Goal: Information Seeking & Learning: Find specific fact

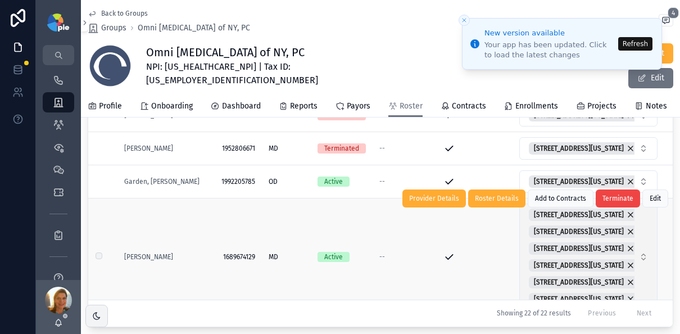
scroll to position [205, 0]
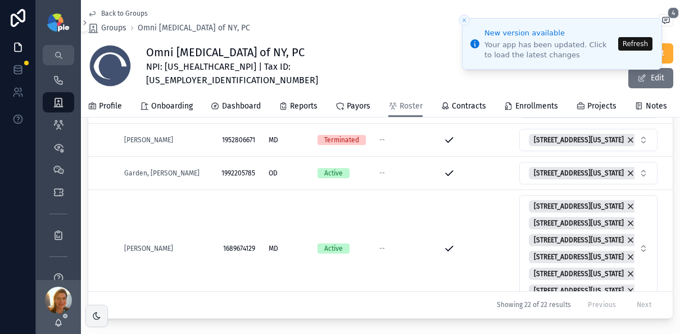
click at [630, 40] on button "Refresh" at bounding box center [635, 43] width 34 height 13
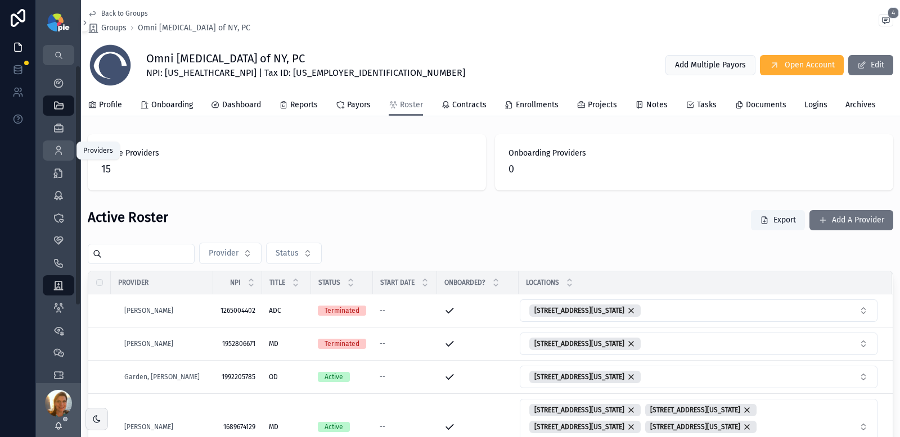
click at [57, 156] on div "Providers 295" at bounding box center [58, 151] width 18 height 18
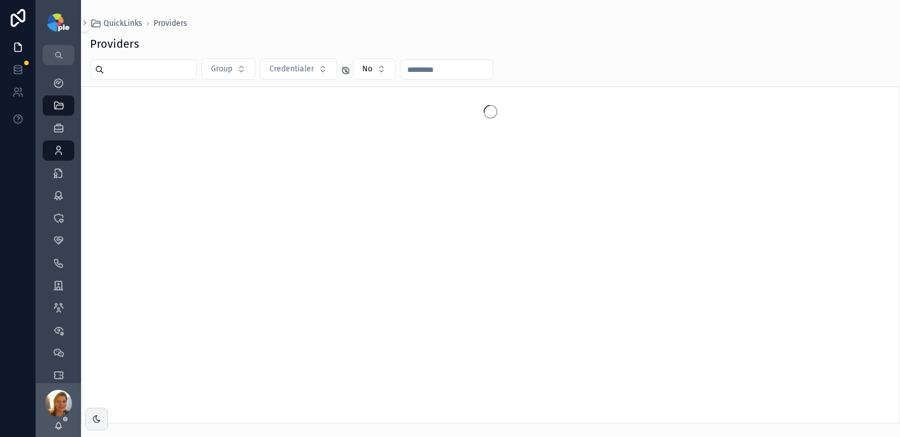
click at [184, 73] on input "scrollable content" at bounding box center [150, 70] width 92 height 16
type input "*"
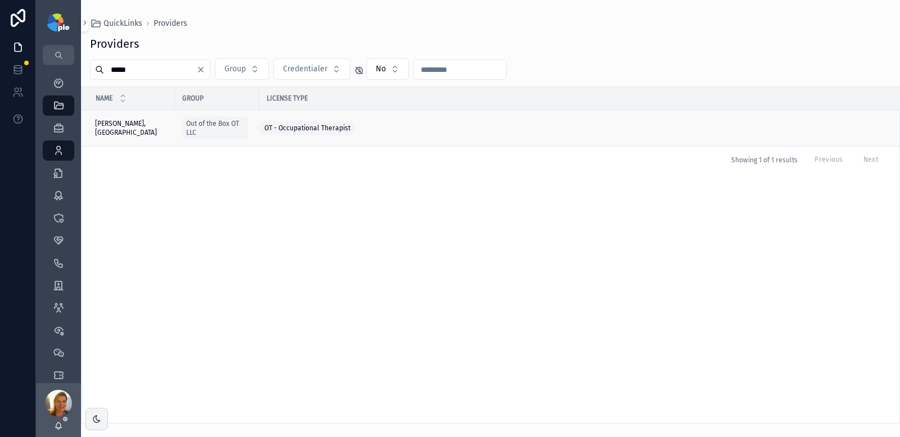
type input "*****"
click at [137, 127] on span "Stolarchuk, Zosia" at bounding box center [131, 128] width 73 height 18
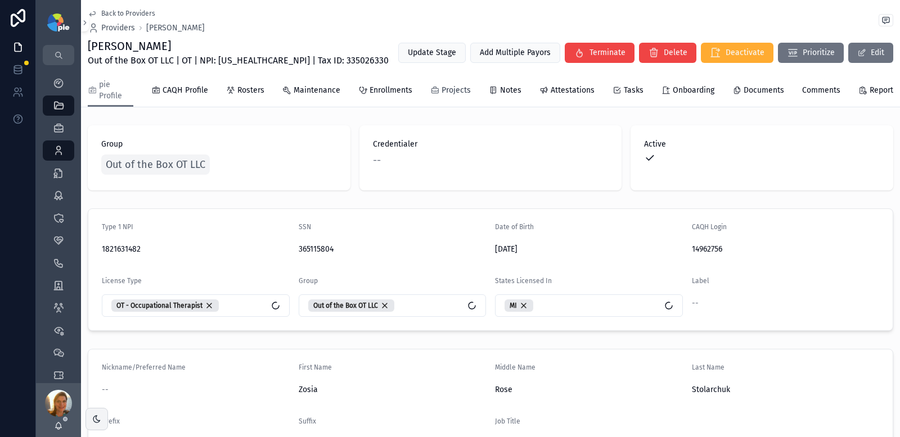
click at [458, 91] on span "Projects" at bounding box center [455, 90] width 29 height 11
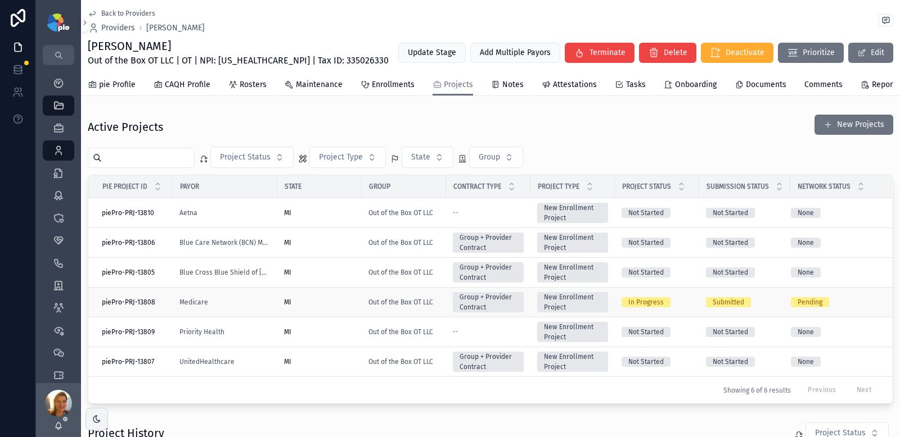
click at [338, 307] on div "MI" at bounding box center [319, 302] width 71 height 9
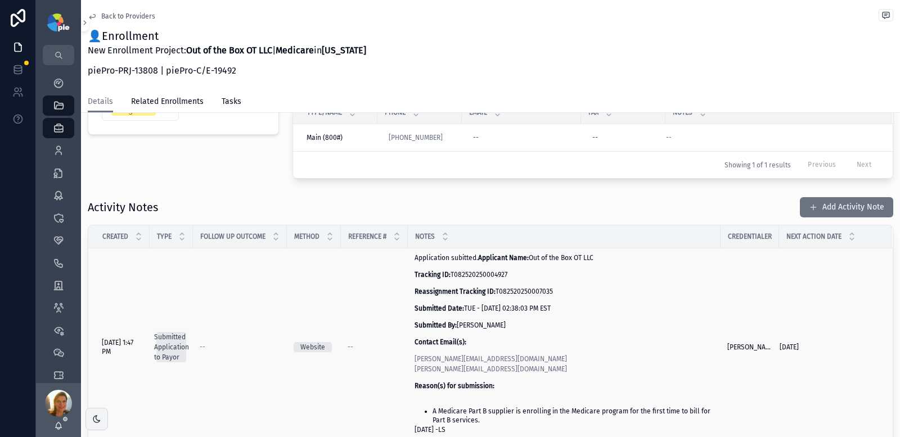
scroll to position [168, 0]
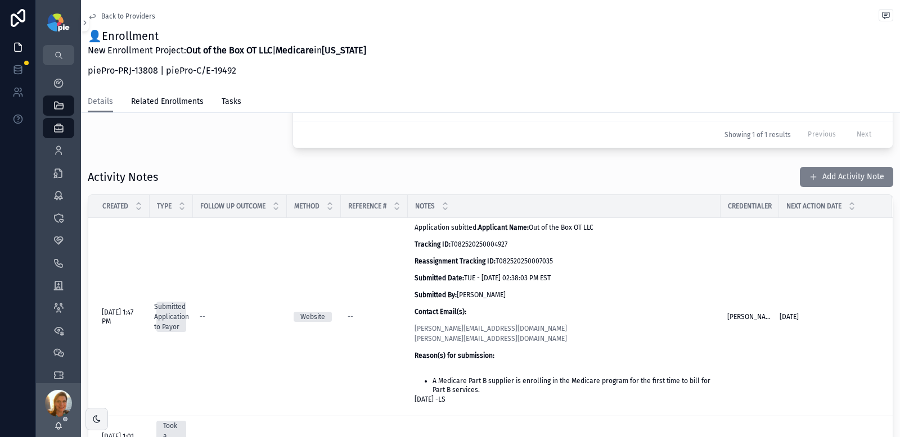
click at [811, 174] on button "Add Activity Note" at bounding box center [846, 177] width 93 height 20
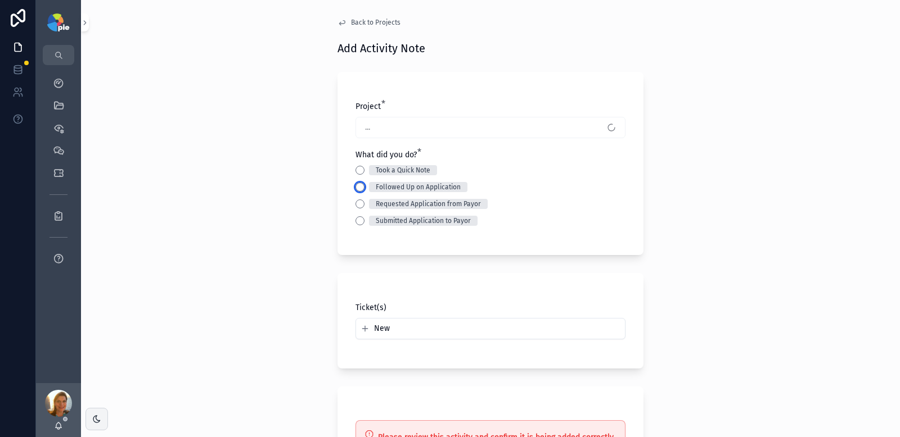
click at [356, 188] on button "Followed Up on Application" at bounding box center [359, 187] width 9 height 9
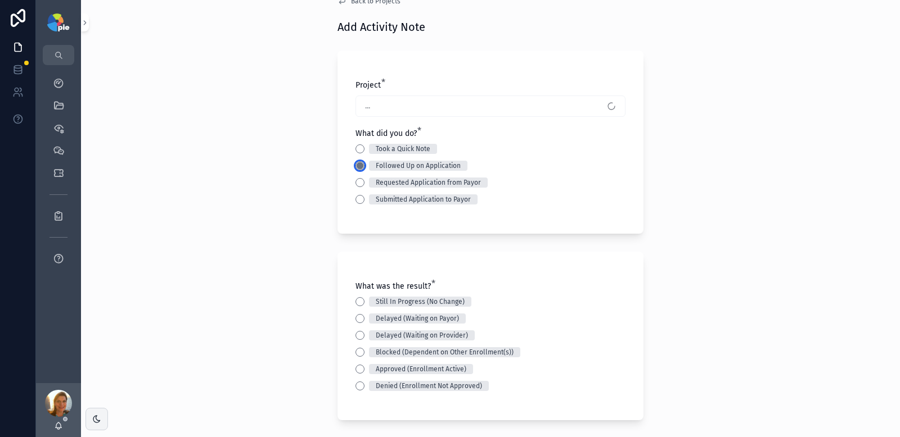
scroll to position [31, 0]
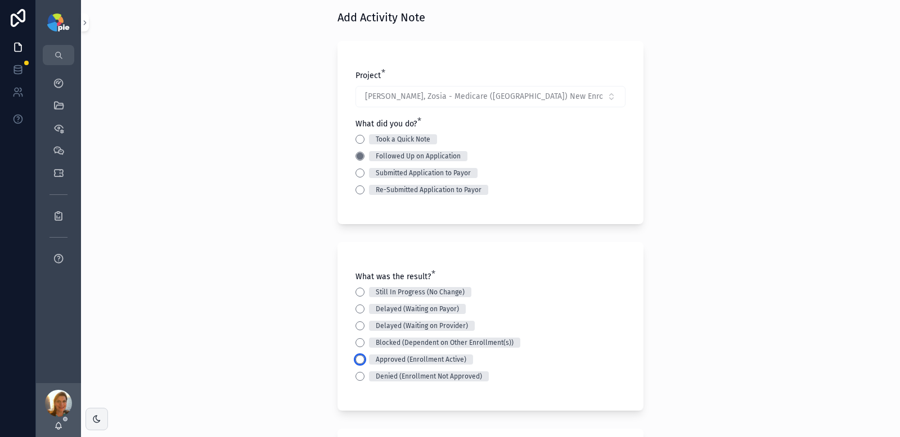
click at [359, 360] on button "Approved (Enrollment Active)" at bounding box center [359, 359] width 9 height 9
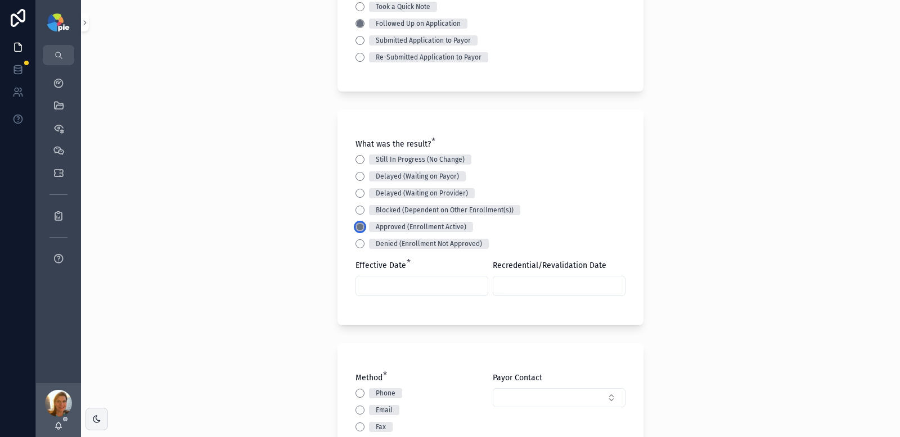
scroll to position [164, 0]
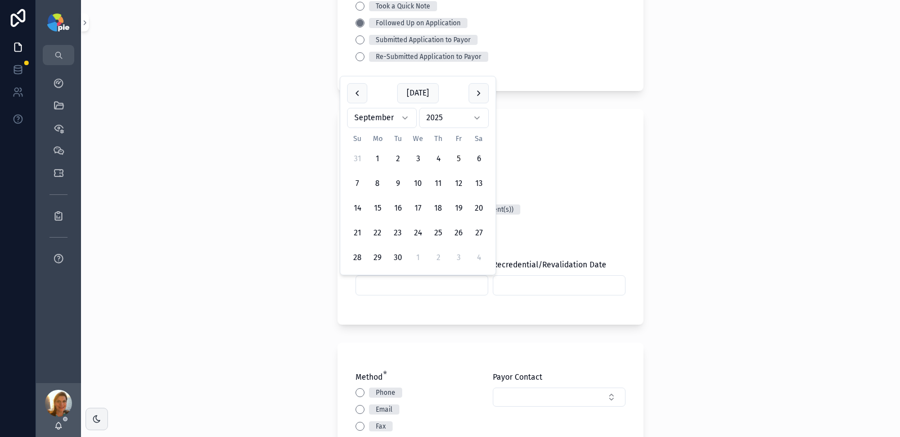
click at [465, 287] on input "scrollable content" at bounding box center [422, 286] width 132 height 16
click at [457, 160] on button "5" at bounding box center [458, 159] width 20 height 20
type input "********"
click at [211, 153] on div "Back to Projects Add Activity Note Project * Stolarchuk, Zosia - Medicare (MI) …" at bounding box center [490, 54] width 819 height 437
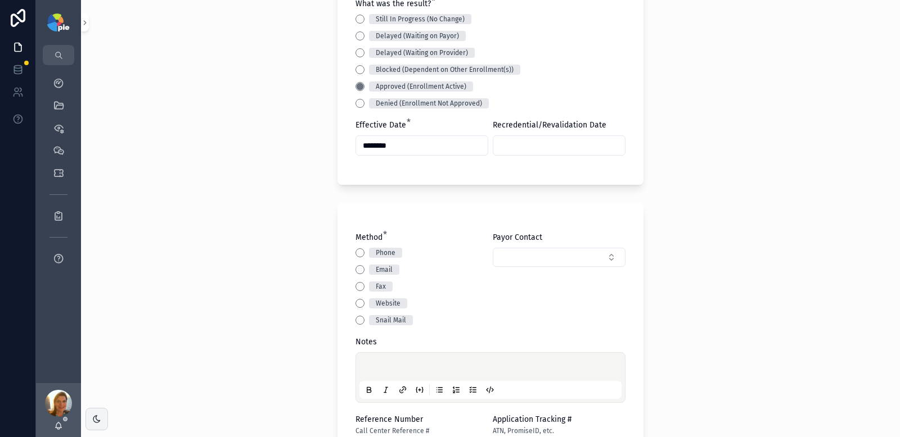
scroll to position [305, 0]
click at [358, 269] on button "Email" at bounding box center [359, 269] width 9 height 9
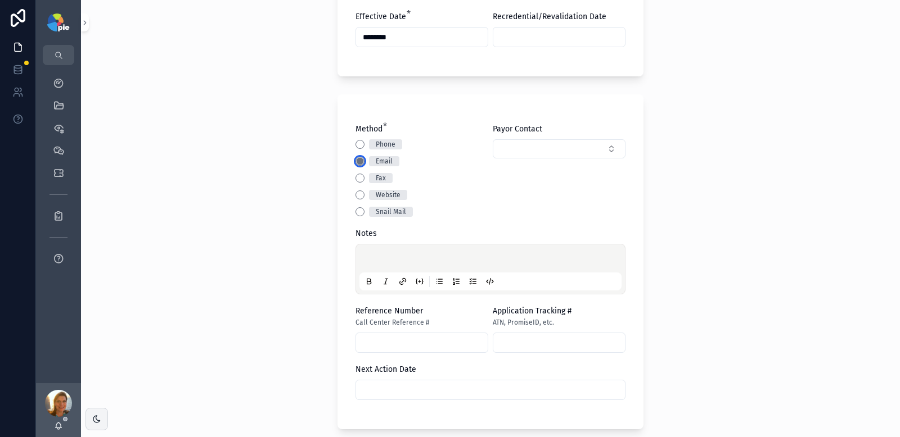
scroll to position [432, 0]
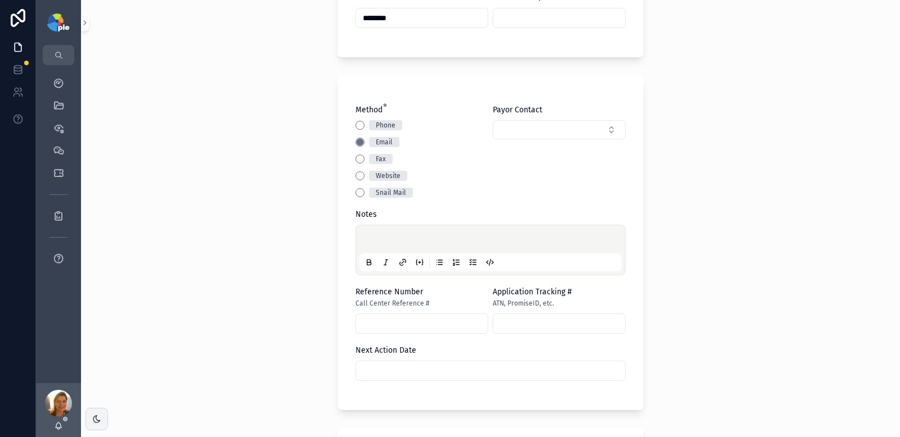
click at [421, 236] on p "scrollable content" at bounding box center [493, 241] width 262 height 11
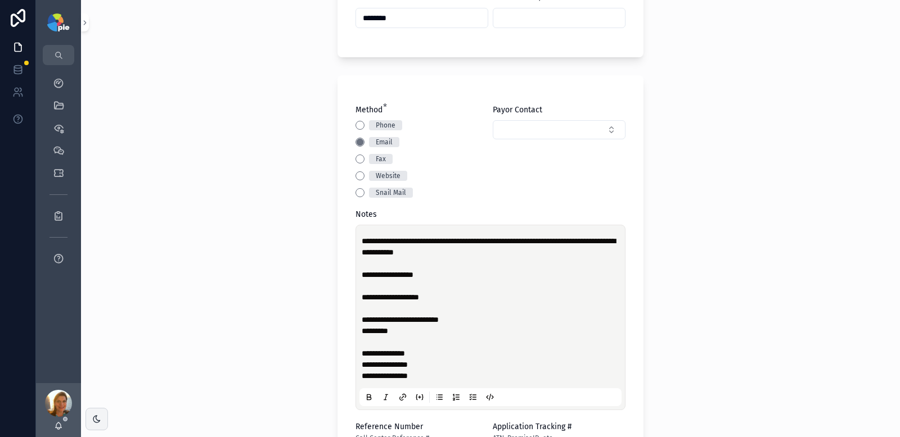
click at [359, 273] on div "**********" at bounding box center [490, 318] width 262 height 178
click at [362, 272] on span "**********" at bounding box center [388, 275] width 52 height 8
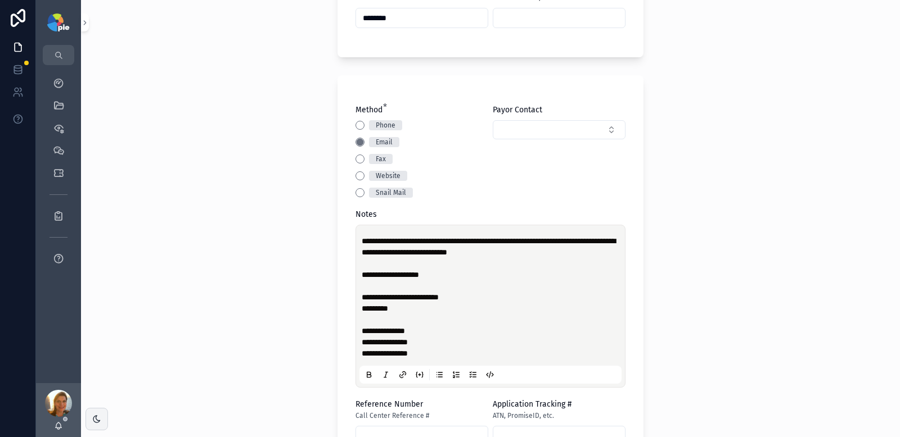
click at [362, 274] on span "**********" at bounding box center [390, 275] width 57 height 8
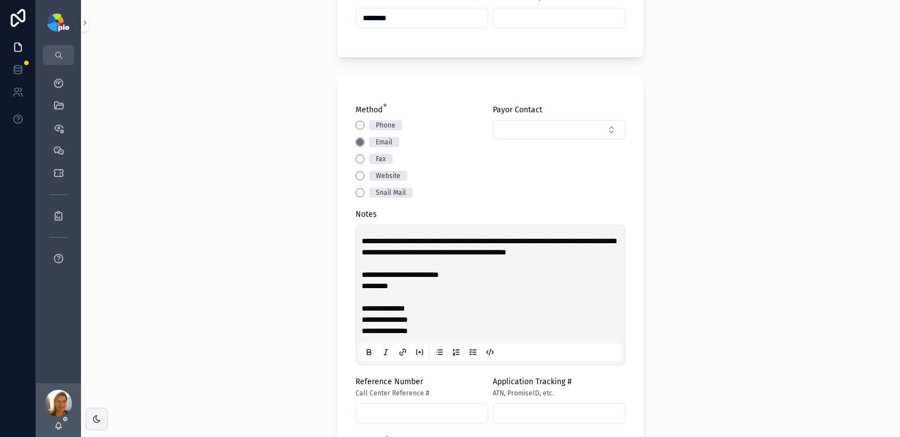
click at [362, 279] on span "**********" at bounding box center [400, 275] width 77 height 8
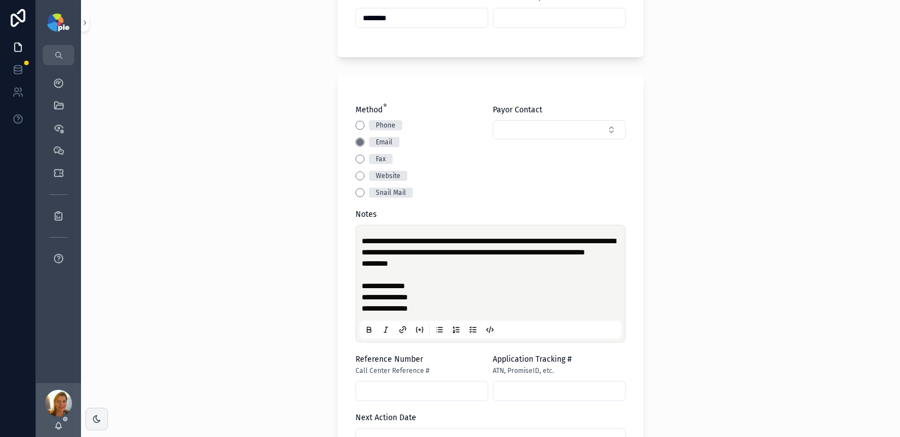
click at [362, 268] on span "*********" at bounding box center [375, 264] width 26 height 8
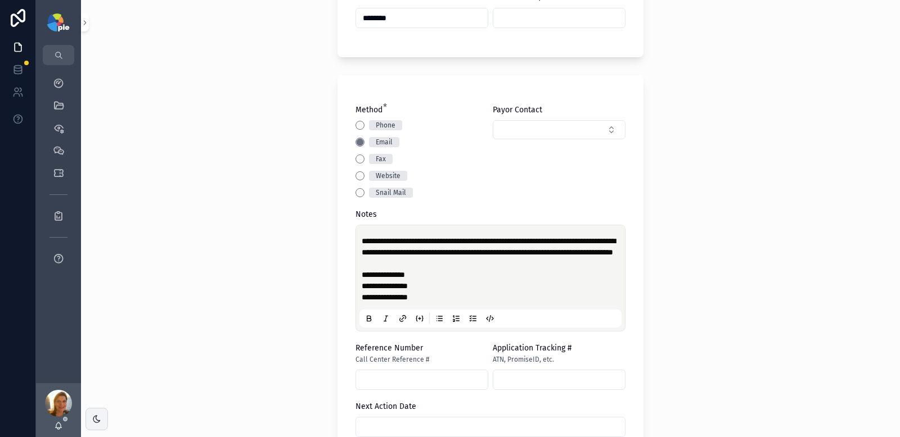
click at [362, 279] on span "**********" at bounding box center [383, 275] width 43 height 8
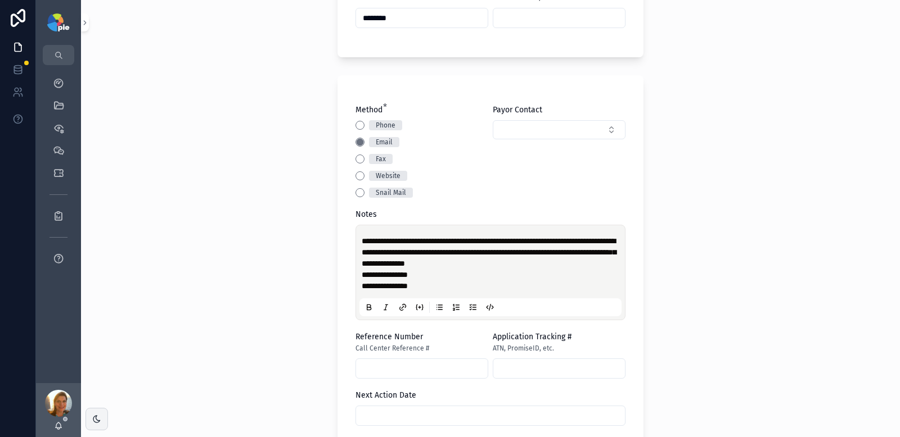
click at [362, 273] on span "**********" at bounding box center [385, 275] width 46 height 8
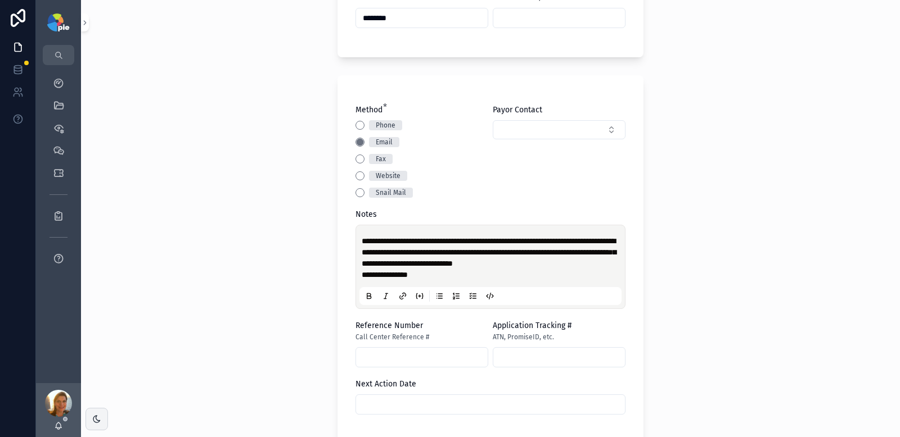
click at [362, 279] on span "**********" at bounding box center [385, 275] width 46 height 8
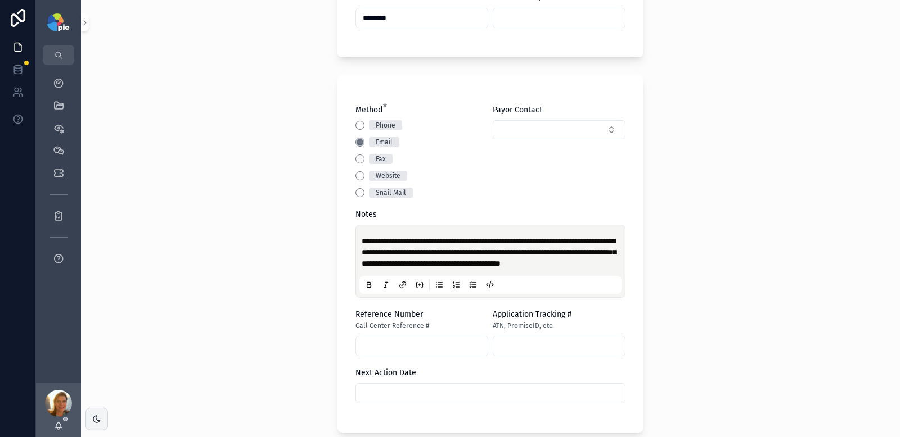
click at [469, 269] on p "**********" at bounding box center [493, 253] width 262 height 34
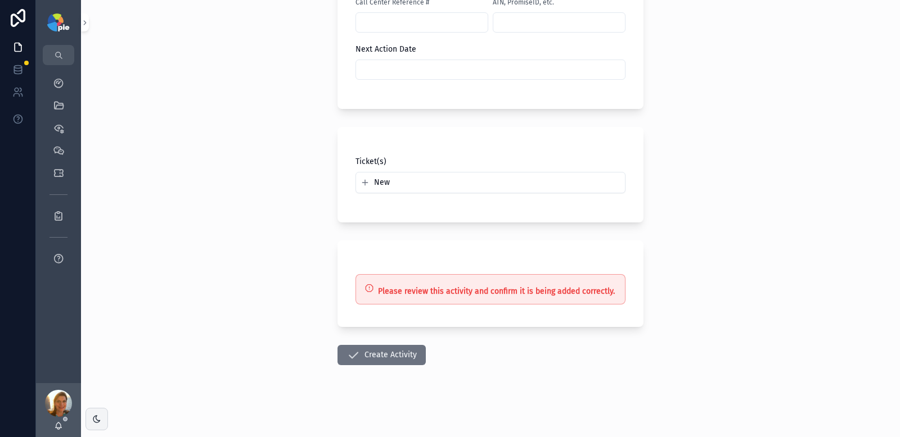
scroll to position [767, 0]
click at [359, 358] on button "Create Activity" at bounding box center [381, 355] width 88 height 20
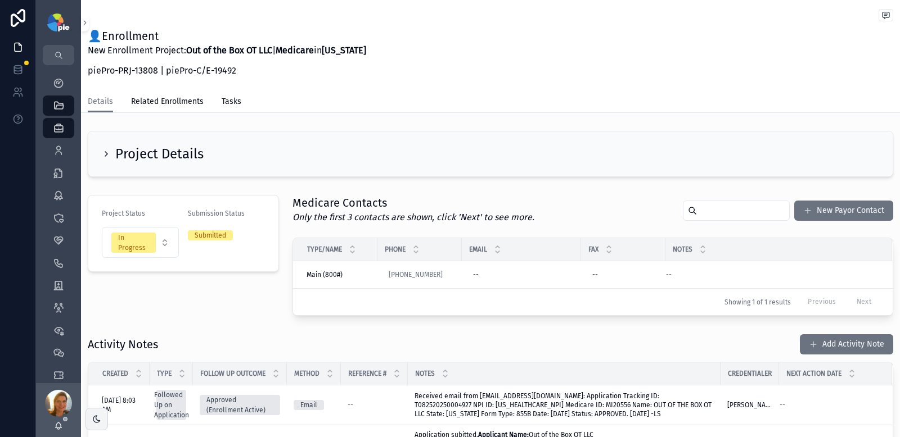
click at [156, 156] on h2 "Project Details" at bounding box center [159, 154] width 88 height 18
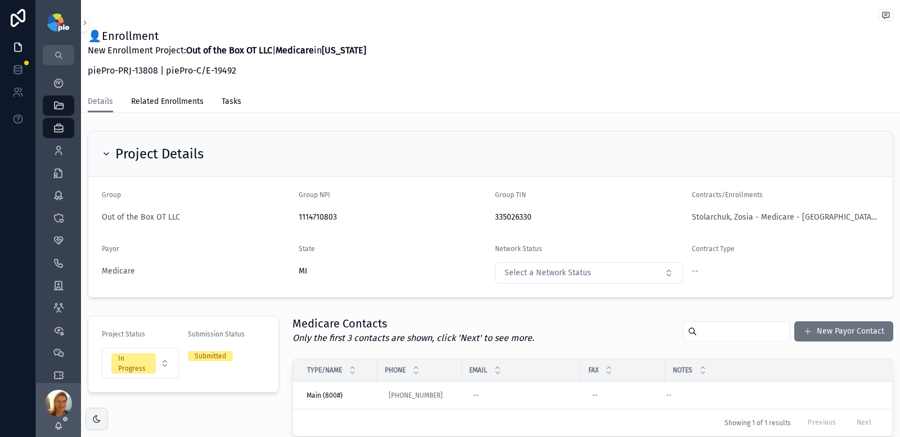
click at [156, 156] on h2 "Project Details" at bounding box center [159, 154] width 88 height 18
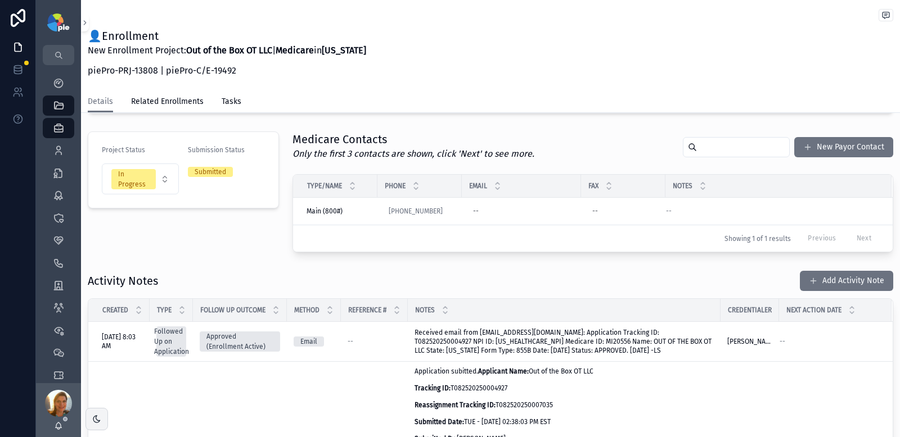
scroll to position [61, 0]
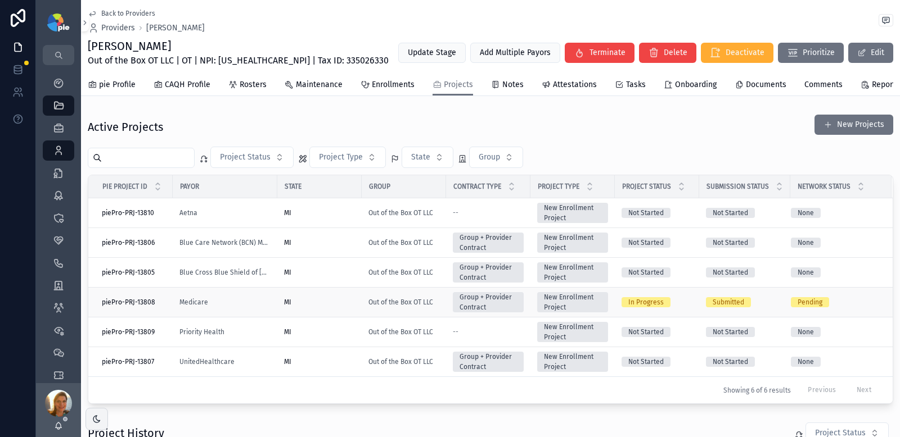
click at [694, 309] on td "In Progress" at bounding box center [657, 303] width 84 height 30
click at [688, 308] on div "In Progress" at bounding box center [656, 302] width 71 height 10
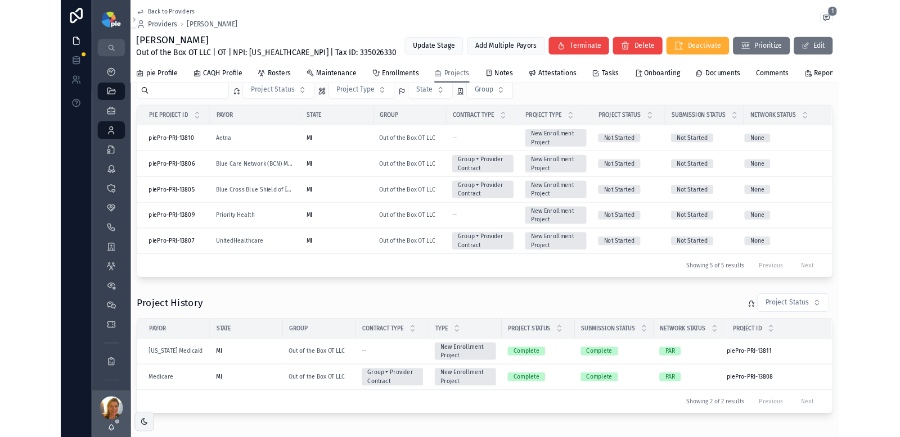
scroll to position [37, 0]
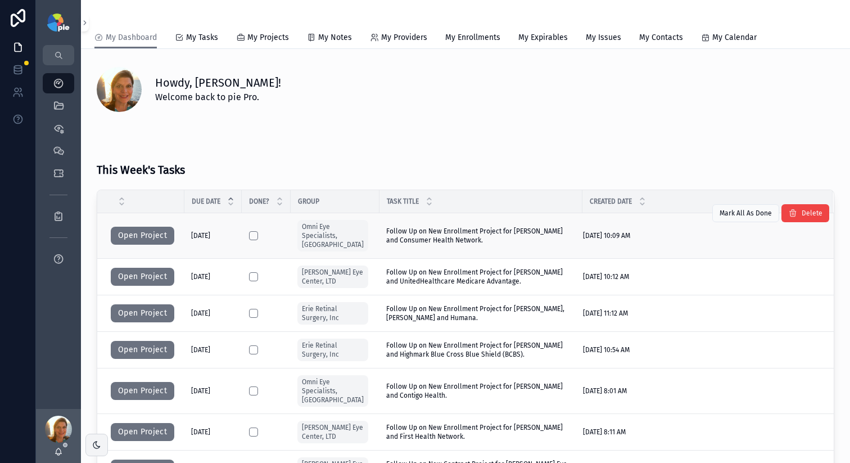
click at [463, 238] on span "Follow Up on New Enrollment Project for Campolattaro, Brian and Consumer Health…" at bounding box center [480, 236] width 189 height 18
click at [123, 228] on button "Open Project" at bounding box center [143, 236] width 64 height 18
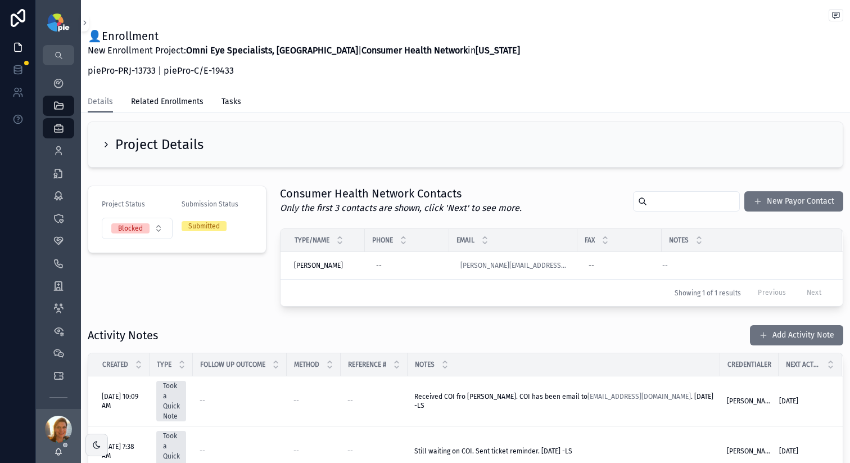
scroll to position [8, 0]
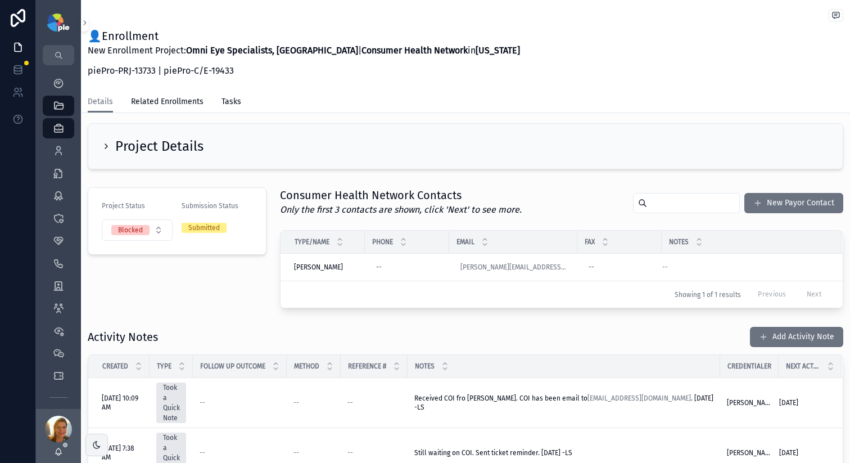
click at [120, 140] on h2 "Project Details" at bounding box center [159, 146] width 88 height 18
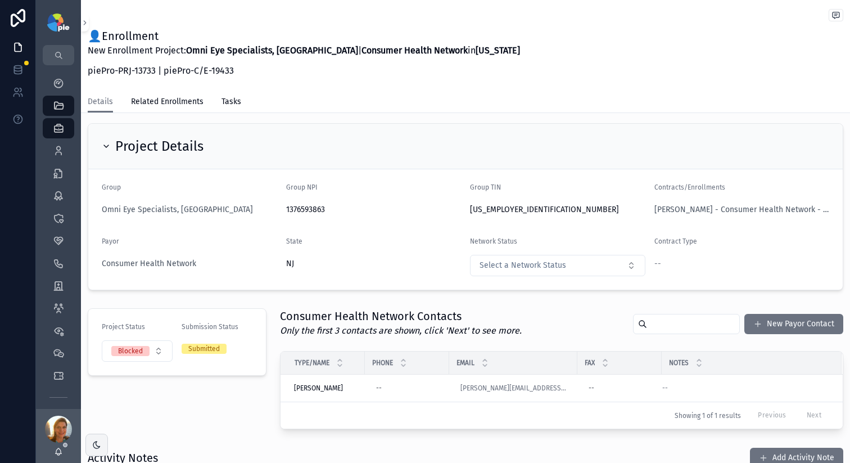
click at [120, 140] on h2 "Project Details" at bounding box center [159, 146] width 88 height 18
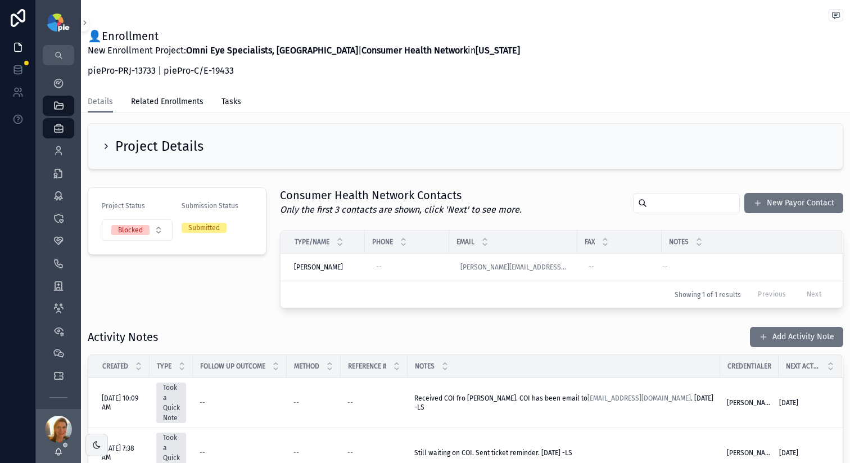
click at [764, 336] on button "Add Activity Note" at bounding box center [796, 337] width 93 height 20
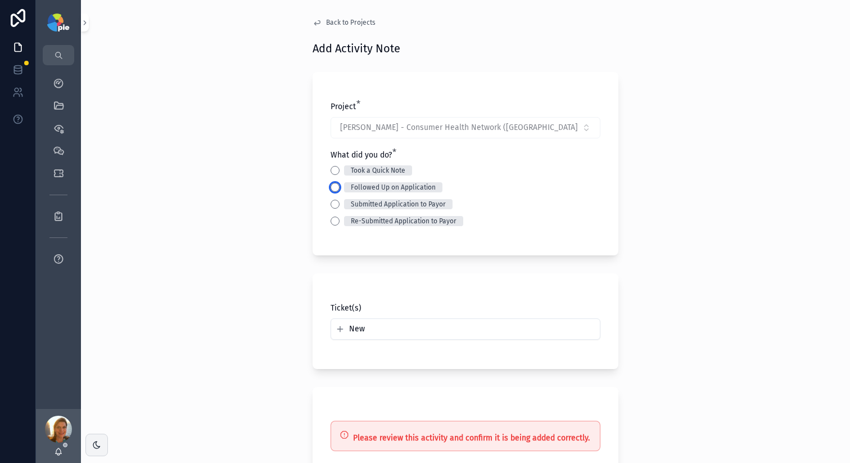
click at [335, 187] on button "Followed Up on Application" at bounding box center [335, 187] width 9 height 9
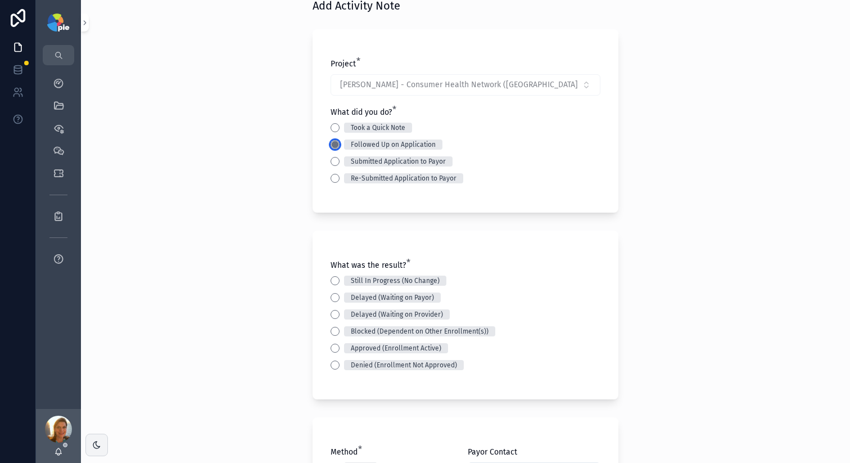
scroll to position [133, 0]
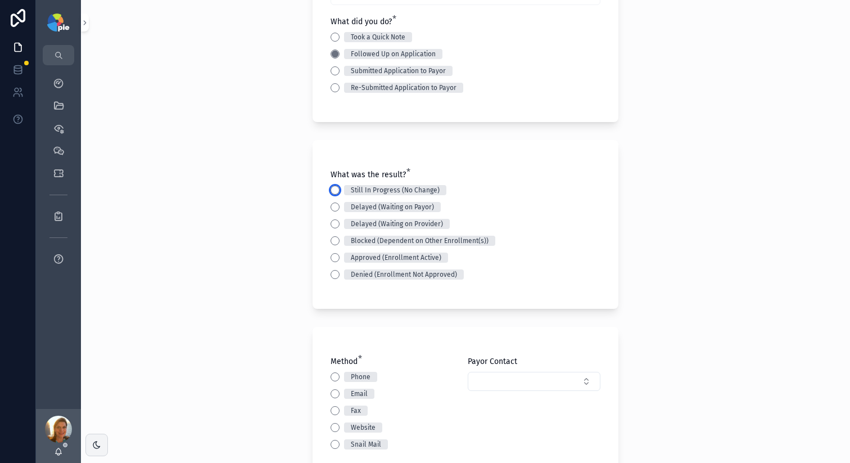
click at [333, 189] on button "Still In Progress (No Change)" at bounding box center [335, 190] width 9 height 9
click at [265, 205] on div "Back to Projects Add Activity Note Project * Campolattaro, Brian - Consumer Hea…" at bounding box center [465, 98] width 769 height 463
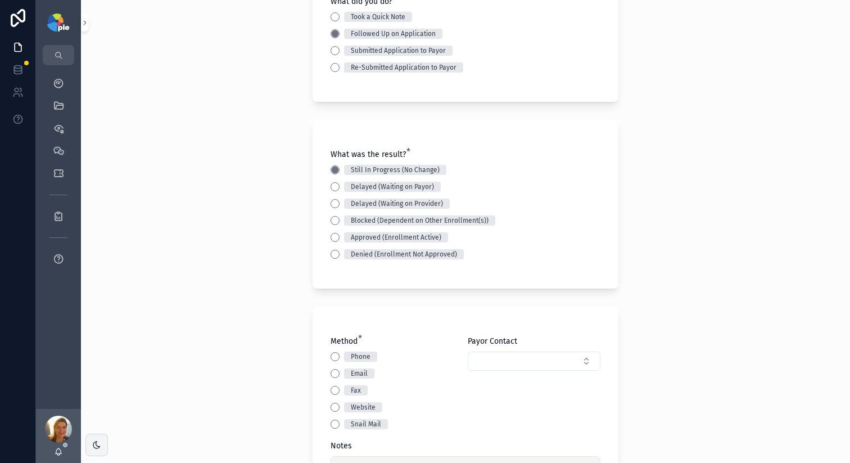
scroll to position [280, 0]
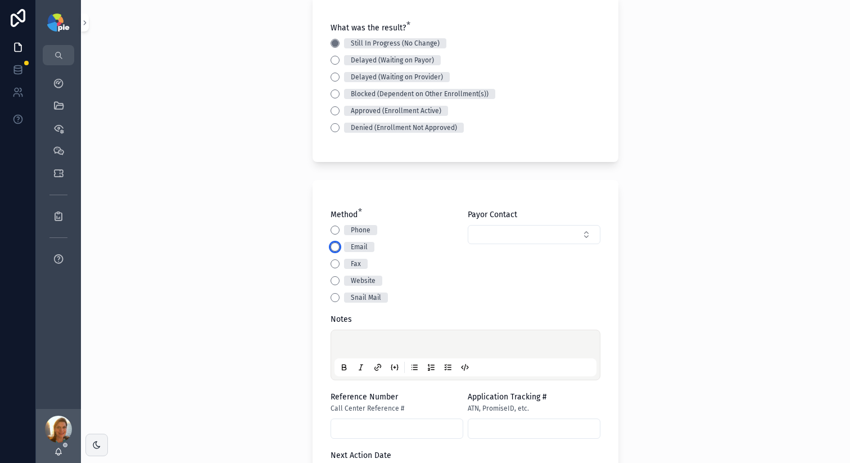
click at [331, 247] on button "Email" at bounding box center [335, 246] width 9 height 9
click at [269, 241] on div "Back to Projects Add Activity Note Project * Campolattaro, Brian - Consumer Hea…" at bounding box center [465, 231] width 769 height 463
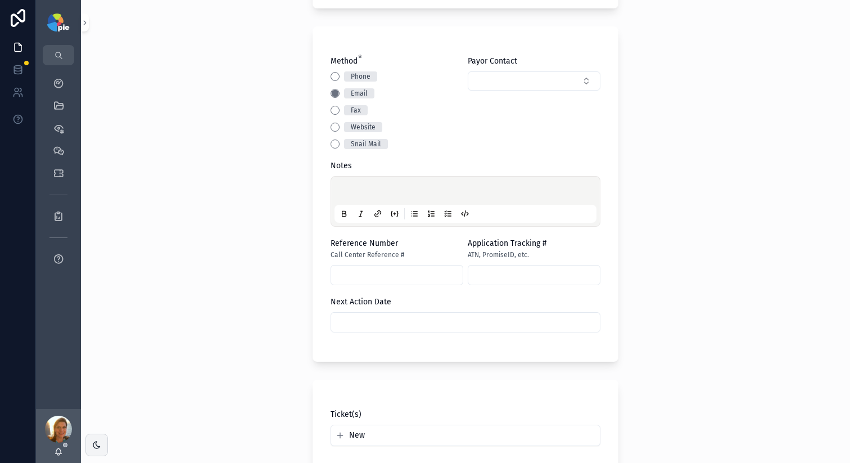
scroll to position [435, 0]
click at [387, 191] on p "scrollable content" at bounding box center [468, 191] width 262 height 11
click at [390, 329] on input "scrollable content" at bounding box center [465, 321] width 269 height 16
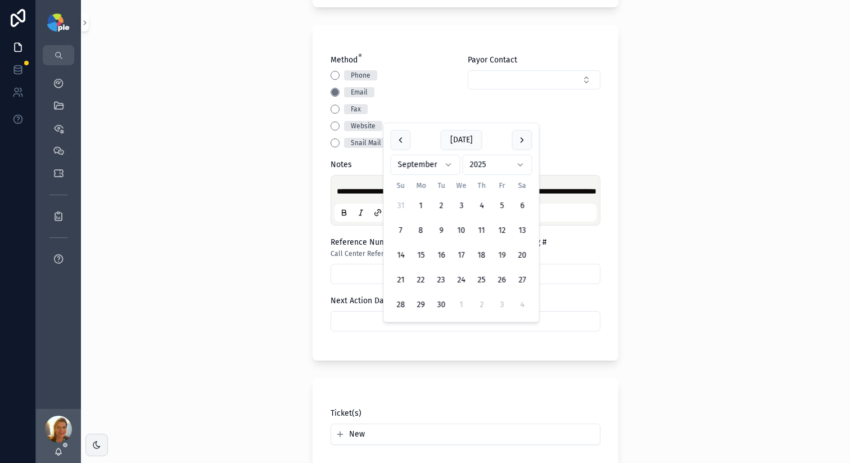
click at [498, 255] on button "19" at bounding box center [502, 255] width 20 height 20
type input "*********"
click at [270, 250] on div "**********" at bounding box center [465, 231] width 769 height 463
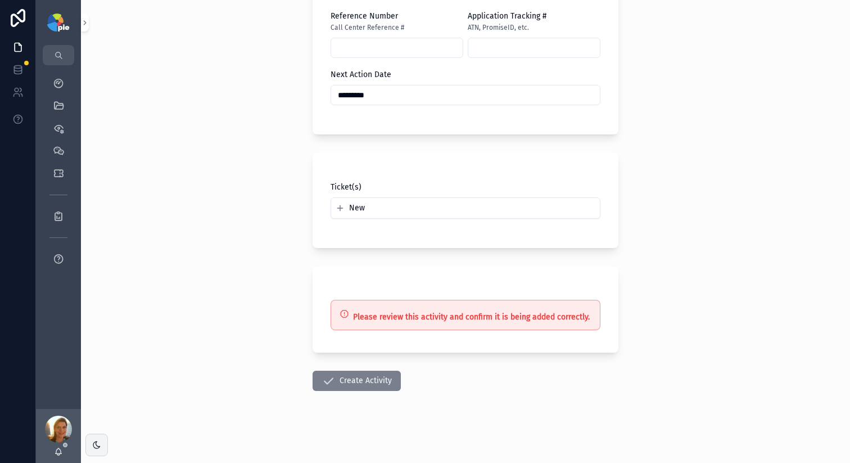
scroll to position [672, 0]
click at [350, 383] on button "Create Activity" at bounding box center [357, 381] width 88 height 20
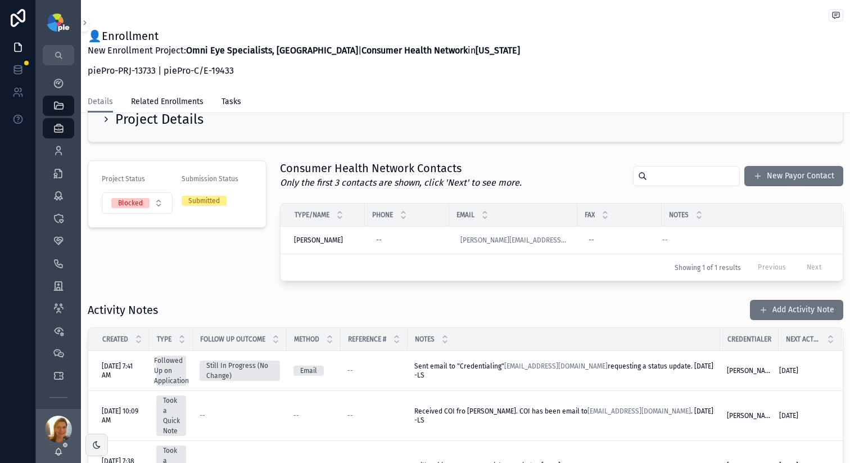
scroll to position [58, 0]
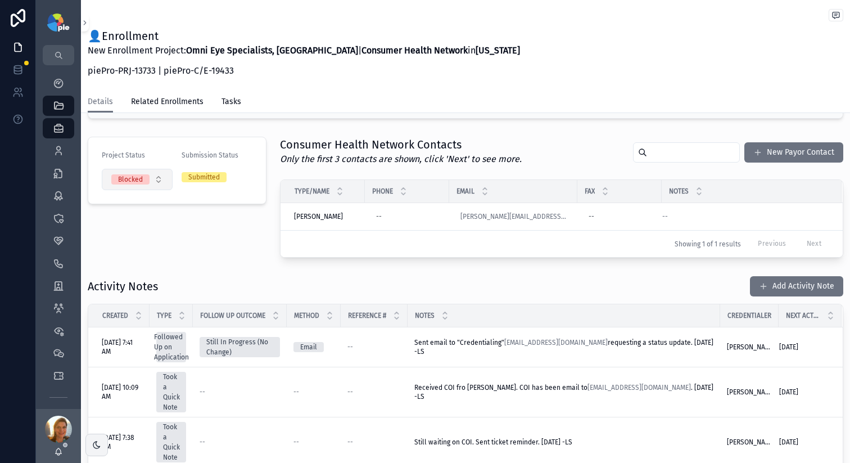
click at [154, 180] on button "Blocked" at bounding box center [137, 179] width 71 height 21
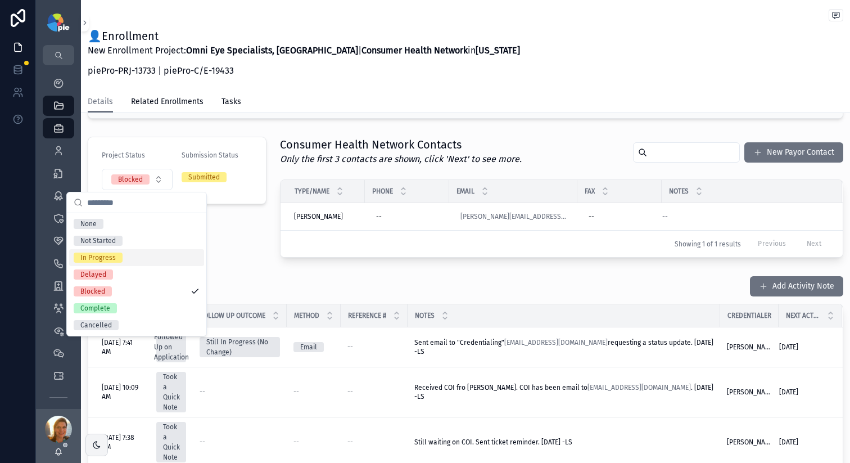
click at [147, 252] on div "In Progress" at bounding box center [136, 257] width 135 height 17
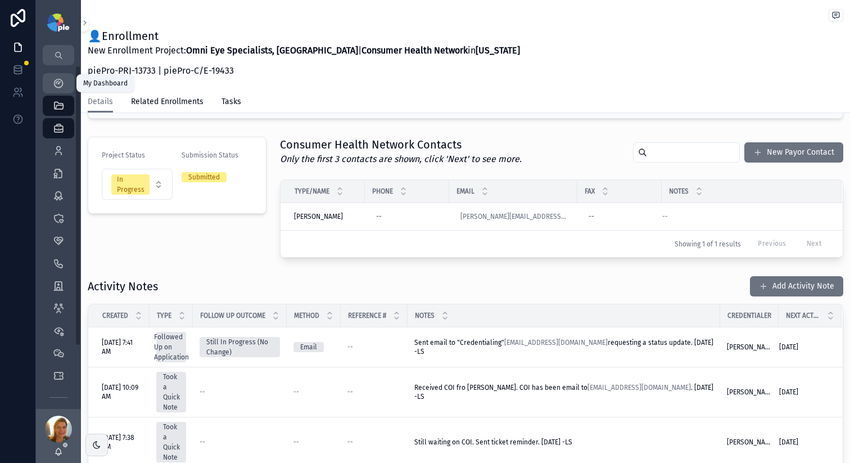
click at [56, 82] on icon "scrollable content" at bounding box center [58, 83] width 11 height 11
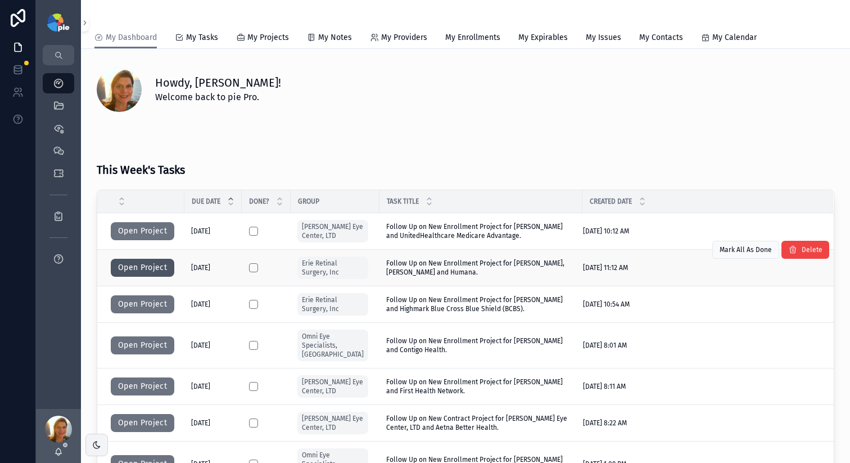
click at [146, 269] on button "Open Project" at bounding box center [143, 268] width 64 height 18
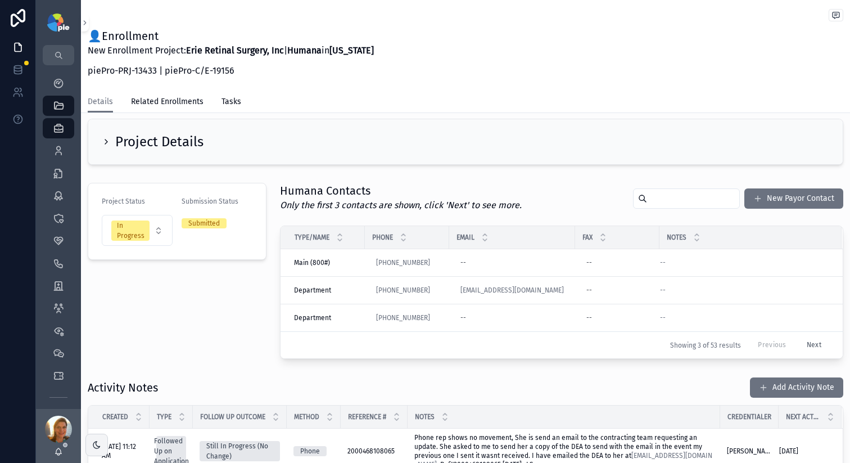
scroll to position [37, 0]
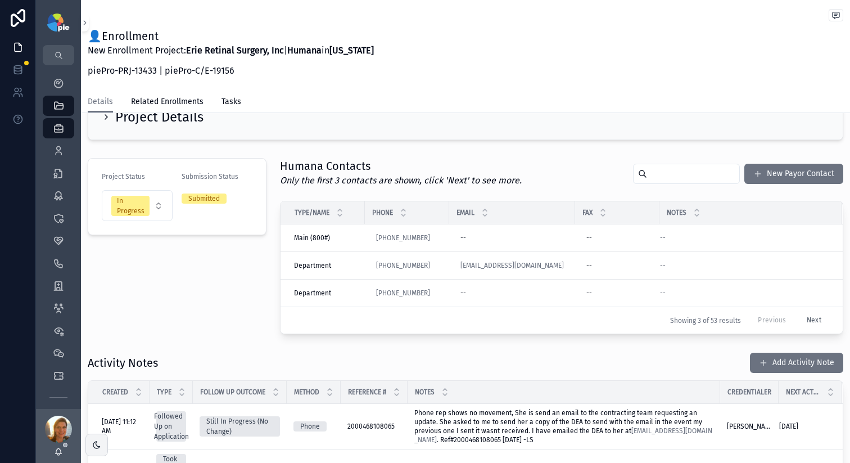
click at [608, 435] on span "Phone rep shows no movement, She is send an email to the contracting team reque…" at bounding box center [563, 426] width 299 height 36
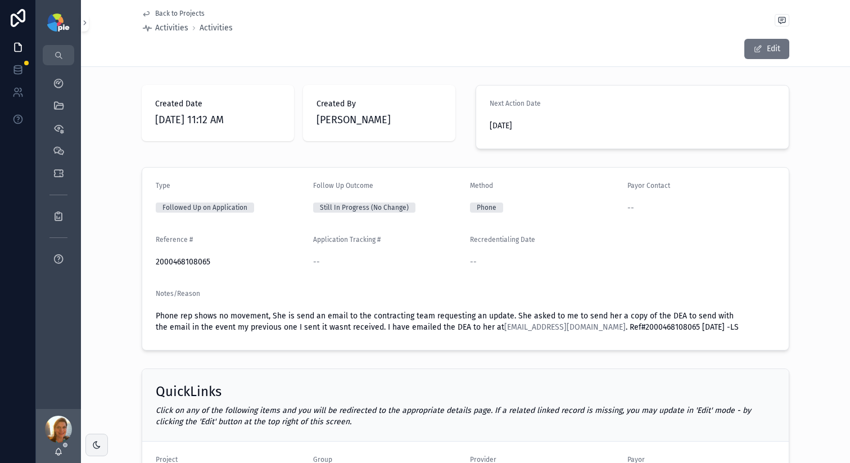
drag, startPoint x: 512, startPoint y: 327, endPoint x: 612, endPoint y: 331, distance: 100.7
drag, startPoint x: 593, startPoint y: 326, endPoint x: 511, endPoint y: 326, distance: 82.1
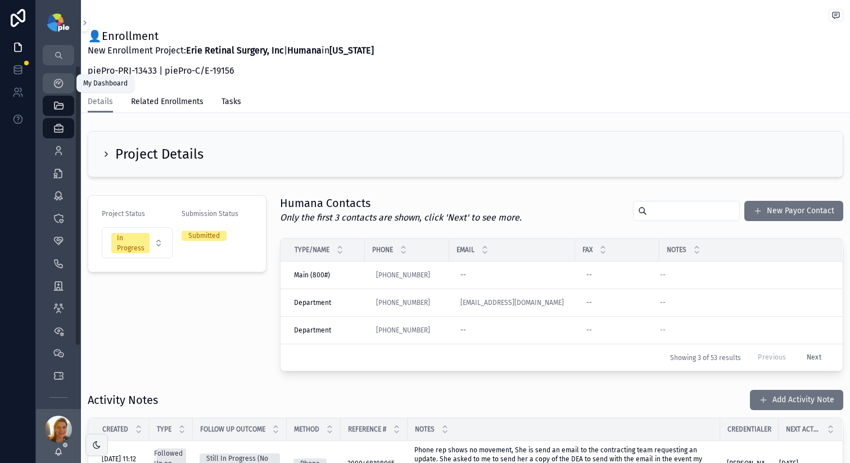
click at [66, 73] on link "My Dashboard" at bounding box center [58, 83] width 31 height 20
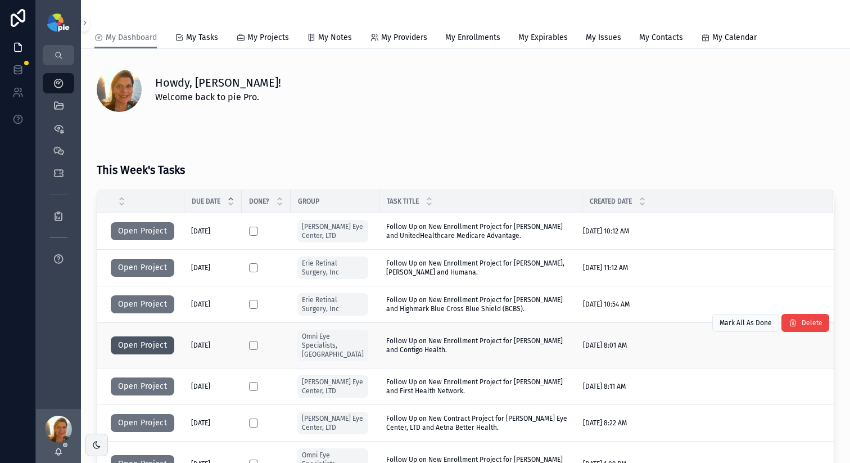
click at [150, 340] on button "Open Project" at bounding box center [143, 345] width 64 height 18
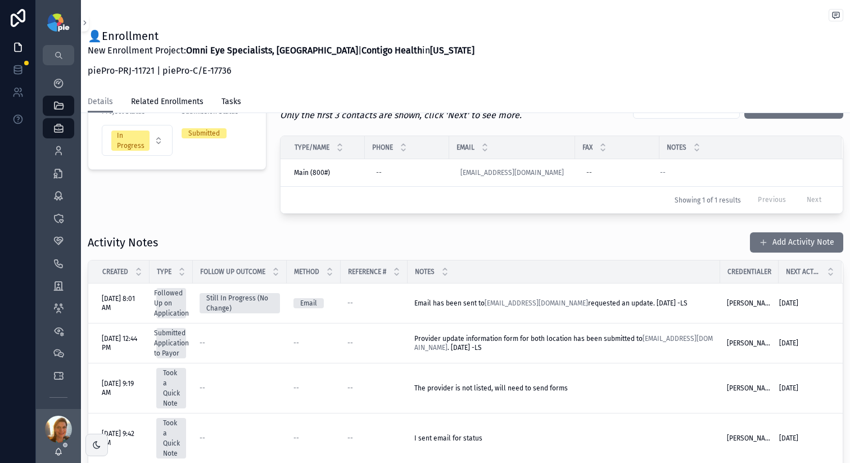
scroll to position [103, 0]
click at [582, 301] on span "Email has been sent to dataentry@trpndirectpay.com requested an update. 8/29/25…" at bounding box center [550, 303] width 273 height 8
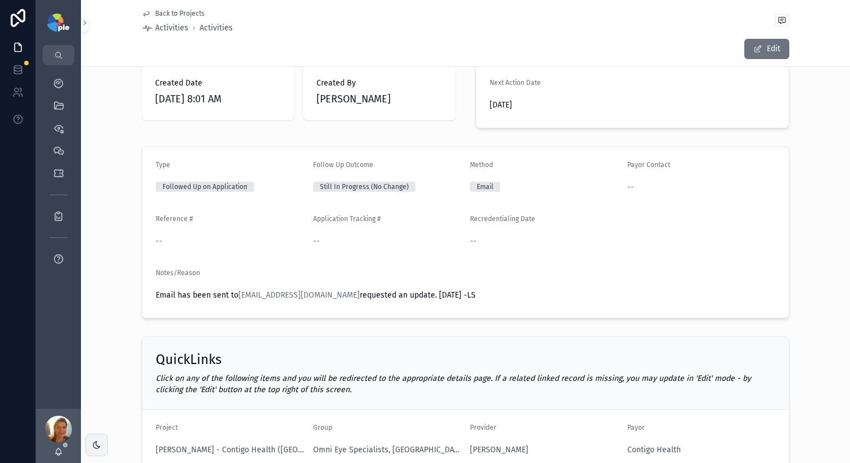
scroll to position [48, 0]
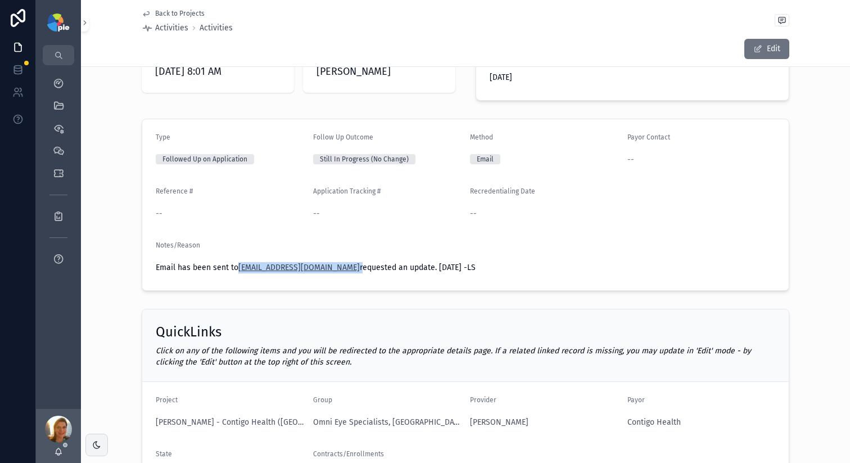
drag, startPoint x: 344, startPoint y: 268, endPoint x: 234, endPoint y: 267, distance: 109.1
click at [234, 267] on span "Email has been sent to dataentry@trpndirectpay.com requested an update. 8/29/25…" at bounding box center [316, 268] width 320 height 10
copy span "dataentry@trpndirectpay.com"
click at [60, 74] on div "My Dashboard" at bounding box center [58, 83] width 18 height 18
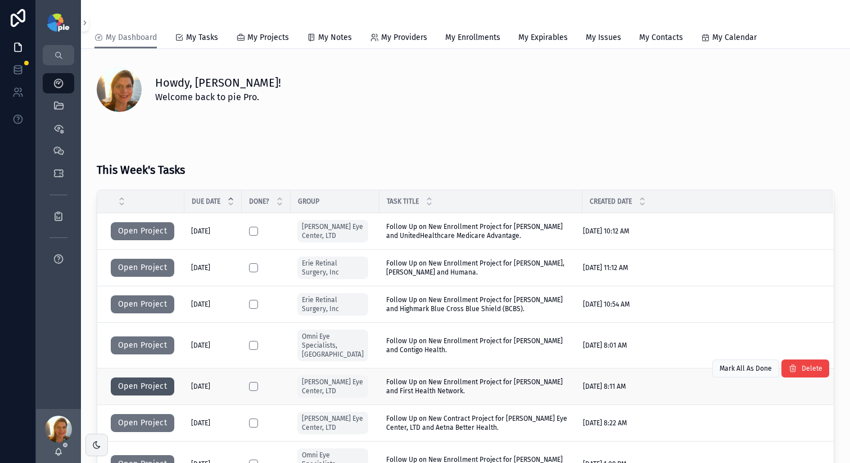
click at [152, 377] on button "Open Project" at bounding box center [143, 386] width 64 height 18
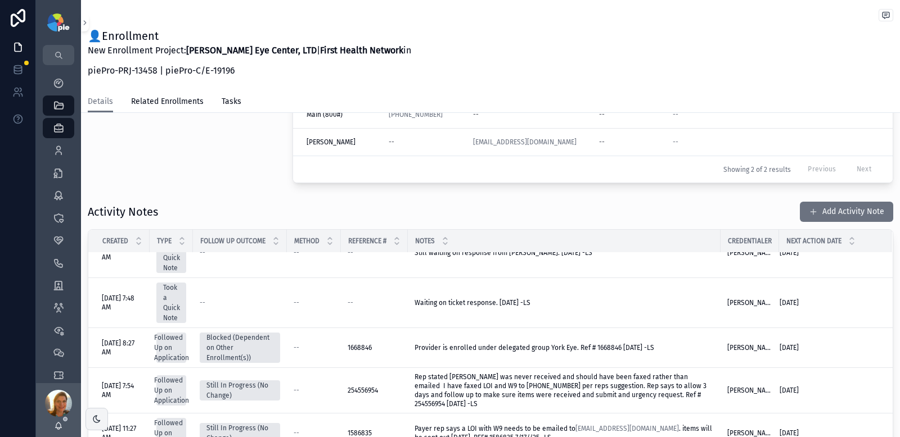
scroll to position [83, 0]
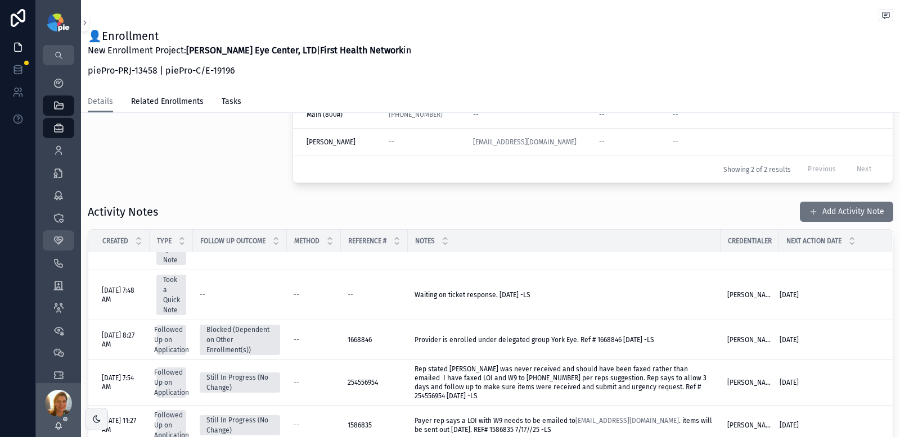
click at [58, 242] on icon "scrollable content" at bounding box center [58, 240] width 11 height 11
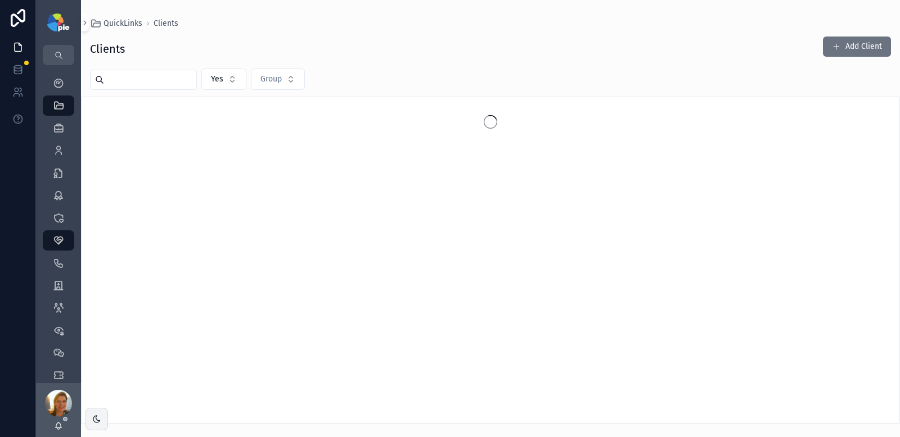
click at [172, 80] on input "scrollable content" at bounding box center [150, 80] width 92 height 16
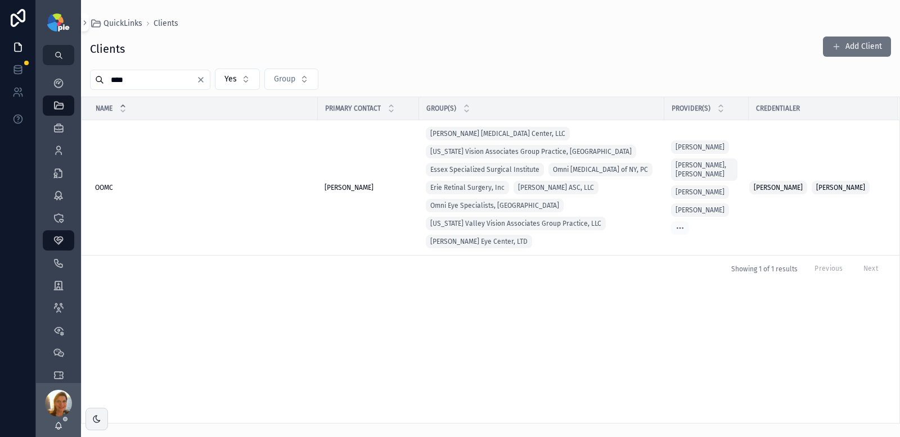
type input "****"
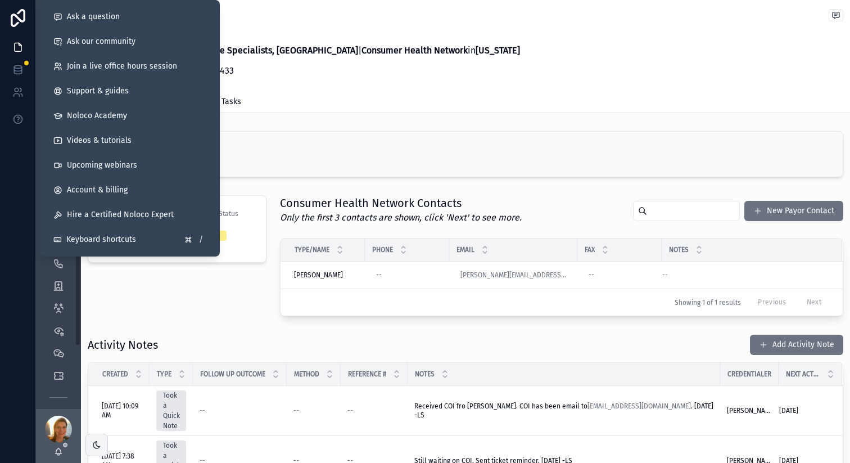
scroll to position [77, 0]
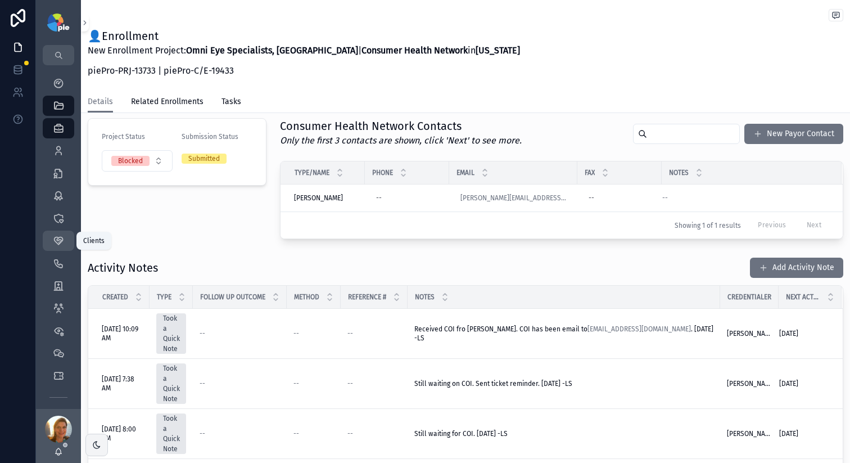
click at [58, 249] on div "Clients 58" at bounding box center [58, 241] width 18 height 18
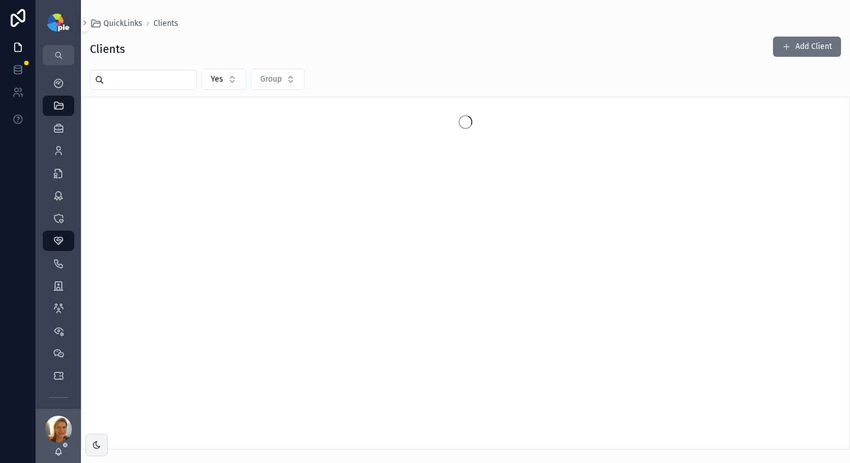
click at [113, 82] on input "scrollable content" at bounding box center [150, 80] width 92 height 16
type input "****"
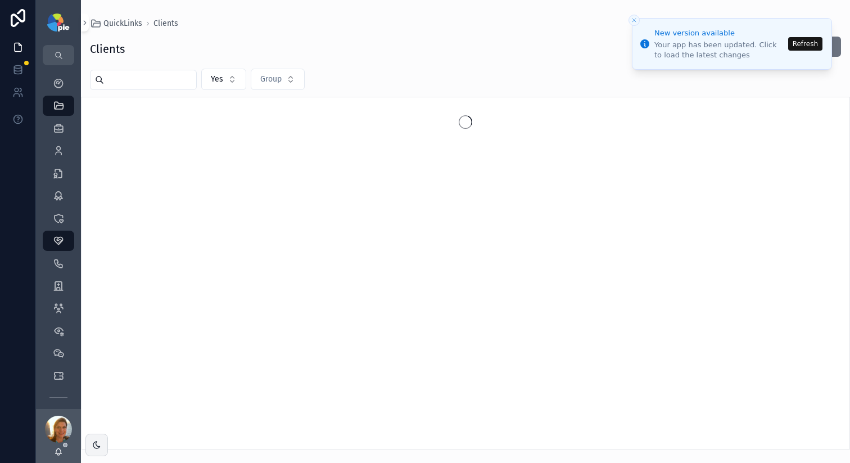
type input "****"
click at [820, 46] on button "Refresh" at bounding box center [805, 43] width 34 height 13
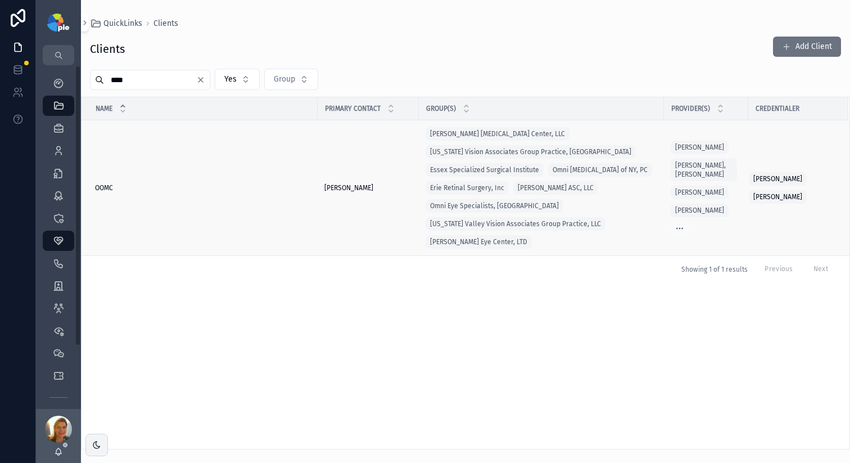
click at [147, 199] on td "OOMC OOMC" at bounding box center [200, 187] width 236 height 135
click at [124, 190] on div "OOMC OOMC" at bounding box center [203, 187] width 216 height 9
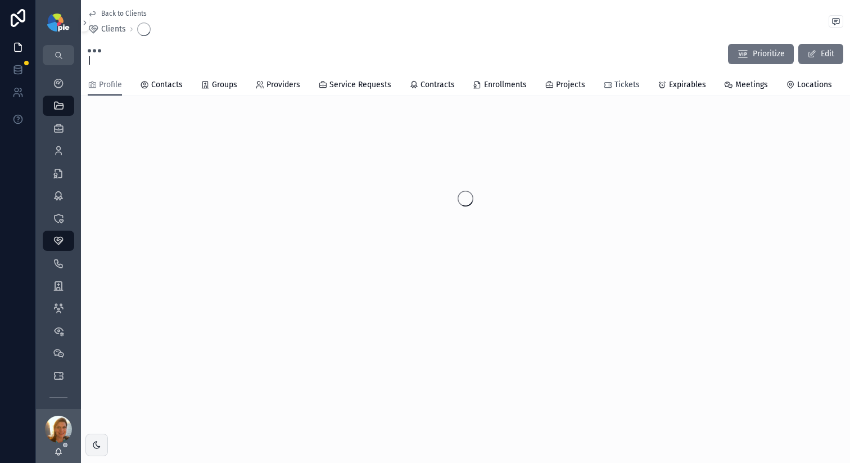
click at [621, 82] on span "Tickets" at bounding box center [627, 84] width 25 height 11
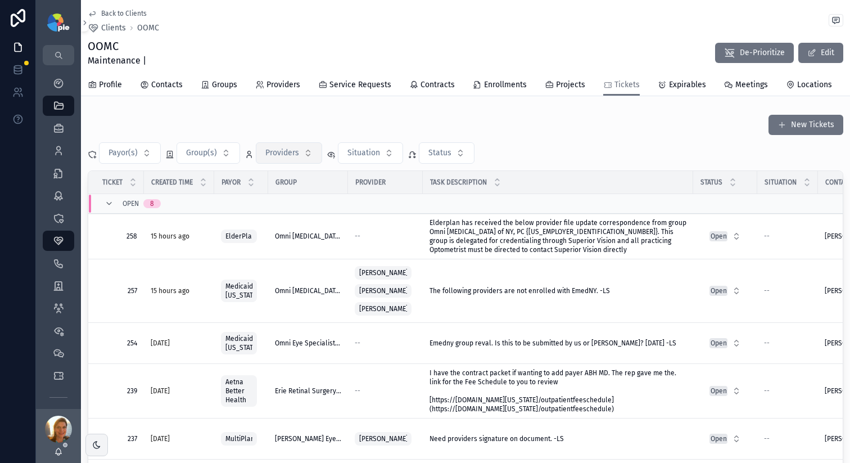
click at [279, 158] on span "Providers" at bounding box center [282, 152] width 34 height 11
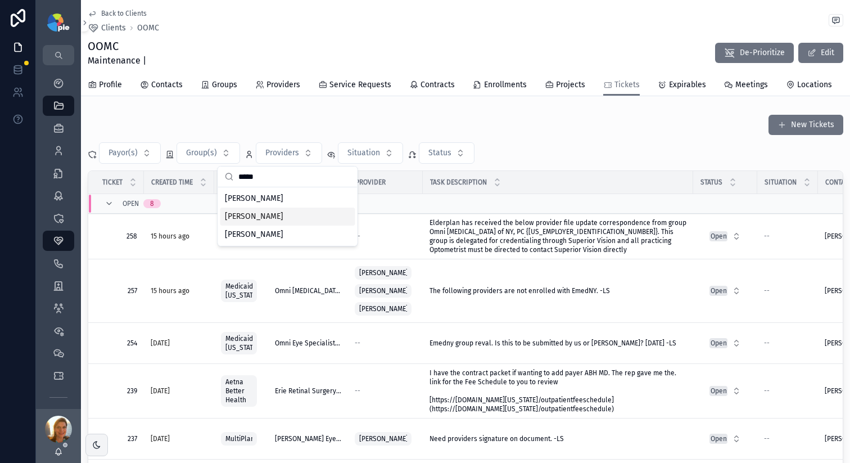
type input "*****"
click at [266, 221] on span "Bene, David" at bounding box center [254, 216] width 58 height 11
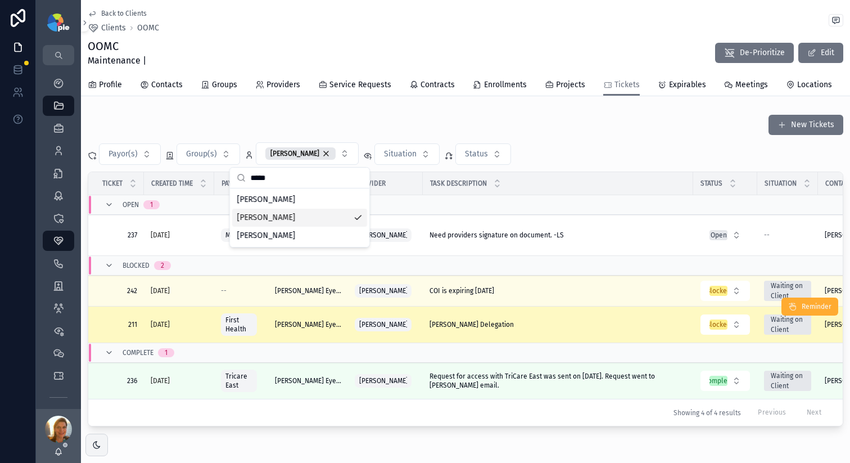
click at [606, 323] on div "David Bene Delegation David Bene Delegation" at bounding box center [558, 324] width 257 height 9
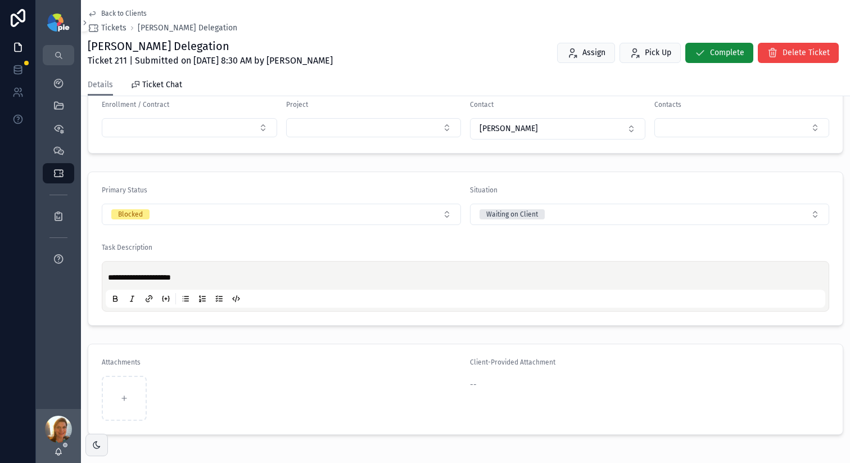
scroll to position [211, 0]
click at [255, 269] on div "**********" at bounding box center [466, 284] width 720 height 43
click at [236, 276] on p "**********" at bounding box center [468, 275] width 720 height 11
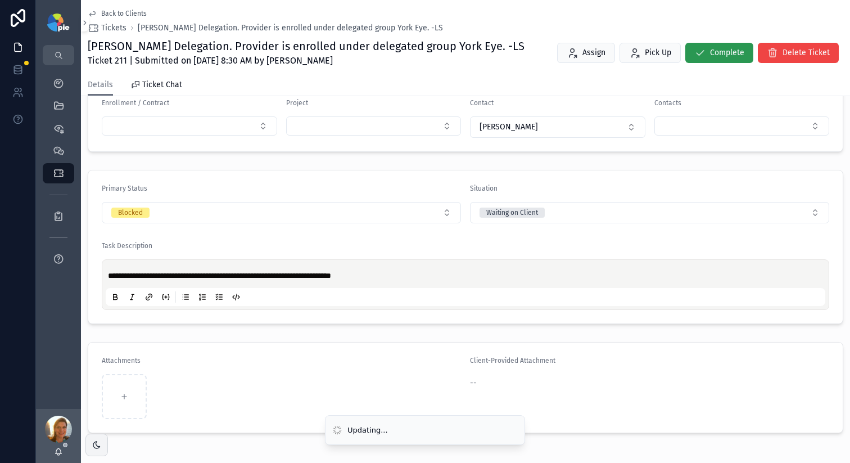
click at [717, 51] on span "Complete" at bounding box center [727, 52] width 34 height 11
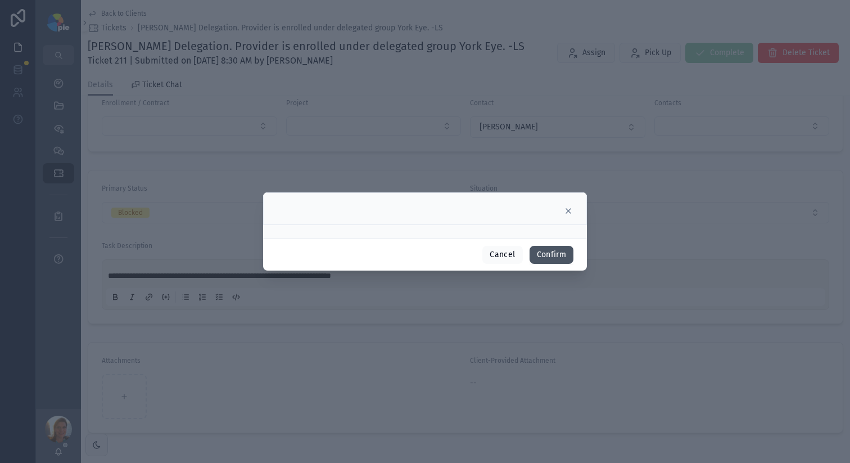
click at [567, 251] on button "Confirm" at bounding box center [552, 255] width 44 height 18
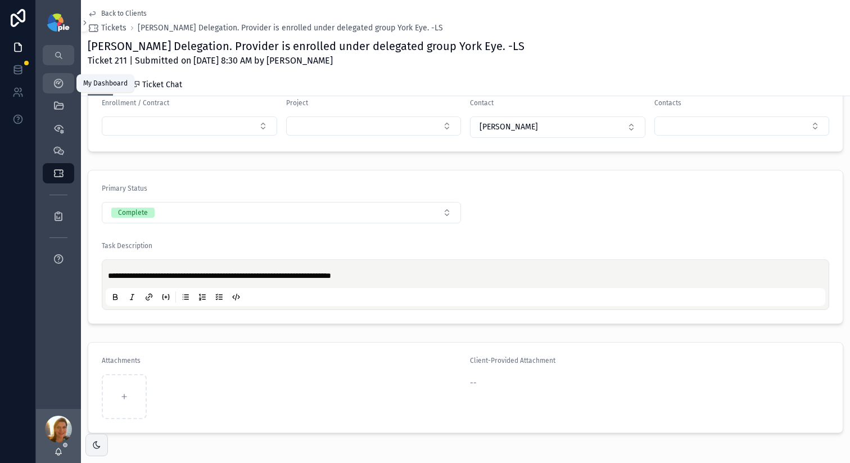
click at [57, 84] on icon "scrollable content" at bounding box center [58, 83] width 11 height 11
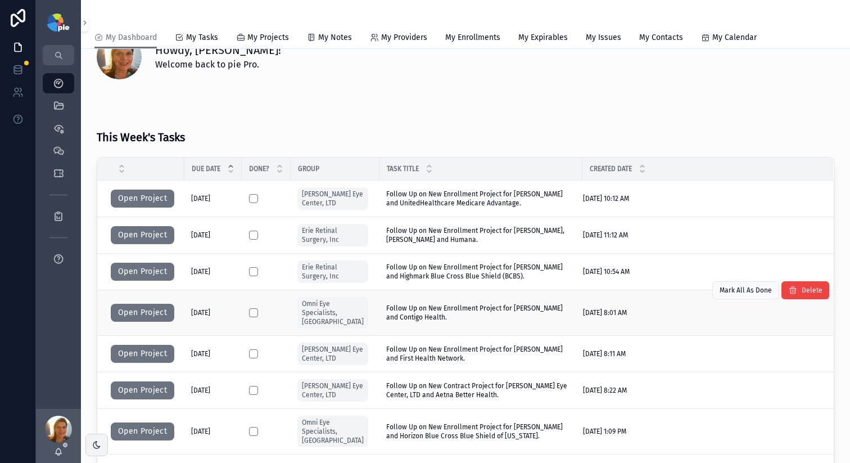
scroll to position [45, 0]
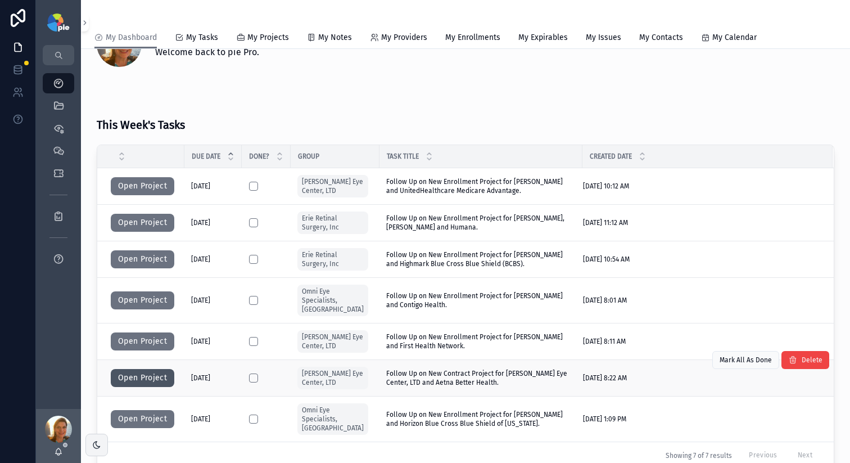
click at [133, 369] on button "Open Project" at bounding box center [143, 378] width 64 height 18
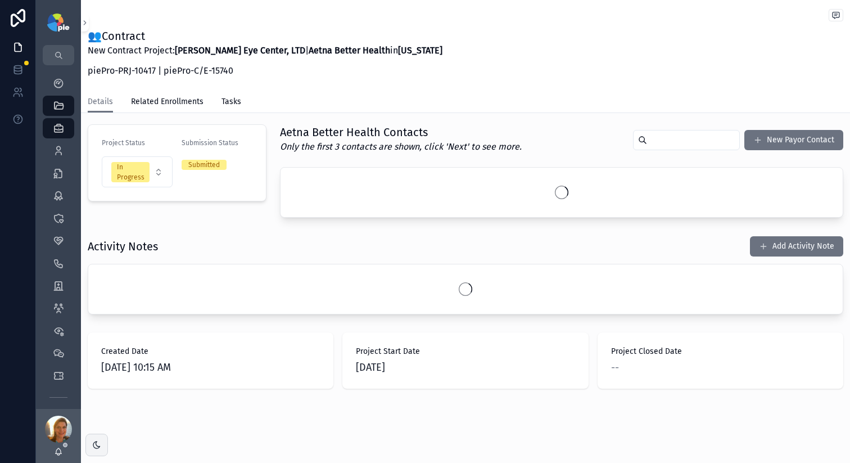
scroll to position [73, 0]
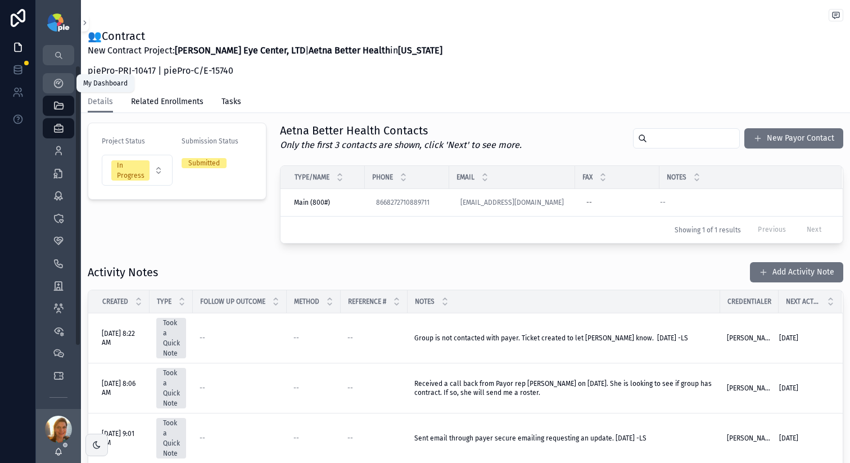
click at [57, 84] on icon "scrollable content" at bounding box center [58, 83] width 11 height 11
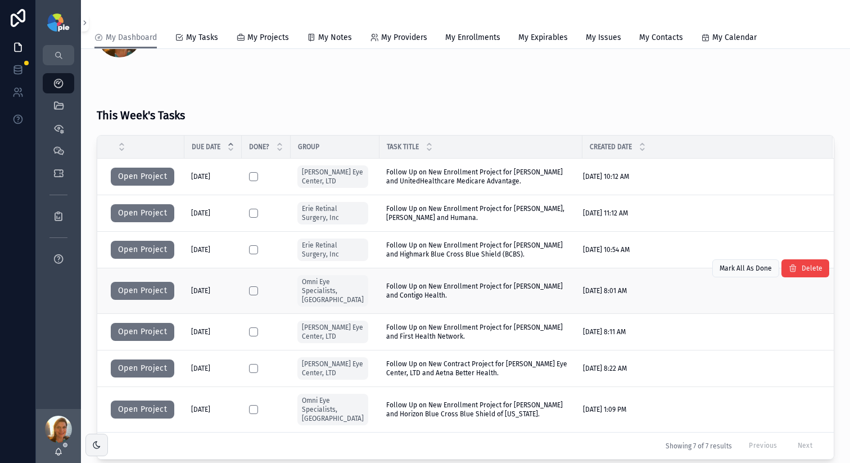
scroll to position [55, 0]
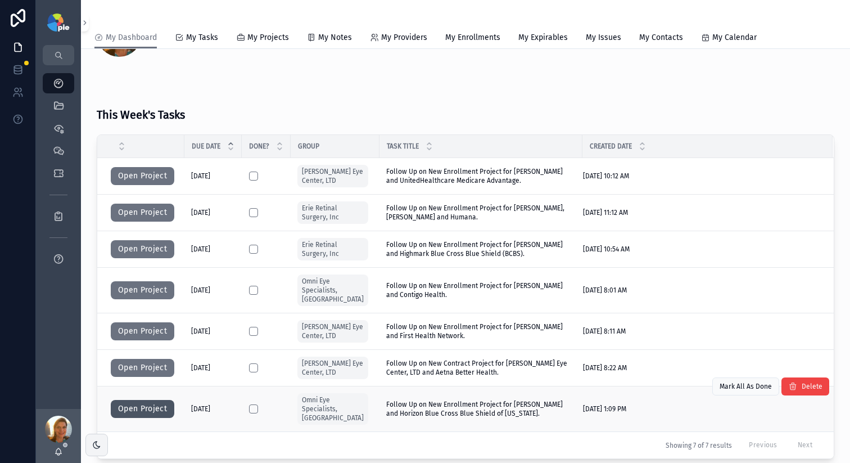
click at [164, 400] on button "Open Project" at bounding box center [143, 409] width 64 height 18
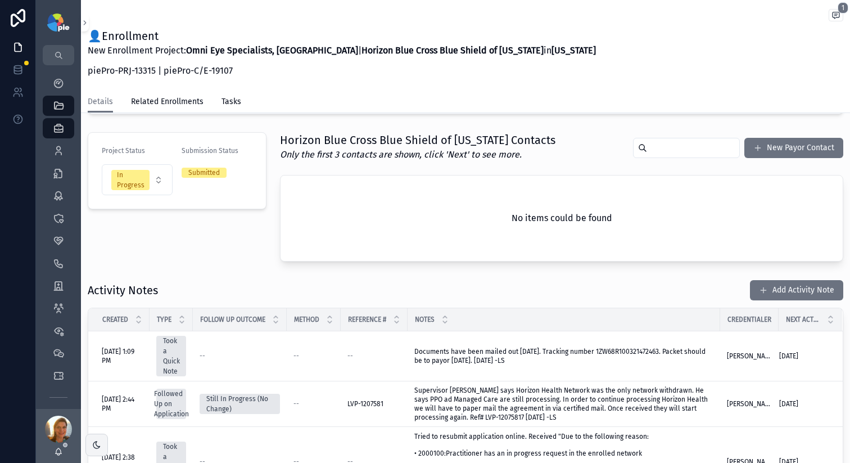
scroll to position [66, 0]
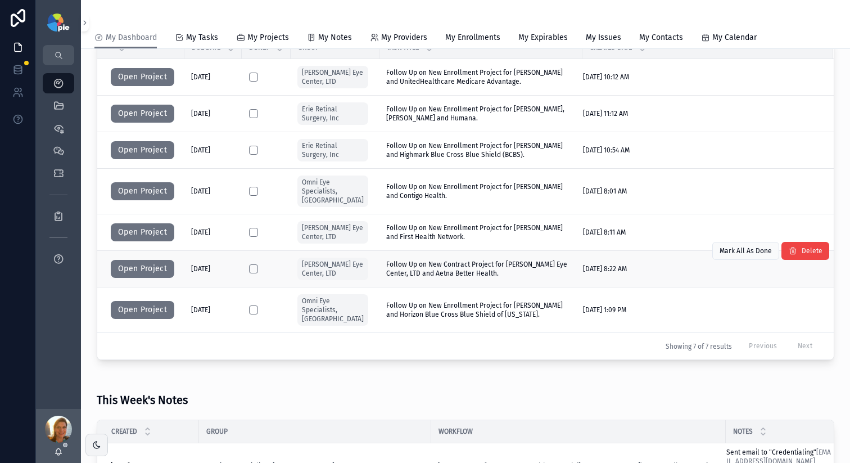
scroll to position [75, 0]
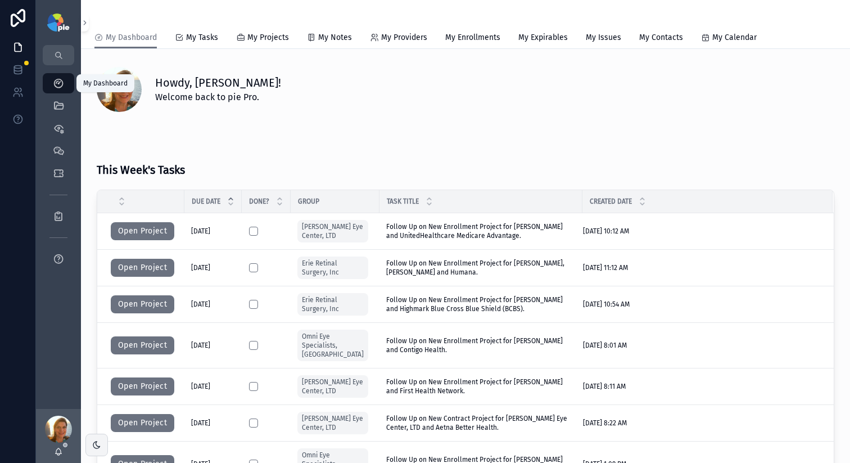
scroll to position [75, 0]
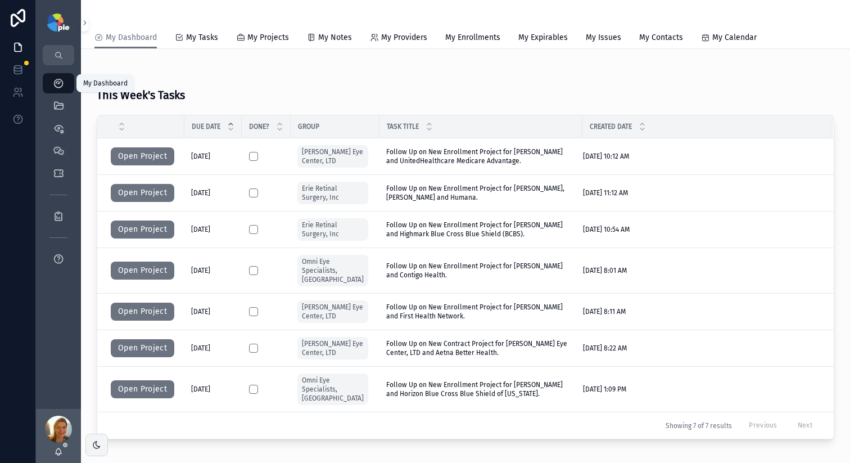
click at [54, 88] on icon "scrollable content" at bounding box center [58, 83] width 11 height 11
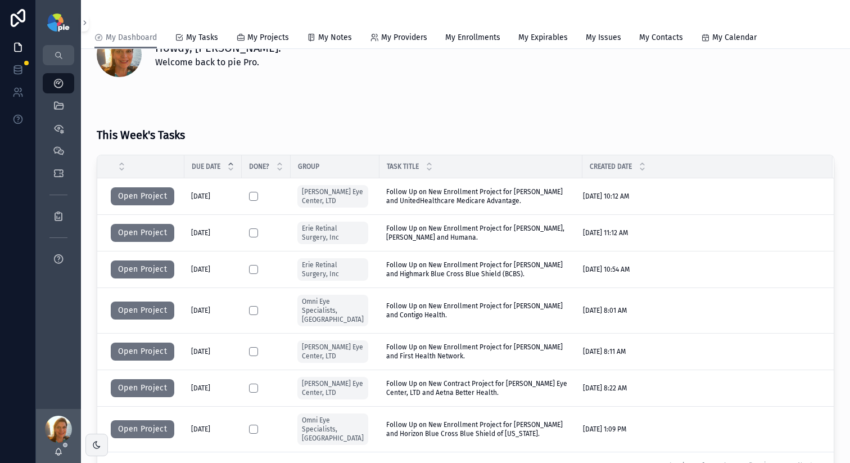
scroll to position [57, 0]
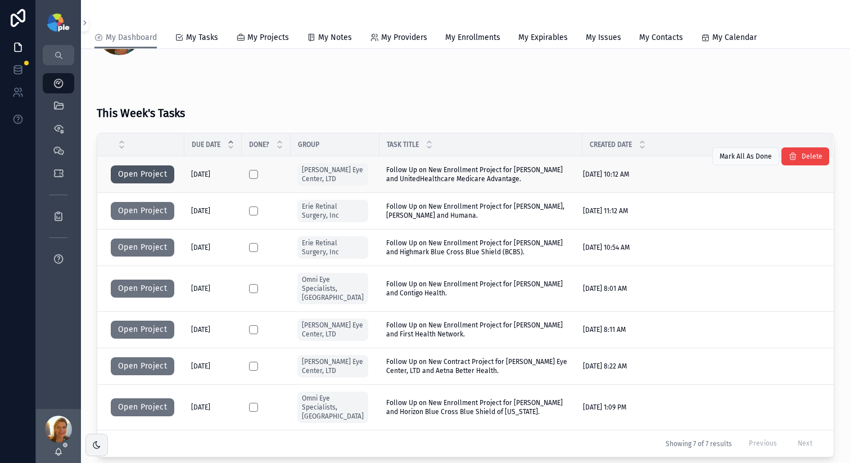
click at [140, 173] on button "Open Project" at bounding box center [143, 174] width 64 height 18
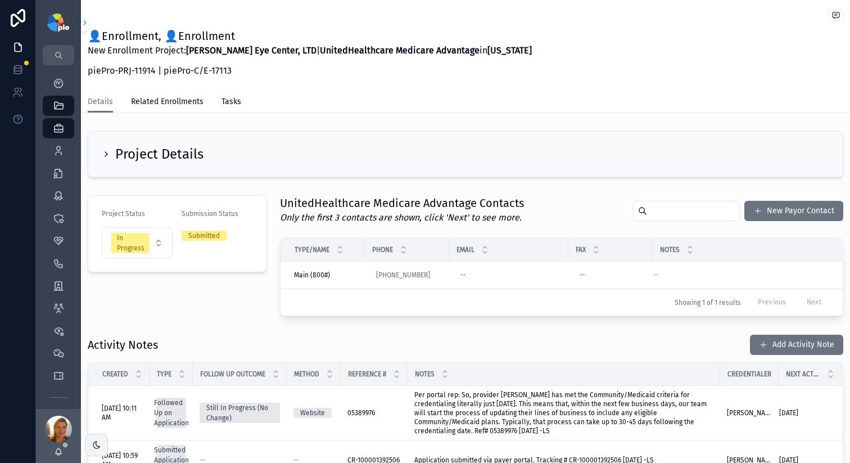
click at [168, 157] on h2 "Project Details" at bounding box center [159, 154] width 88 height 18
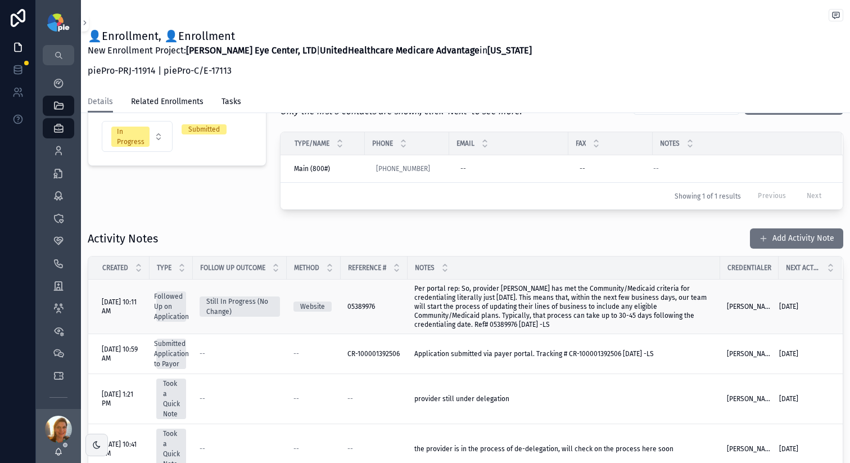
scroll to position [228, 0]
click at [355, 308] on span "05389976" at bounding box center [361, 305] width 28 height 9
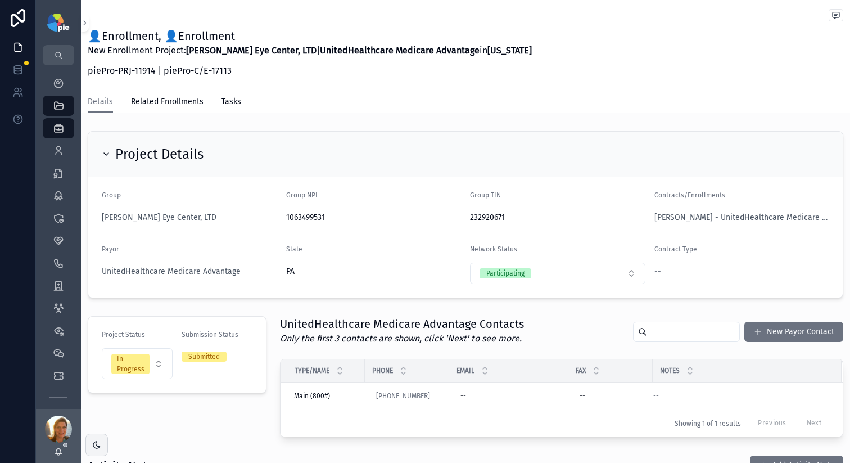
scroll to position [273, 0]
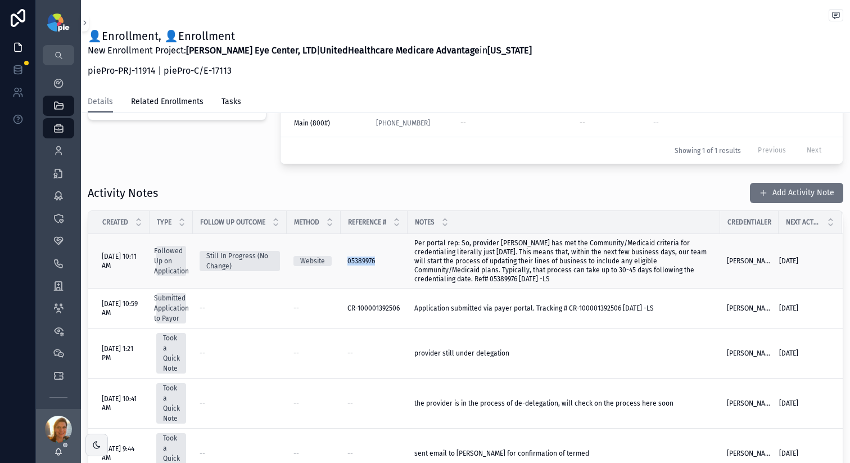
drag, startPoint x: 344, startPoint y: 259, endPoint x: 386, endPoint y: 259, distance: 42.2
click at [386, 259] on td "05389976 05389976" at bounding box center [374, 261] width 67 height 55
copy span "05389976"
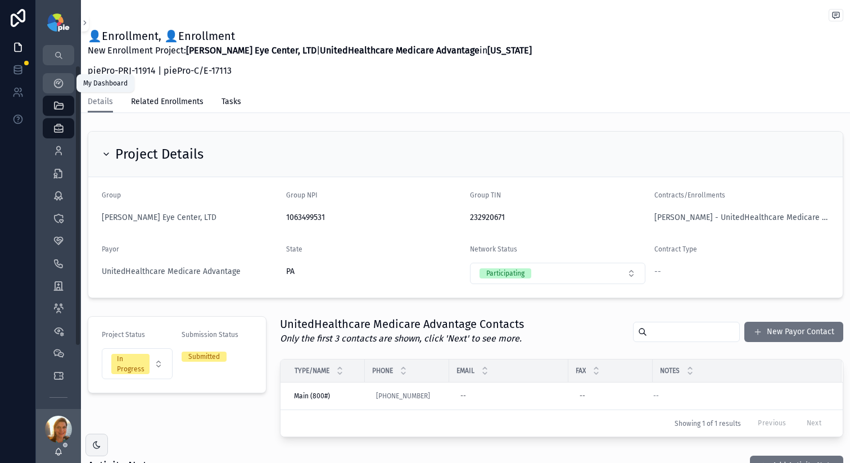
click at [56, 85] on icon "scrollable content" at bounding box center [58, 83] width 11 height 11
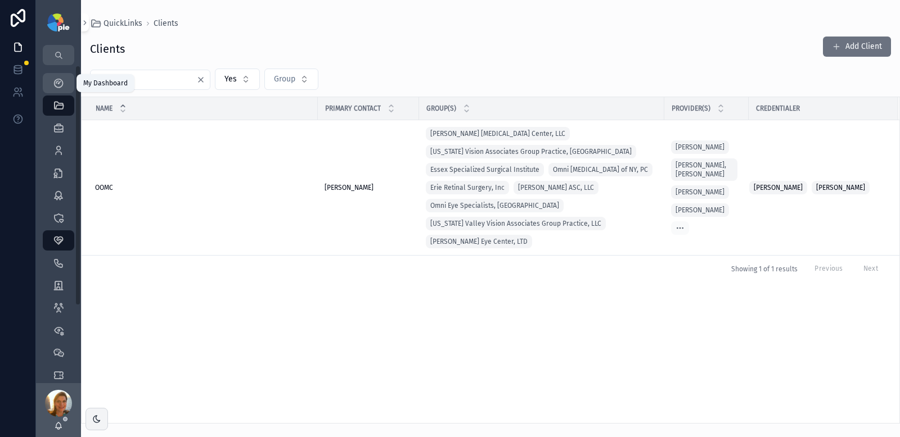
click at [62, 78] on icon "scrollable content" at bounding box center [58, 83] width 11 height 11
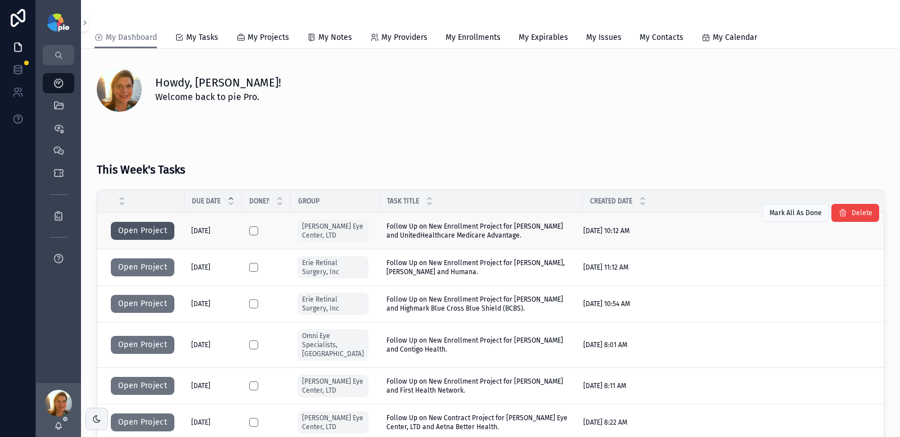
click at [138, 234] on button "Open Project" at bounding box center [143, 231] width 64 height 18
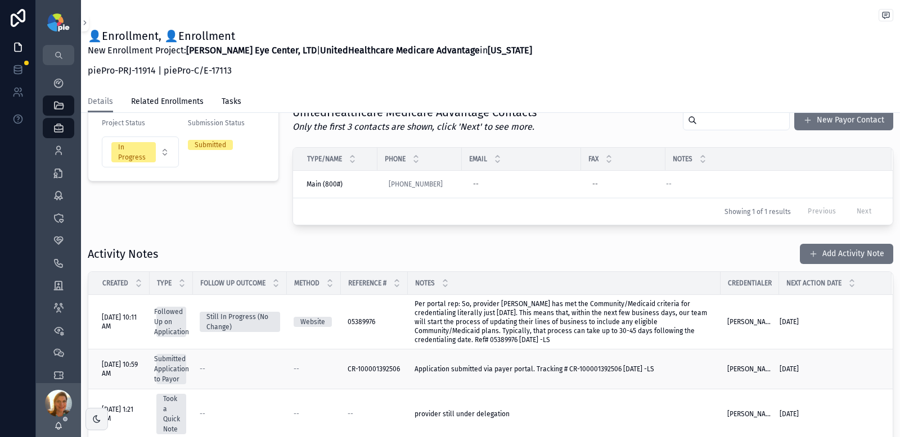
scroll to position [305, 0]
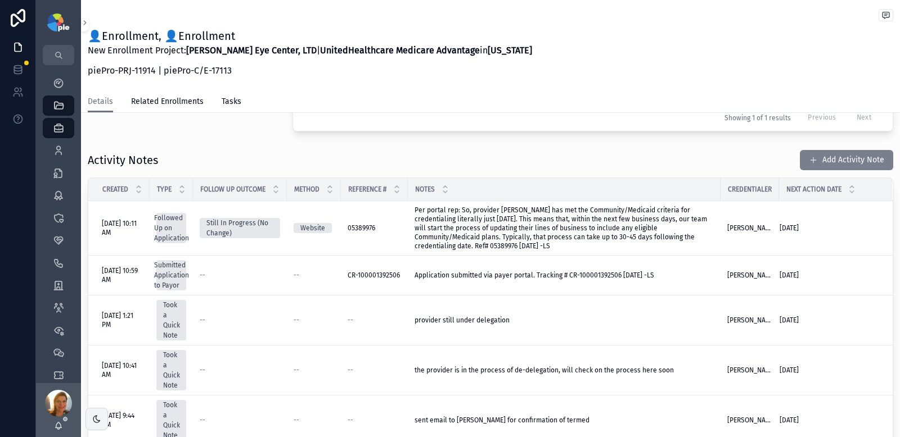
click at [816, 157] on button "Add Activity Note" at bounding box center [846, 160] width 93 height 20
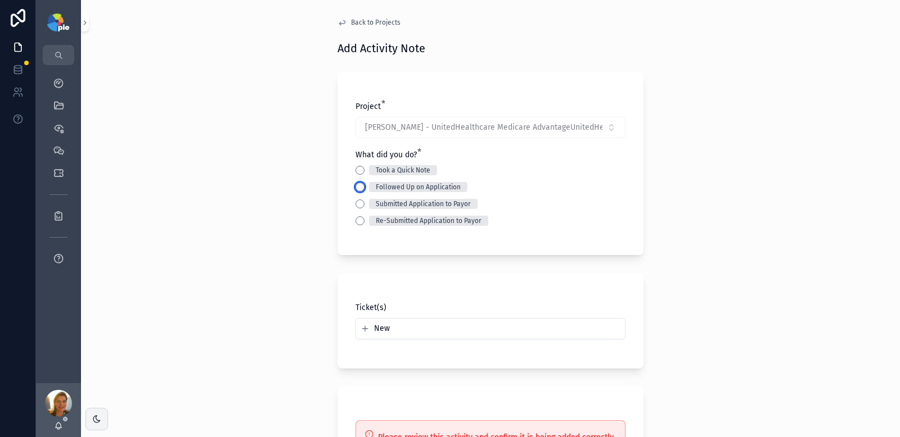
click at [355, 189] on button "Followed Up on Application" at bounding box center [359, 187] width 9 height 9
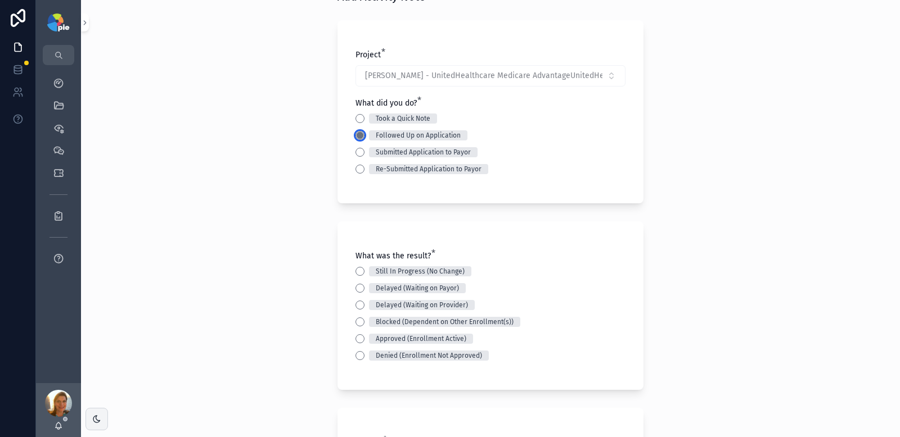
scroll to position [61, 0]
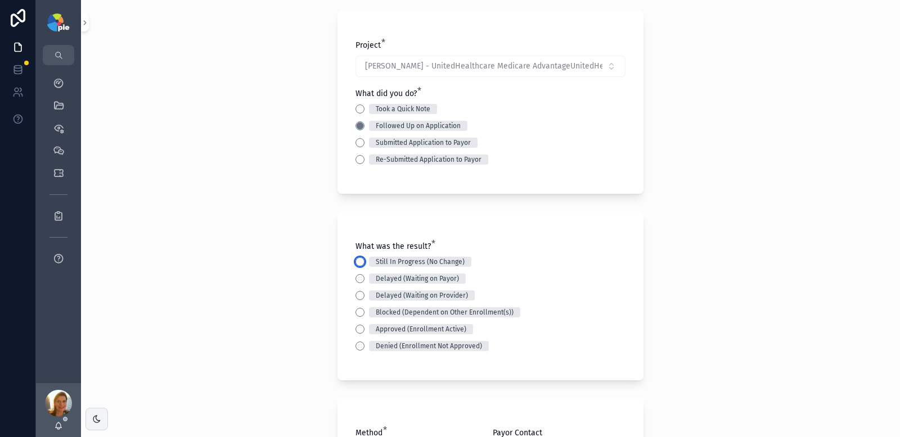
click at [355, 264] on button "Still In Progress (No Change)" at bounding box center [359, 262] width 9 height 9
click at [210, 259] on div "Back to Projects Add Activity Note Project * [PERSON_NAME] - UnitedHealthcare M…" at bounding box center [490, 157] width 819 height 437
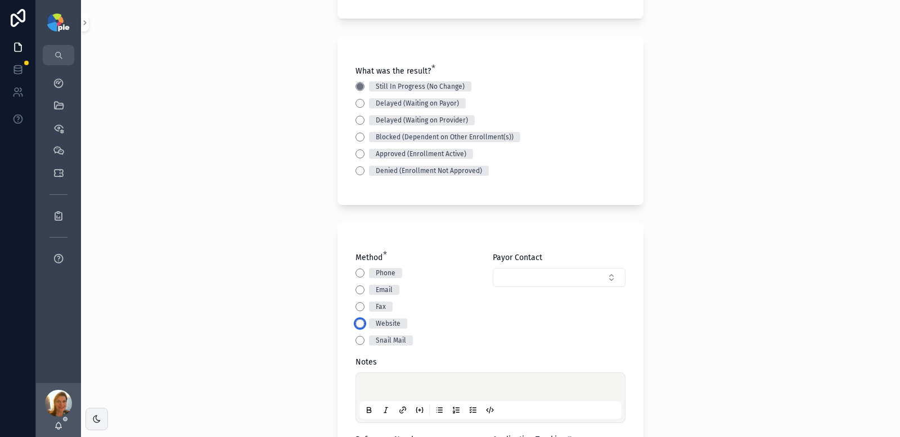
click at [355, 327] on button "Website" at bounding box center [359, 323] width 9 height 9
click at [310, 313] on div "Back to Projects Add Activity Note Project * [PERSON_NAME] - UnitedHealthcare M…" at bounding box center [490, 218] width 819 height 437
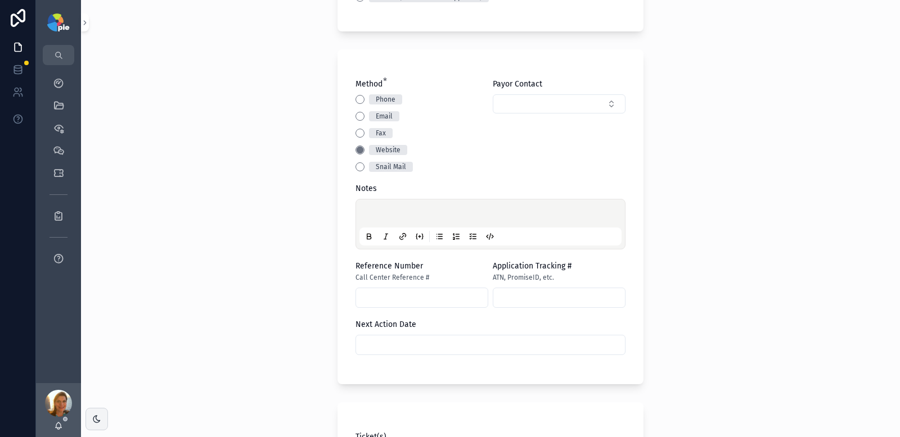
click at [450, 213] on p "scrollable content" at bounding box center [493, 215] width 262 height 11
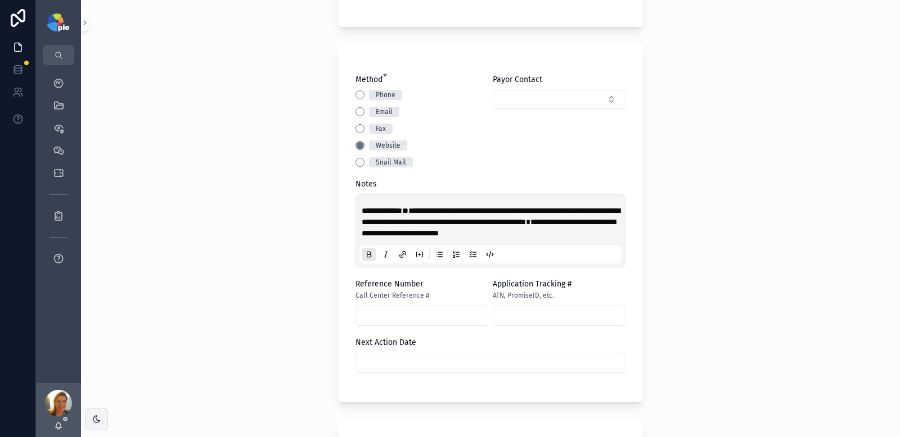
scroll to position [419, 0]
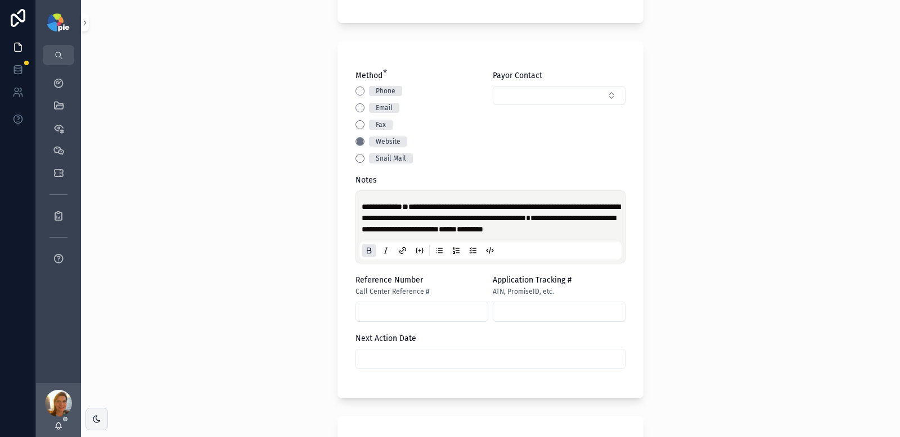
click at [432, 320] on input "scrollable content" at bounding box center [422, 312] width 132 height 16
paste input "*********"
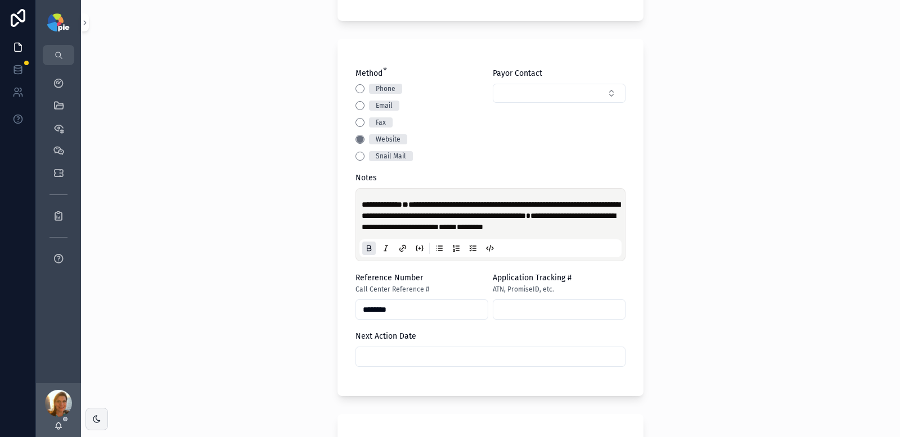
type input "********"
click at [487, 233] on p "**********" at bounding box center [493, 216] width 262 height 34
click at [463, 365] on input "scrollable content" at bounding box center [490, 357] width 269 height 16
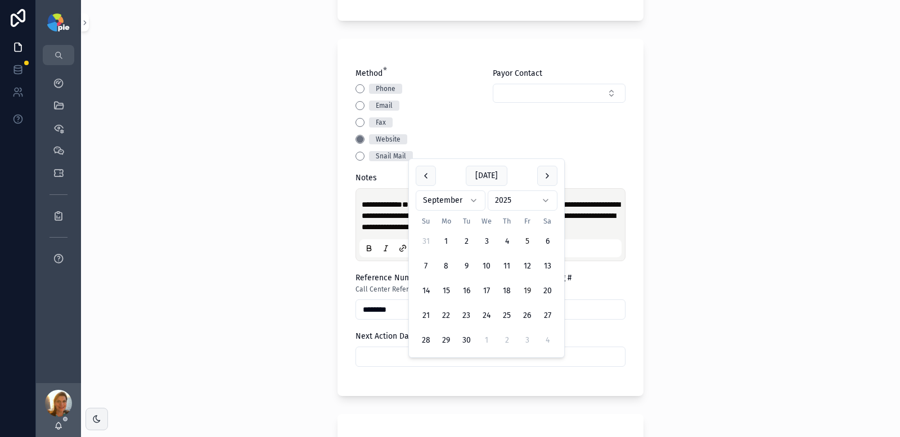
click at [523, 291] on button "19" at bounding box center [527, 291] width 20 height 20
type input "*********"
click at [261, 240] on div "**********" at bounding box center [490, 218] width 819 height 437
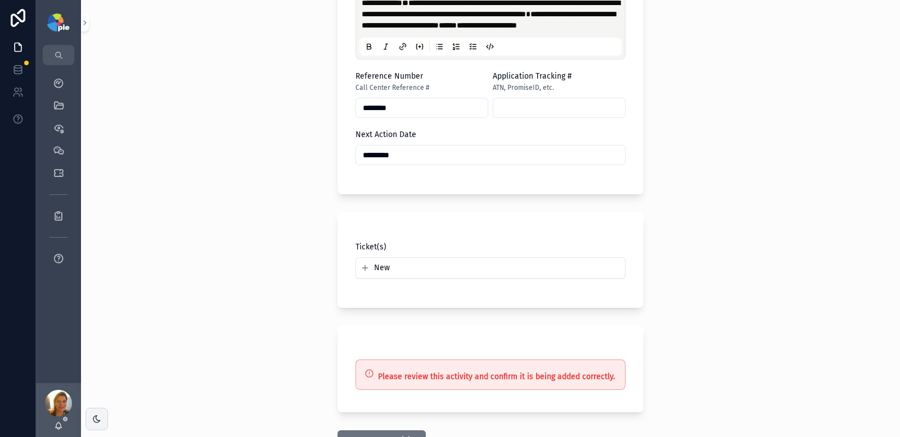
scroll to position [669, 0]
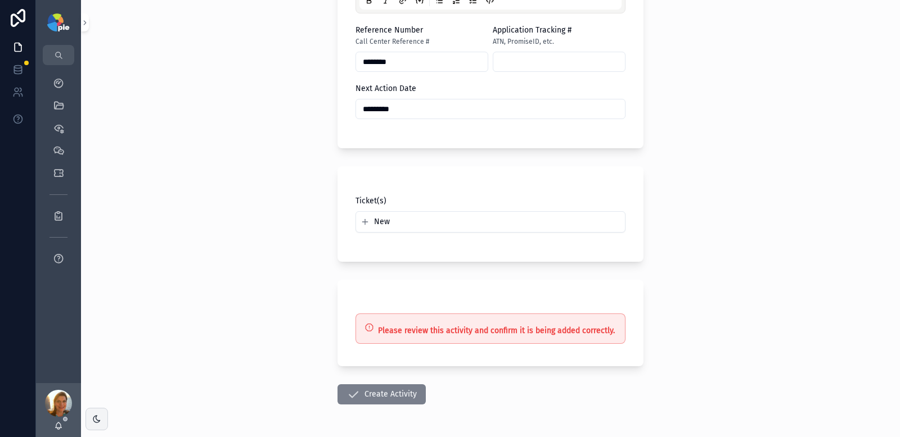
click at [368, 402] on button "Create Activity" at bounding box center [381, 395] width 88 height 20
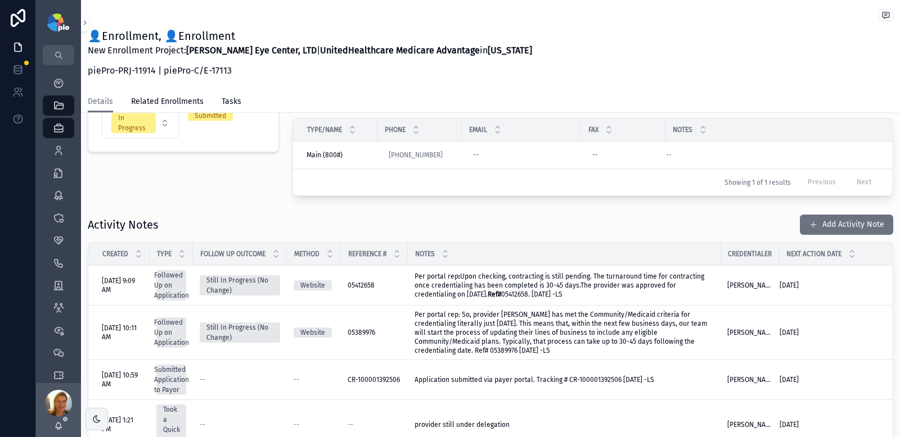
scroll to position [238, 0]
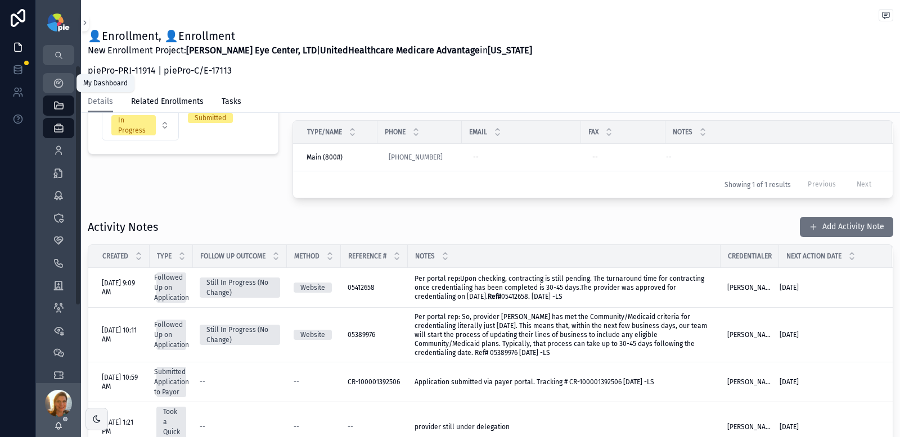
click at [57, 79] on icon "scrollable content" at bounding box center [58, 83] width 11 height 11
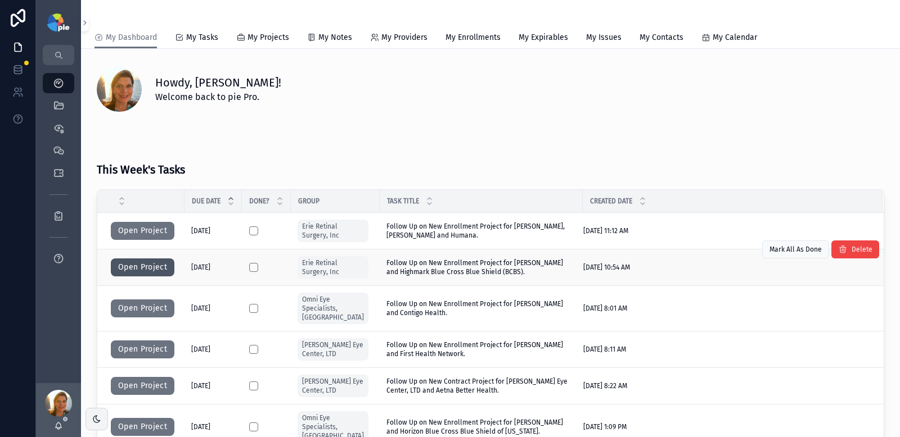
click at [148, 265] on button "Open Project" at bounding box center [143, 268] width 64 height 18
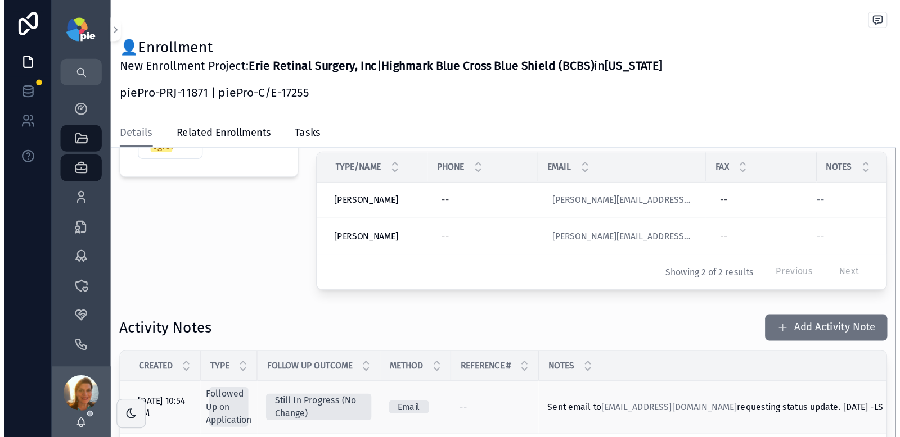
scroll to position [264, 0]
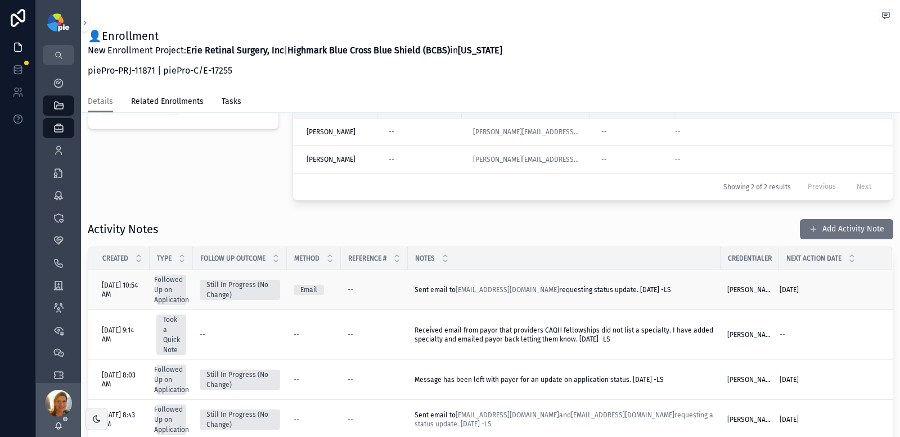
click at [484, 295] on span "Sent email to HMKcontracting-credentialing@highmark.com requesting status updat…" at bounding box center [542, 290] width 256 height 9
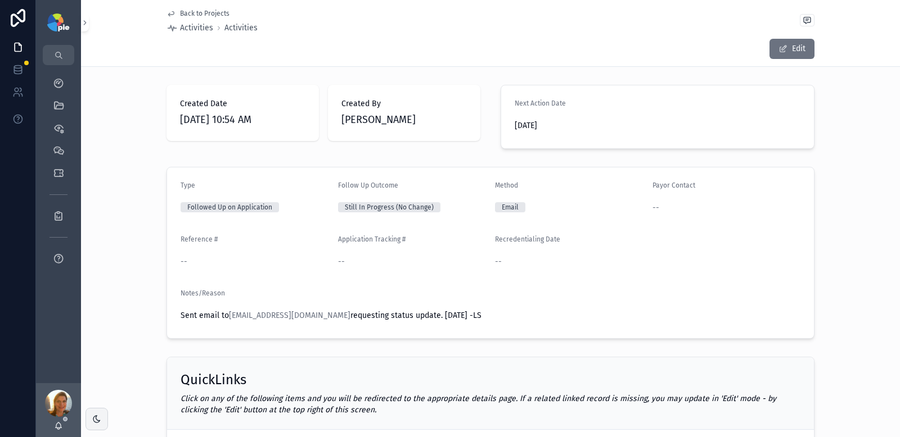
scroll to position [2, 0]
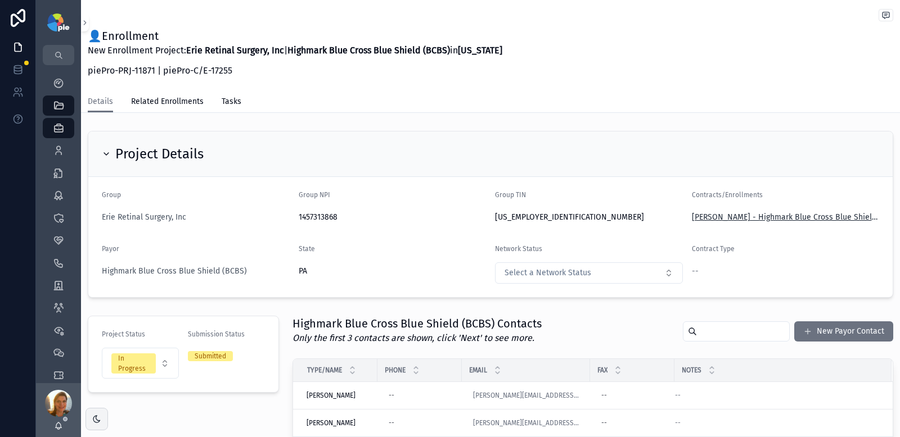
click at [692, 219] on span "Mousa, Raed - Highmark Blue Cross Blue Shield (BCBS) - PA | 17255" at bounding box center [786, 217] width 188 height 11
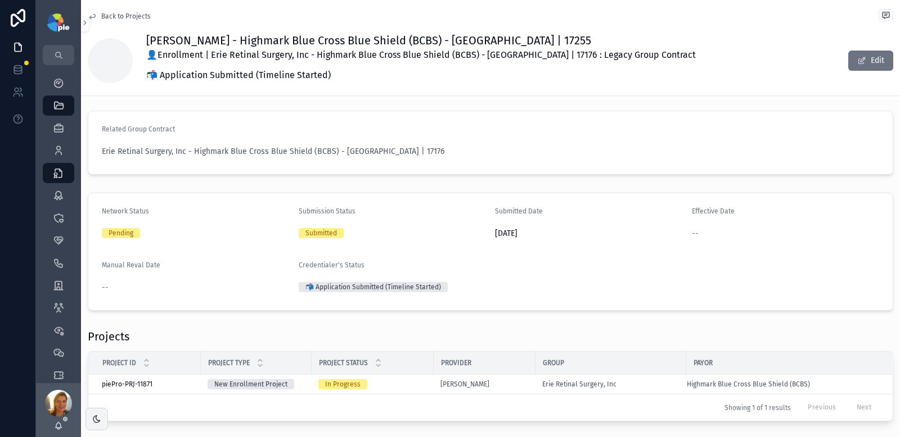
scroll to position [10, 0]
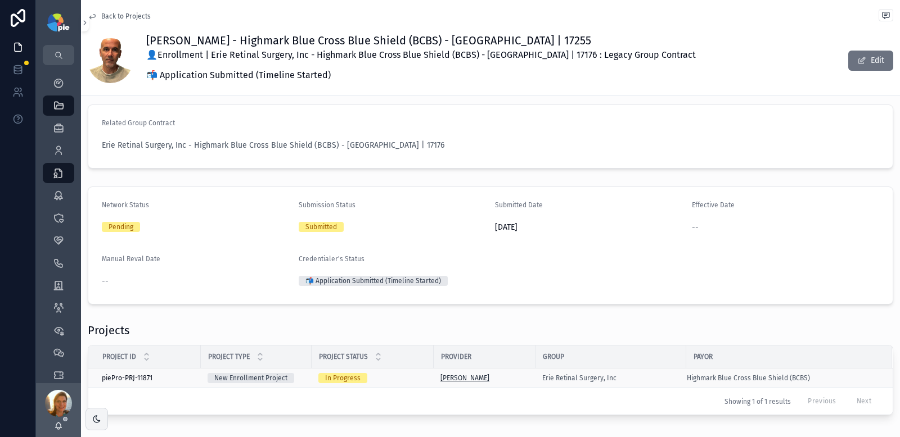
click at [457, 376] on span "Mousa, Raed" at bounding box center [464, 378] width 49 height 9
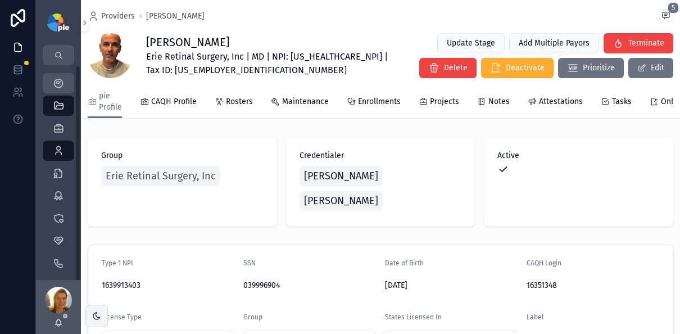
click at [70, 87] on link "My Dashboard" at bounding box center [58, 83] width 31 height 20
click at [44, 78] on link "My Dashboard" at bounding box center [58, 83] width 31 height 20
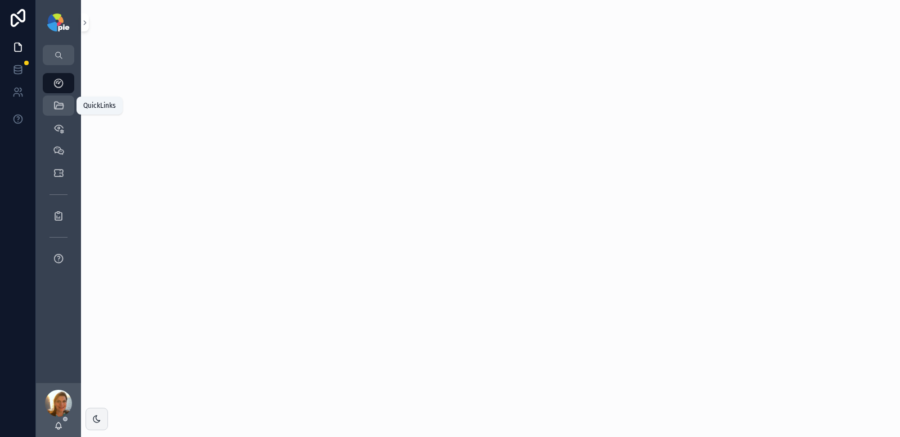
click at [59, 102] on icon "scrollable content" at bounding box center [58, 105] width 11 height 11
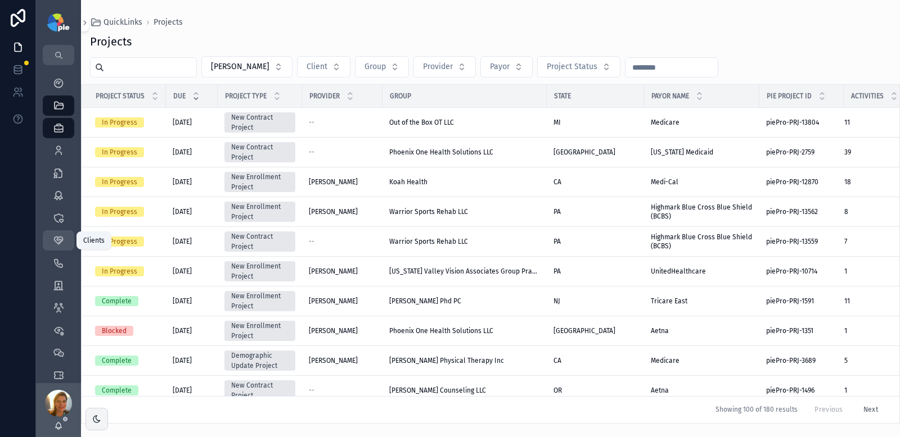
click at [58, 244] on icon "scrollable content" at bounding box center [58, 240] width 11 height 11
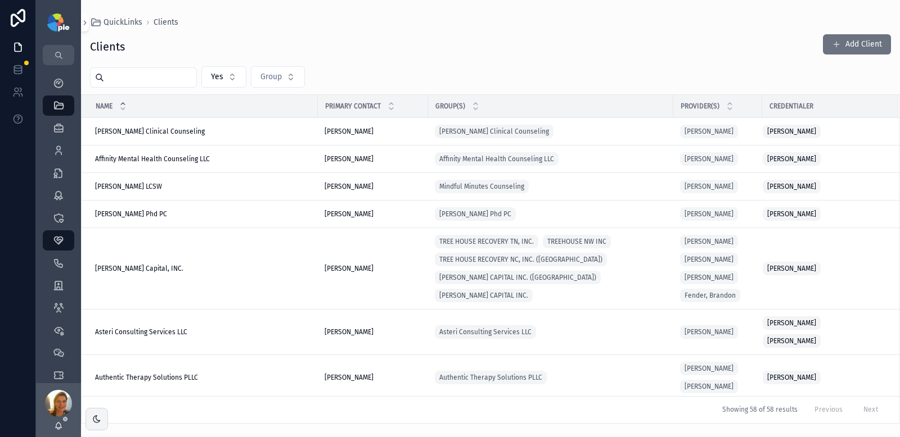
click at [118, 82] on input "scrollable content" at bounding box center [150, 78] width 92 height 16
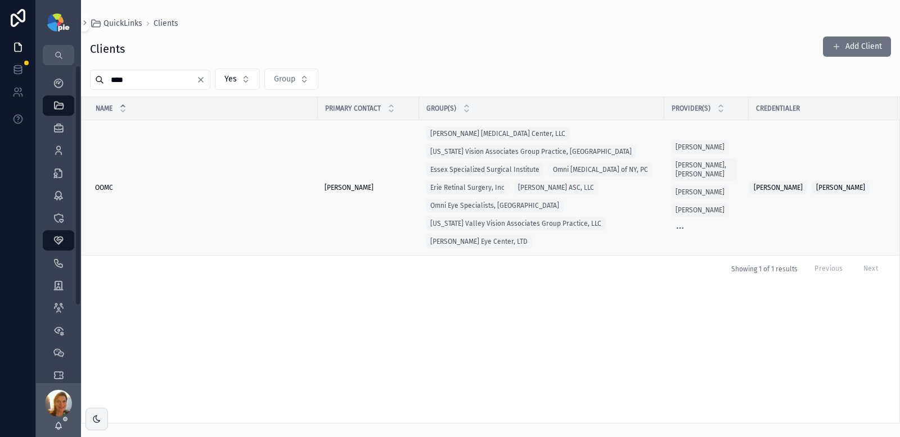
type input "****"
click at [117, 188] on div "OOMC OOMC" at bounding box center [203, 187] width 216 height 9
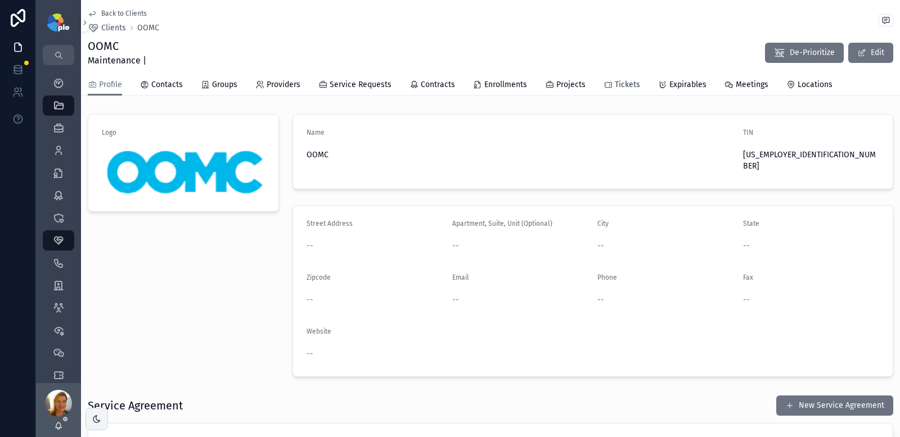
click at [618, 83] on span "Tickets" at bounding box center [627, 84] width 25 height 11
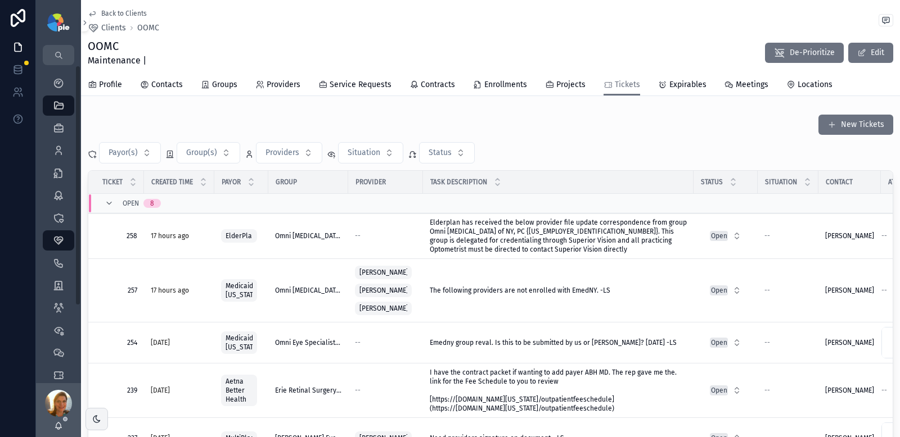
click at [103, 207] on div "Open 8" at bounding box center [132, 204] width 83 height 18
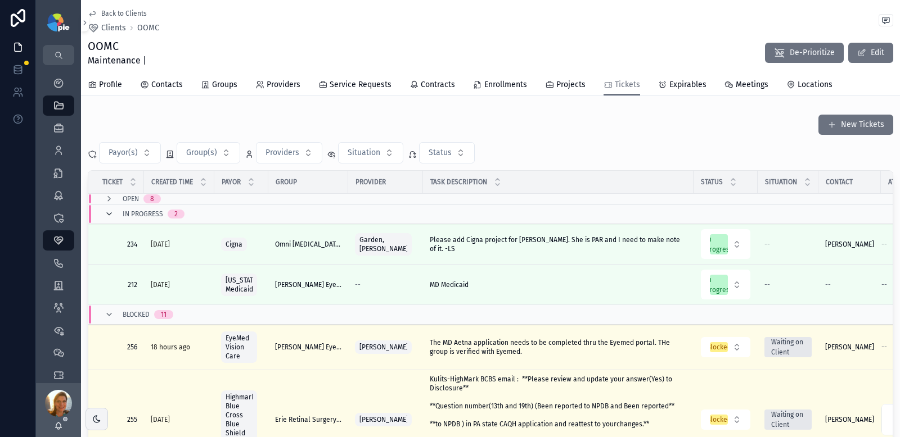
click at [108, 213] on icon "scrollable content" at bounding box center [109, 214] width 9 height 9
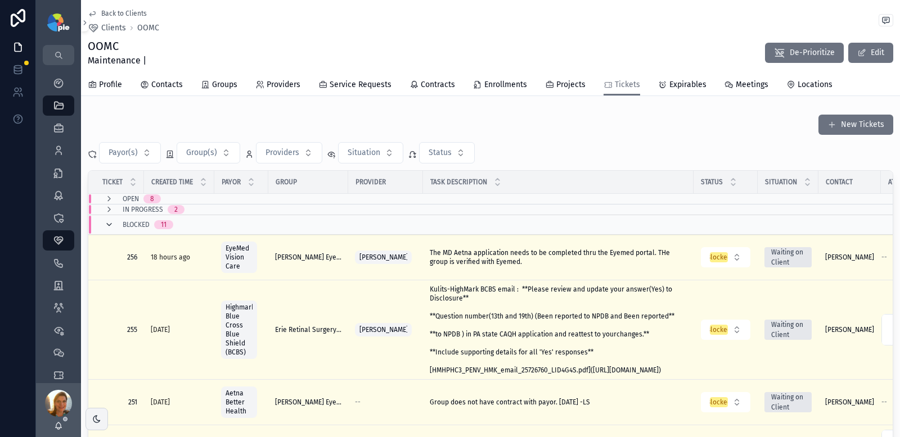
click at [109, 228] on icon "scrollable content" at bounding box center [109, 224] width 9 height 9
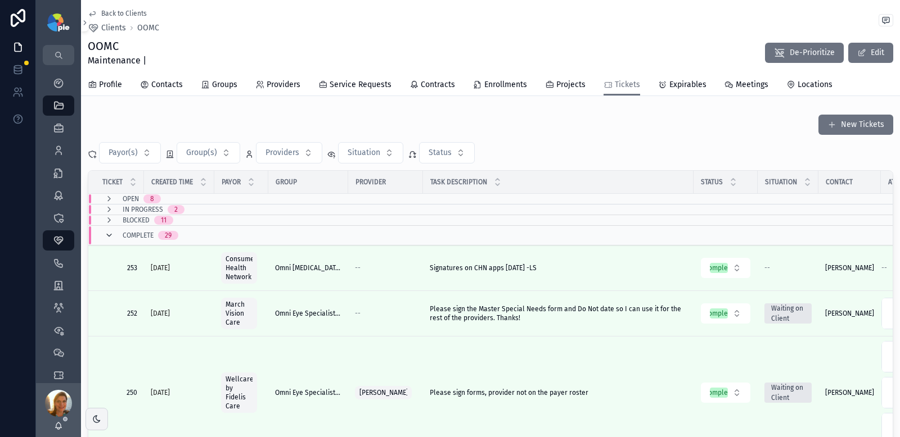
click at [109, 232] on icon "scrollable content" at bounding box center [109, 235] width 9 height 9
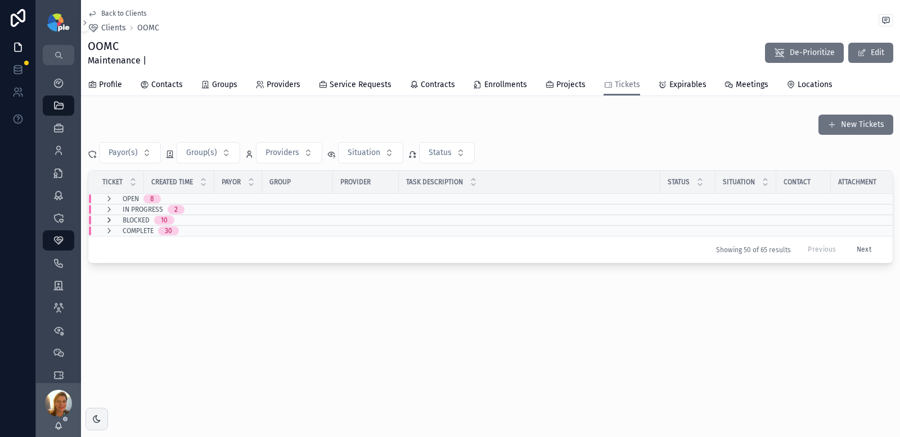
click at [106, 220] on icon "scrollable content" at bounding box center [109, 220] width 9 height 9
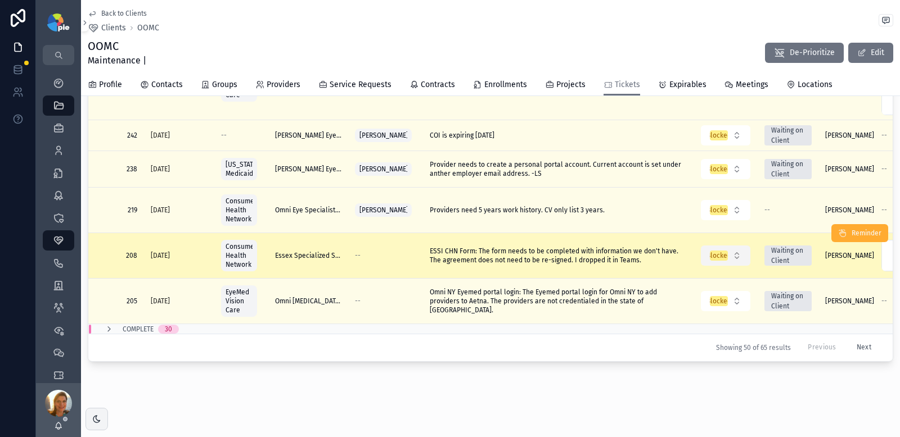
scroll to position [139, 0]
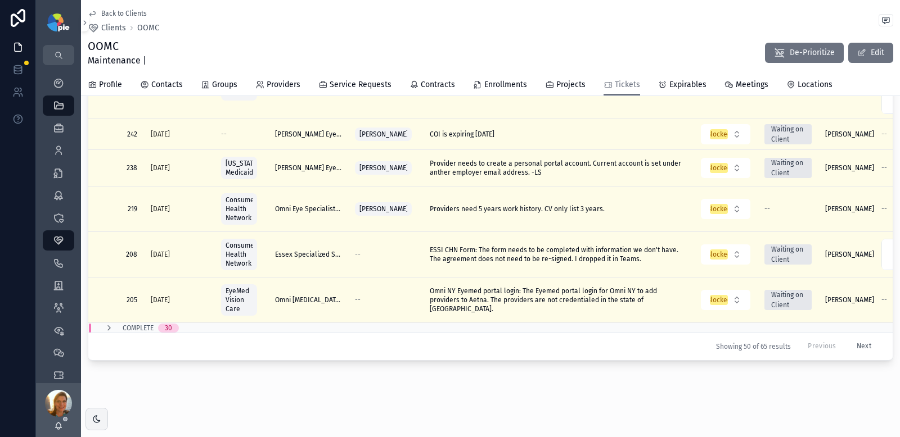
click at [854, 340] on button "Next" at bounding box center [863, 346] width 30 height 17
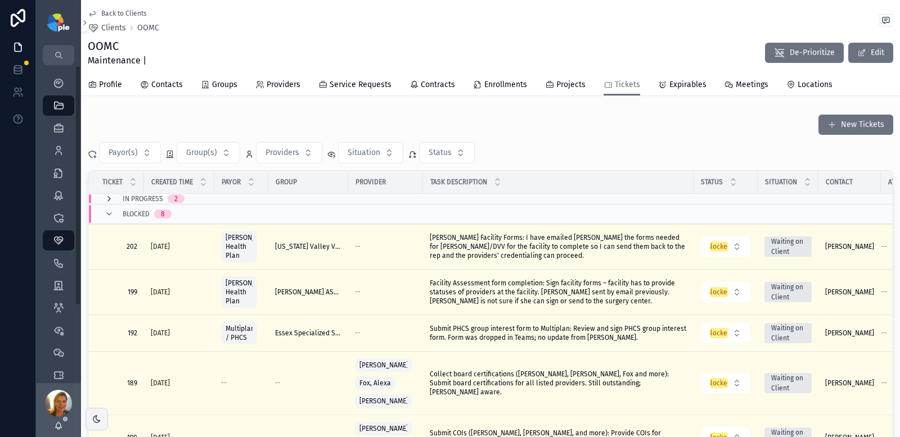
click at [106, 198] on icon "scrollable content" at bounding box center [109, 199] width 9 height 9
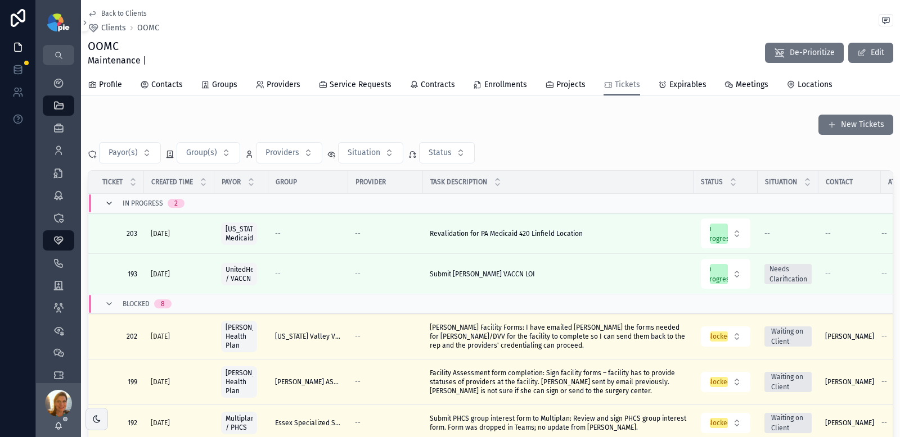
click at [110, 205] on icon "scrollable content" at bounding box center [109, 203] width 9 height 9
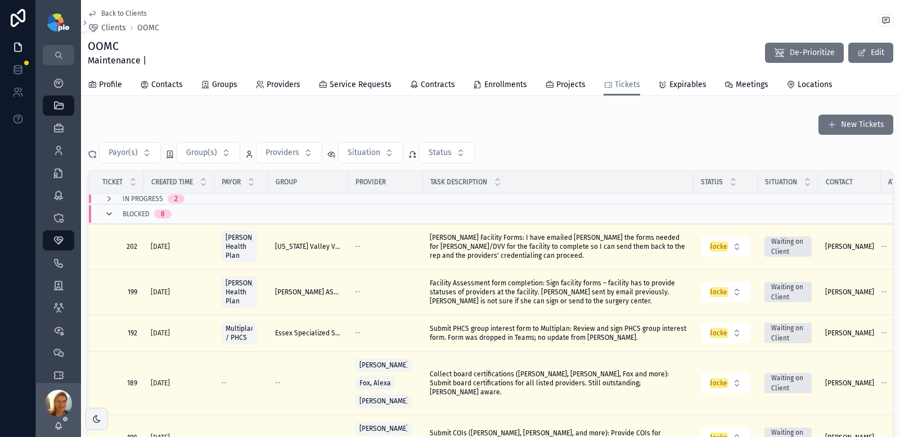
click at [106, 212] on icon "scrollable content" at bounding box center [109, 214] width 9 height 9
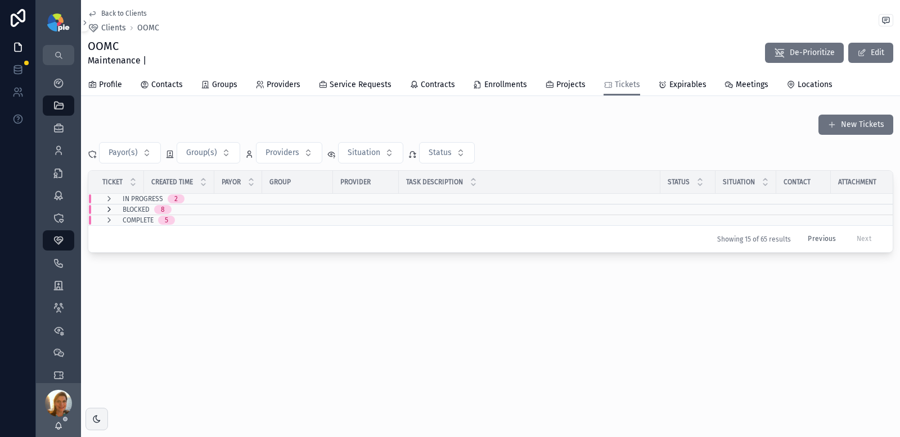
click at [110, 209] on icon "scrollable content" at bounding box center [109, 209] width 9 height 9
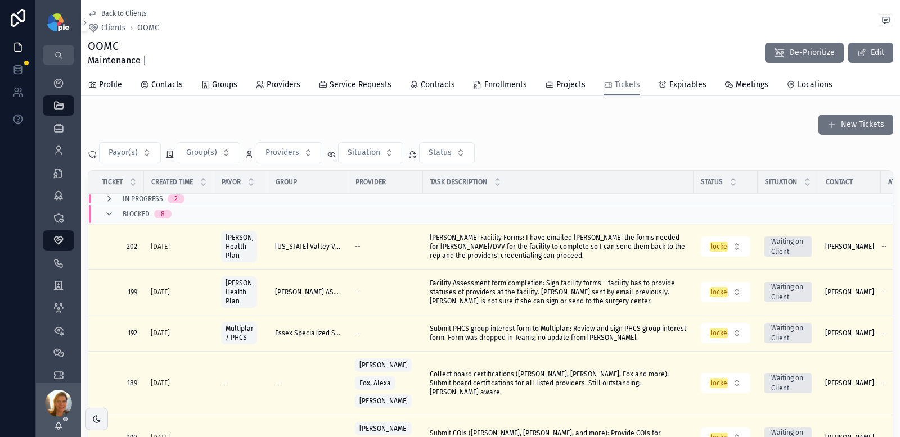
click at [108, 202] on icon "scrollable content" at bounding box center [109, 199] width 9 height 9
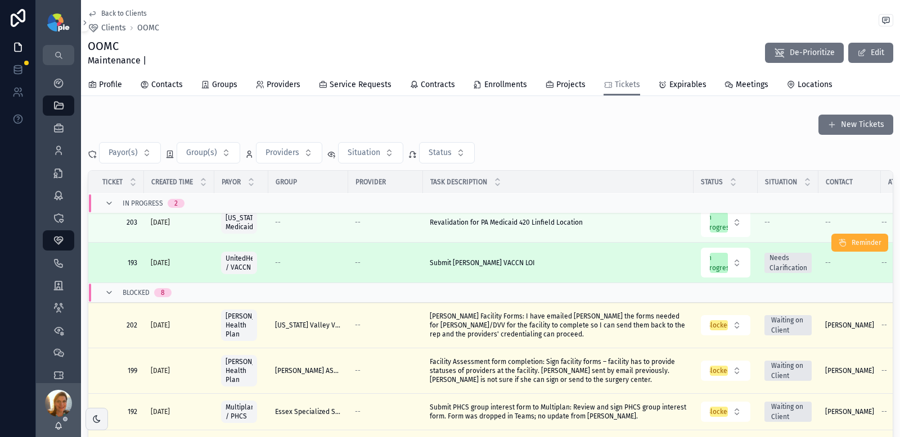
scroll to position [17, 0]
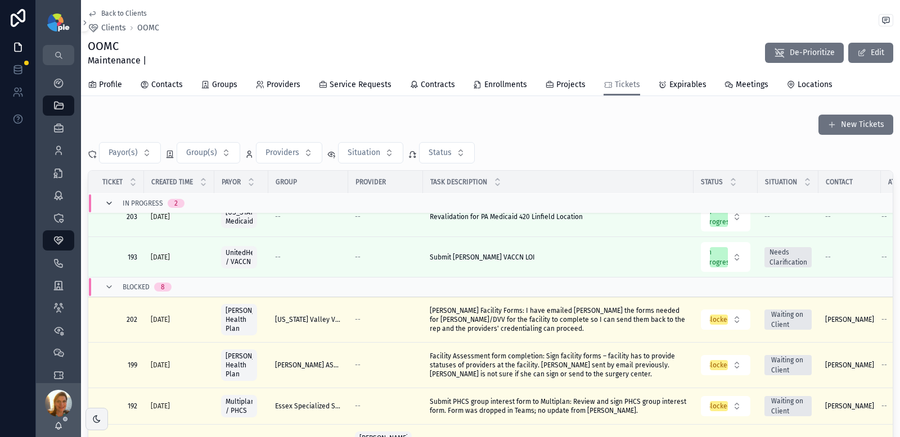
click at [111, 202] on icon "scrollable content" at bounding box center [109, 203] width 9 height 9
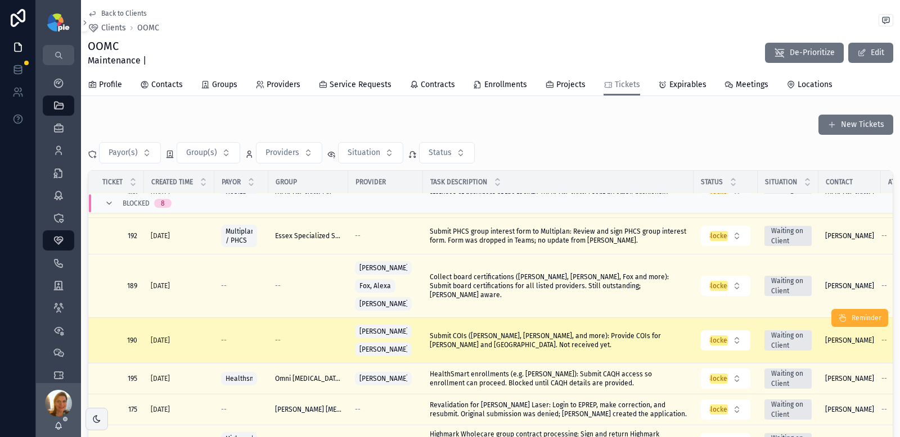
scroll to position [139, 0]
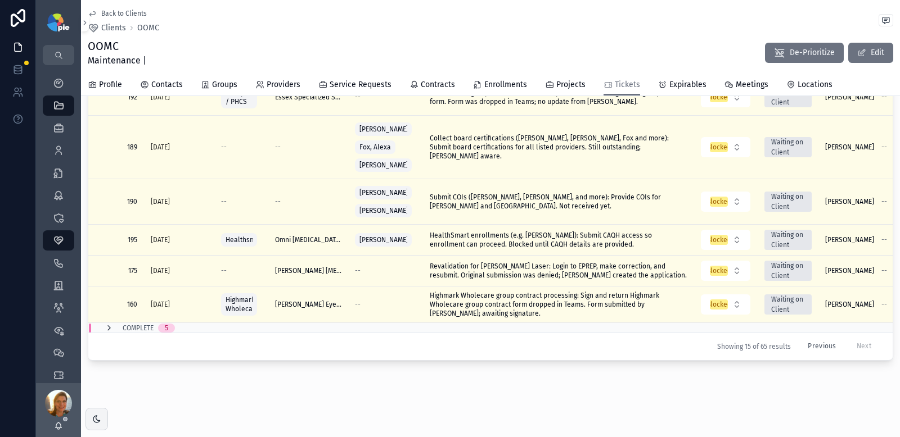
click at [109, 324] on icon "scrollable content" at bounding box center [109, 328] width 9 height 9
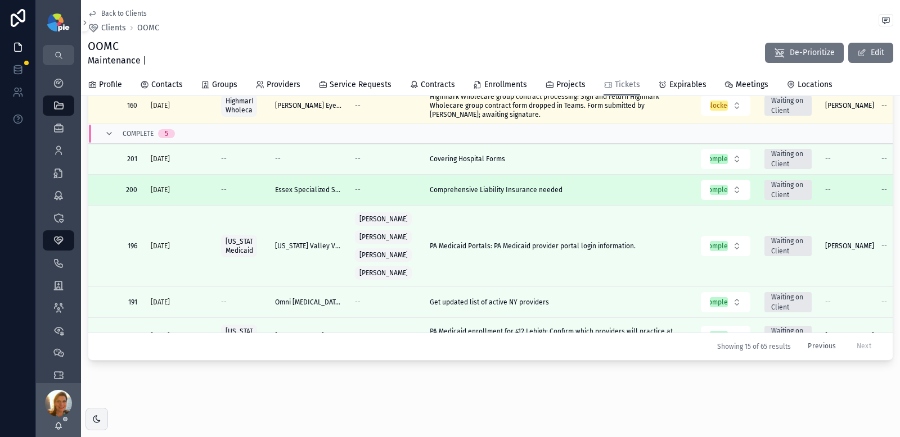
scroll to position [226, 0]
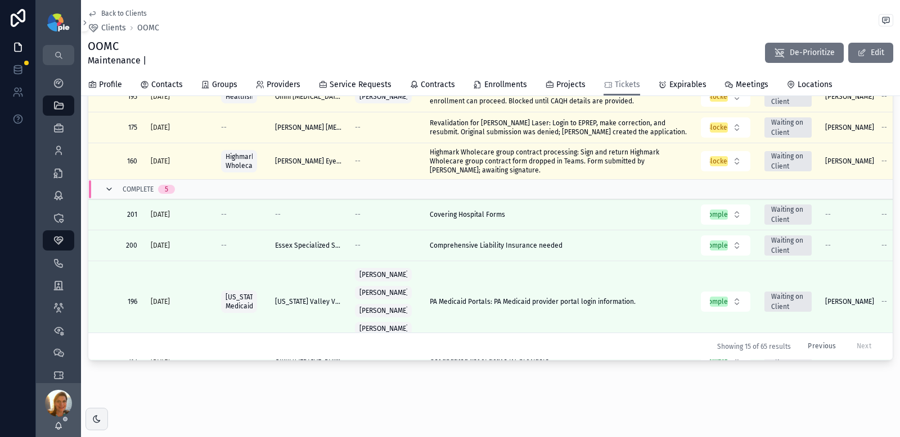
click at [106, 194] on icon "scrollable content" at bounding box center [109, 189] width 9 height 9
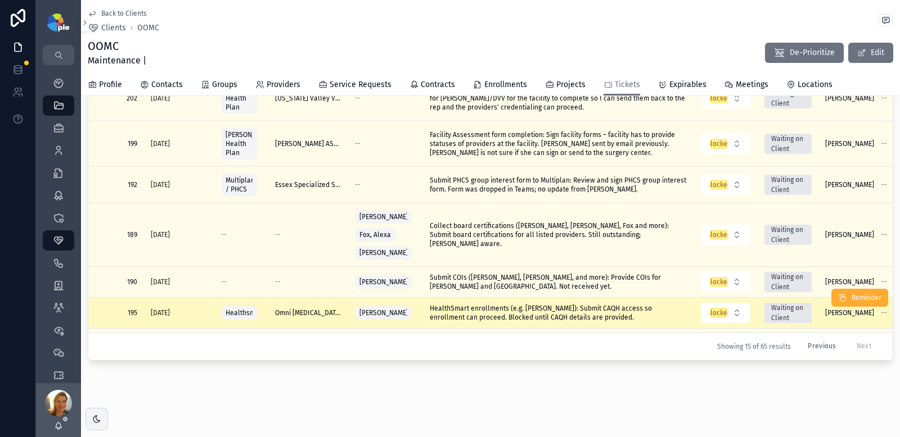
scroll to position [0, 0]
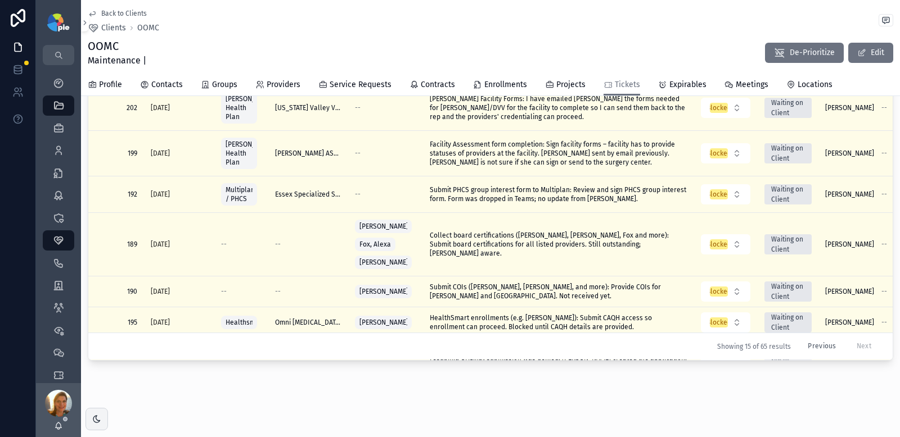
click at [810, 338] on button "Previous" at bounding box center [822, 346] width 44 height 17
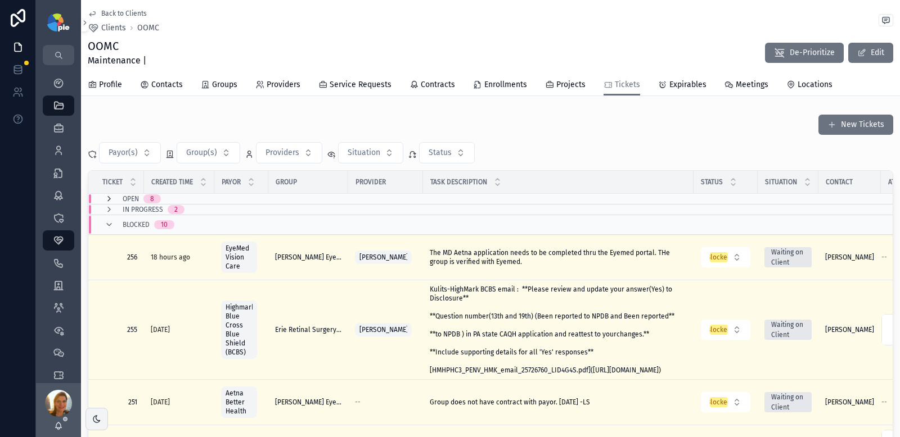
click at [107, 201] on icon "scrollable content" at bounding box center [109, 199] width 9 height 9
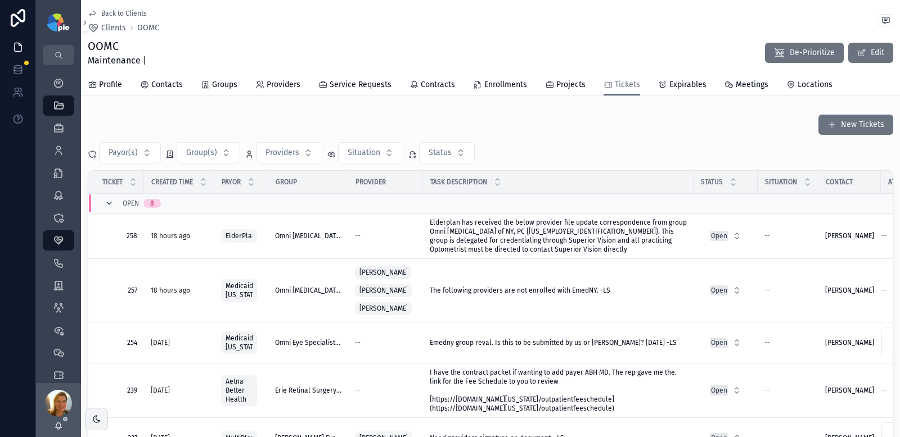
click at [111, 205] on icon "scrollable content" at bounding box center [109, 203] width 9 height 9
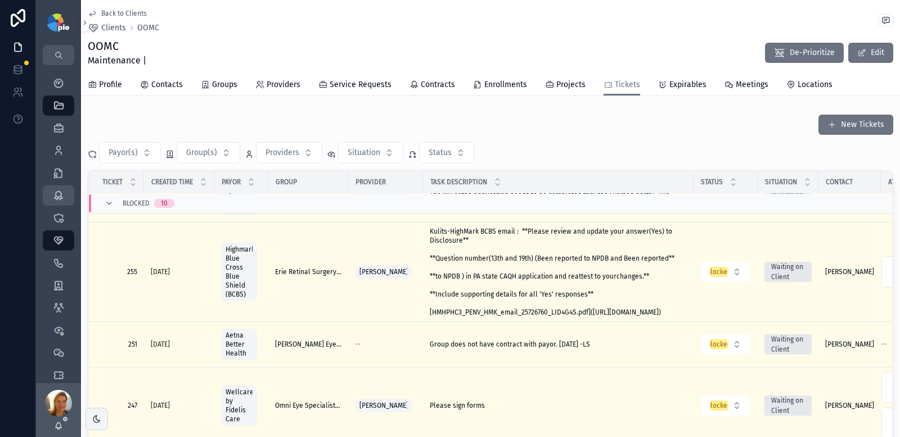
scroll to position [57, 0]
click at [112, 204] on icon "scrollable content" at bounding box center [109, 203] width 9 height 9
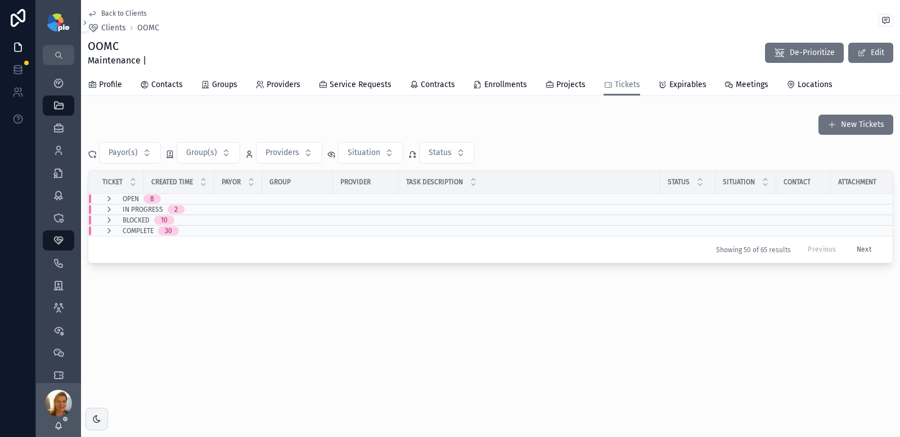
scroll to position [0, 0]
click at [110, 198] on icon "scrollable content" at bounding box center [109, 199] width 9 height 9
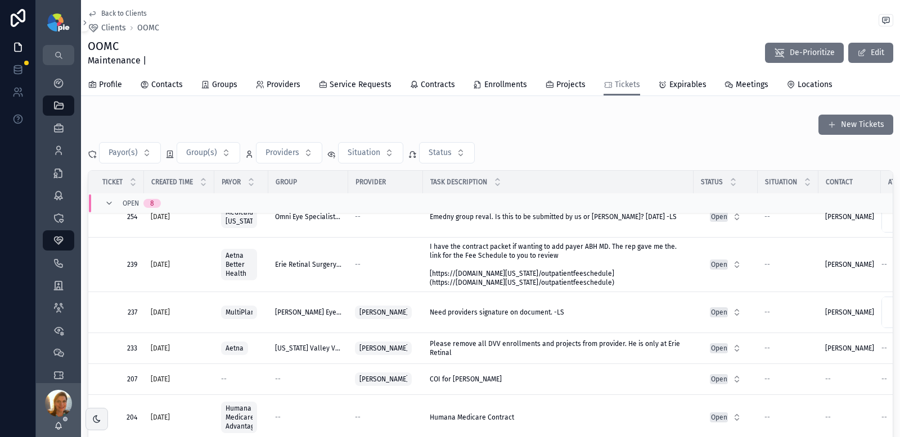
scroll to position [179, 0]
click at [617, 308] on div "Need providers signature on document. -LS Need providers signature on document.…" at bounding box center [558, 312] width 257 height 9
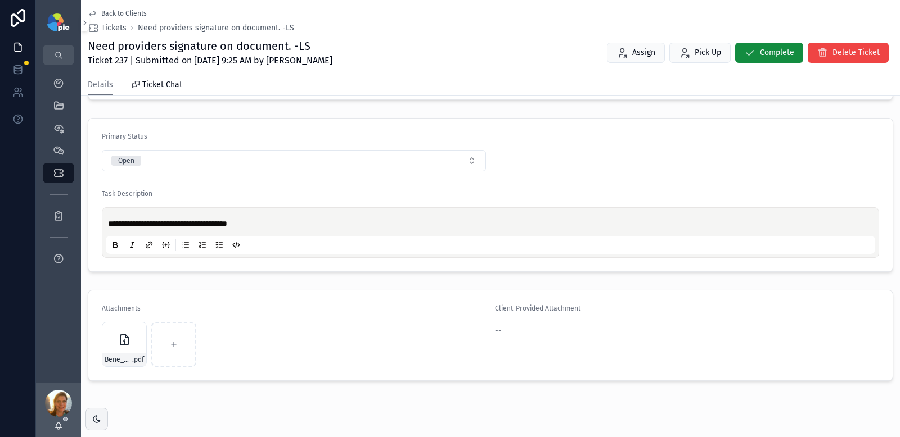
scroll to position [283, 0]
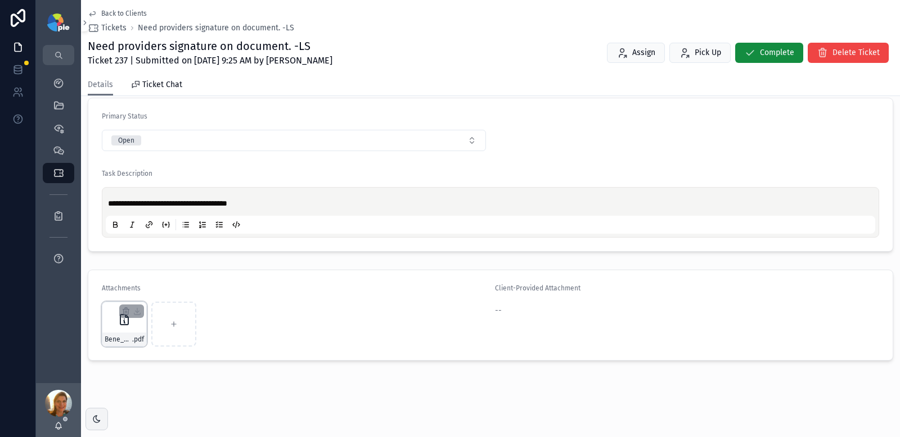
click at [132, 319] on div "Bene_Multiplan_AttestationForm- .pdf" at bounding box center [124, 324] width 45 height 45
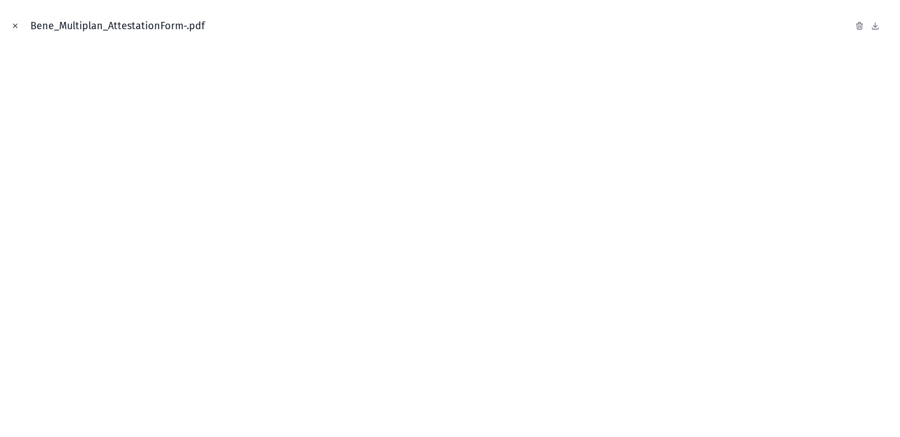
click at [14, 30] on button "Close modal" at bounding box center [15, 26] width 12 height 12
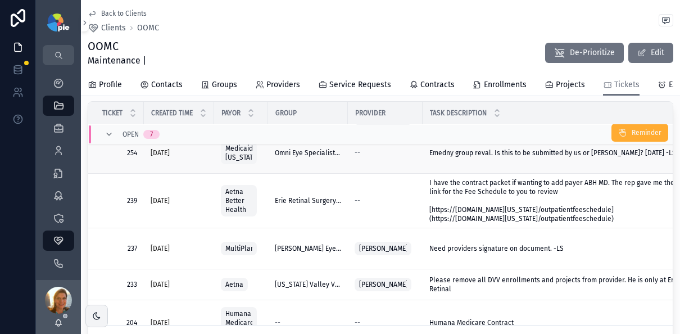
scroll to position [130, 0]
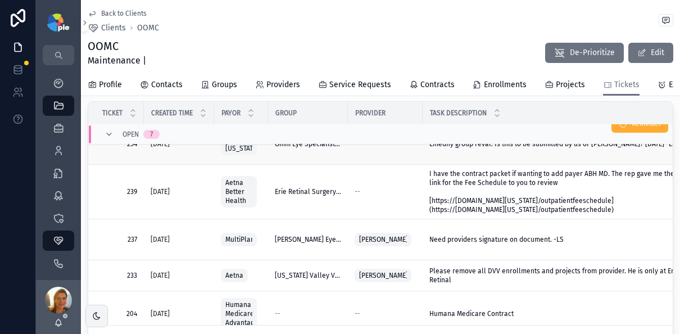
click at [365, 148] on div "--" at bounding box center [385, 143] width 61 height 9
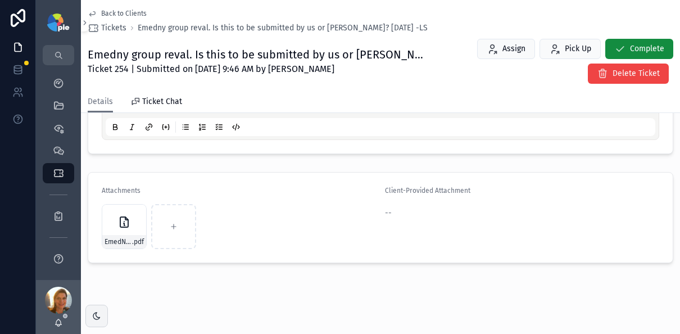
scroll to position [403, 0]
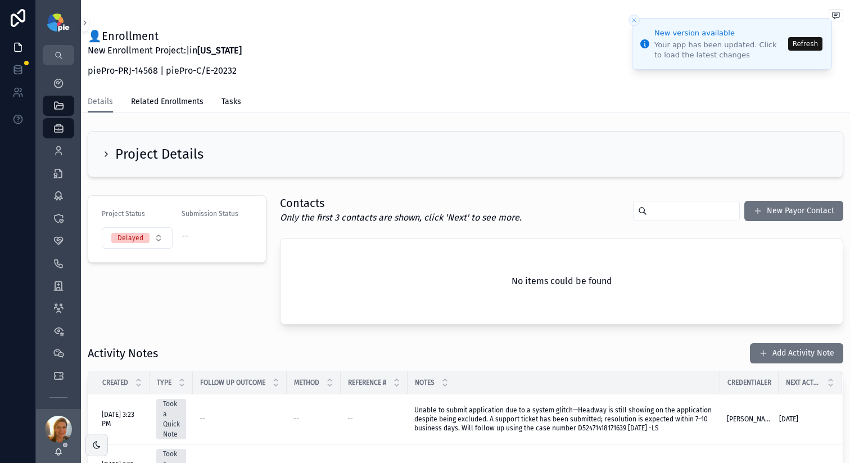
click at [112, 146] on div "Project Details" at bounding box center [153, 154] width 102 height 18
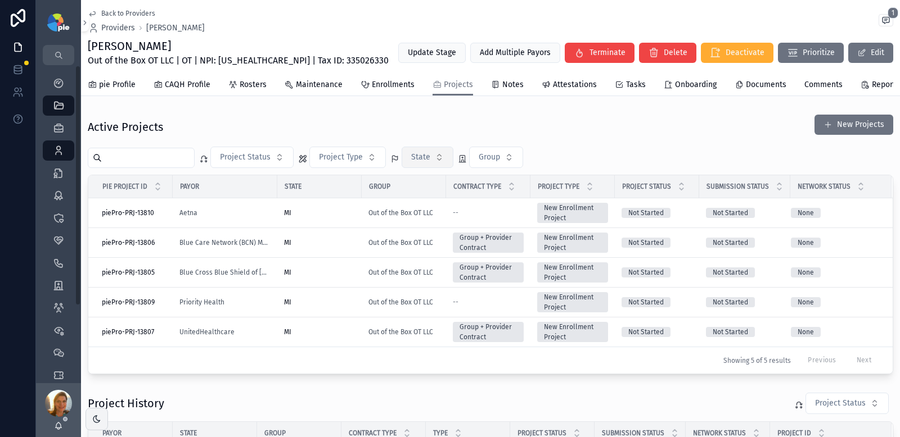
scroll to position [37, 0]
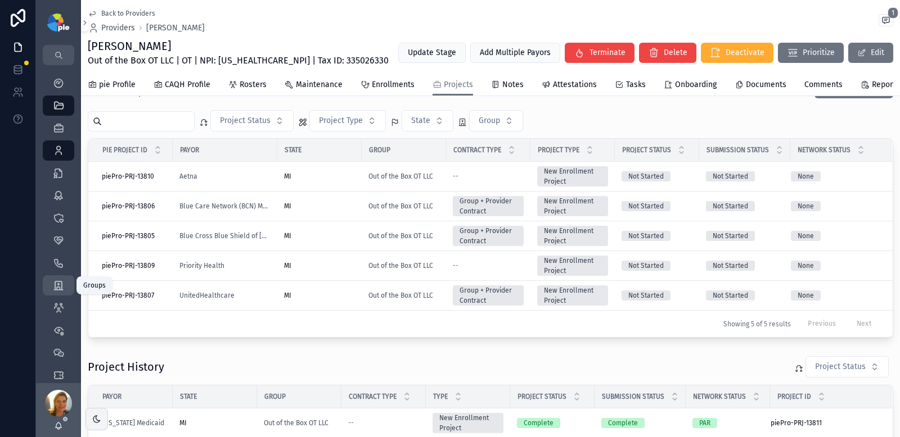
click at [63, 284] on icon "scrollable content" at bounding box center [58, 285] width 11 height 11
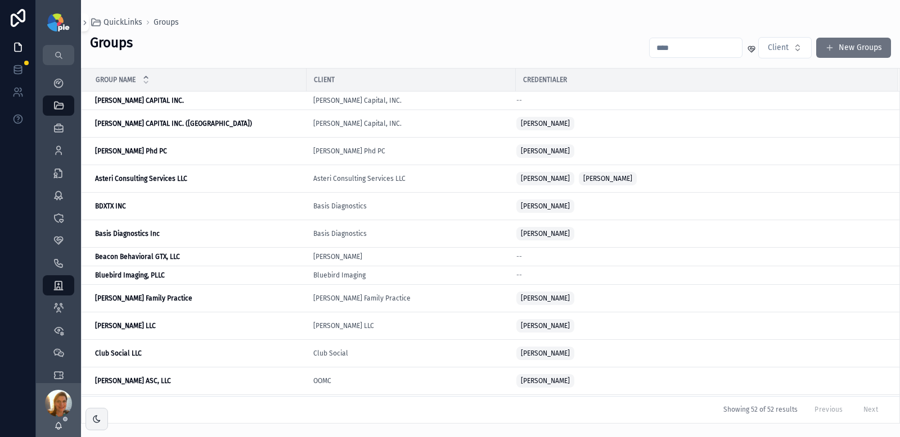
click at [703, 50] on input "scrollable content" at bounding box center [695, 48] width 92 height 16
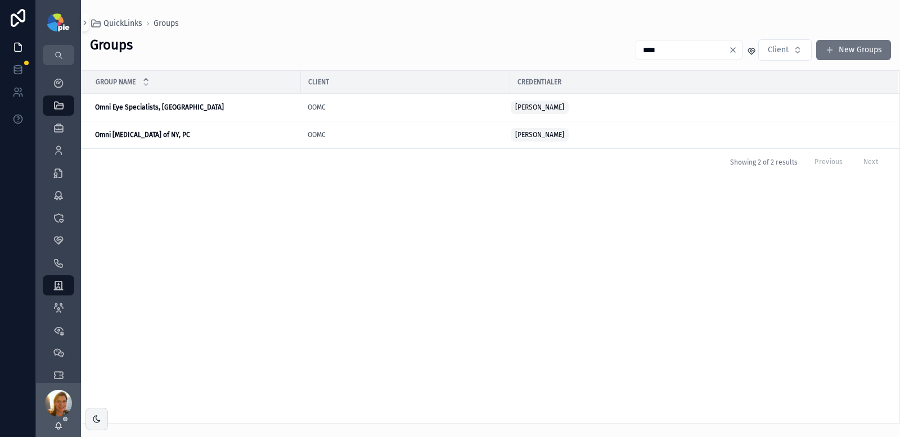
type input "****"
click at [133, 135] on strong "Omni [MEDICAL_DATA] of NY, PC" at bounding box center [142, 135] width 95 height 8
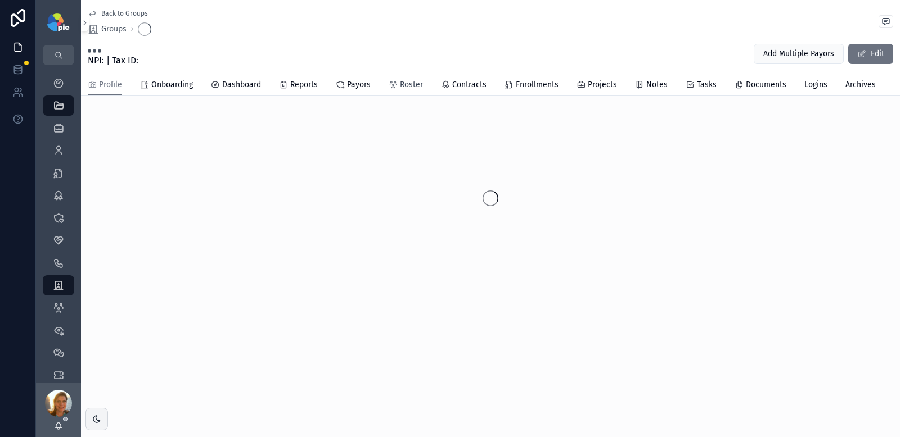
click at [410, 83] on span "Roster" at bounding box center [411, 84] width 23 height 11
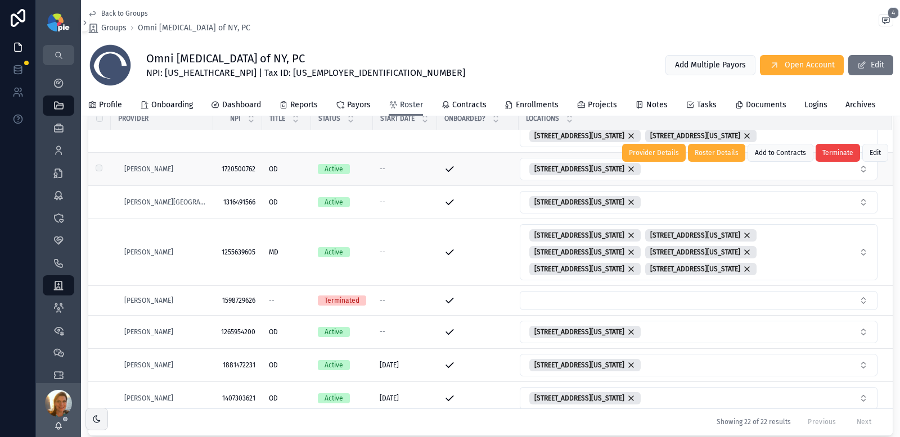
scroll to position [262, 0]
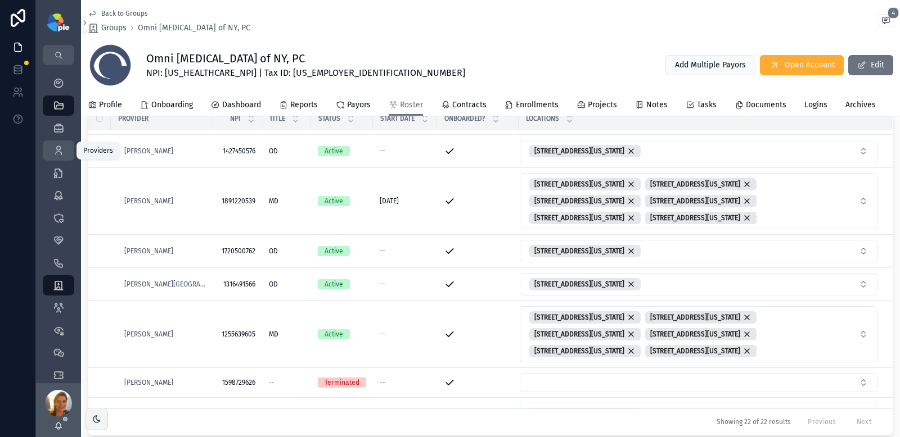
click at [60, 147] on icon "scrollable content" at bounding box center [58, 150] width 11 height 11
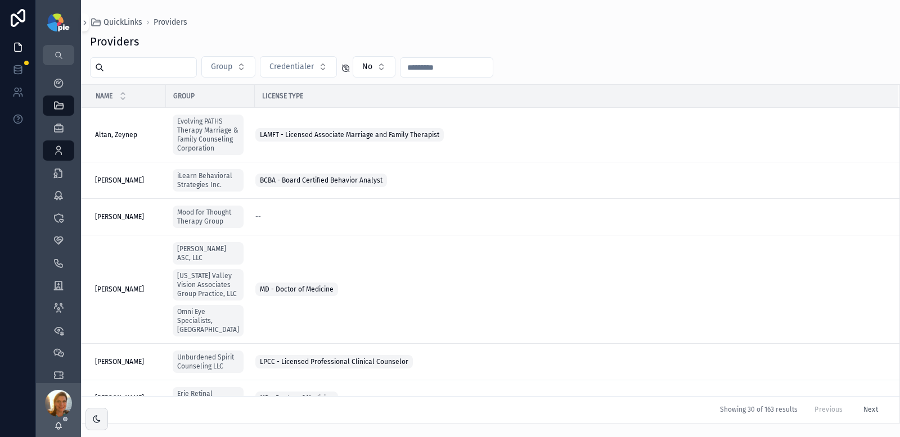
click at [156, 71] on input "scrollable content" at bounding box center [150, 68] width 92 height 16
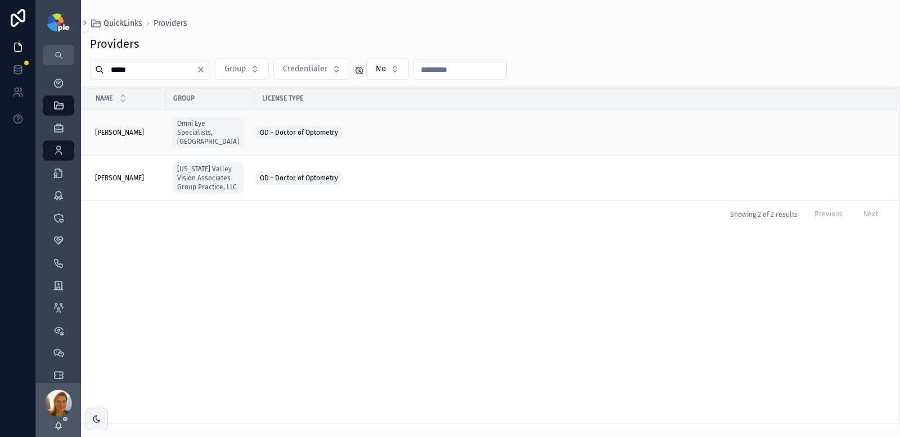
type input "*****"
click at [107, 130] on span "Ning, Jason" at bounding box center [119, 132] width 49 height 9
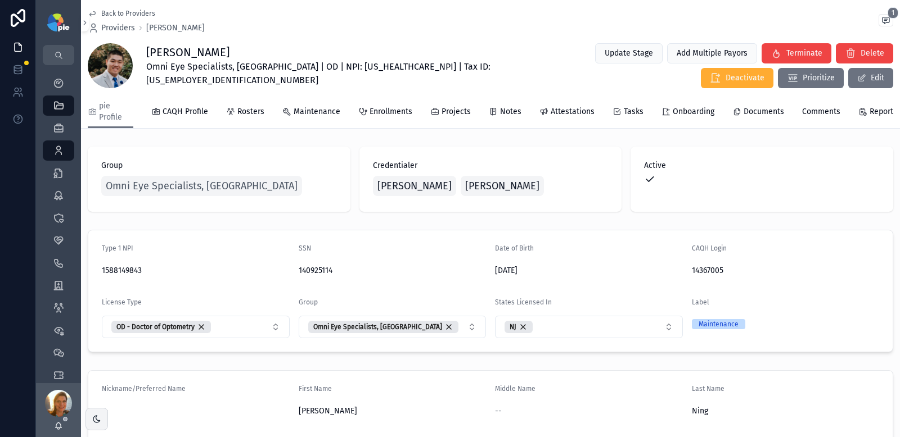
click at [299, 65] on span "Omni Eye Specialists, PA | OD | NPI: 1588149843 | Tax ID: 22-3587595" at bounding box center [334, 73] width 377 height 27
copy span "1588149843"
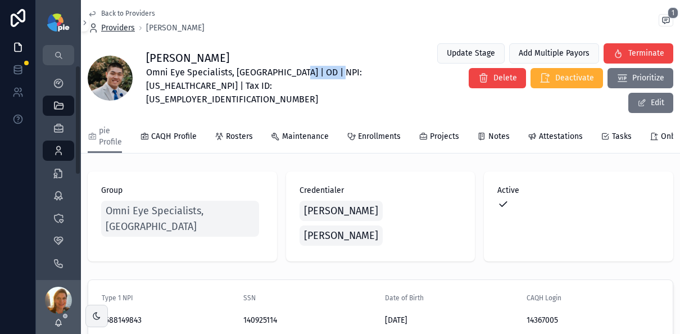
click at [114, 24] on span "Providers" at bounding box center [118, 27] width 34 height 11
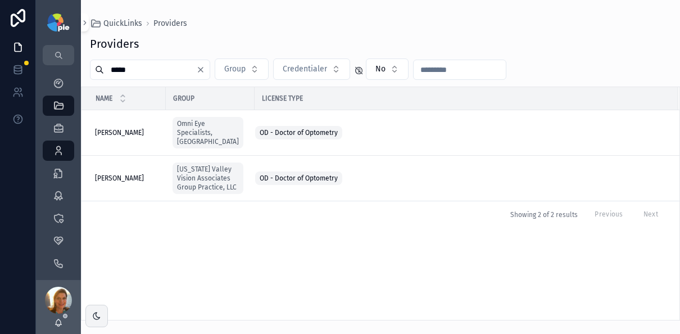
click at [136, 70] on input "*****" at bounding box center [150, 70] width 92 height 16
type input "******"
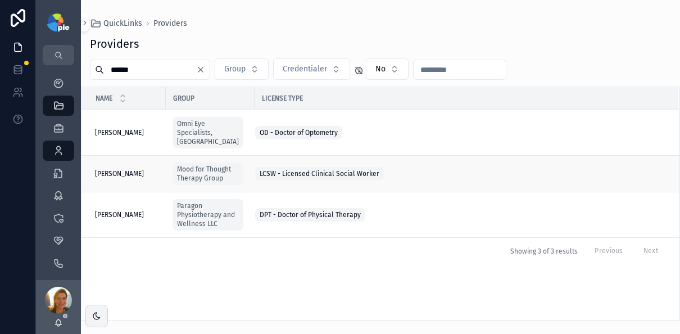
click at [128, 169] on span "Kennedy, Olivia" at bounding box center [119, 173] width 49 height 9
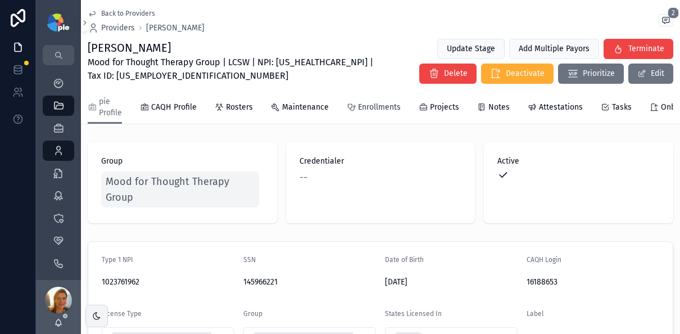
click at [367, 101] on link "Enrollments" at bounding box center [374, 108] width 54 height 22
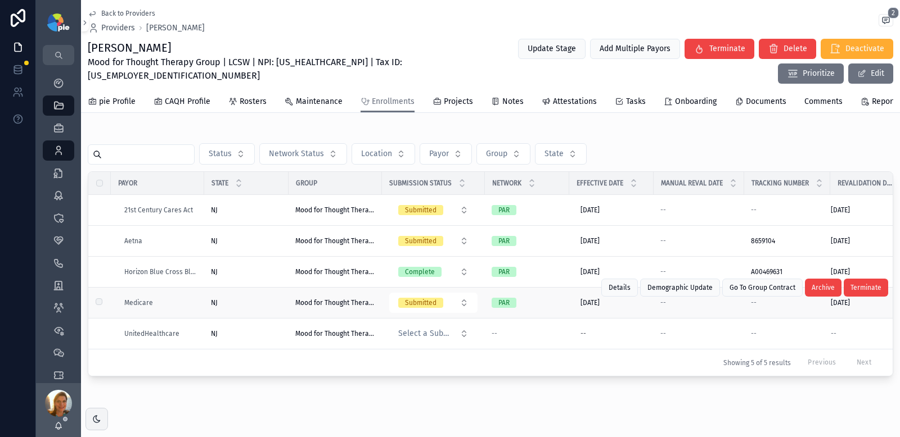
click at [255, 306] on div "NJ NJ" at bounding box center [246, 303] width 71 height 9
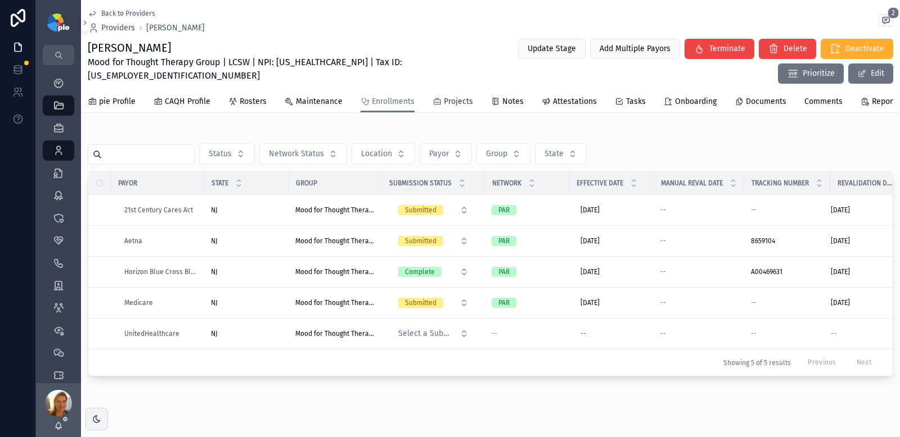
click at [458, 97] on span "Projects" at bounding box center [458, 101] width 29 height 11
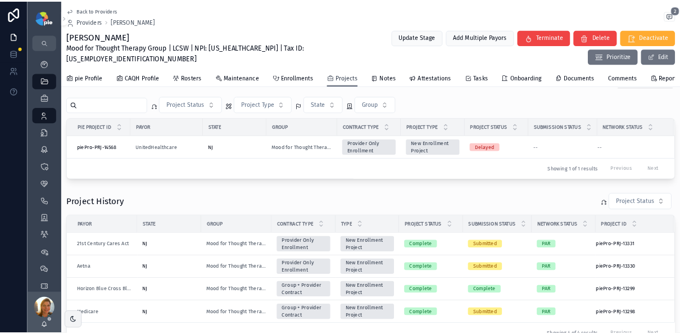
scroll to position [96, 0]
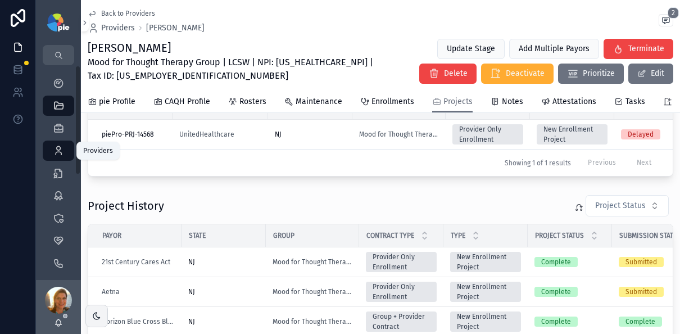
click at [55, 146] on icon "scrollable content" at bounding box center [58, 150] width 11 height 11
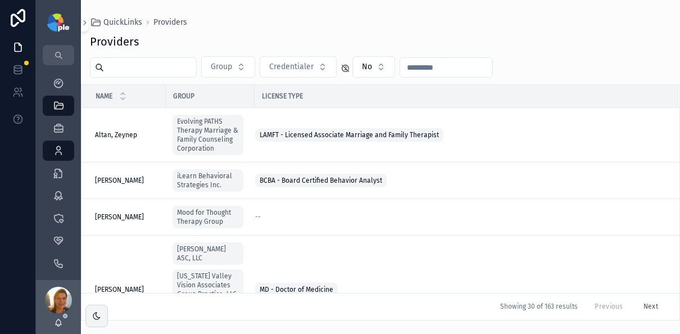
click at [118, 70] on input "scrollable content" at bounding box center [150, 68] width 92 height 16
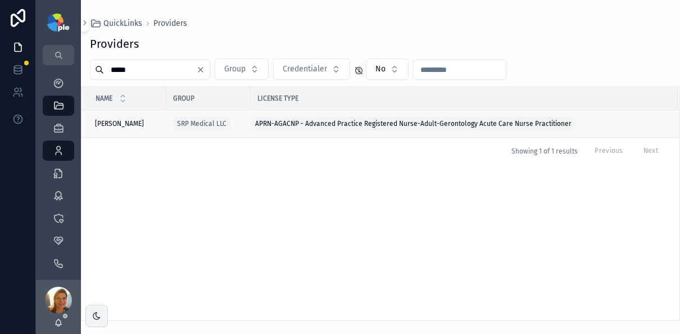
type input "*****"
click at [132, 120] on span "Puckett, Sonya" at bounding box center [119, 123] width 49 height 9
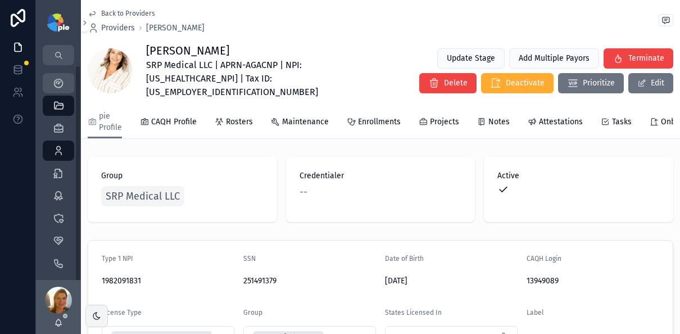
click at [61, 80] on icon "scrollable content" at bounding box center [58, 83] width 11 height 11
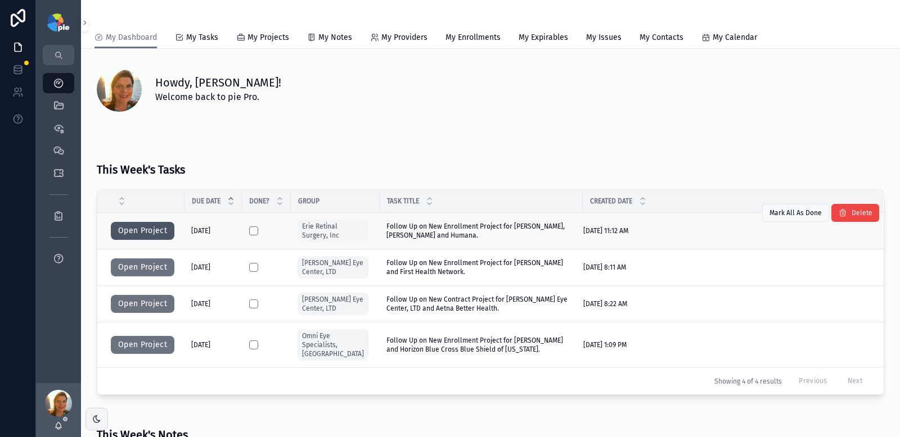
click at [153, 230] on button "Open Project" at bounding box center [143, 231] width 64 height 18
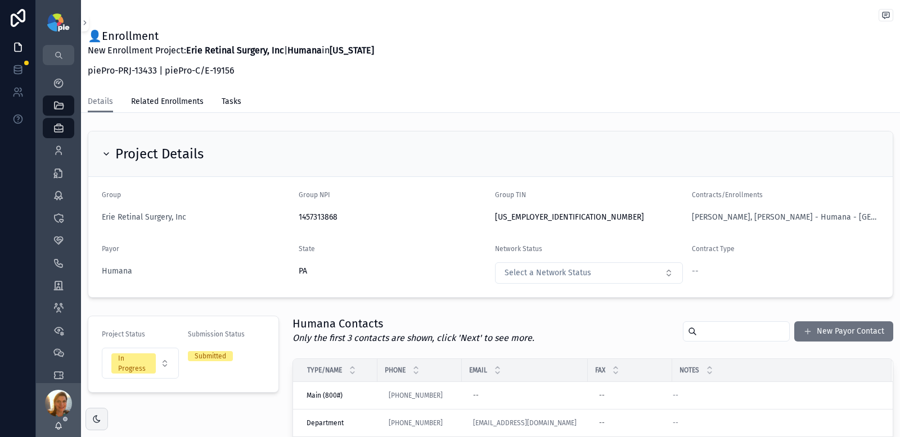
click at [551, 89] on div "👤Enrollment New Enrollment Project: Erie Retinal Surgery, Inc | Humana in Penns…" at bounding box center [490, 45] width 805 height 91
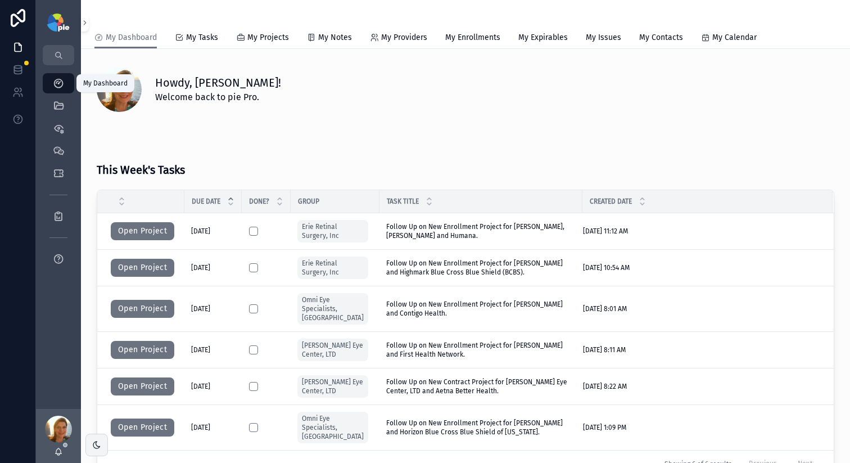
click at [56, 81] on icon "scrollable content" at bounding box center [58, 83] width 11 height 11
click at [442, 273] on span "Follow Up on New Enrollment Project for [PERSON_NAME] and Highmark Blue Cross B…" at bounding box center [480, 268] width 189 height 18
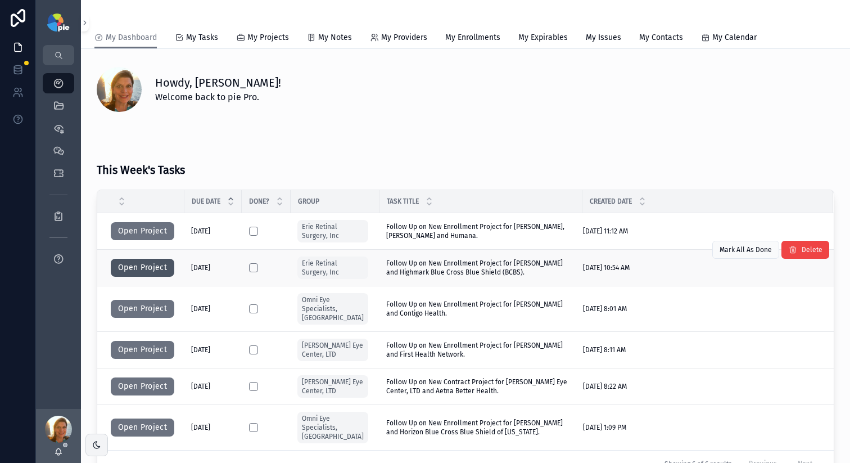
click at [133, 263] on button "Open Project" at bounding box center [143, 268] width 64 height 18
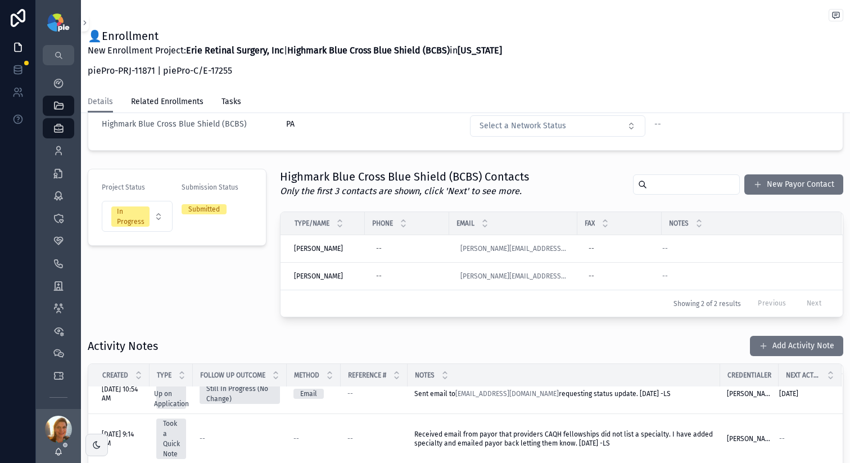
scroll to position [15, 0]
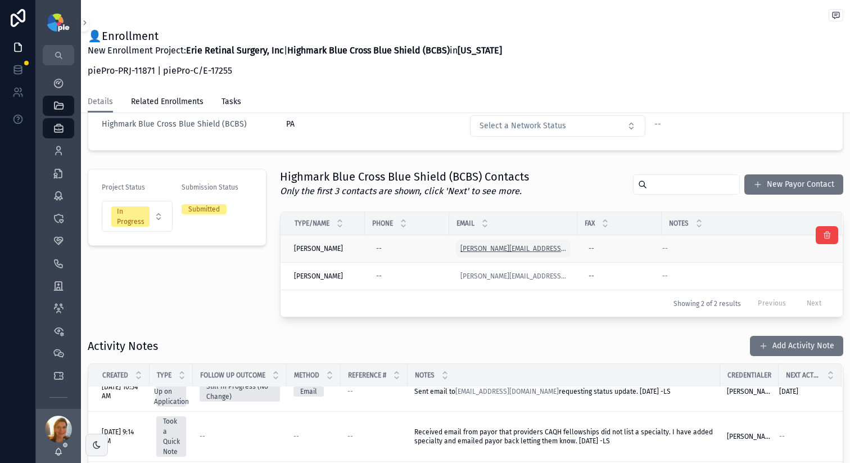
click at [461, 246] on link "[PERSON_NAME][EMAIL_ADDRESS][PERSON_NAME][DOMAIN_NAME]" at bounding box center [513, 248] width 106 height 9
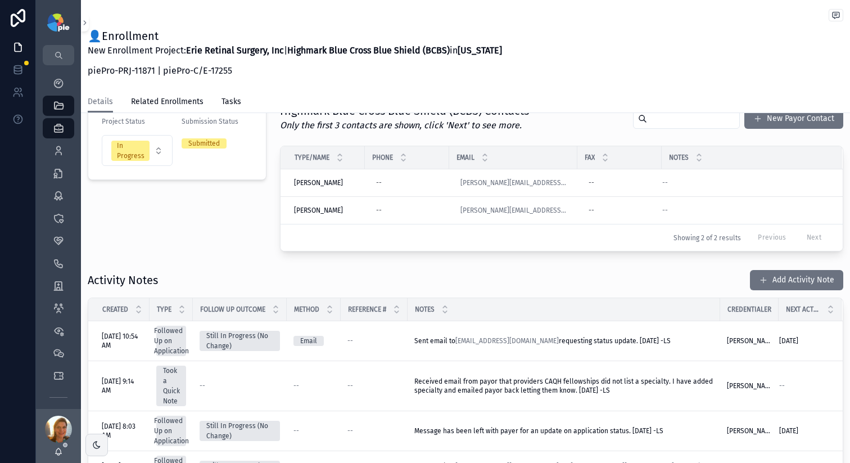
scroll to position [234, 0]
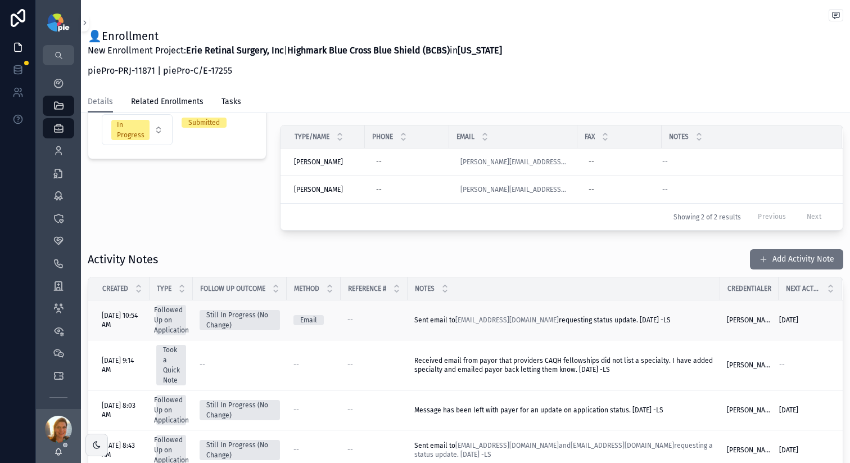
click at [391, 318] on div "--" at bounding box center [373, 319] width 53 height 9
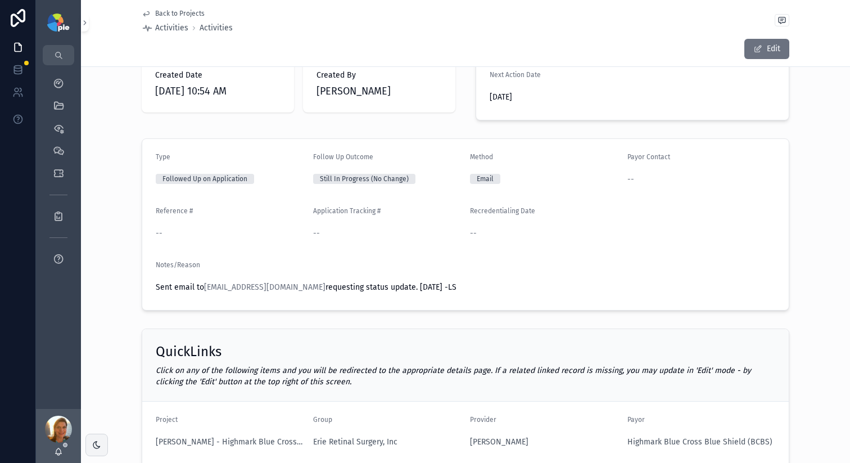
scroll to position [148, 0]
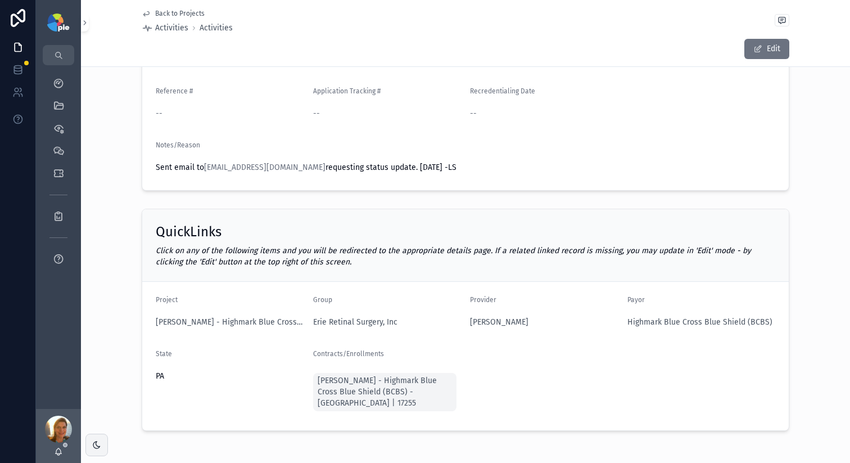
drag, startPoint x: 200, startPoint y: 167, endPoint x: 370, endPoint y: 162, distance: 170.4
click at [370, 162] on span "Sent email to HMKcontracting-credentialing@highmark.com requesting status updat…" at bounding box center [466, 167] width 620 height 11
drag, startPoint x: 366, startPoint y: 166, endPoint x: 201, endPoint y: 165, distance: 165.3
click at [201, 165] on span "Sent email to HMKcontracting-credentialing@highmark.com requesting status updat…" at bounding box center [306, 167] width 301 height 10
drag, startPoint x: 367, startPoint y: 168, endPoint x: 202, endPoint y: 171, distance: 164.8
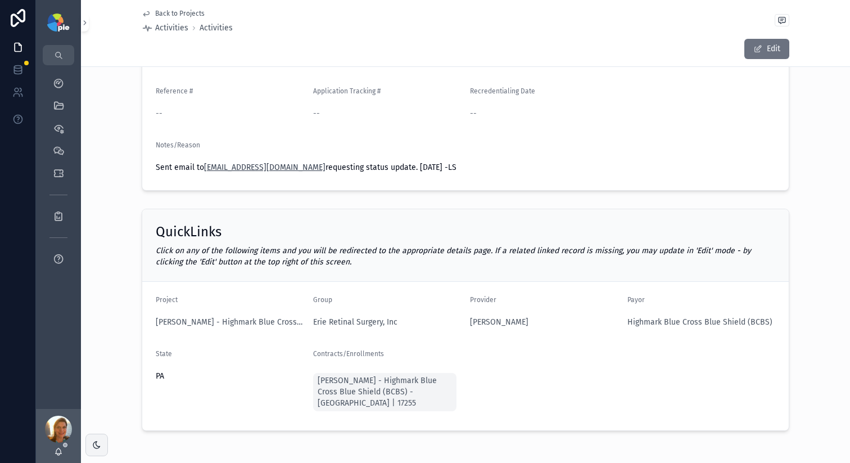
click at [202, 171] on span "Sent email to HMKcontracting-credentialing@highmark.com requesting status updat…" at bounding box center [306, 167] width 301 height 10
copy link "HMKcontracting-credentialing@highmark.com"
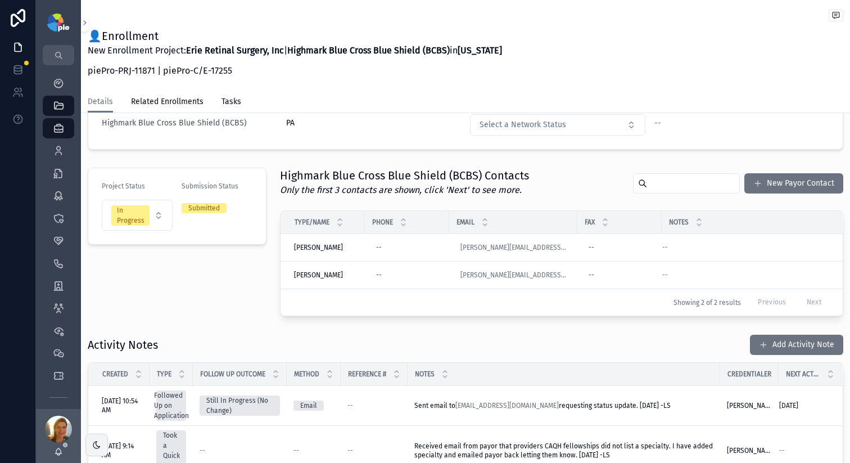
scroll to position [309, 0]
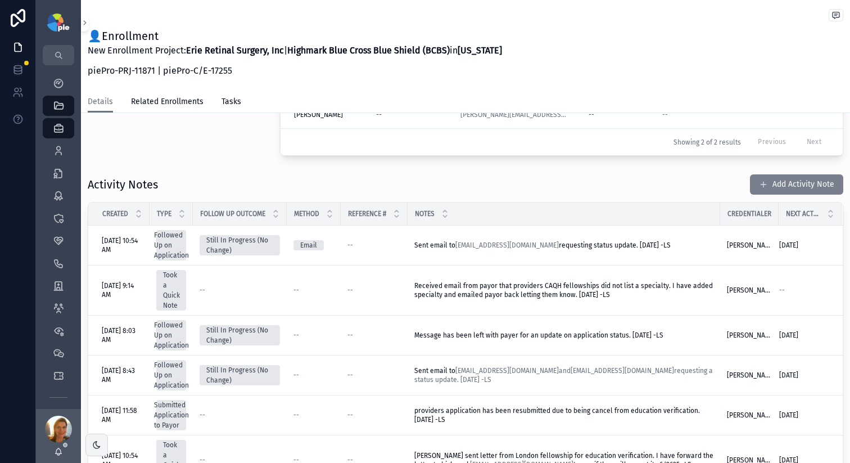
click at [774, 178] on button "Add Activity Note" at bounding box center [796, 184] width 93 height 20
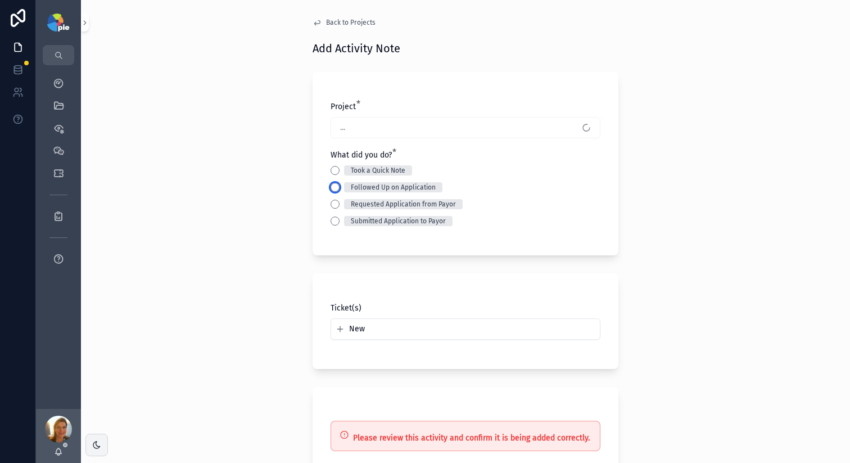
click at [331, 184] on button "Followed Up on Application" at bounding box center [335, 187] width 9 height 9
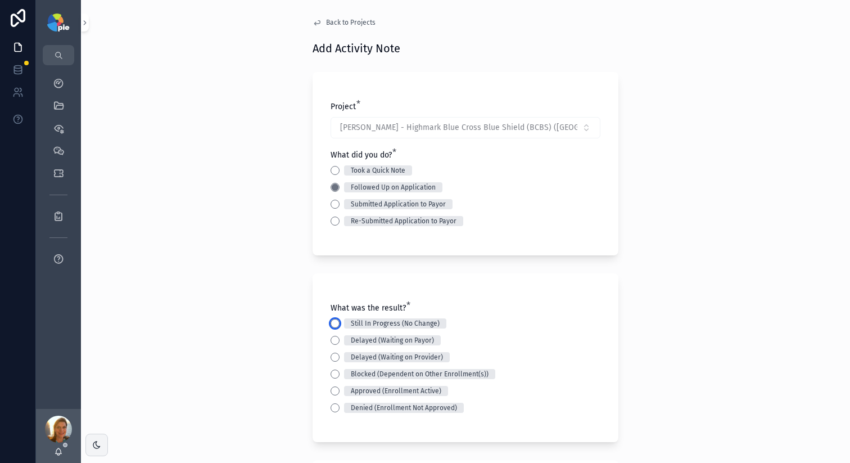
click at [331, 320] on button "Still In Progress (No Change)" at bounding box center [335, 323] width 9 height 9
click at [231, 267] on div "Back to Projects Add Activity Note Project * Mousa, Raed - Highmark Blue Cross …" at bounding box center [465, 231] width 769 height 463
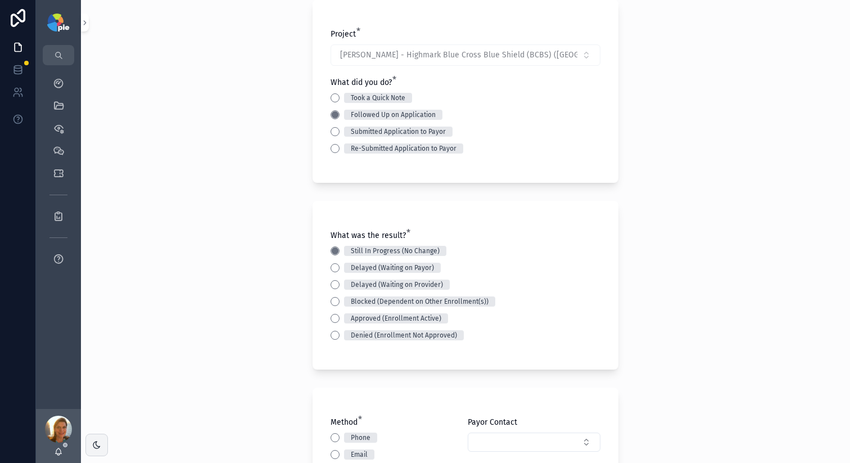
scroll to position [168, 0]
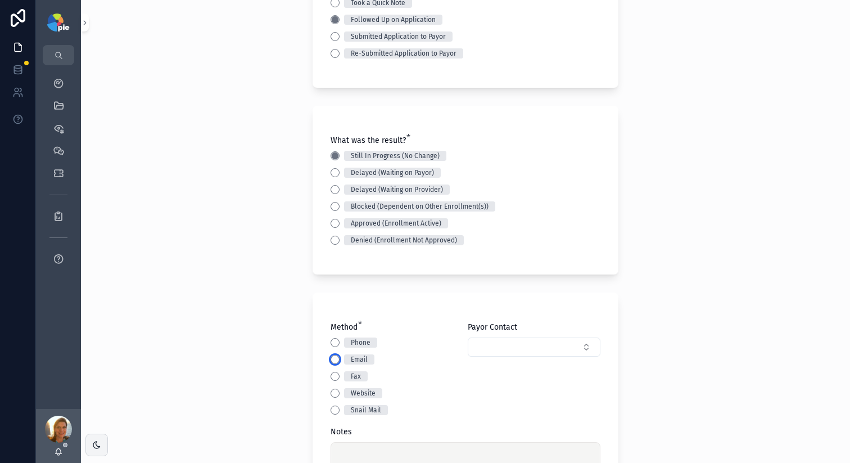
drag, startPoint x: 330, startPoint y: 358, endPoint x: 197, endPoint y: 333, distance: 135.1
click at [331, 358] on button "Email" at bounding box center [335, 359] width 9 height 9
click at [192, 324] on div "Back to Projects Add Activity Note Project * Mousa, Raed - Highmark Blue Cross …" at bounding box center [465, 231] width 769 height 463
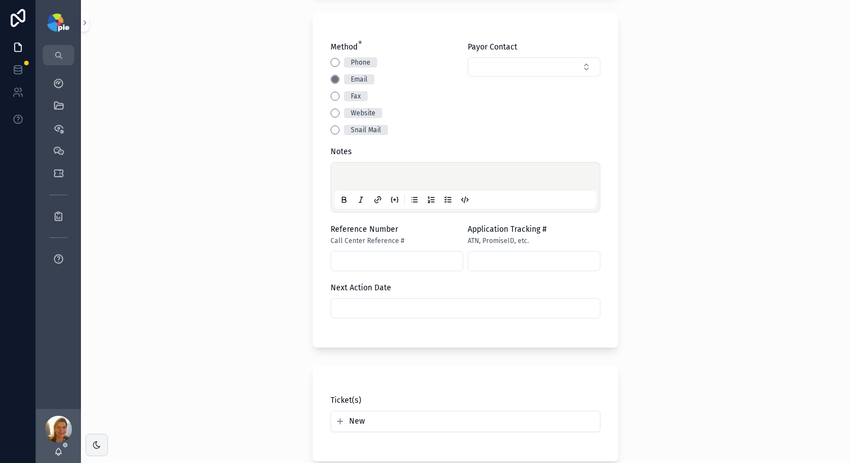
scroll to position [562, 0]
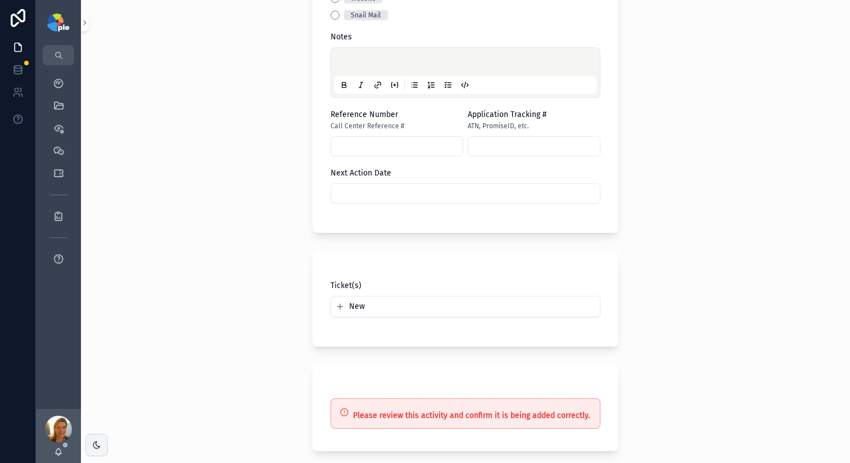
click at [404, 58] on p "scrollable content" at bounding box center [468, 63] width 262 height 11
click at [359, 201] on input "scrollable content" at bounding box center [465, 194] width 269 height 16
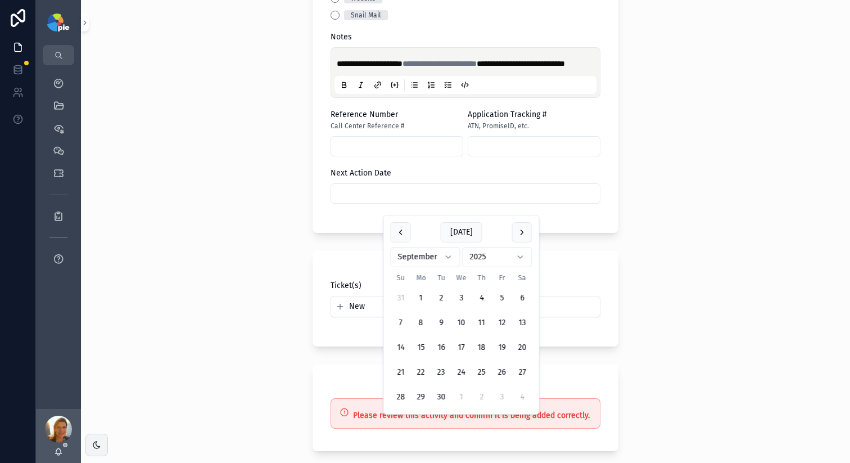
click at [503, 350] on button "19" at bounding box center [502, 347] width 20 height 20
type input "*********"
click at [210, 246] on div "**********" at bounding box center [465, 231] width 769 height 463
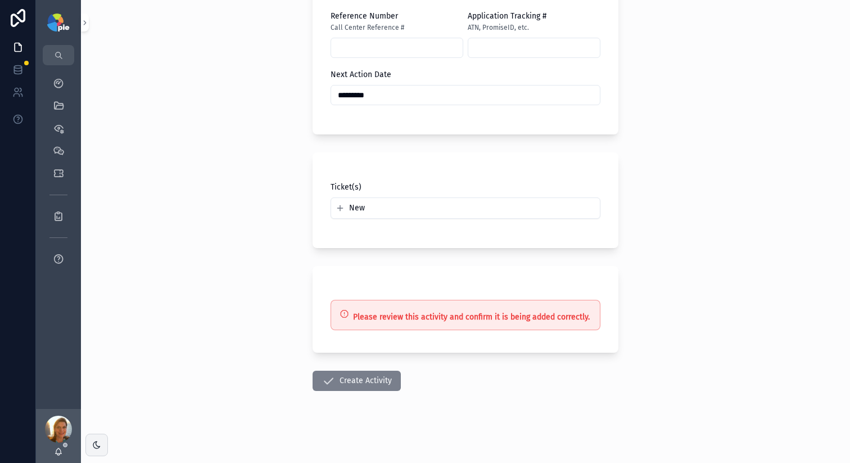
scroll to position [672, 0]
click at [372, 375] on button "Create Activity" at bounding box center [357, 381] width 88 height 20
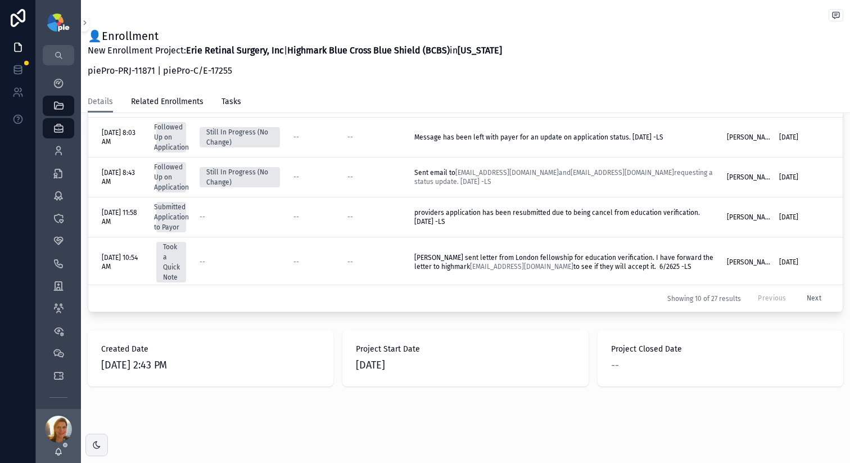
scroll to position [123, 0]
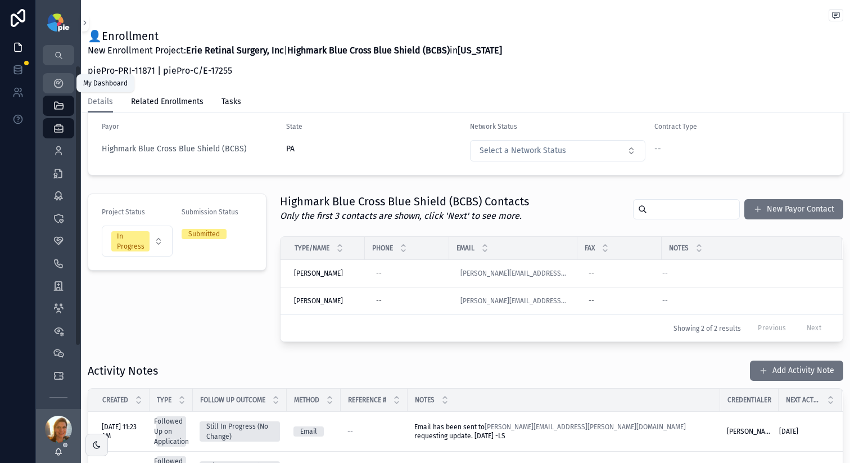
click at [58, 87] on icon "scrollable content" at bounding box center [58, 83] width 11 height 11
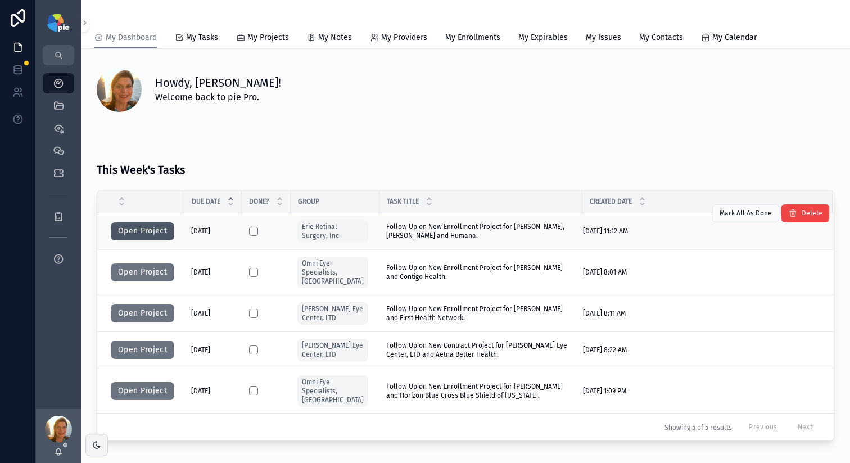
click at [159, 229] on button "Open Project" at bounding box center [143, 231] width 64 height 18
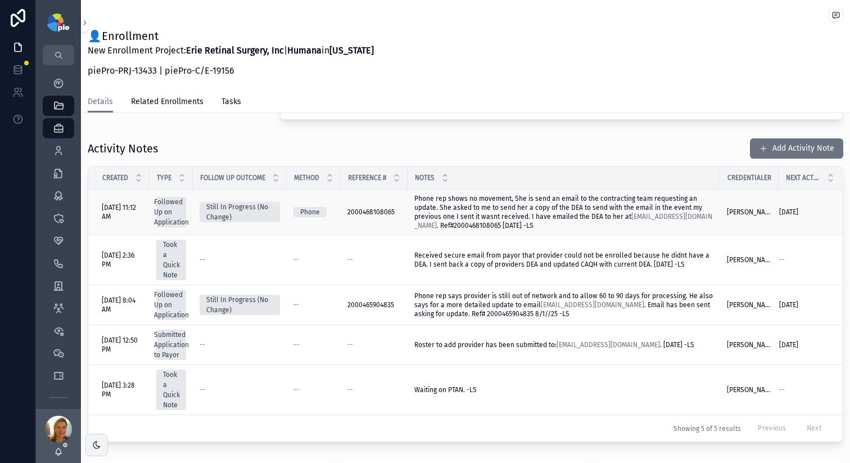
scroll to position [372, 0]
click at [790, 154] on button "Add Activity Note" at bounding box center [796, 149] width 93 height 20
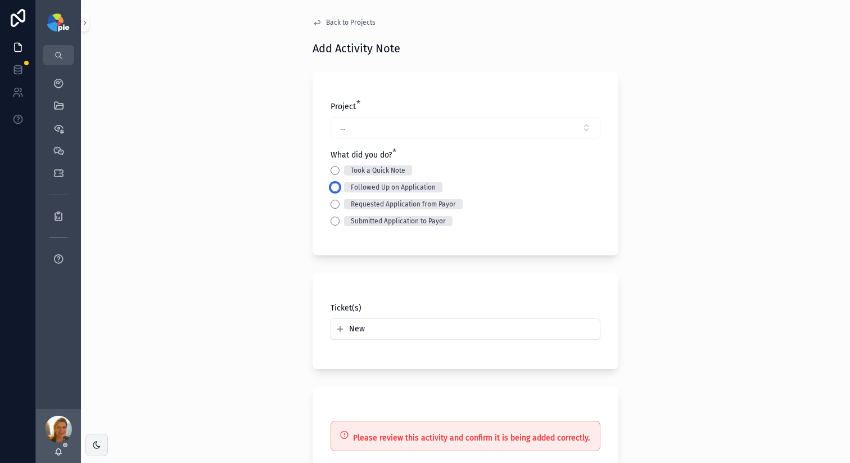
click at [331, 190] on button "Followed Up on Application" at bounding box center [335, 187] width 9 height 9
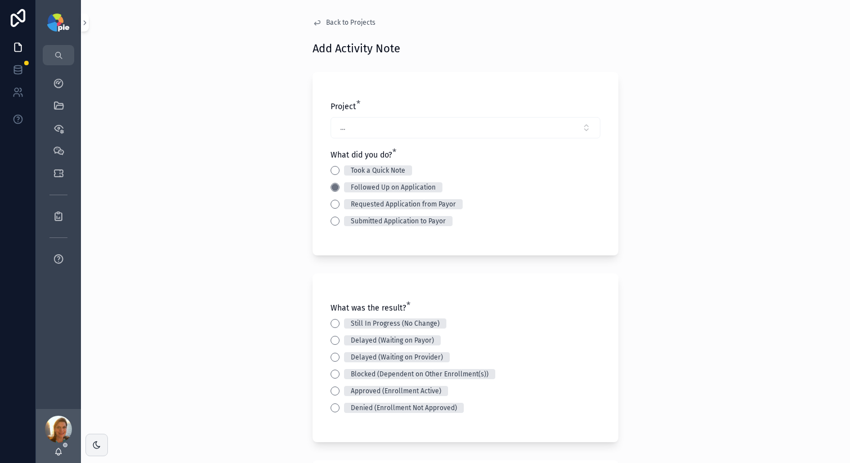
click at [337, 323] on div "Still In Progress (No Change)" at bounding box center [466, 323] width 270 height 10
click at [335, 323] on button "Still In Progress (No Change)" at bounding box center [335, 323] width 9 height 9
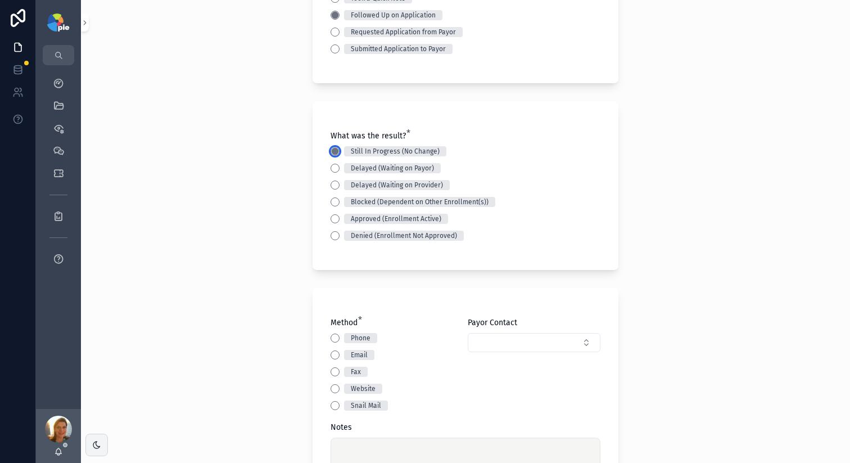
scroll to position [173, 0]
click at [331, 336] on button "Phone" at bounding box center [335, 336] width 9 height 9
click at [478, 345] on button "Select Button" at bounding box center [534, 341] width 133 height 19
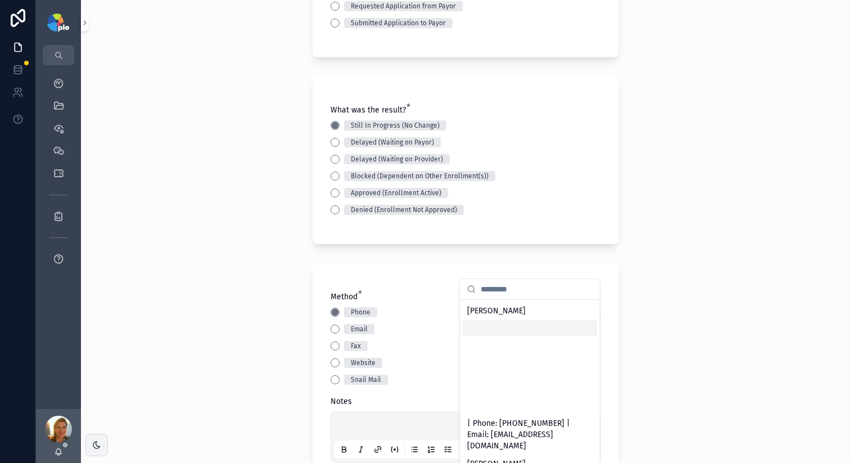
scroll to position [329, 0]
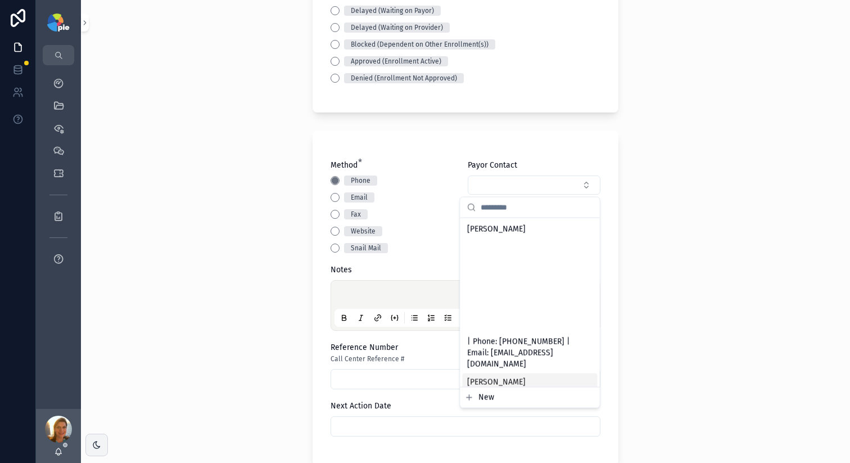
click at [496, 401] on button "New" at bounding box center [530, 397] width 130 height 11
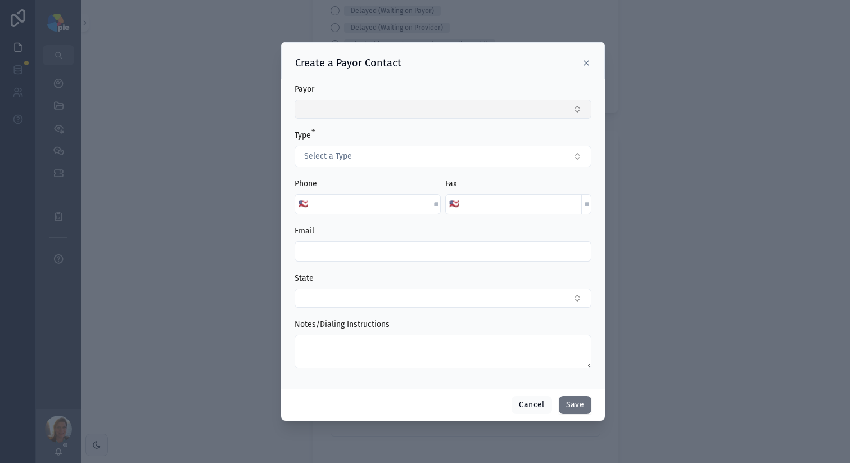
click at [338, 112] on button "Select Button" at bounding box center [443, 109] width 297 height 19
click at [255, 94] on div "scrollable content" at bounding box center [425, 231] width 850 height 463
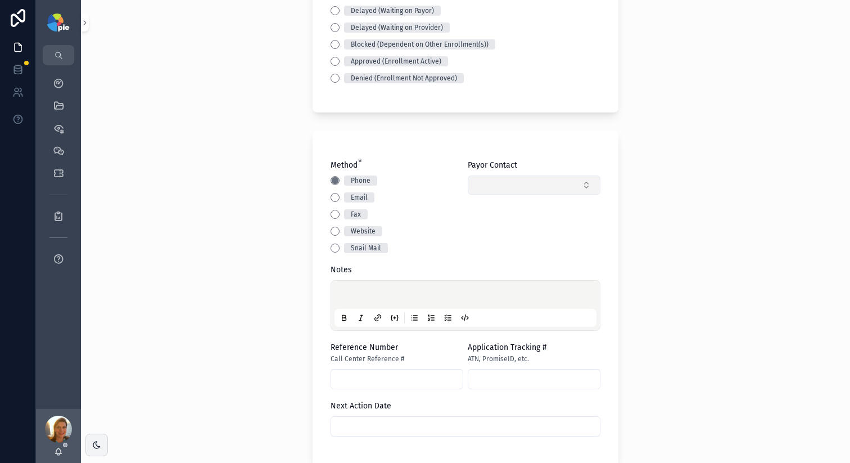
click at [541, 181] on button "Select Button" at bounding box center [534, 184] width 133 height 19
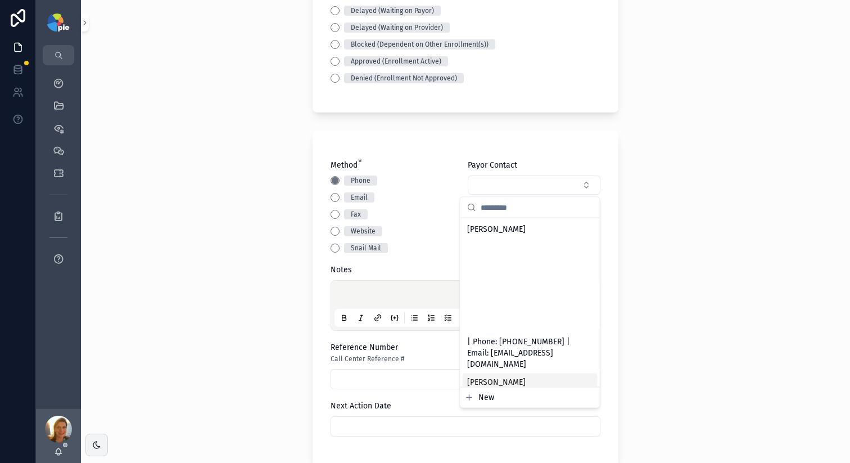
click at [493, 400] on button "New" at bounding box center [530, 397] width 130 height 11
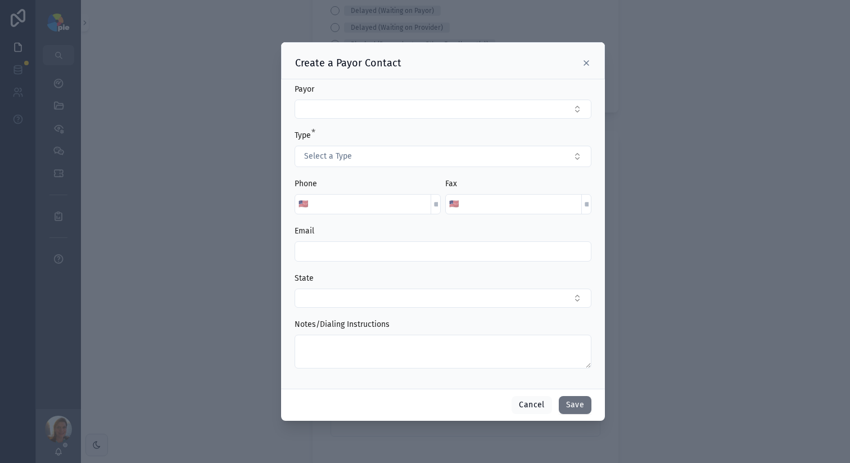
click at [342, 205] on input "scrollable content" at bounding box center [370, 204] width 119 height 16
type input "**********"
click at [414, 73] on div "Create a Payor Contact" at bounding box center [443, 60] width 324 height 37
click at [573, 408] on button "Save" at bounding box center [575, 405] width 33 height 18
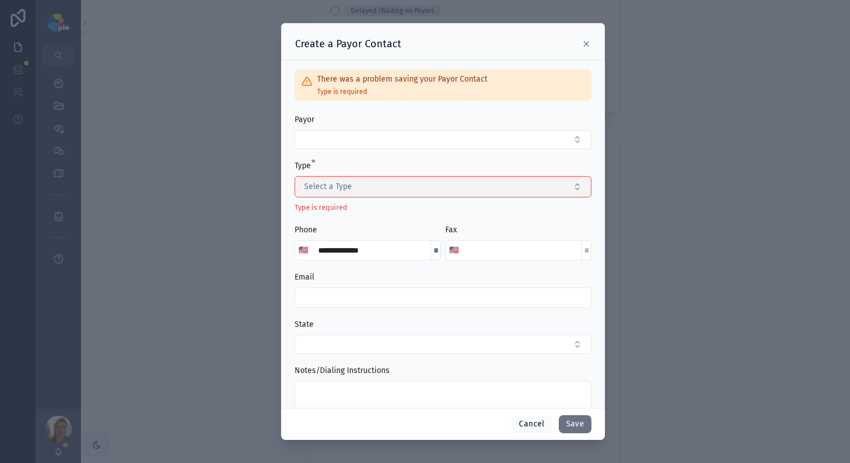
click at [387, 196] on button "Select a Type" at bounding box center [443, 186] width 297 height 21
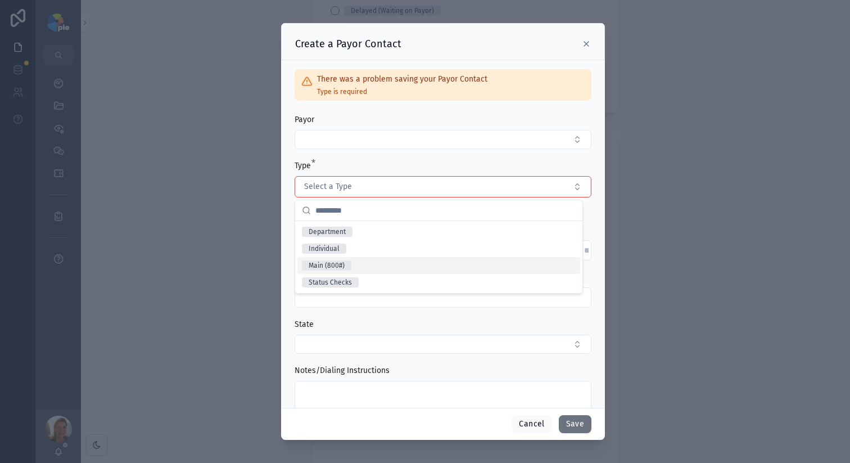
click at [374, 267] on div "Main (800#)" at bounding box center [438, 265] width 283 height 17
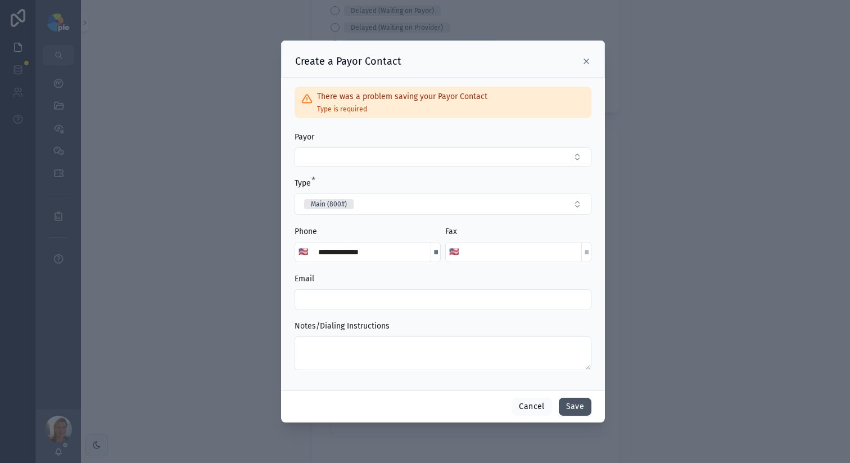
click at [564, 404] on button "Save" at bounding box center [575, 407] width 33 height 18
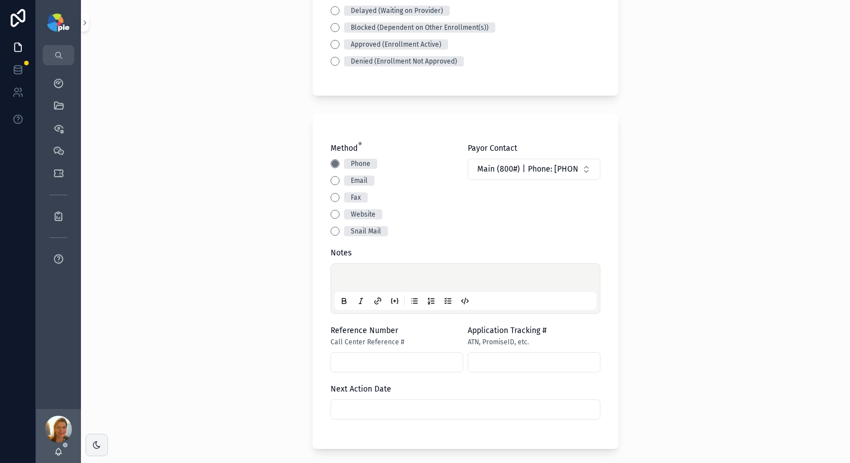
scroll to position [369, 0]
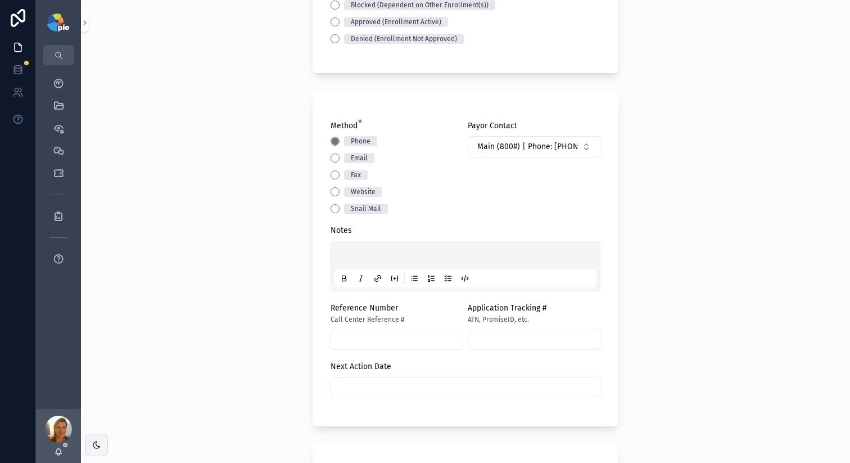
click at [354, 256] on p "scrollable content" at bounding box center [468, 256] width 262 height 11
click at [478, 253] on span "**********" at bounding box center [409, 257] width 144 height 8
click at [481, 255] on span "**********" at bounding box center [409, 257] width 144 height 8
click at [475, 259] on span "**********" at bounding box center [409, 257] width 144 height 8
click at [562, 245] on div "**********" at bounding box center [466, 266] width 262 height 43
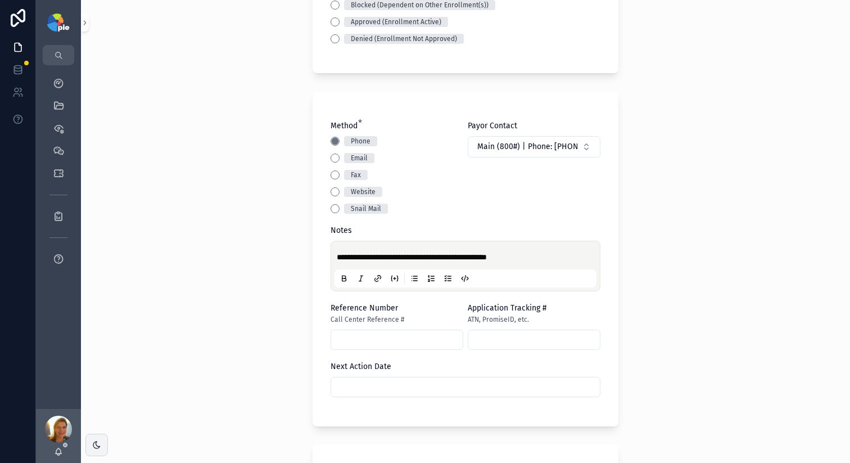
click at [557, 250] on div "**********" at bounding box center [466, 266] width 262 height 43
click at [531, 259] on p "**********" at bounding box center [468, 256] width 262 height 11
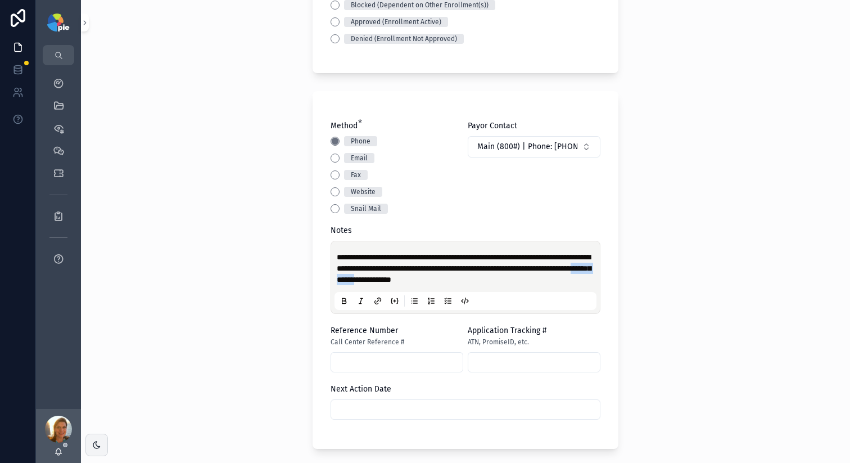
drag, startPoint x: 459, startPoint y: 275, endPoint x: 518, endPoint y: 275, distance: 58.5
click at [513, 276] on span "**********" at bounding box center [464, 268] width 254 height 30
copy span "**********"
click at [356, 360] on input "scrollable content" at bounding box center [397, 362] width 132 height 16
paste input "**********"
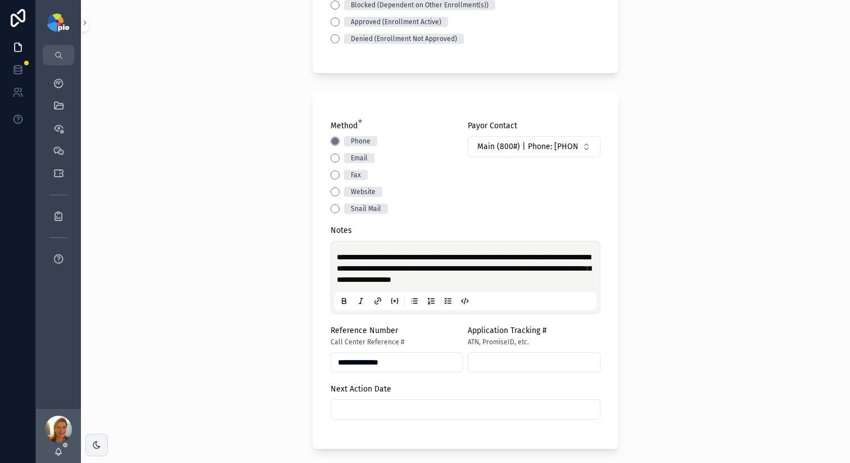
type input "**********"
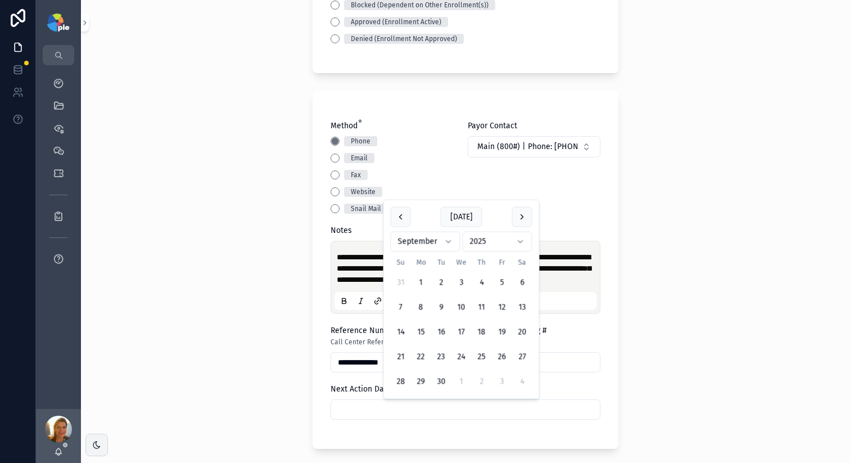
click at [386, 412] on input "scrollable content" at bounding box center [465, 409] width 269 height 16
click at [502, 333] on button "19" at bounding box center [502, 332] width 20 height 20
type input "*********"
click at [198, 301] on div "**********" at bounding box center [465, 231] width 769 height 463
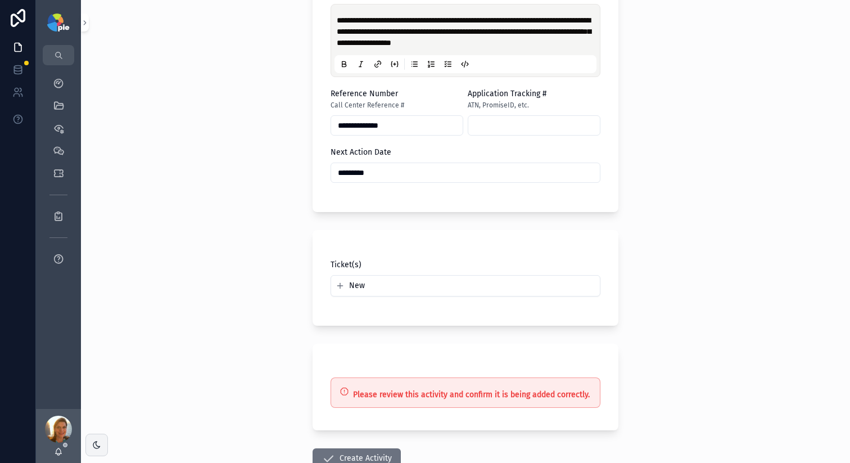
scroll to position [683, 0]
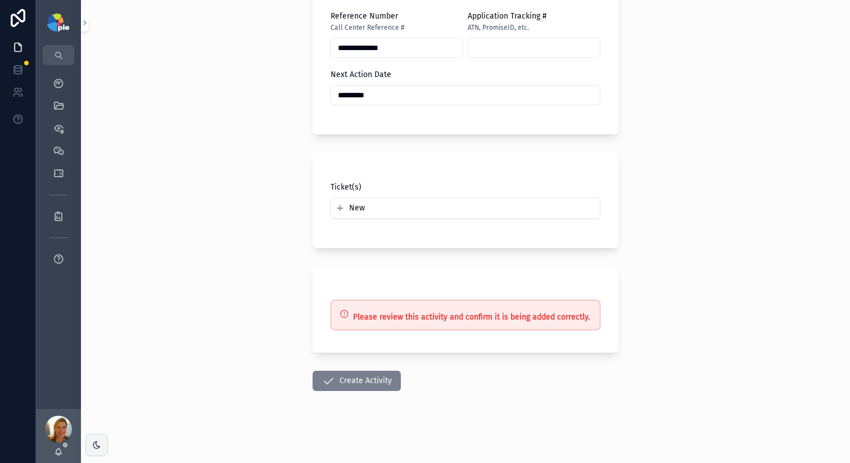
click at [368, 383] on button "Create Activity" at bounding box center [357, 381] width 88 height 20
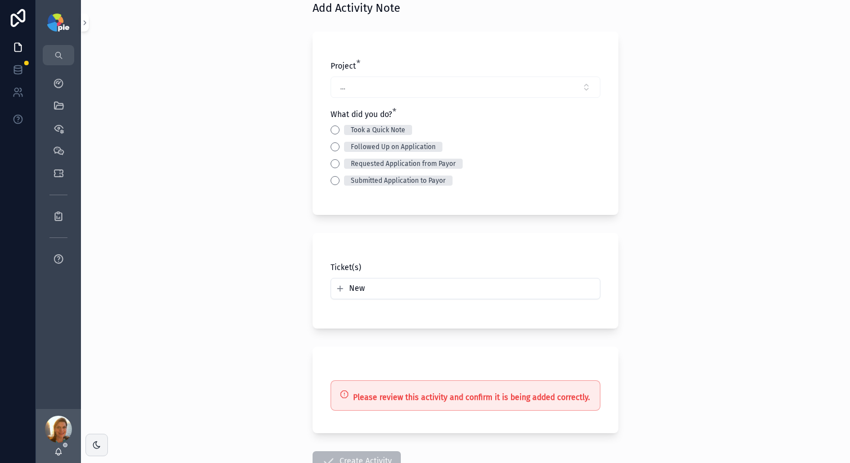
scroll to position [0, 0]
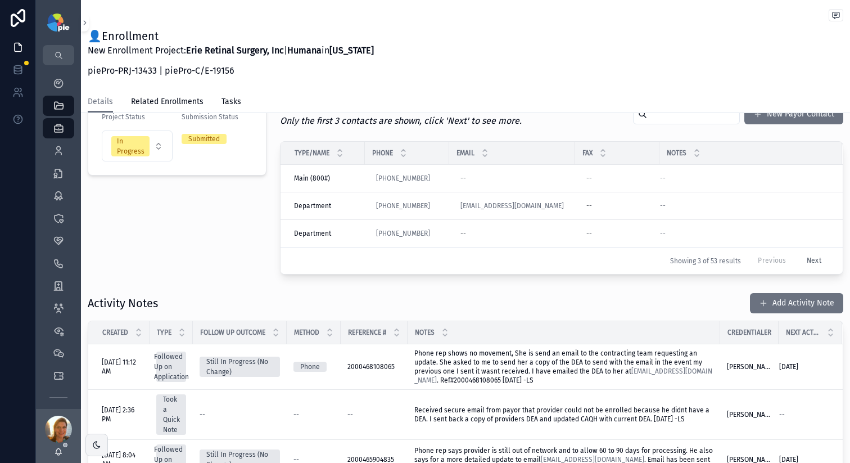
scroll to position [257, 0]
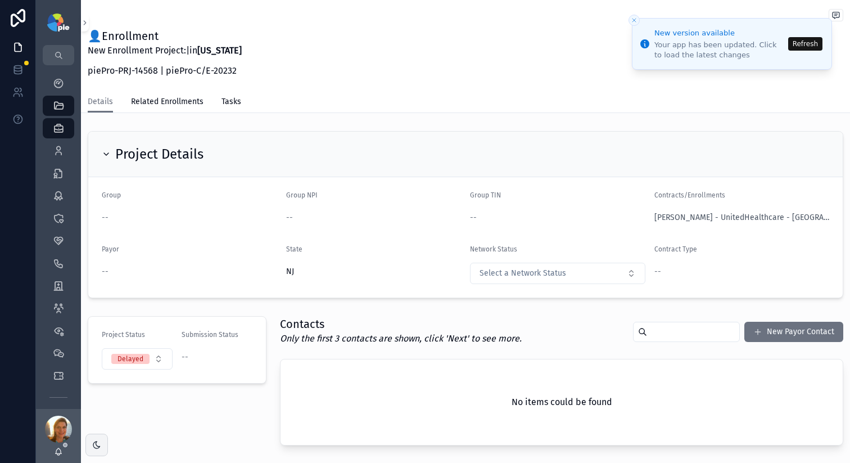
click at [797, 45] on button "Refresh" at bounding box center [805, 43] width 34 height 13
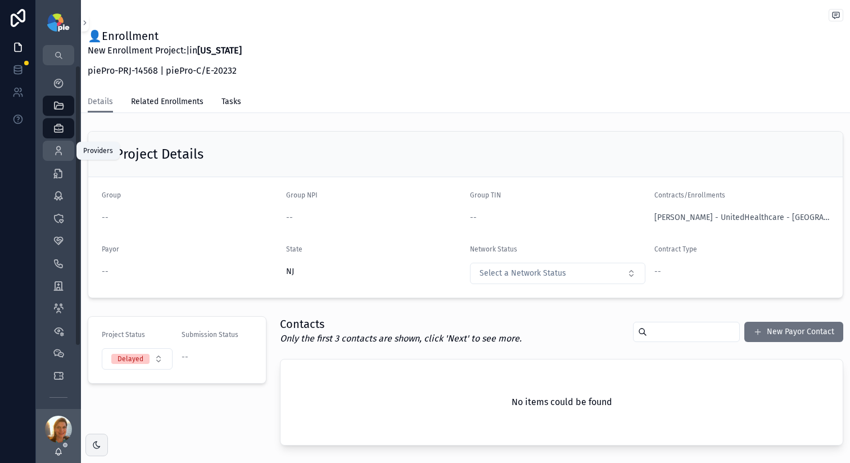
click at [52, 156] on div "Providers 295" at bounding box center [58, 151] width 18 height 18
click at [64, 159] on div "Providers 295" at bounding box center [58, 151] width 18 height 18
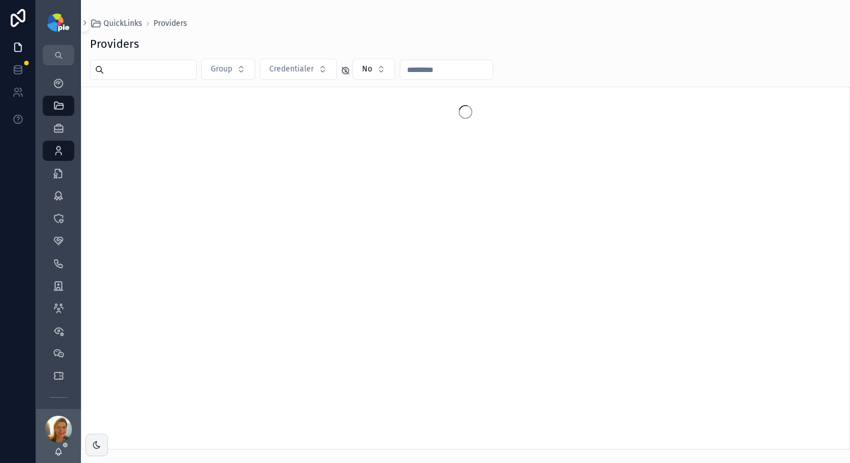
click at [165, 76] on input "scrollable content" at bounding box center [150, 70] width 92 height 16
type input "******"
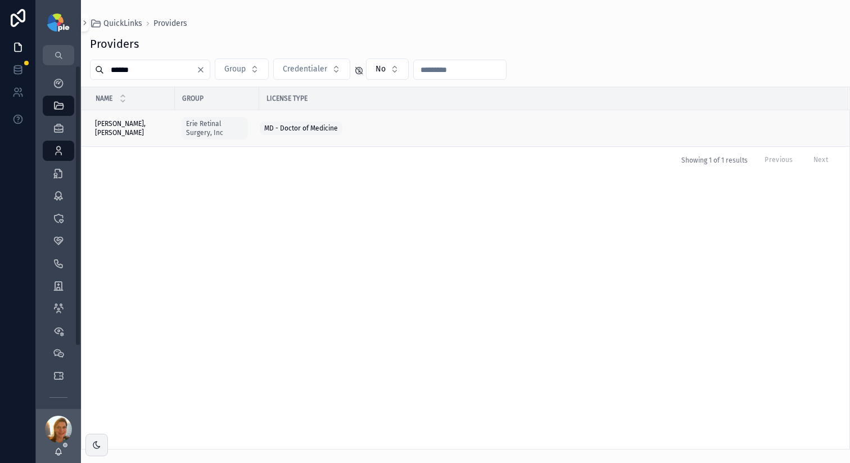
click at [116, 128] on span "Khojasteh Jafari, Hassan" at bounding box center [131, 128] width 73 height 18
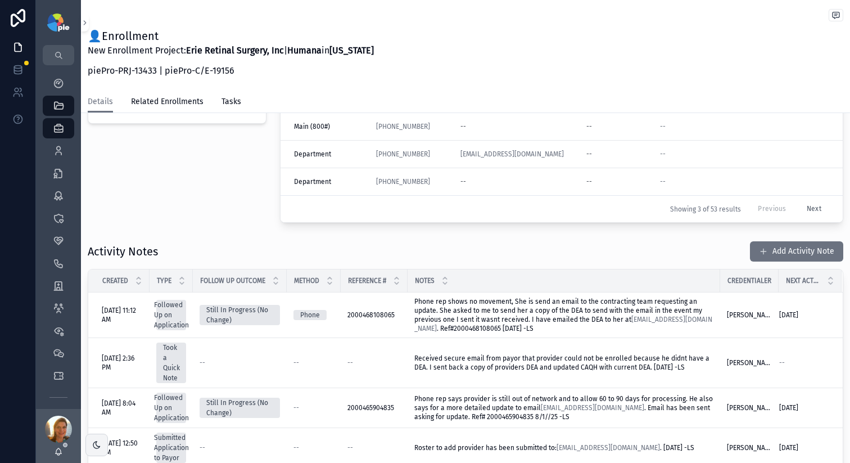
scroll to position [261, 0]
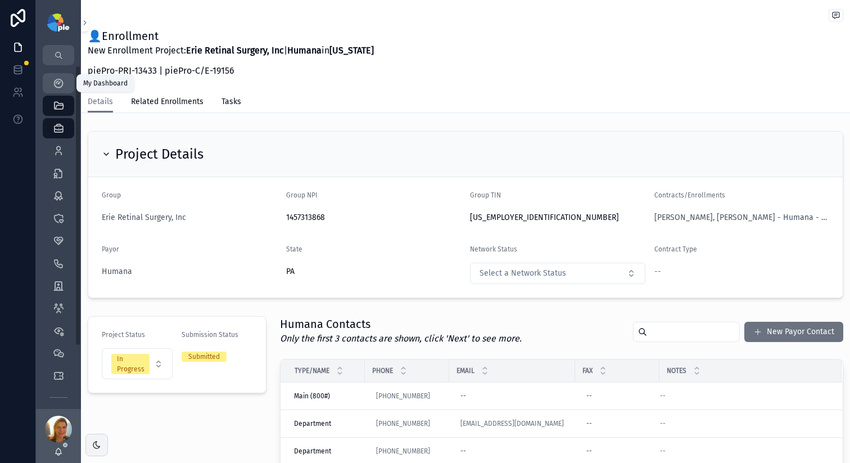
click at [64, 88] on div "My Dashboard" at bounding box center [58, 83] width 18 height 18
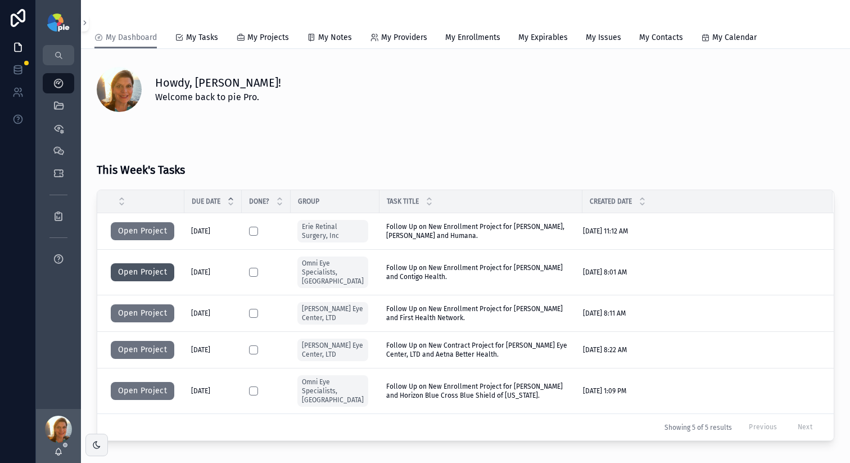
click at [133, 270] on button "Open Project" at bounding box center [143, 272] width 64 height 18
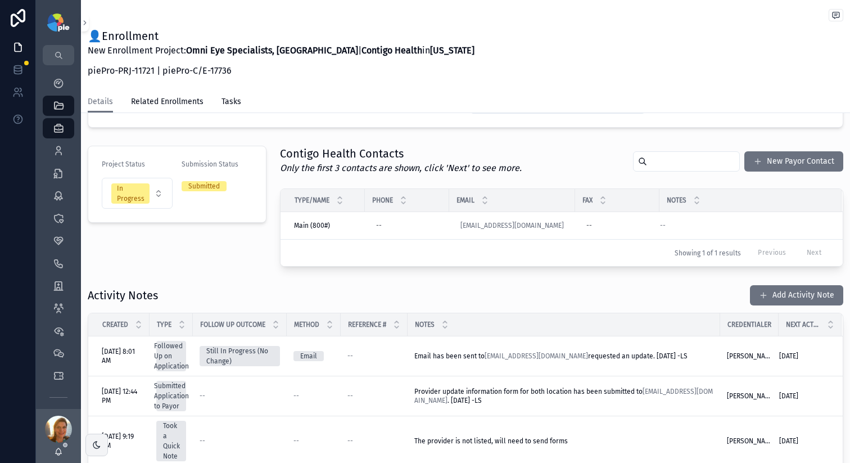
scroll to position [189, 0]
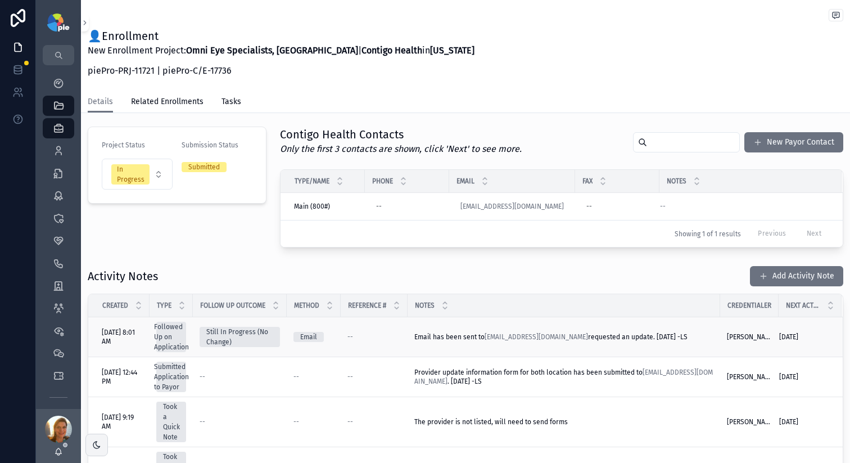
click at [539, 347] on td "Email has been sent to dataentry@trpndirectpay.com requested an update. 8/29/25…" at bounding box center [564, 337] width 313 height 40
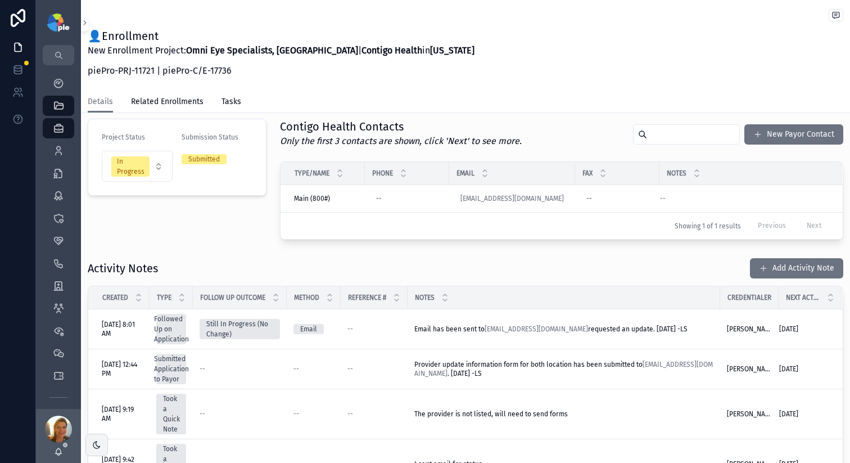
scroll to position [200, 0]
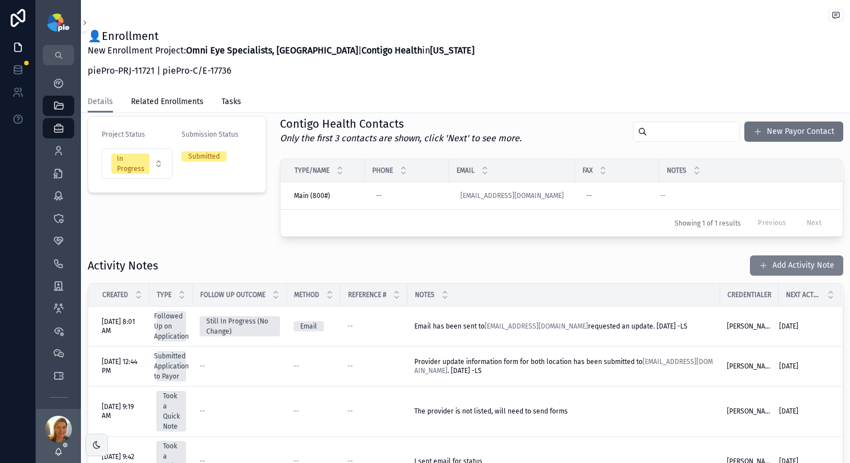
click at [770, 262] on button "Add Activity Note" at bounding box center [796, 265] width 93 height 20
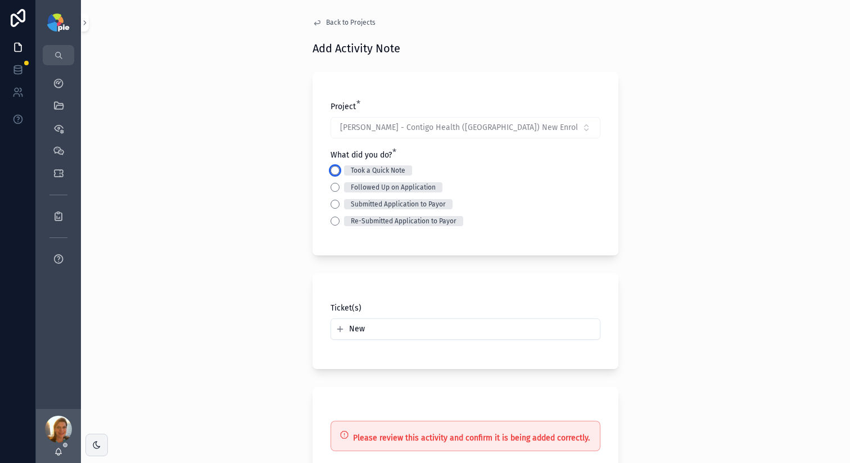
click at [331, 170] on button "Took a Quick Note" at bounding box center [335, 170] width 9 height 9
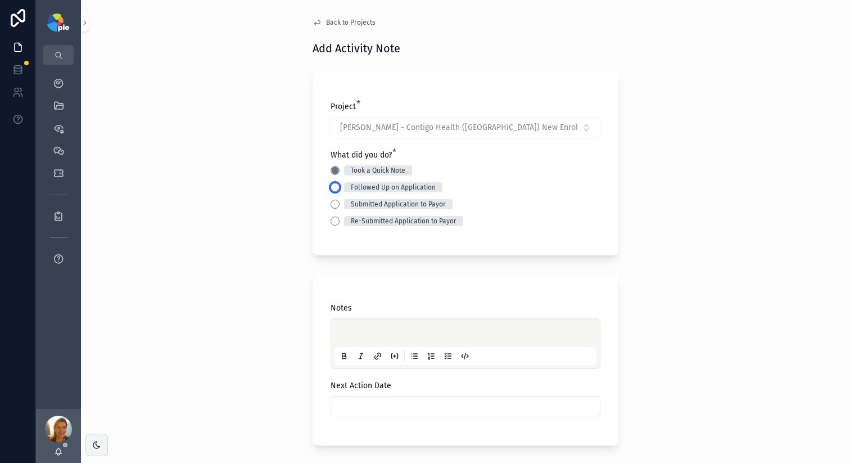
click at [331, 186] on button "Followed Up on Application" at bounding box center [335, 187] width 9 height 9
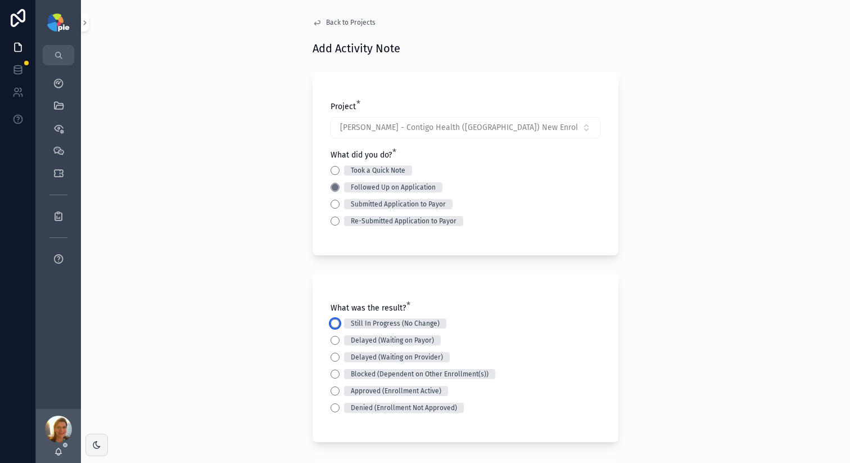
click at [332, 320] on button "Still In Progress (No Change)" at bounding box center [335, 323] width 9 height 9
click at [239, 247] on div "Back to Projects Add Activity Note Project * Lee-Maier, Stella - Contigo Health…" at bounding box center [465, 231] width 769 height 463
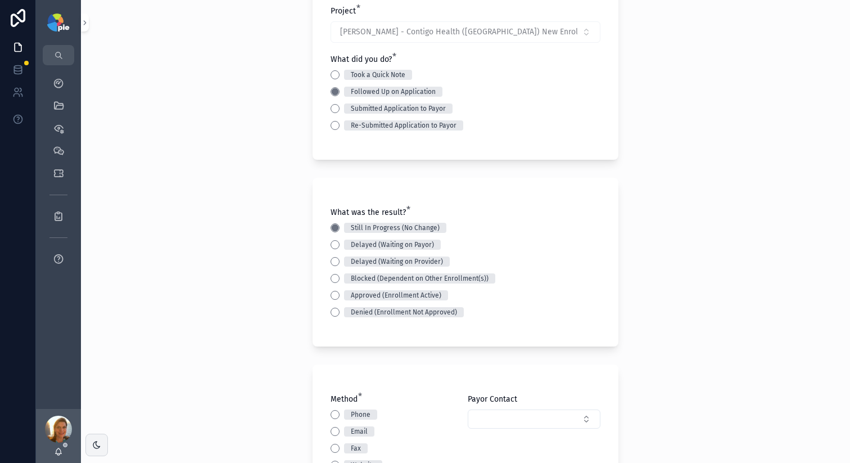
scroll to position [277, 0]
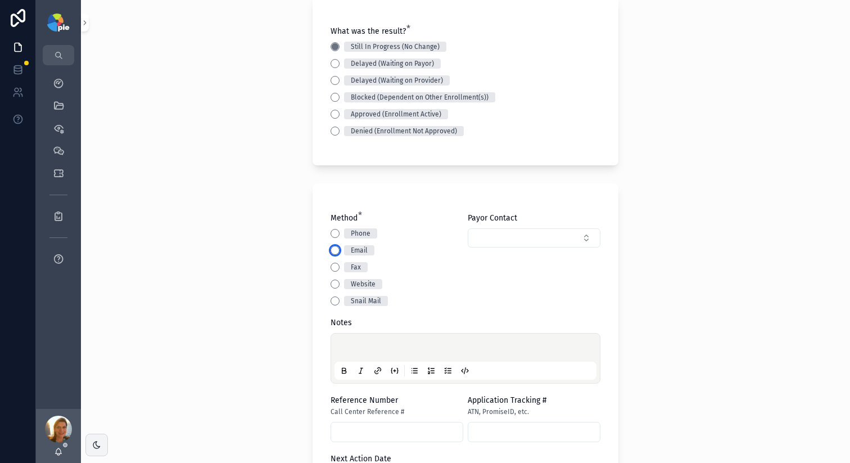
click at [332, 254] on button "Email" at bounding box center [335, 250] width 9 height 9
click at [352, 346] on p "scrollable content" at bounding box center [468, 349] width 262 height 11
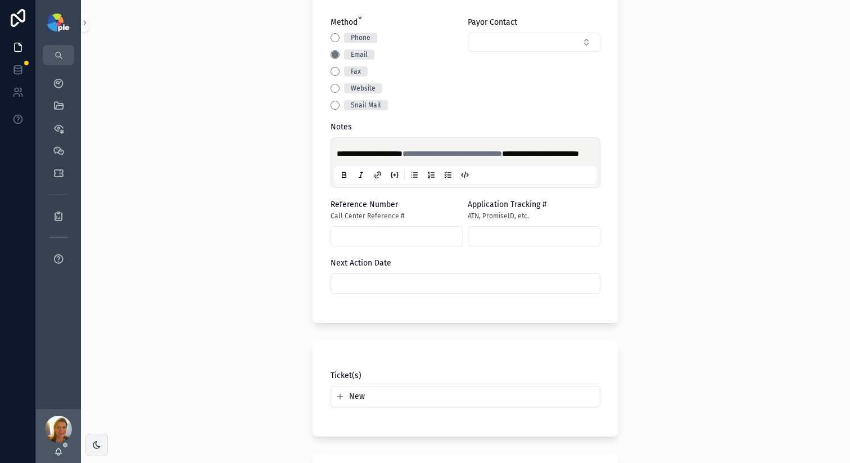
scroll to position [508, 0]
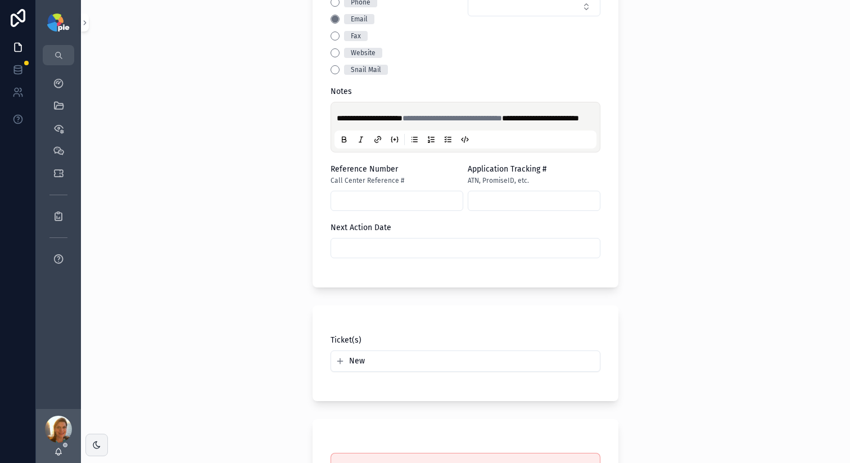
click at [410, 269] on div "**********" at bounding box center [466, 125] width 270 height 288
click at [409, 256] on input "scrollable content" at bounding box center [465, 248] width 269 height 16
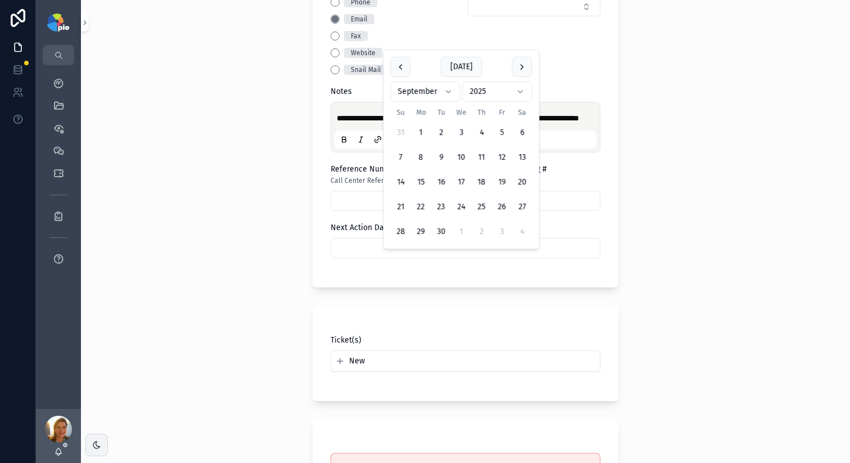
click at [499, 177] on button "19" at bounding box center [502, 182] width 20 height 20
type input "*********"
click at [213, 222] on div "**********" at bounding box center [465, 231] width 769 height 463
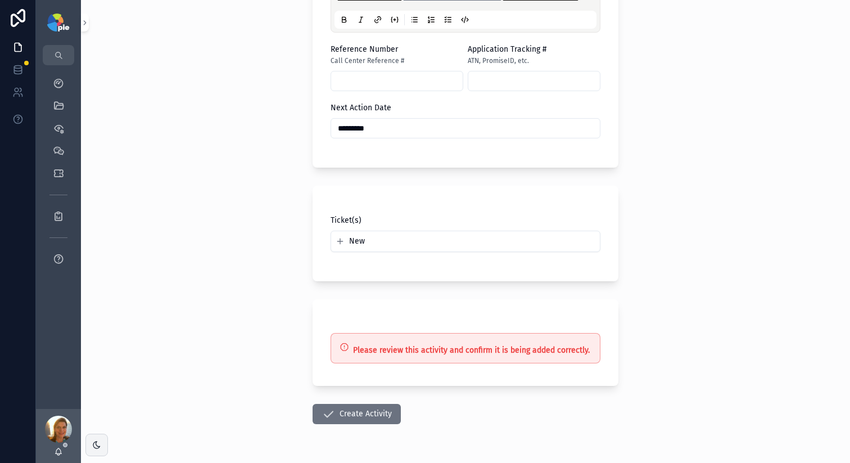
scroll to position [672, 0]
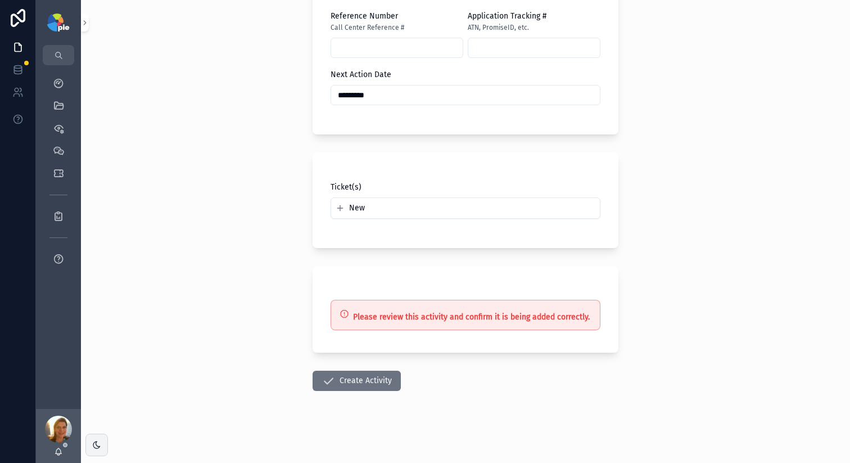
click at [365, 372] on button "Create Activity" at bounding box center [357, 381] width 88 height 20
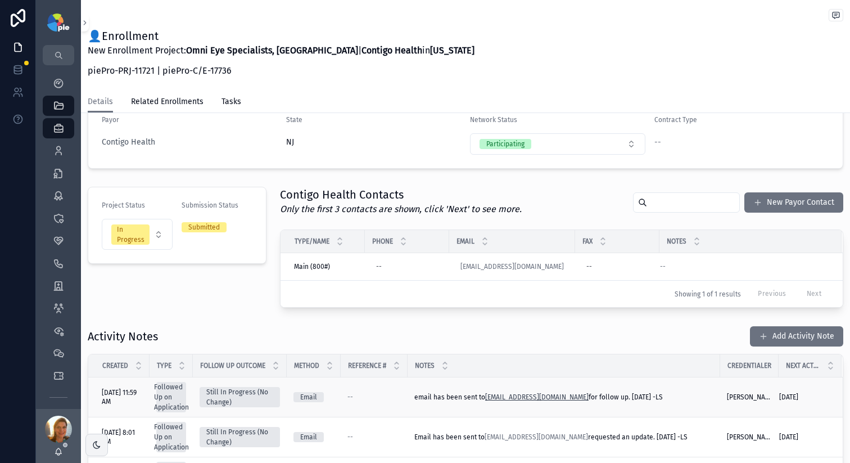
scroll to position [283, 0]
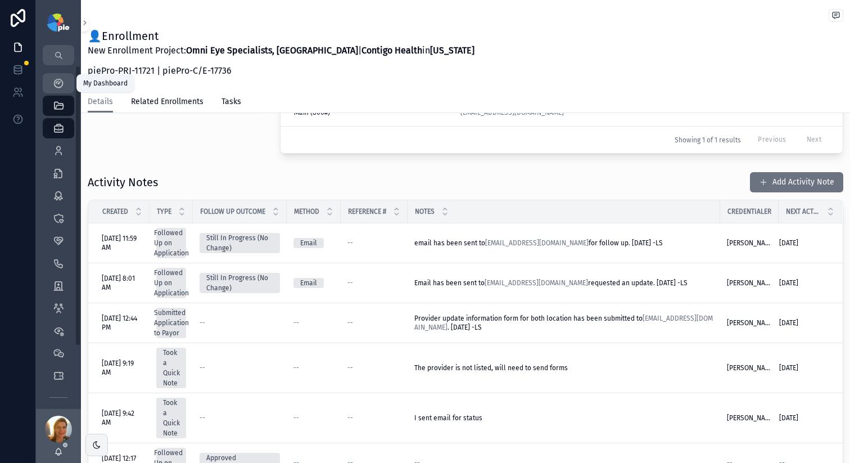
click at [53, 80] on icon "scrollable content" at bounding box center [58, 83] width 11 height 11
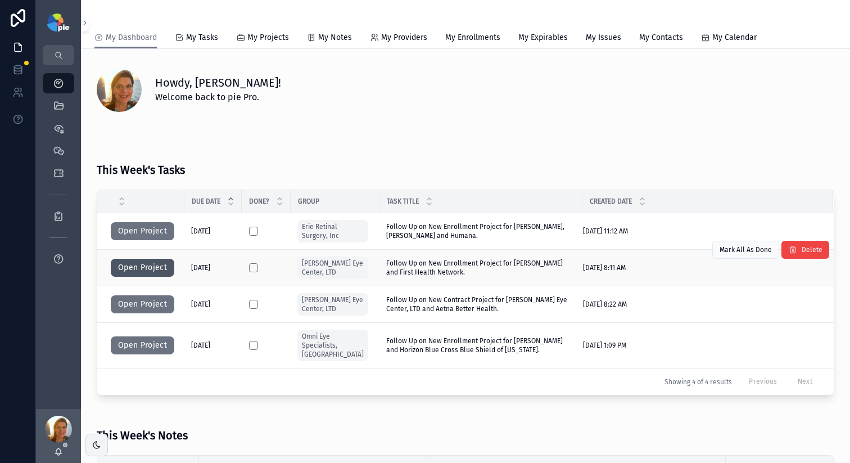
click at [157, 266] on button "Open Project" at bounding box center [143, 268] width 64 height 18
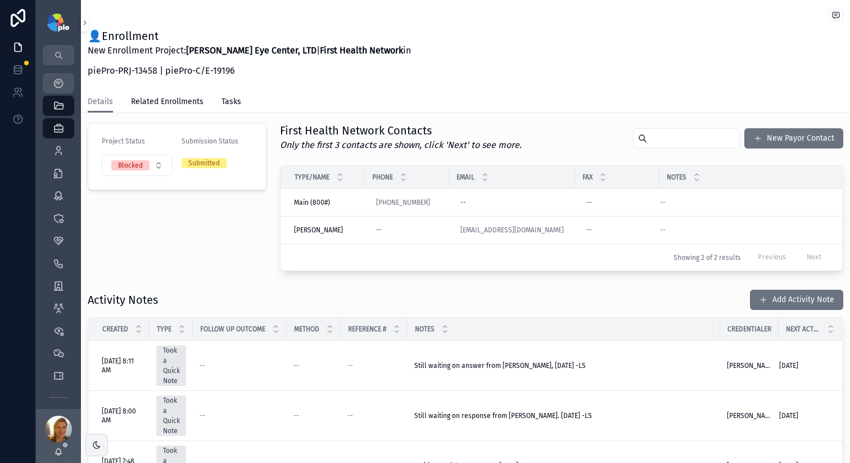
click at [56, 80] on icon "scrollable content" at bounding box center [58, 83] width 11 height 11
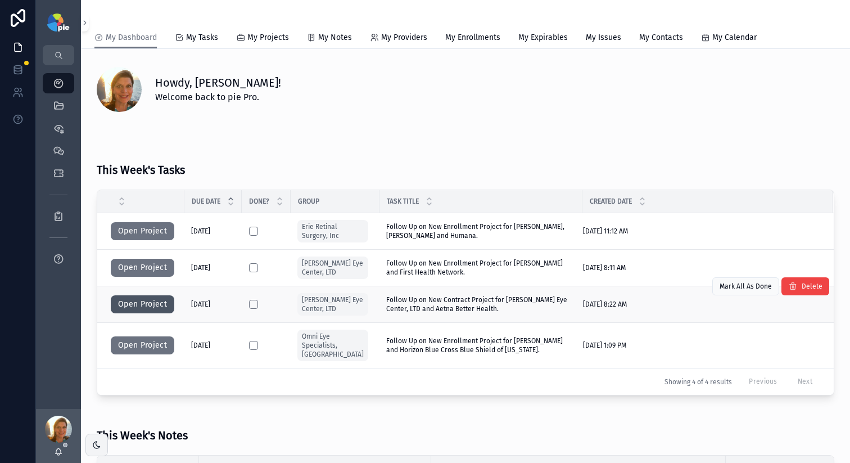
click at [148, 305] on button "Open Project" at bounding box center [143, 304] width 64 height 18
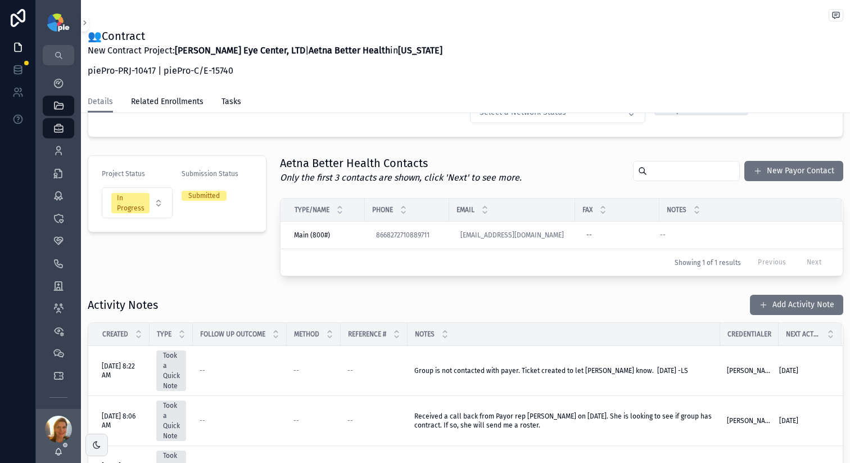
scroll to position [162, 0]
click at [759, 304] on span "scrollable content" at bounding box center [763, 303] width 9 height 9
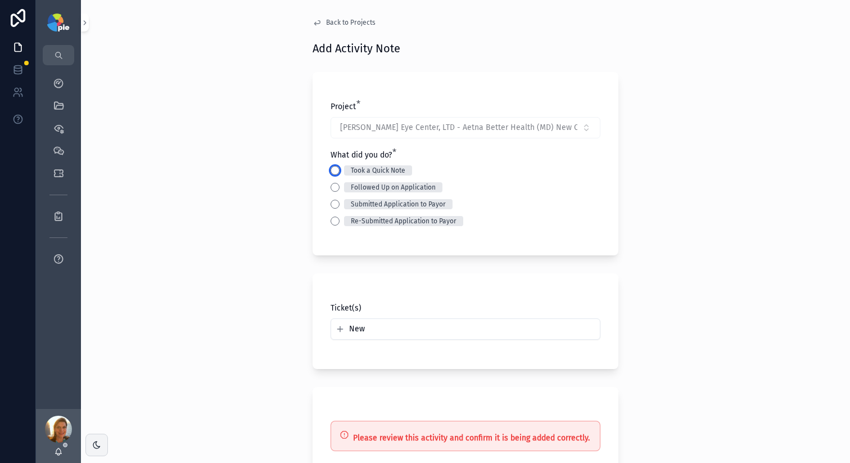
click at [331, 170] on button "Took a Quick Note" at bounding box center [335, 170] width 9 height 9
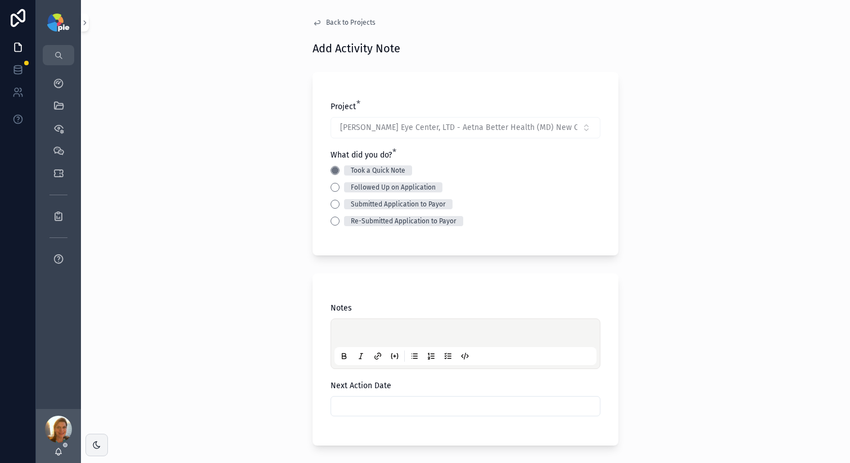
drag, startPoint x: 413, startPoint y: 332, endPoint x: 419, endPoint y: 323, distance: 10.6
click at [413, 332] on p "scrollable content" at bounding box center [468, 334] width 262 height 11
click at [414, 329] on p "scrollable content" at bounding box center [468, 334] width 262 height 11
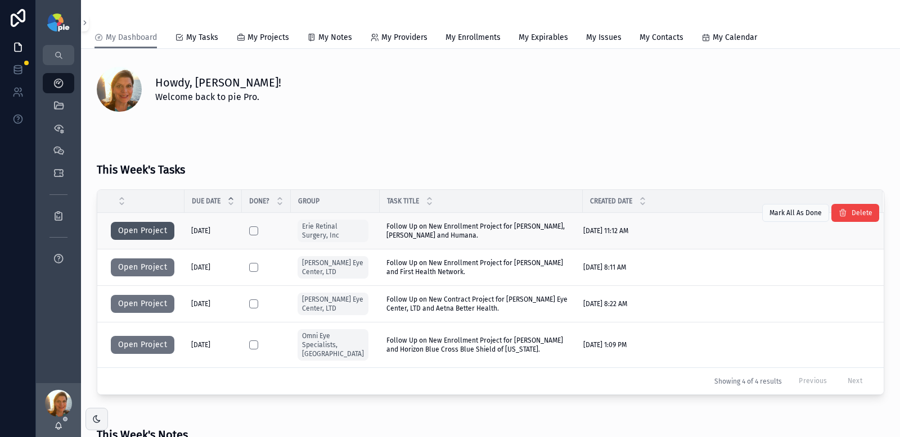
click at [125, 237] on button "Open Project" at bounding box center [143, 231] width 64 height 18
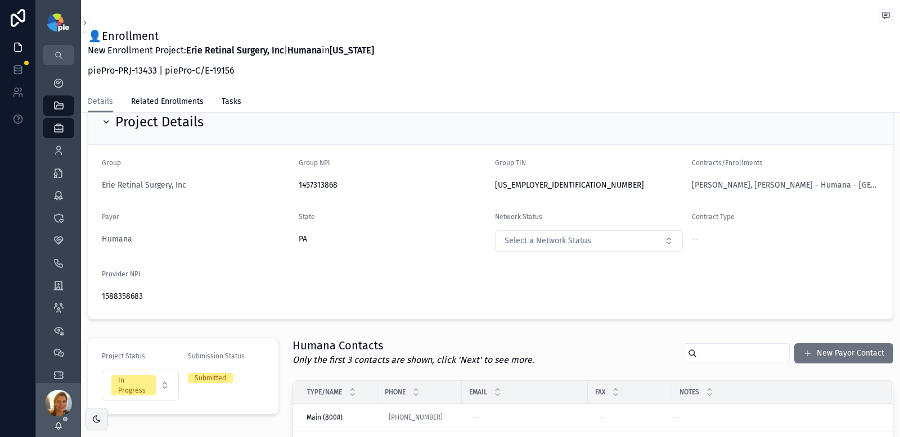
scroll to position [31, 0]
click at [62, 74] on div "My Dashboard" at bounding box center [58, 83] width 18 height 18
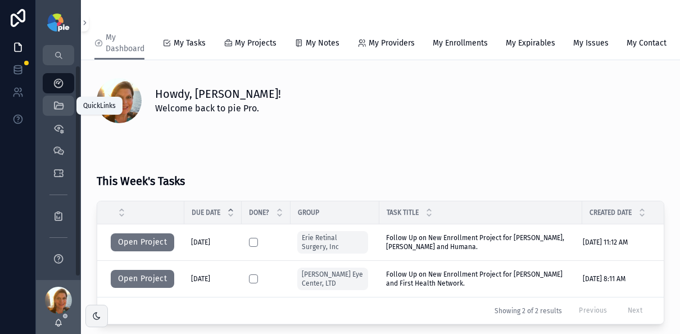
click at [53, 105] on icon "scrollable content" at bounding box center [58, 105] width 11 height 11
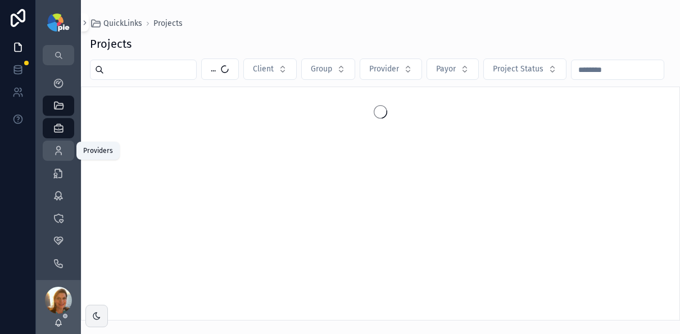
click at [58, 150] on icon "scrollable content" at bounding box center [58, 150] width 11 height 11
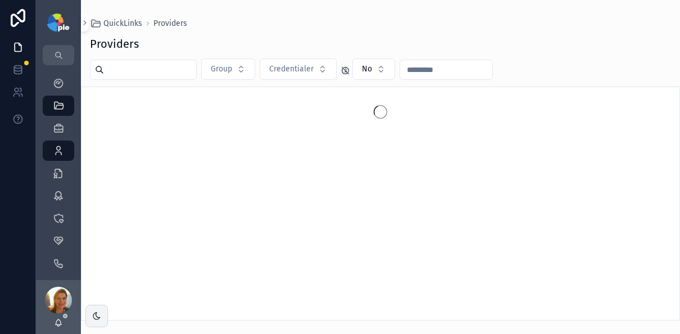
click at [132, 61] on div "scrollable content" at bounding box center [143, 70] width 107 height 20
click at [133, 62] on input "scrollable content" at bounding box center [150, 70] width 92 height 16
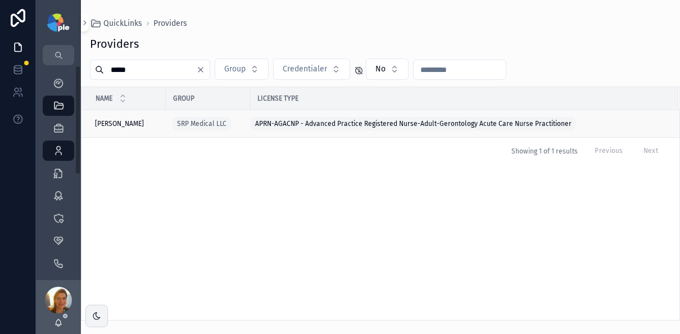
type input "*****"
click at [132, 120] on span "Puckett, Sonya" at bounding box center [119, 123] width 49 height 9
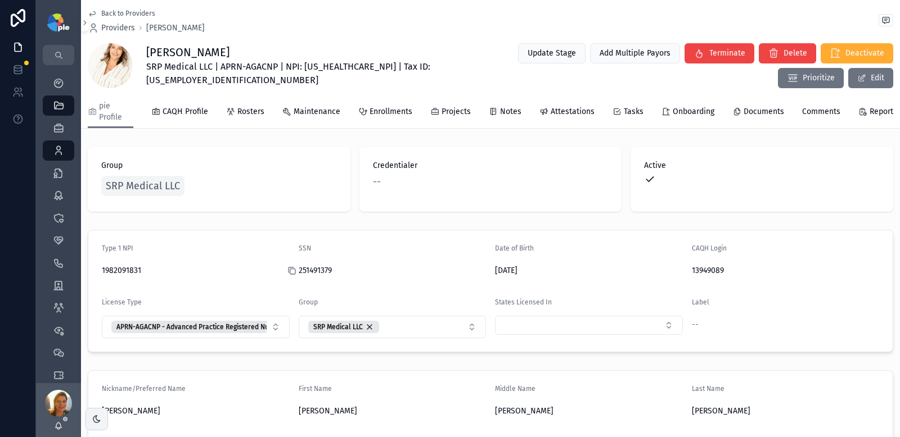
click at [290, 270] on icon "scrollable content" at bounding box center [291, 271] width 9 height 9
click at [487, 268] on icon "scrollable content" at bounding box center [488, 271] width 9 height 9
click at [95, 270] on icon "scrollable content" at bounding box center [95, 271] width 9 height 9
click at [487, 271] on icon "scrollable content" at bounding box center [488, 271] width 9 height 9
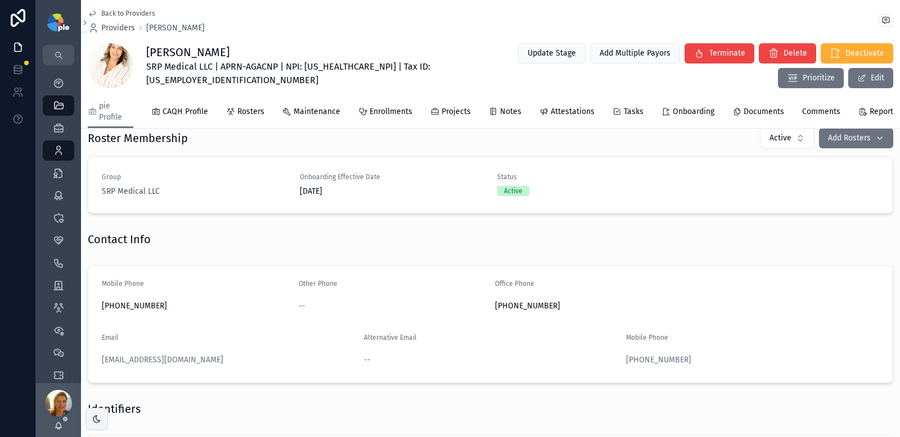
scroll to position [380, 0]
click at [92, 362] on icon "scrollable content" at bounding box center [95, 359] width 9 height 9
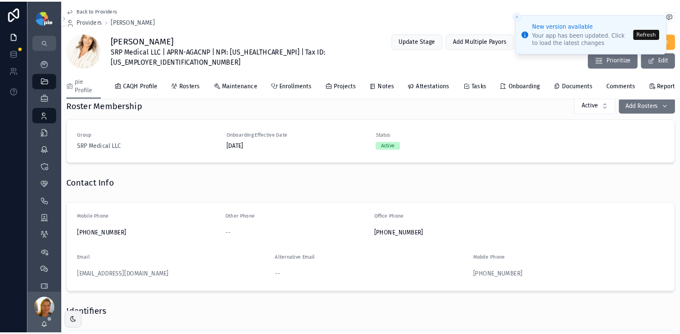
scroll to position [100, 0]
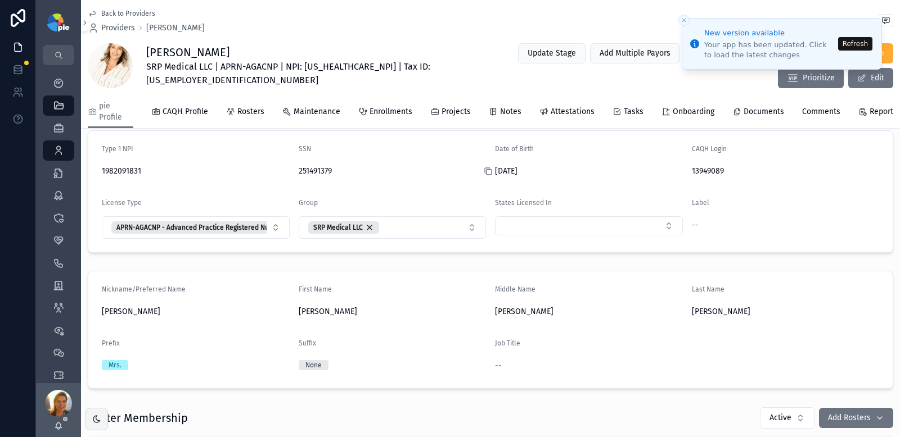
click at [485, 171] on icon "scrollable content" at bounding box center [487, 170] width 5 height 5
click at [852, 40] on button "Refresh" at bounding box center [855, 43] width 34 height 13
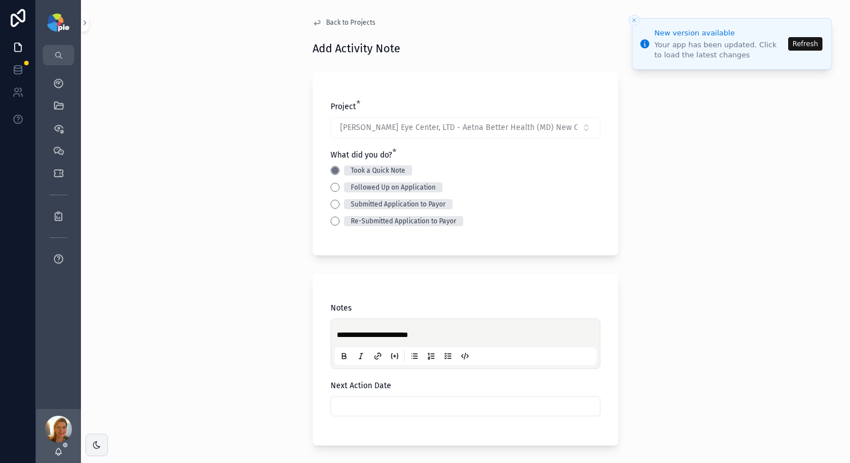
click at [422, 329] on p "**********" at bounding box center [468, 334] width 262 height 11
drag, startPoint x: 437, startPoint y: 331, endPoint x: 268, endPoint y: 324, distance: 168.8
click at [268, 324] on div "**********" at bounding box center [465, 231] width 769 height 463
click at [431, 326] on div "**********" at bounding box center [466, 343] width 262 height 43
click at [431, 333] on p "**********" at bounding box center [468, 334] width 262 height 11
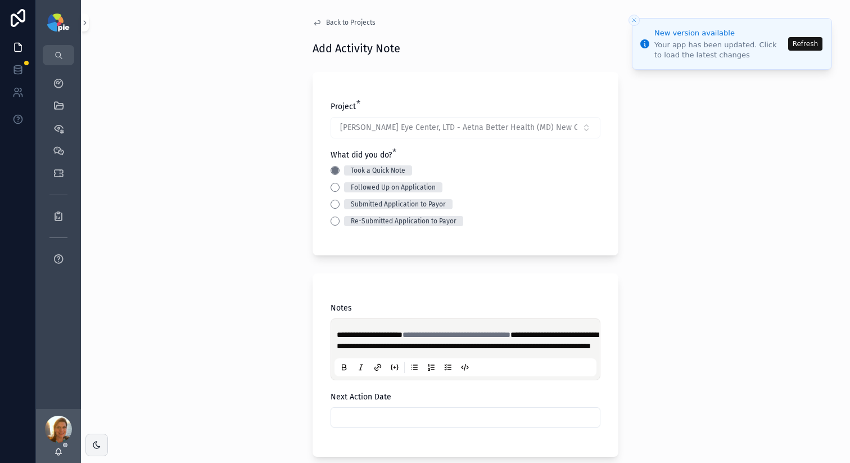
scroll to position [171, 0]
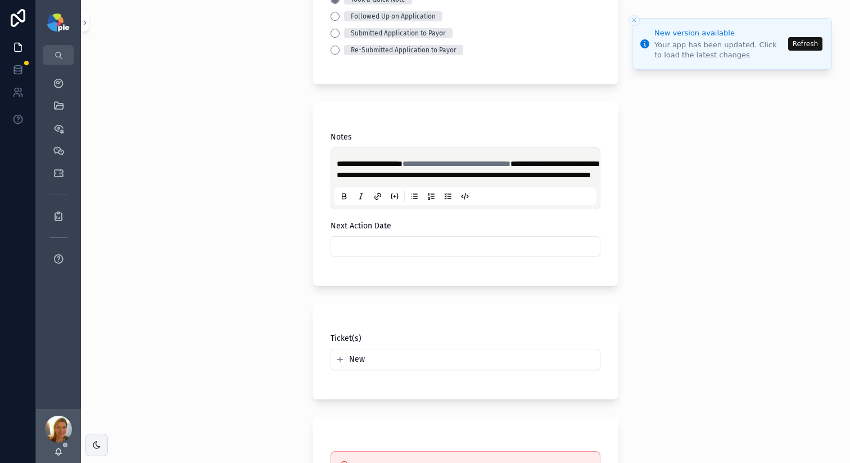
drag, startPoint x: 390, startPoint y: 272, endPoint x: 395, endPoint y: 260, distance: 13.1
click at [390, 268] on div "**********" at bounding box center [466, 200] width 270 height 136
click at [395, 254] on input "scrollable content" at bounding box center [465, 246] width 269 height 16
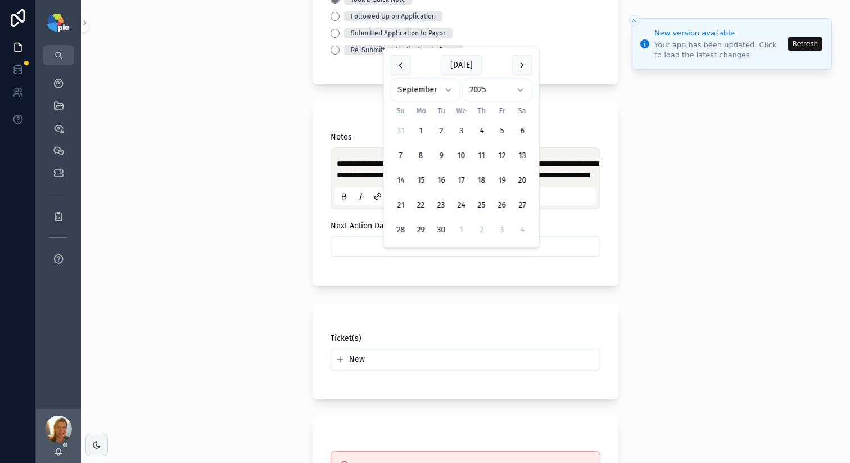
click at [500, 181] on button "19" at bounding box center [502, 180] width 20 height 20
type input "*********"
click at [248, 208] on div "**********" at bounding box center [465, 60] width 769 height 463
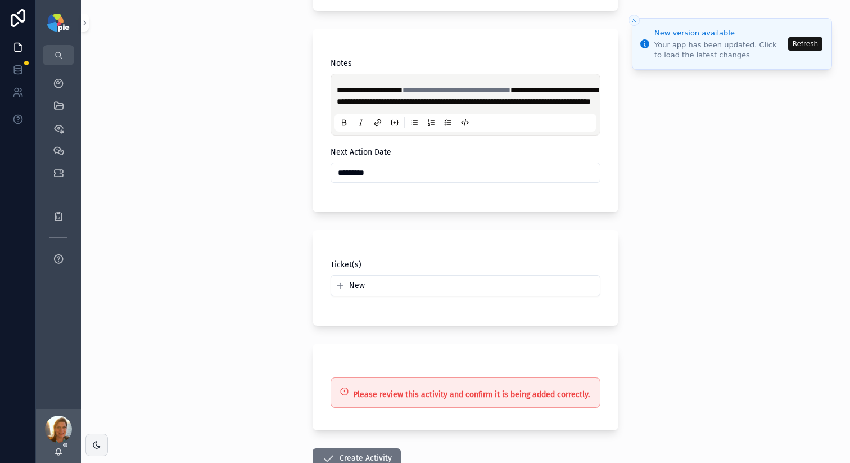
scroll to position [333, 0]
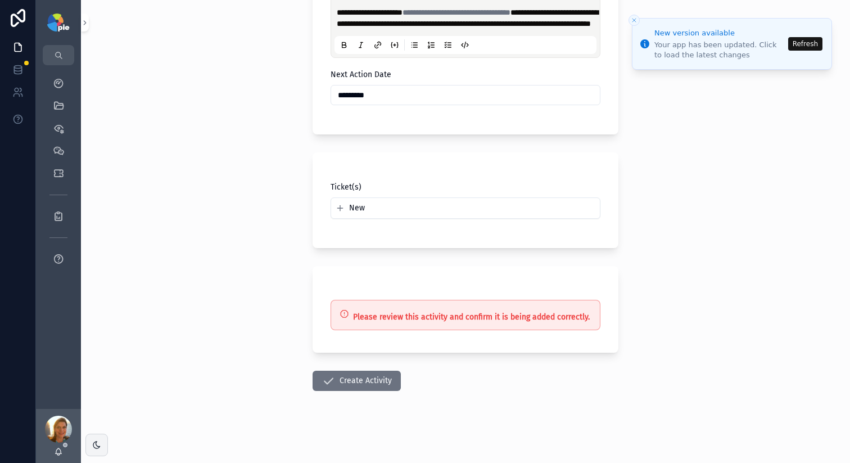
click at [369, 367] on form "**********" at bounding box center [466, 103] width 306 height 720
click at [369, 386] on button "Create Activity" at bounding box center [357, 381] width 88 height 20
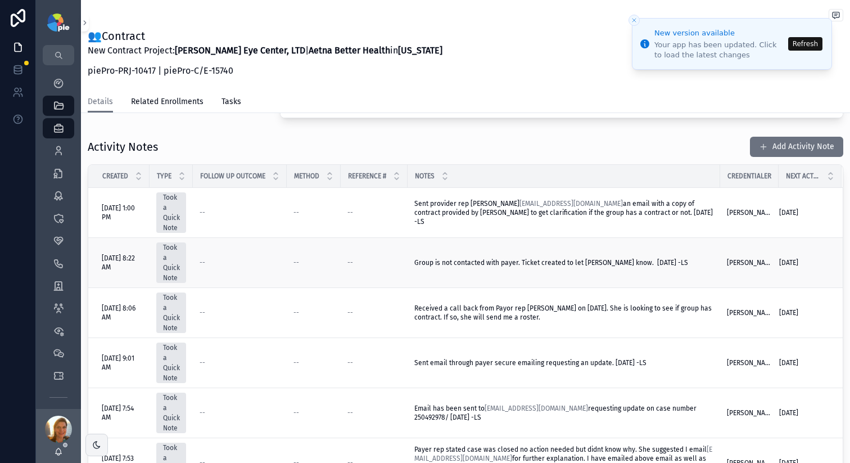
scroll to position [155, 0]
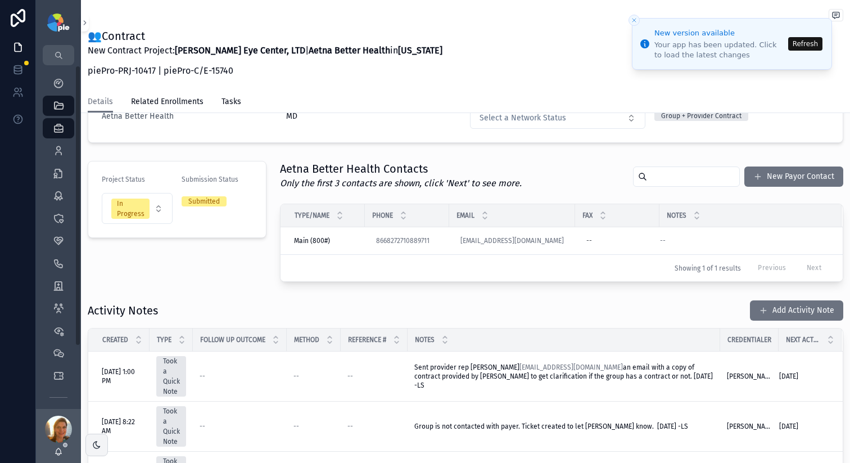
drag, startPoint x: 404, startPoint y: 82, endPoint x: 364, endPoint y: 78, distance: 40.7
click at [404, 82] on div "New Contract Project: Ludwick Eye Center, LTD | Aetna Better Health in Maryland…" at bounding box center [265, 64] width 355 height 40
click at [51, 84] on div "My Dashboard" at bounding box center [58, 83] width 18 height 18
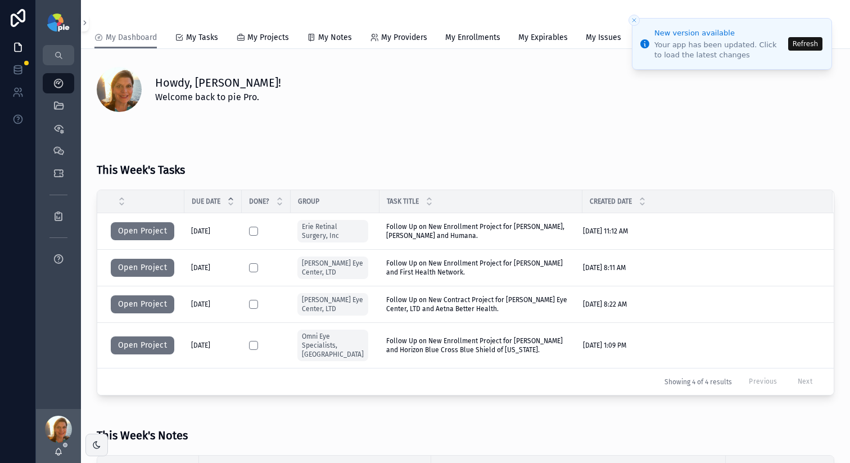
scroll to position [162, 0]
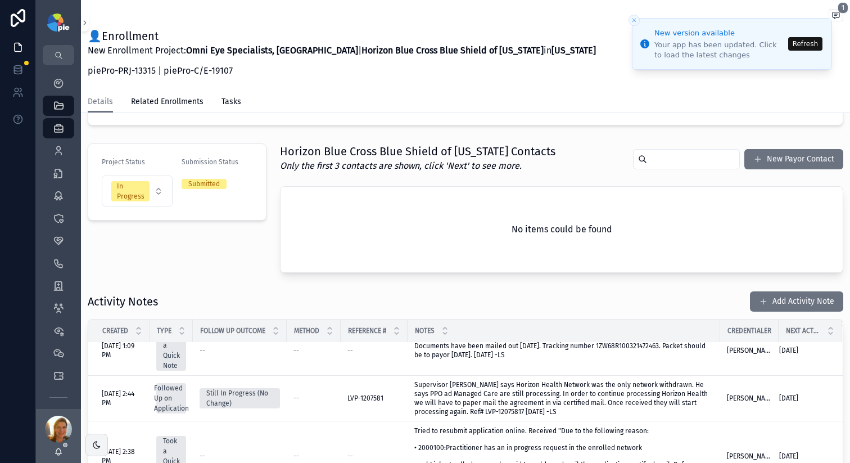
scroll to position [18, 0]
click at [796, 42] on button "Refresh" at bounding box center [805, 43] width 34 height 13
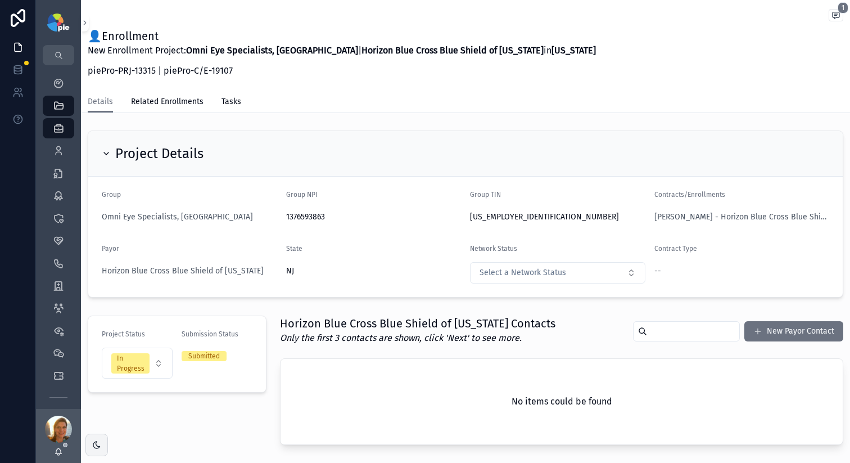
scroll to position [0, 0]
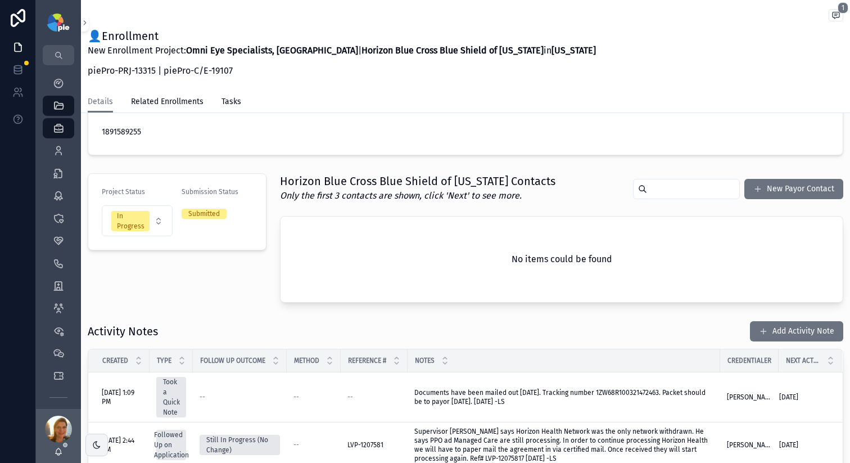
scroll to position [199, 0]
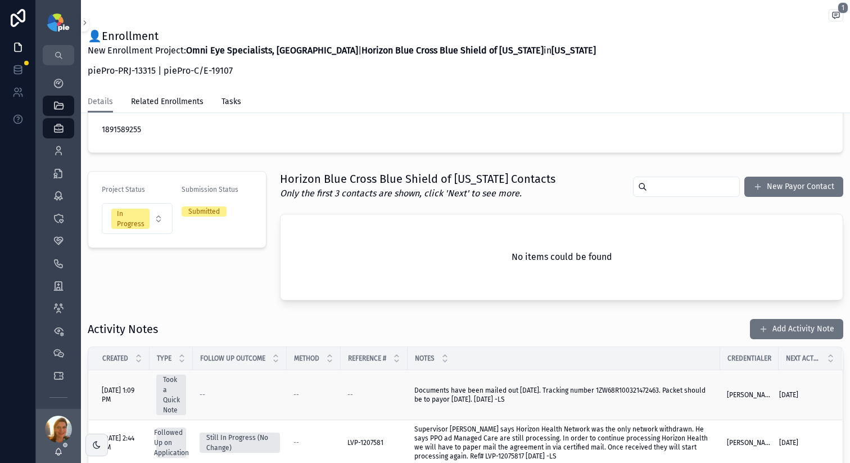
click at [610, 391] on span "Documents have been mailed out [DATE]. Tracking number 1ZW68R100321472463. Pack…" at bounding box center [560, 394] width 293 height 17
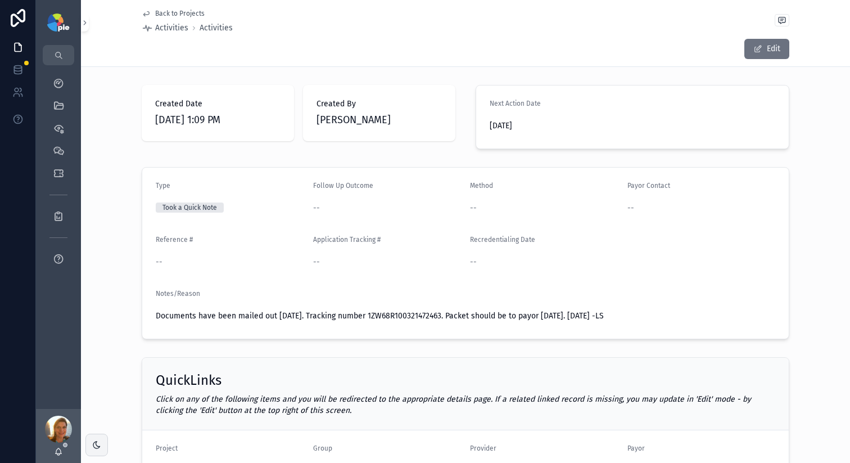
drag, startPoint x: 383, startPoint y: 306, endPoint x: 376, endPoint y: 313, distance: 10.4
click at [383, 306] on div "Notes/Reason Documents have been mailed out [DATE]. Tracking number 1ZW68R10032…" at bounding box center [466, 307] width 620 height 36
drag, startPoint x: 365, startPoint y: 315, endPoint x: 439, endPoint y: 315, distance: 73.1
click at [439, 315] on span "Documents have been mailed out [DATE]. Tracking number 1ZW68R100321472463. Pack…" at bounding box center [380, 316] width 448 height 10
click at [431, 315] on span "Documents have been mailed out [DATE]. Tracking number 1ZW68R100321472463. Pack…" at bounding box center [380, 316] width 448 height 10
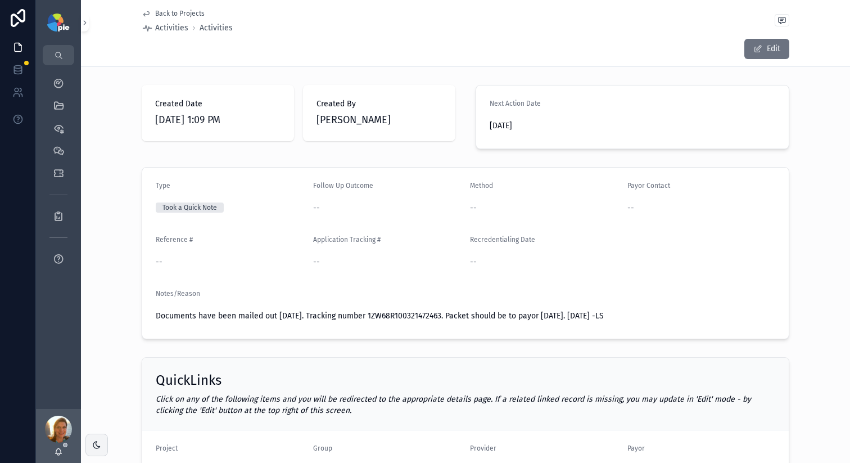
click at [431, 315] on span "Documents have been mailed out [DATE]. Tracking number 1ZW68R100321472463. Pack…" at bounding box center [380, 316] width 448 height 10
copy span "1ZW68R100321472463"
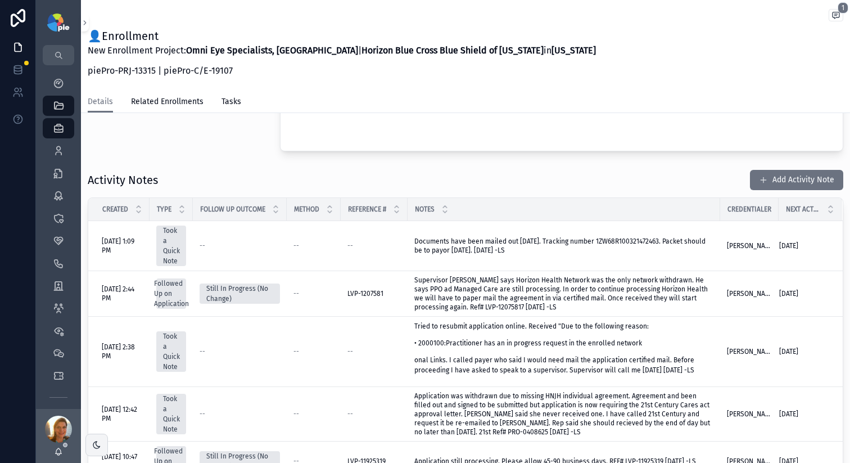
scroll to position [2, 0]
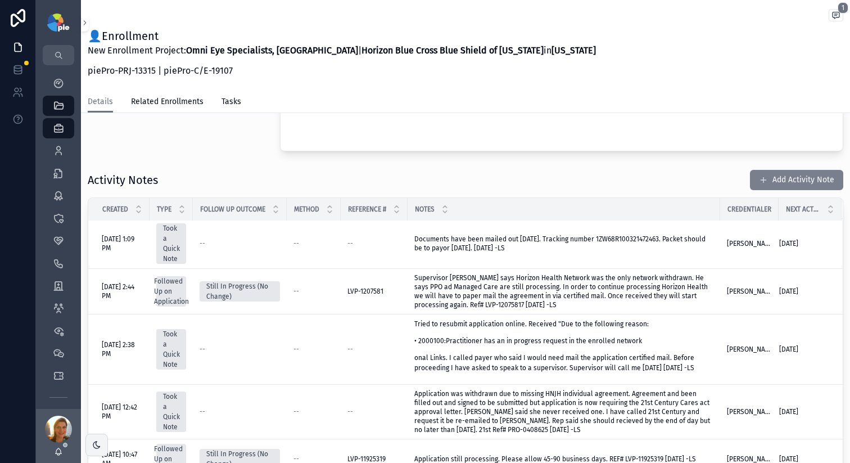
click at [750, 186] on button "Add Activity Note" at bounding box center [796, 180] width 93 height 20
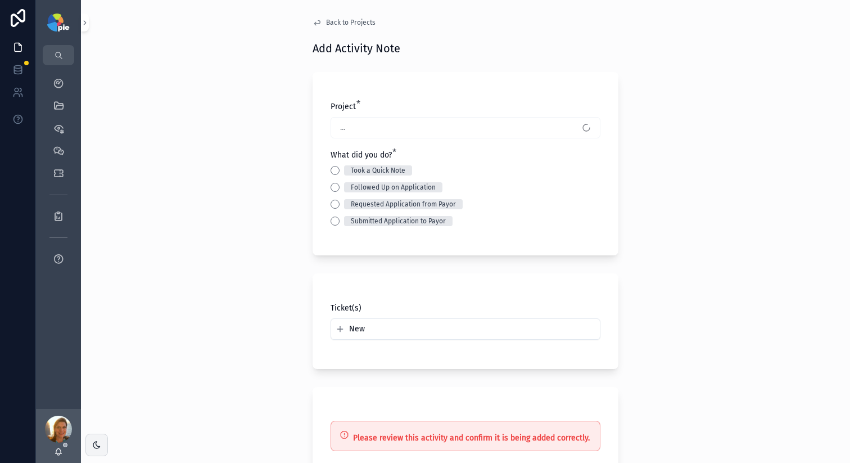
click at [338, 170] on div "Took a Quick Note" at bounding box center [466, 170] width 270 height 10
click at [333, 186] on button "Followed Up on Application" at bounding box center [335, 187] width 9 height 9
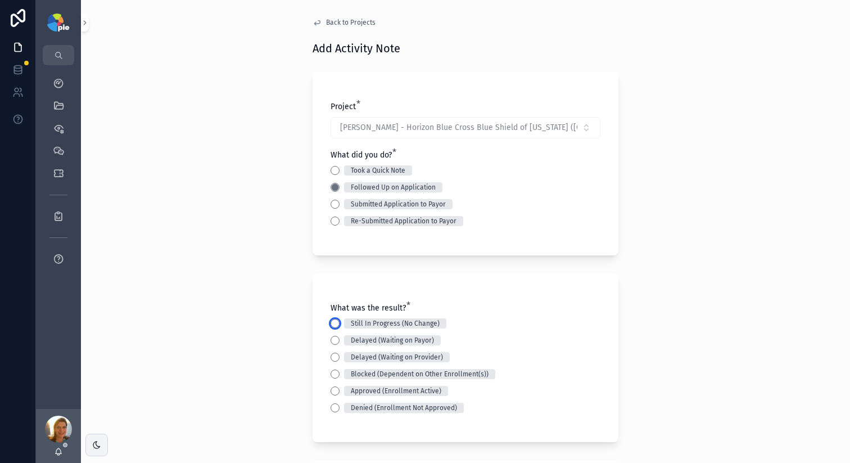
click at [331, 322] on button "Still In Progress (No Change)" at bounding box center [335, 323] width 9 height 9
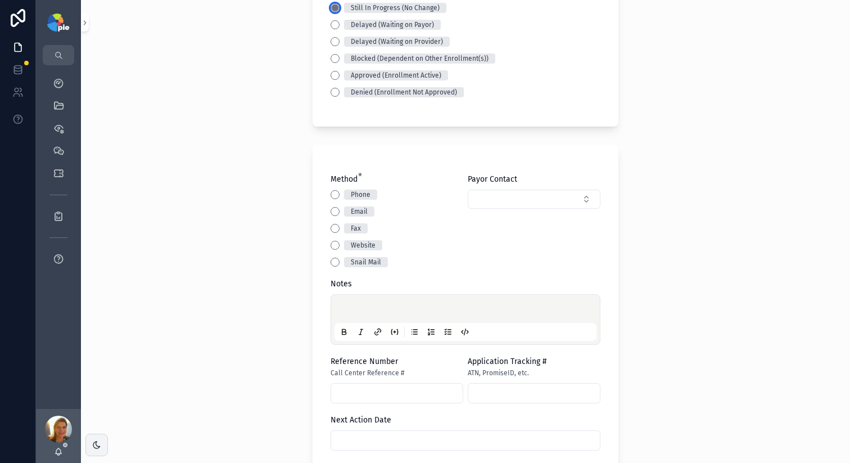
scroll to position [380, 0]
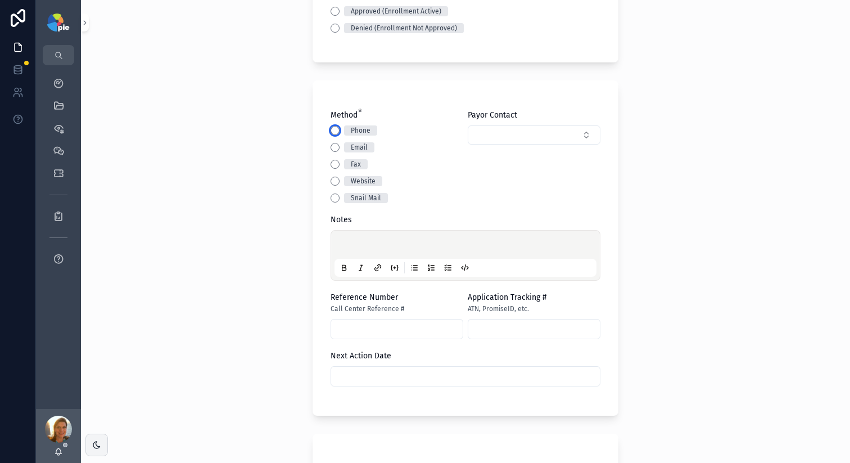
click at [332, 129] on button "Phone" at bounding box center [335, 130] width 9 height 9
click at [484, 143] on button "Select Button" at bounding box center [534, 134] width 133 height 19
click at [480, 184] on div "New" at bounding box center [529, 179] width 139 height 20
click at [480, 181] on span "New" at bounding box center [486, 178] width 16 height 11
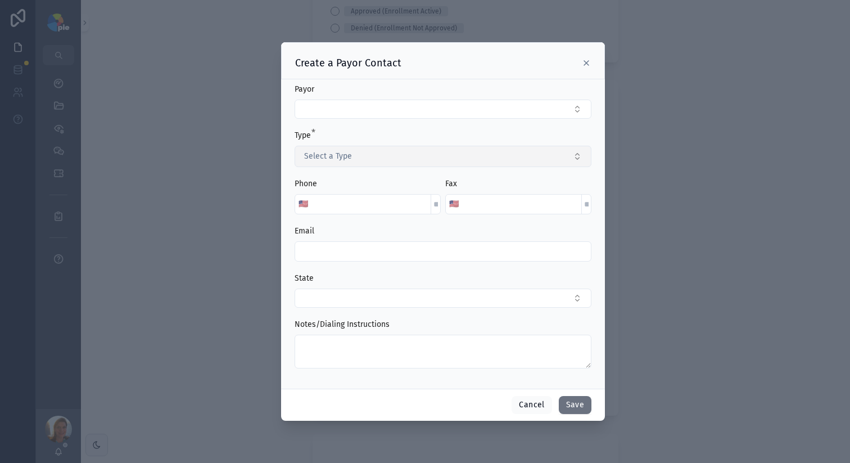
click at [361, 161] on button "Select a Type" at bounding box center [443, 156] width 297 height 21
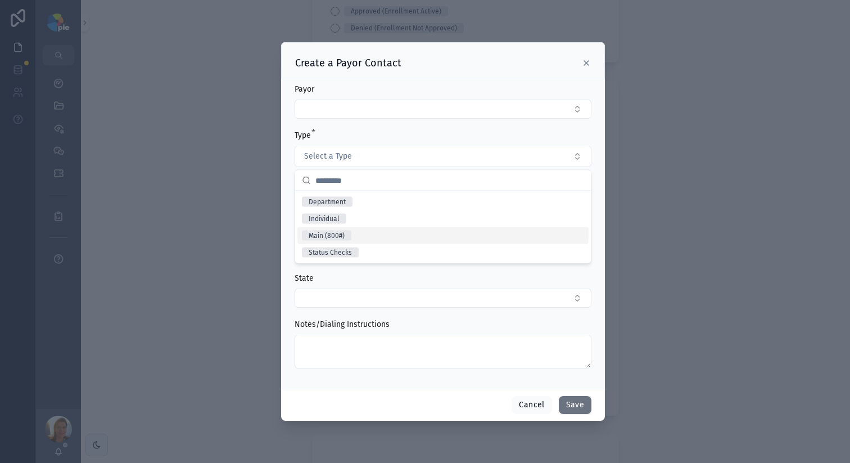
click at [352, 231] on div "Main (800#)" at bounding box center [442, 235] width 291 height 17
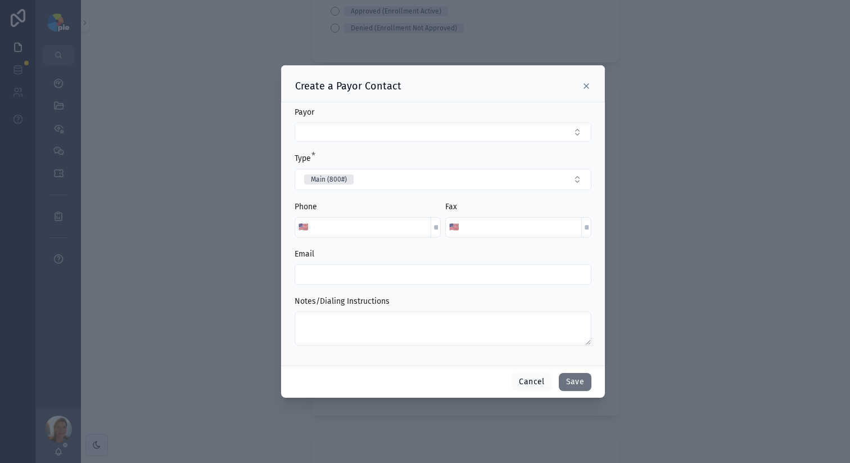
click at [338, 227] on input "scrollable content" at bounding box center [370, 227] width 119 height 16
type input "**********"
click at [394, 196] on form "**********" at bounding box center [443, 232] width 297 height 250
click at [586, 383] on button "Save" at bounding box center [575, 382] width 33 height 18
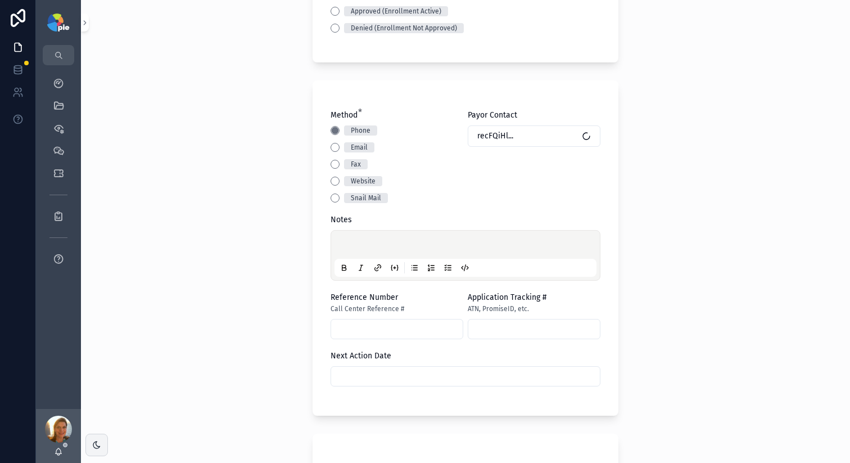
click at [366, 237] on div "scrollable content" at bounding box center [466, 255] width 262 height 43
click at [364, 238] on div "scrollable content" at bounding box center [466, 255] width 262 height 43
click at [362, 241] on p "scrollable content" at bounding box center [468, 246] width 262 height 11
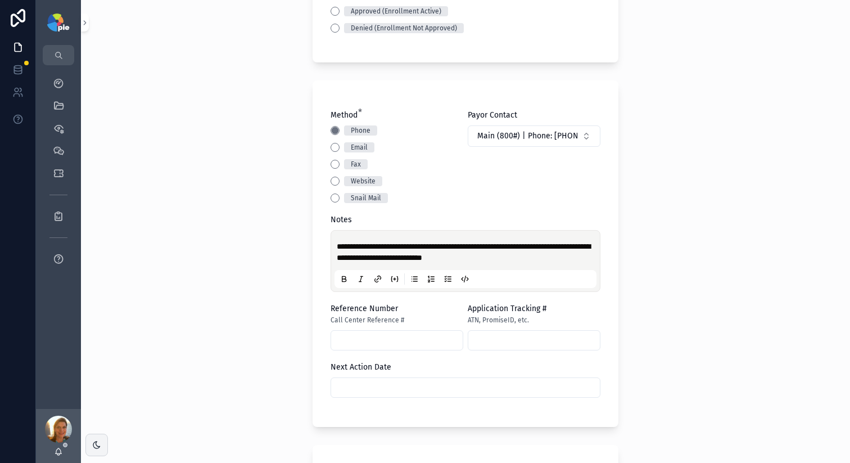
drag, startPoint x: 476, startPoint y: 255, endPoint x: 508, endPoint y: 254, distance: 32.7
click at [508, 254] on span "**********" at bounding box center [464, 251] width 254 height 19
drag, startPoint x: 522, startPoint y: 258, endPoint x: 475, endPoint y: 257, distance: 47.2
click at [475, 257] on p "**********" at bounding box center [468, 252] width 262 height 22
copy span "**********"
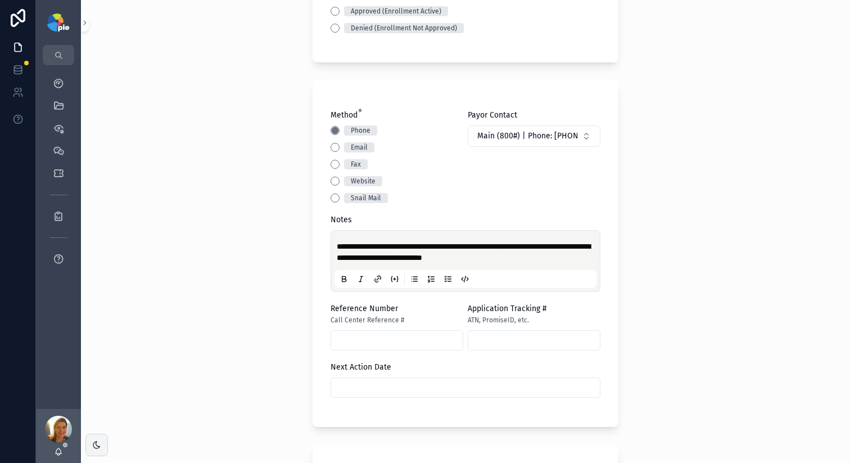
click at [370, 332] on input "scrollable content" at bounding box center [397, 340] width 132 height 16
paste input "**********"
type input "**********"
click at [161, 242] on div "**********" at bounding box center [465, 231] width 769 height 463
click at [389, 386] on input "scrollable content" at bounding box center [465, 388] width 269 height 16
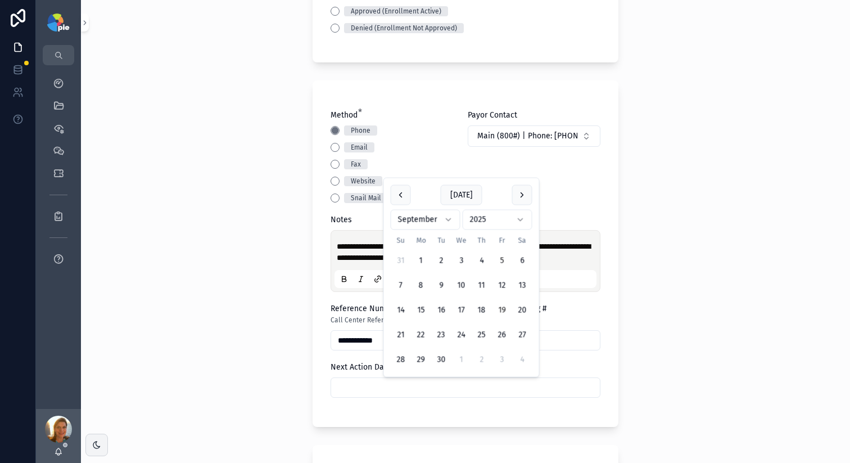
click at [499, 309] on button "19" at bounding box center [502, 310] width 20 height 20
type input "*********"
click at [241, 294] on div "**********" at bounding box center [465, 231] width 769 height 463
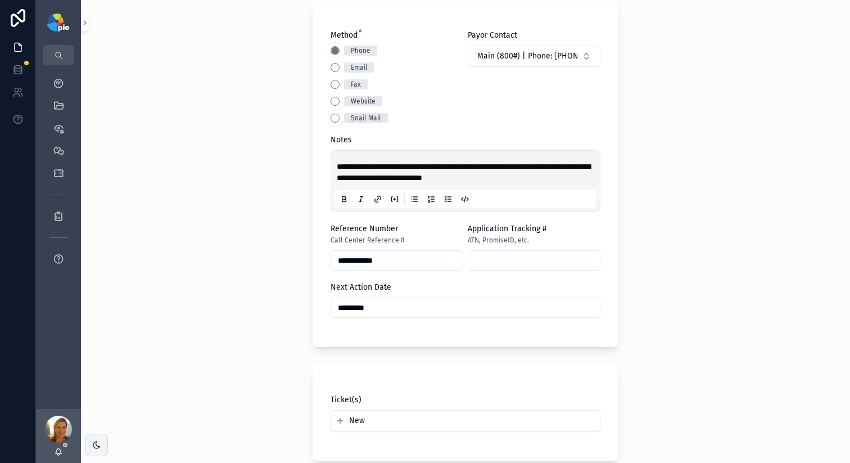
scroll to position [648, 0]
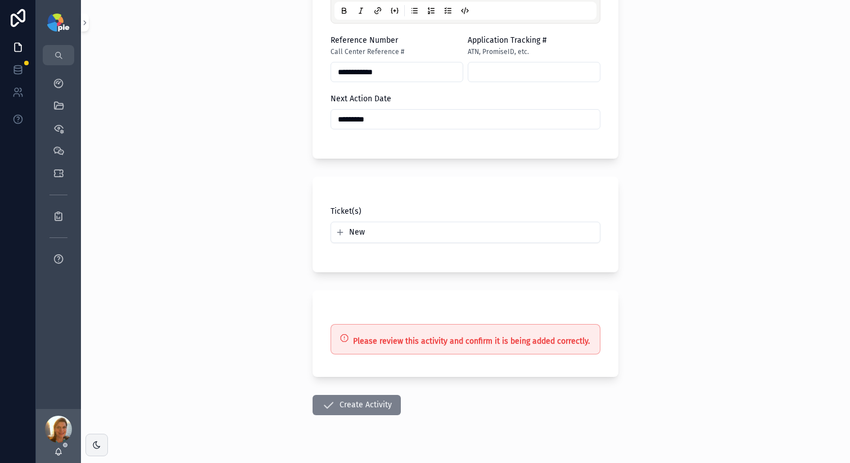
click at [353, 402] on button "Create Activity" at bounding box center [357, 405] width 88 height 20
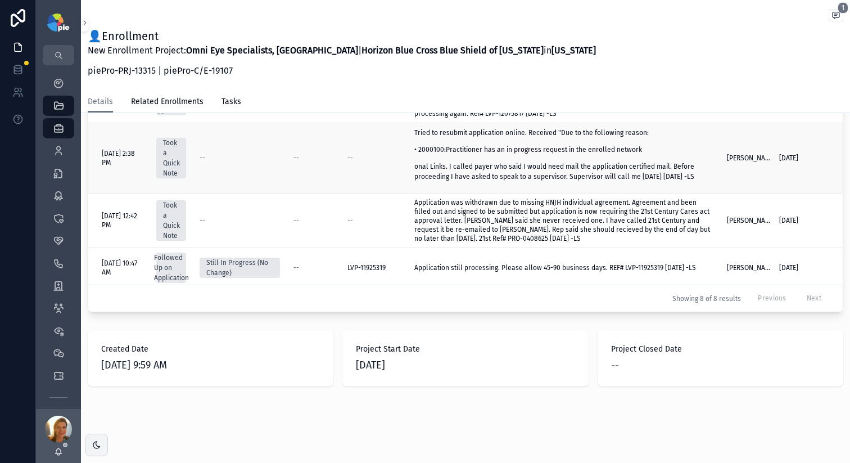
scroll to position [305, 0]
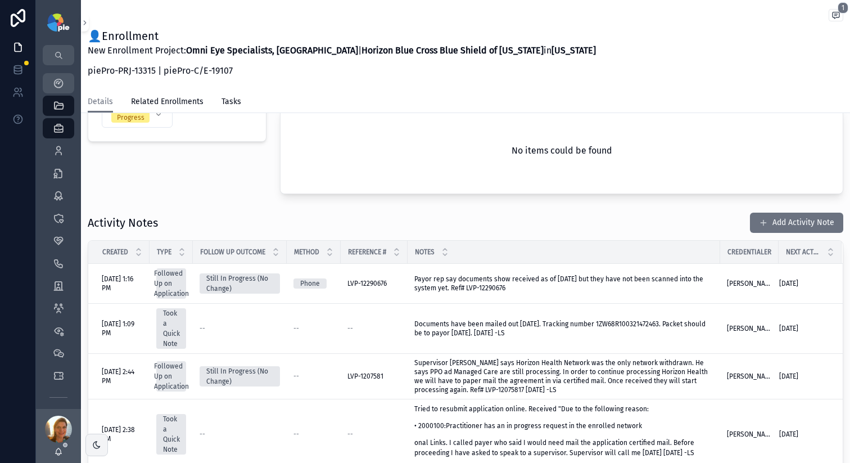
click at [62, 83] on icon "scrollable content" at bounding box center [58, 83] width 11 height 11
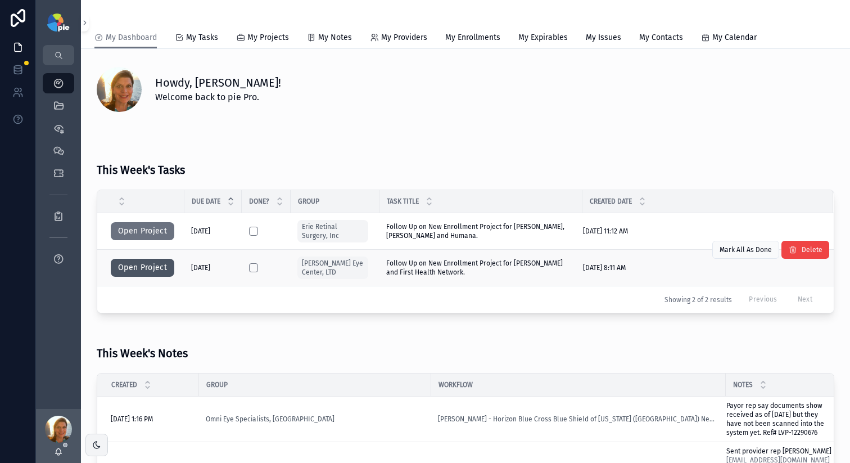
click at [150, 264] on button "Open Project" at bounding box center [143, 268] width 64 height 18
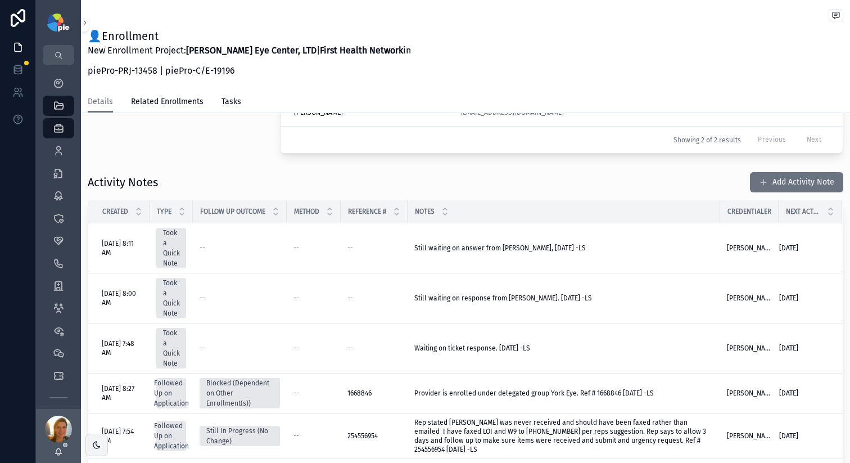
scroll to position [369, 0]
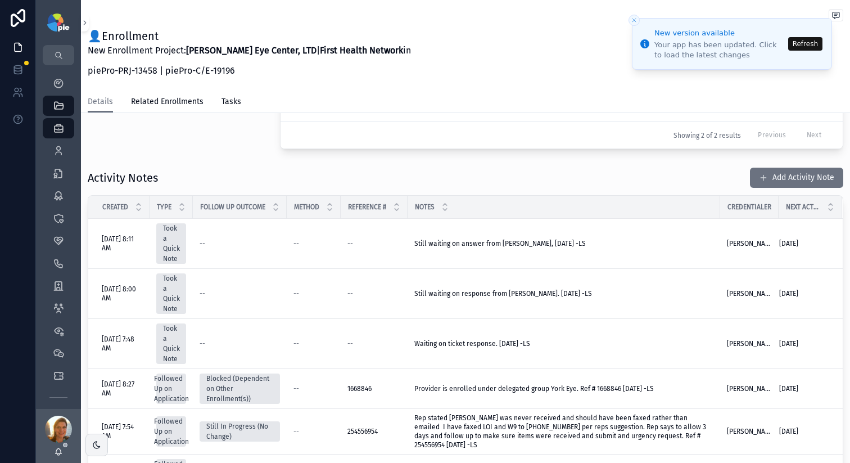
click at [811, 45] on button "Refresh" at bounding box center [805, 43] width 34 height 13
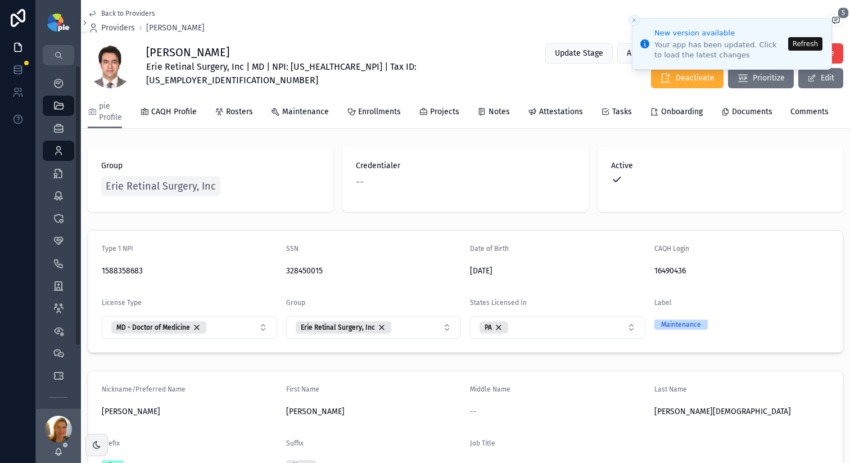
click at [821, 39] on button "Refresh" at bounding box center [805, 43] width 34 height 13
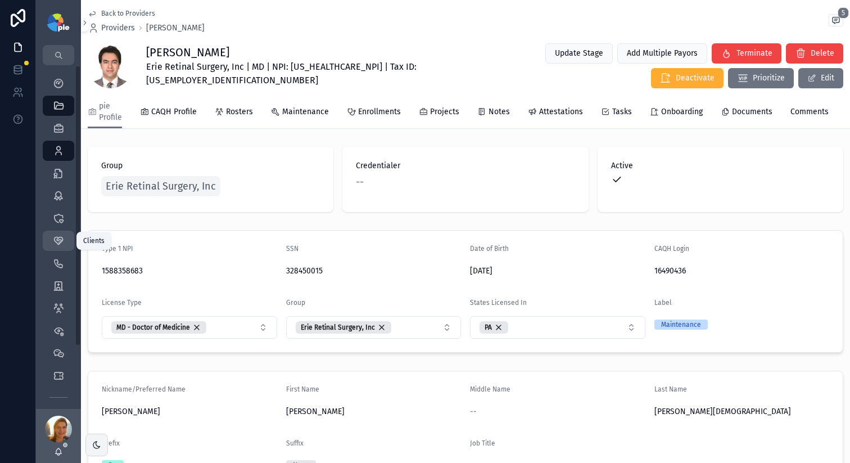
click at [66, 242] on div "Clients 58" at bounding box center [58, 241] width 18 height 18
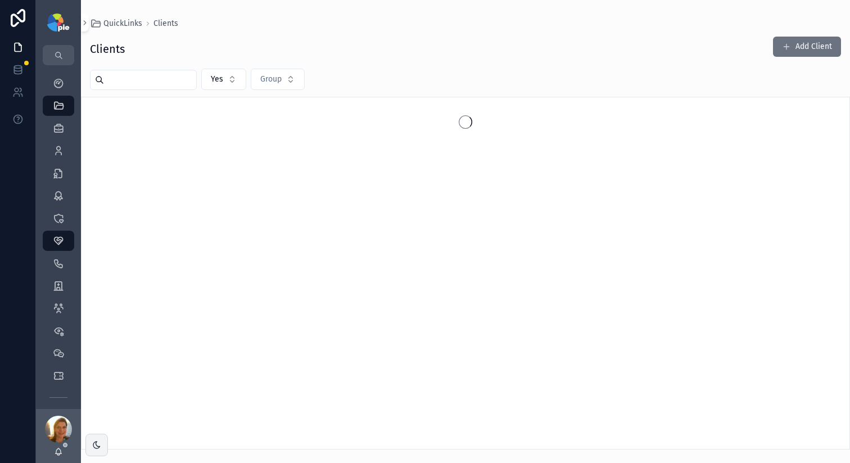
click at [111, 72] on input "scrollable content" at bounding box center [150, 80] width 92 height 16
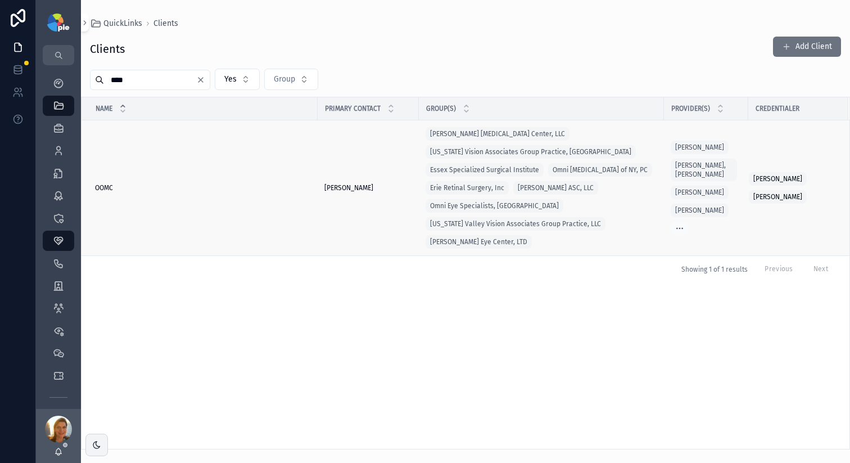
type input "****"
click at [96, 182] on td "OOMC OOMC" at bounding box center [200, 187] width 236 height 135
click at [99, 185] on span "OOMC" at bounding box center [104, 187] width 18 height 9
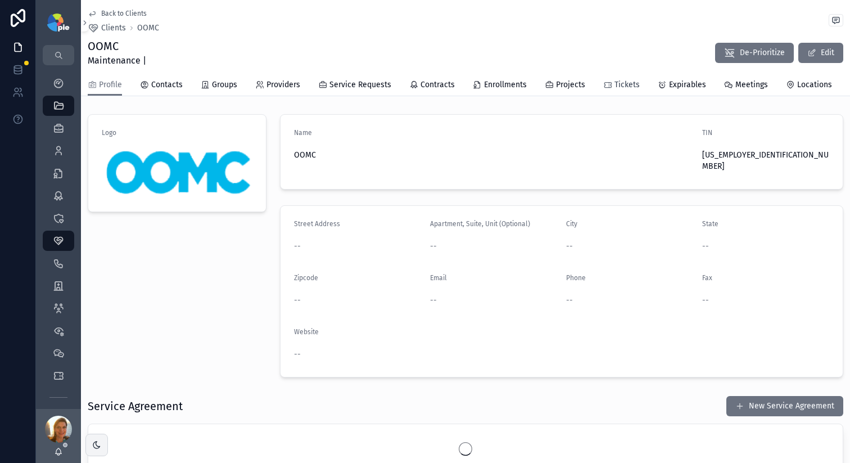
click at [612, 92] on link "Tickets" at bounding box center [621, 86] width 37 height 22
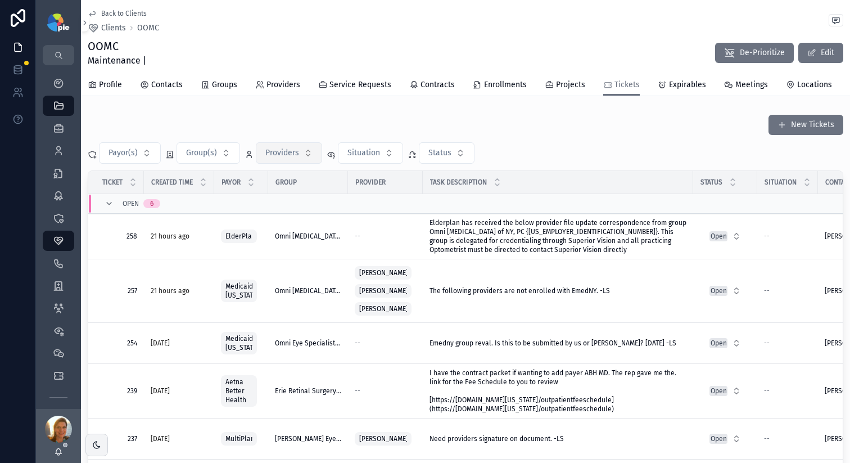
click at [277, 153] on span "Providers" at bounding box center [282, 152] width 34 height 11
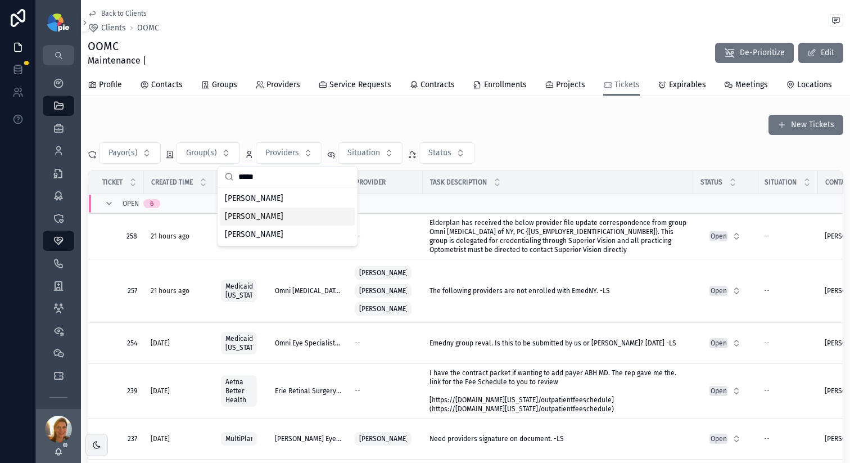
type input "*****"
click at [256, 219] on span "Bene, David" at bounding box center [254, 216] width 58 height 11
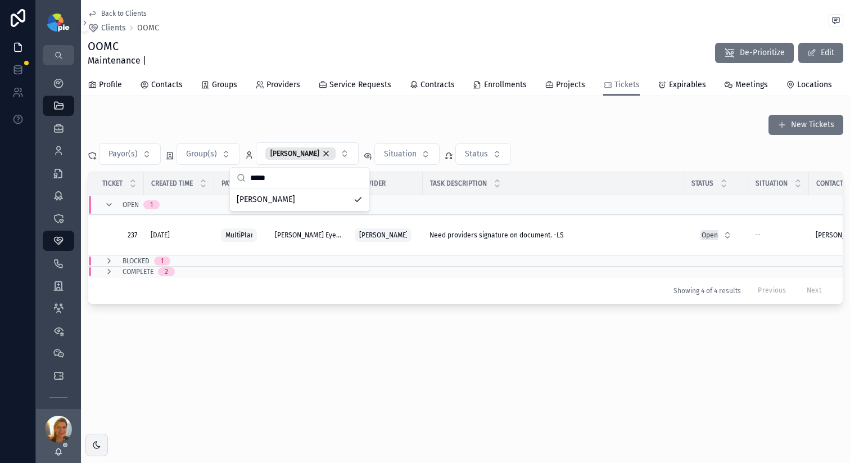
click at [262, 369] on div "Back to Clients Clients OOMC OOMC Maintenance | De-Prioritize Edit Tickets Prof…" at bounding box center [465, 190] width 769 height 381
click at [106, 273] on icon "scrollable content" at bounding box center [109, 271] width 9 height 9
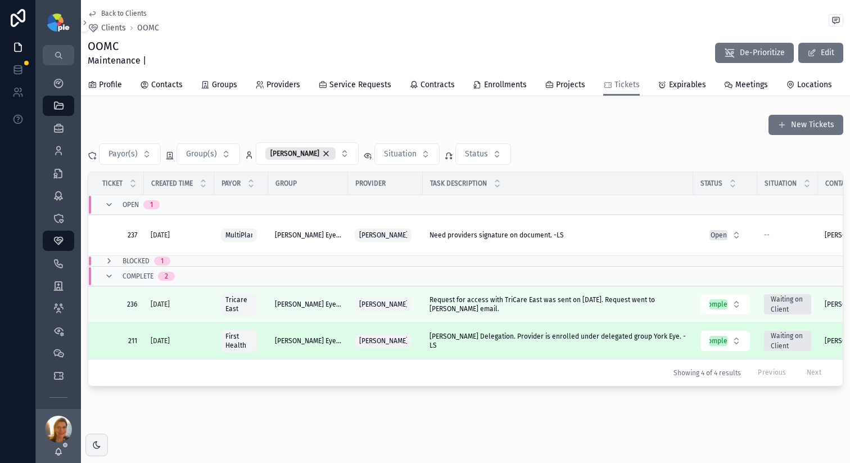
click at [505, 344] on span "David Bene Delegation. Provider is enrolled under delegated group York Eye. -LS" at bounding box center [558, 341] width 257 height 18
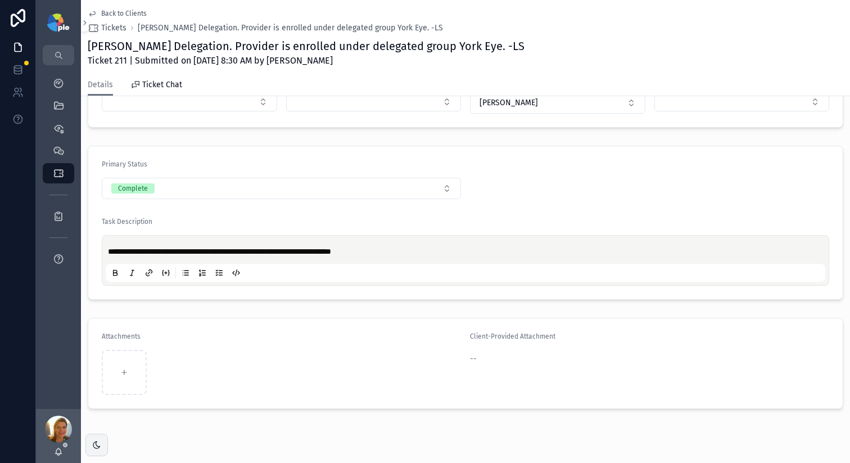
scroll to position [258, 0]
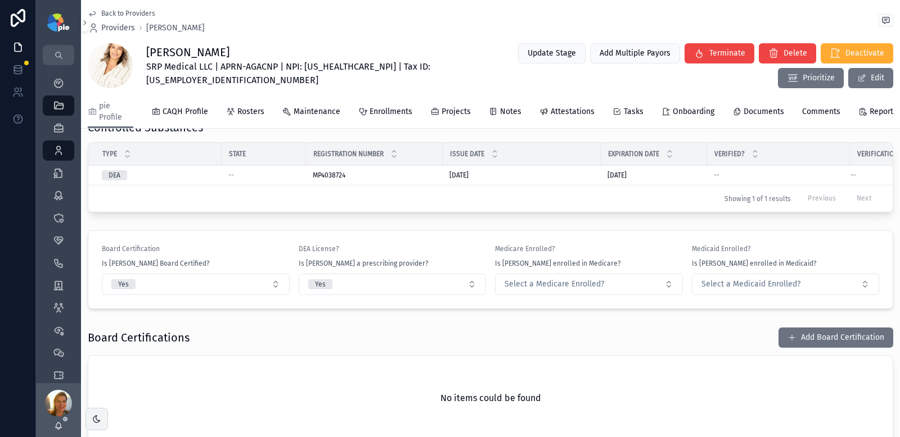
scroll to position [1023, 0]
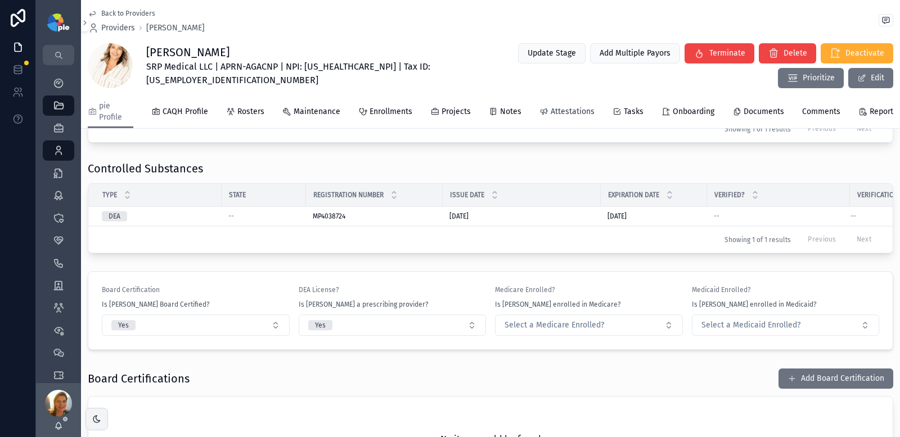
click at [539, 114] on icon "scrollable content" at bounding box center [543, 111] width 9 height 9
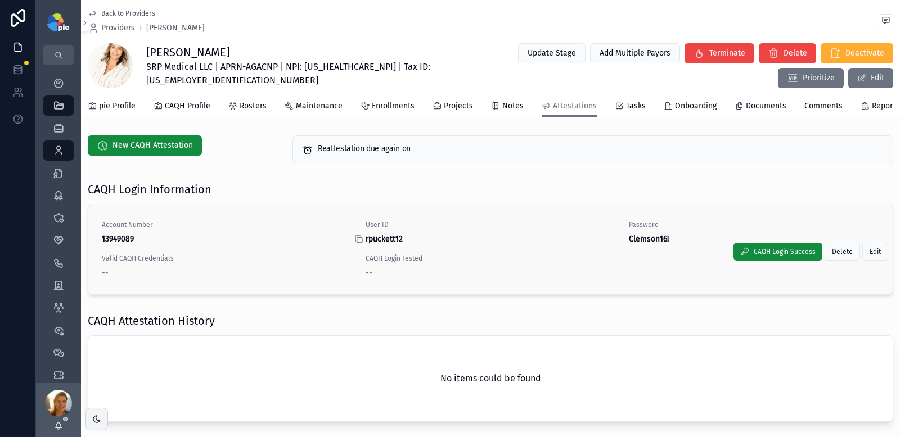
click at [360, 244] on div "scrollable content" at bounding box center [363, 239] width 18 height 9
click at [358, 244] on icon "scrollable content" at bounding box center [358, 239] width 9 height 9
click at [617, 244] on icon "scrollable content" at bounding box center [621, 239] width 9 height 9
click at [356, 243] on icon "scrollable content" at bounding box center [358, 240] width 5 height 5
click at [617, 244] on icon "scrollable content" at bounding box center [621, 239] width 9 height 9
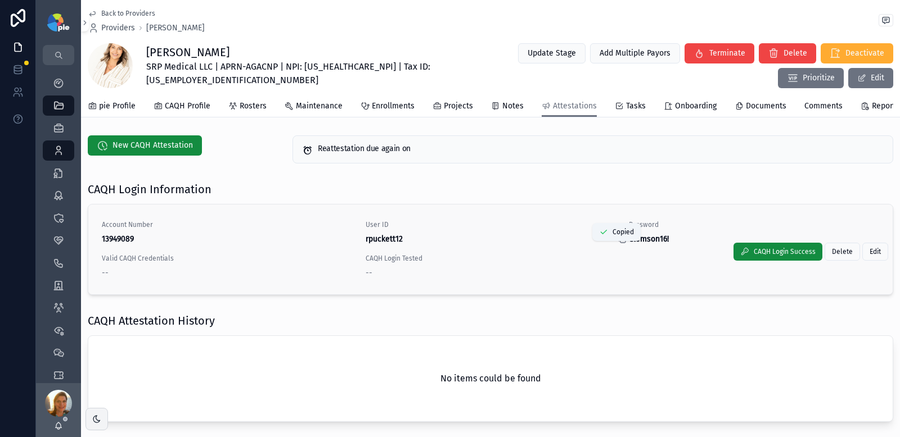
click at [617, 244] on icon "scrollable content" at bounding box center [621, 239] width 9 height 9
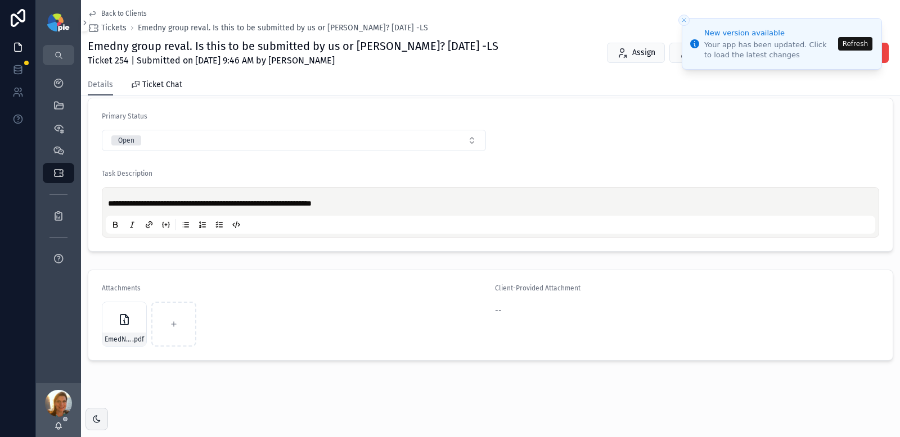
scroll to position [283, 0]
click at [50, 87] on div "My Dashboard" at bounding box center [58, 83] width 18 height 18
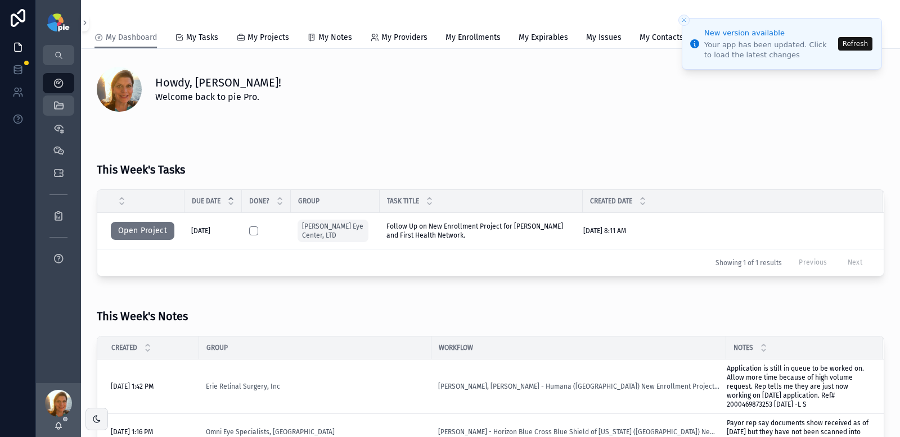
click at [56, 104] on icon "scrollable content" at bounding box center [58, 105] width 11 height 11
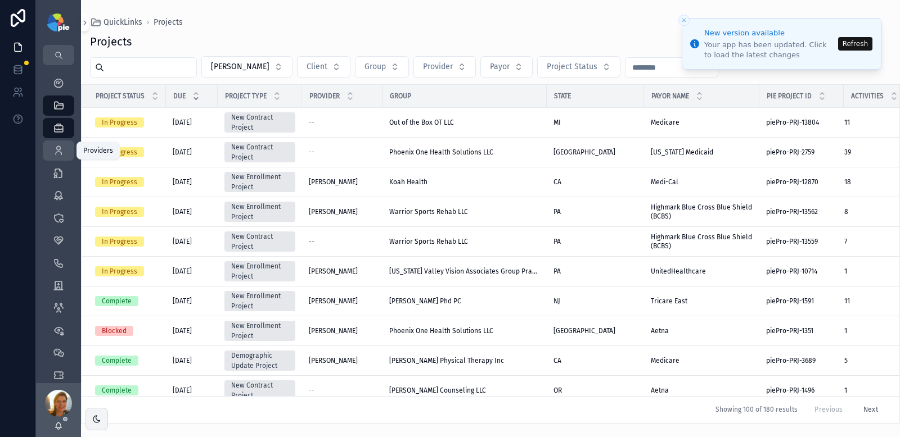
click at [60, 150] on icon "scrollable content" at bounding box center [58, 150] width 11 height 11
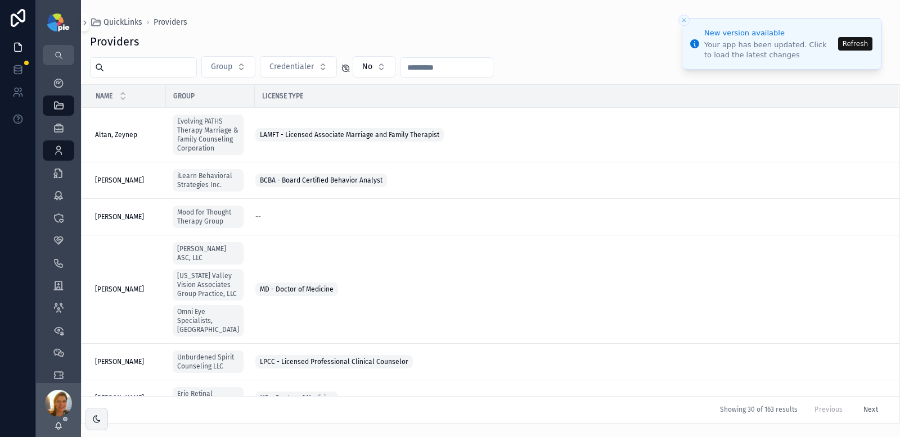
click at [683, 17] on icon "Close toast" at bounding box center [683, 20] width 7 height 7
click at [850, 40] on button "Refresh" at bounding box center [855, 43] width 34 height 13
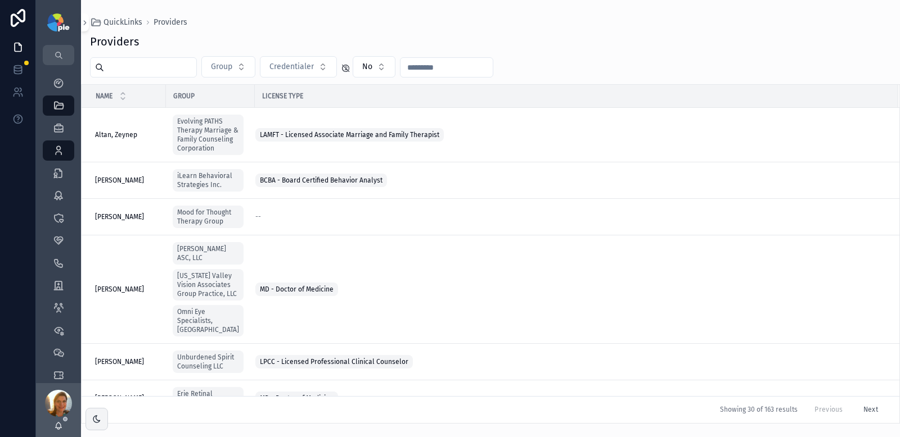
click at [144, 69] on input "scrollable content" at bounding box center [150, 68] width 92 height 16
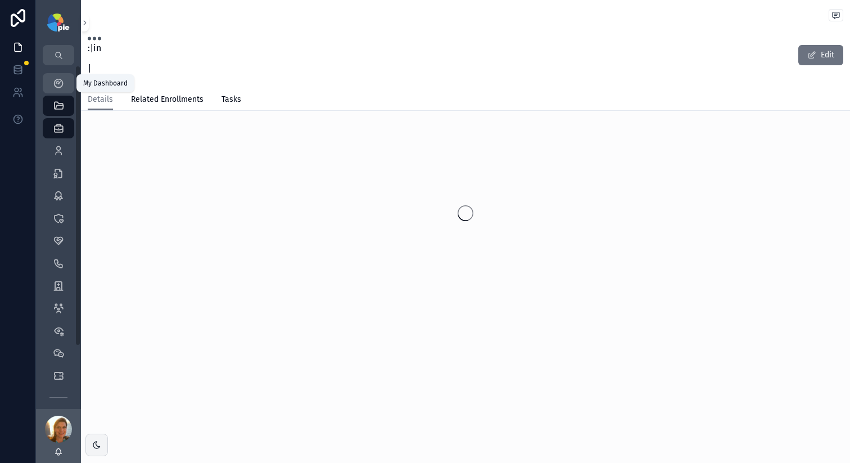
click at [65, 84] on div "My Dashboard" at bounding box center [58, 83] width 18 height 18
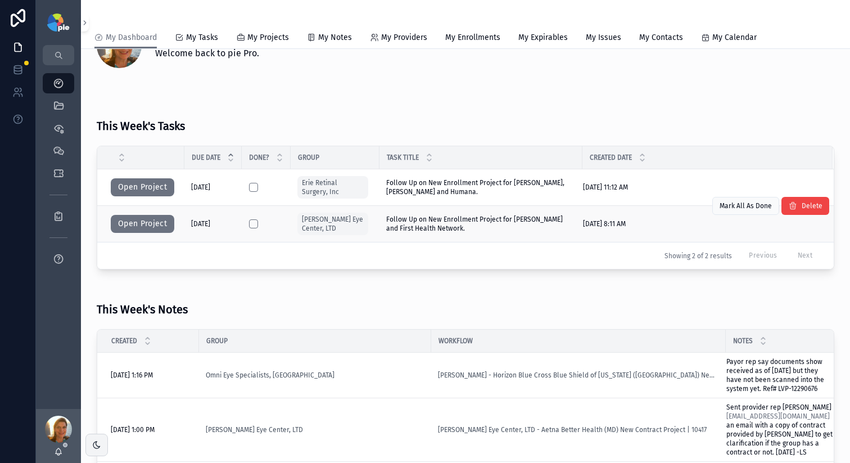
scroll to position [110, 0]
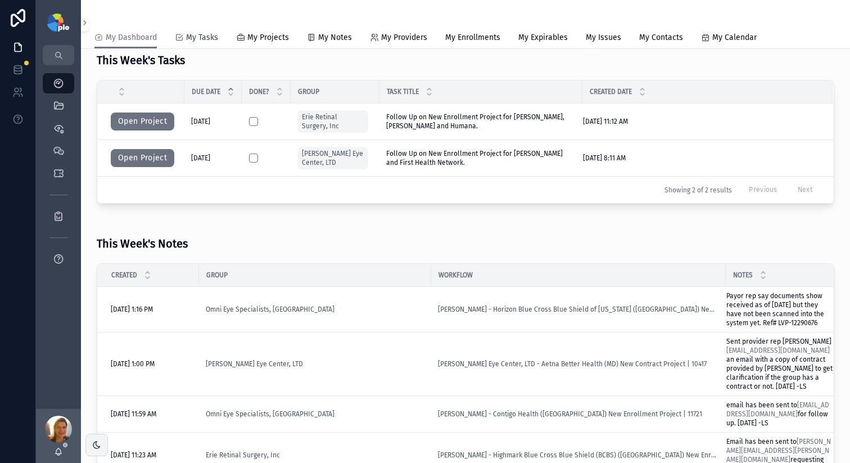
click at [180, 37] on icon "scrollable content" at bounding box center [179, 37] width 9 height 9
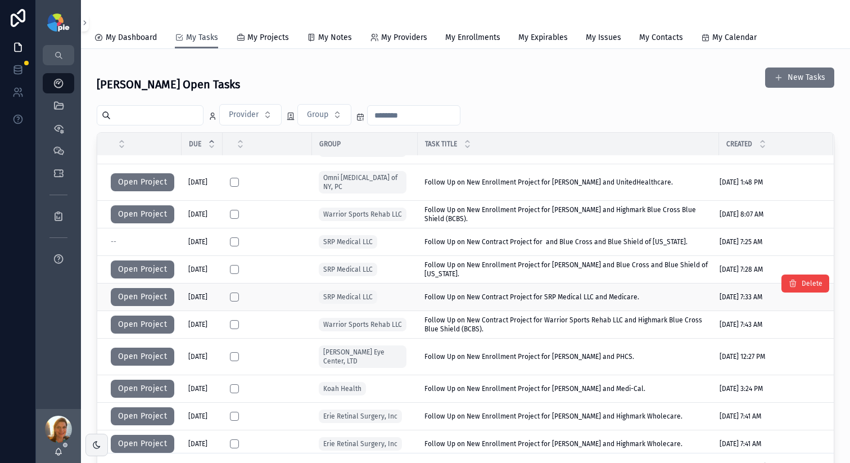
scroll to position [142, 0]
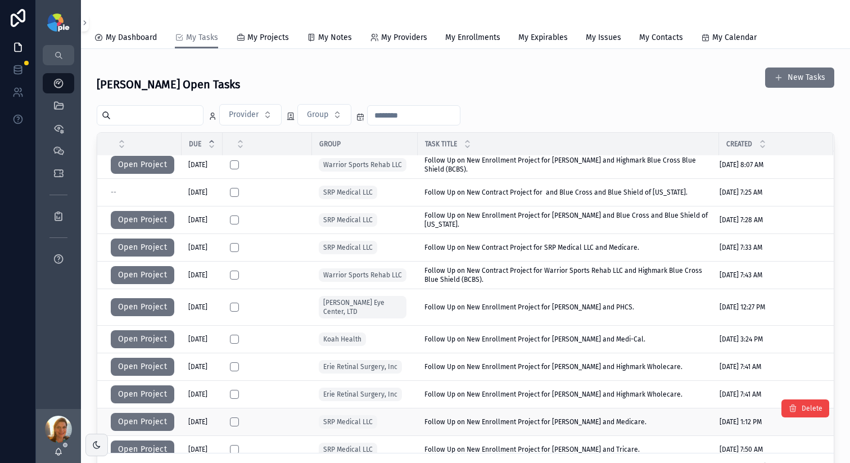
click at [564, 417] on span "Follow Up on New Enrollment Project for [PERSON_NAME] and Medicare." at bounding box center [535, 421] width 222 height 9
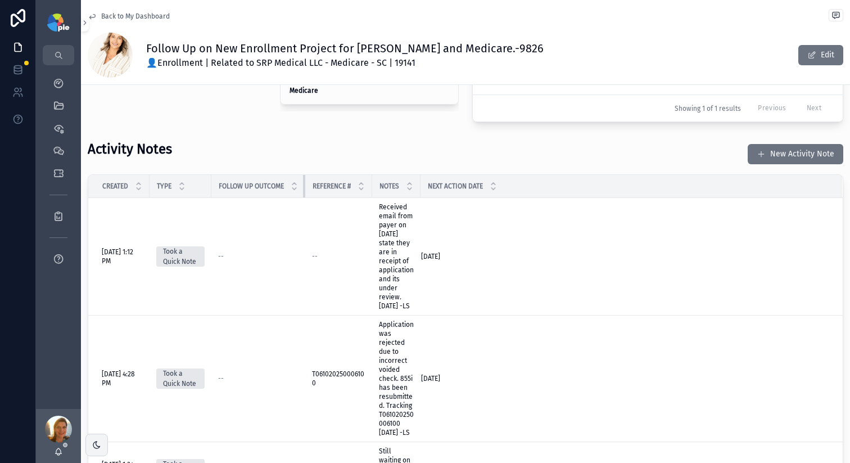
drag, startPoint x: 305, startPoint y: 182, endPoint x: 272, endPoint y: 180, distance: 33.2
click at [272, 180] on th "Follow Up Outcome" at bounding box center [258, 186] width 94 height 23
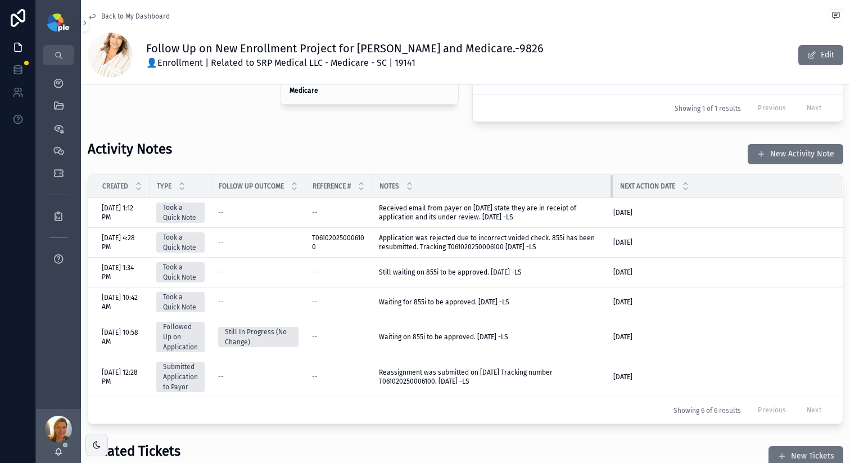
drag, startPoint x: 421, startPoint y: 178, endPoint x: 625, endPoint y: 173, distance: 204.2
click at [624, 175] on tr "Created Type Follow Up Outcome Reference # Notes Next Action Date" at bounding box center [465, 186] width 755 height 23
drag, startPoint x: 373, startPoint y: 178, endPoint x: 380, endPoint y: 179, distance: 6.8
click at [381, 180] on tr "Created Type Follow Up Outcome Reference # Notes Next Action Date" at bounding box center [465, 186] width 755 height 23
drag, startPoint x: 374, startPoint y: 177, endPoint x: 386, endPoint y: 177, distance: 11.8
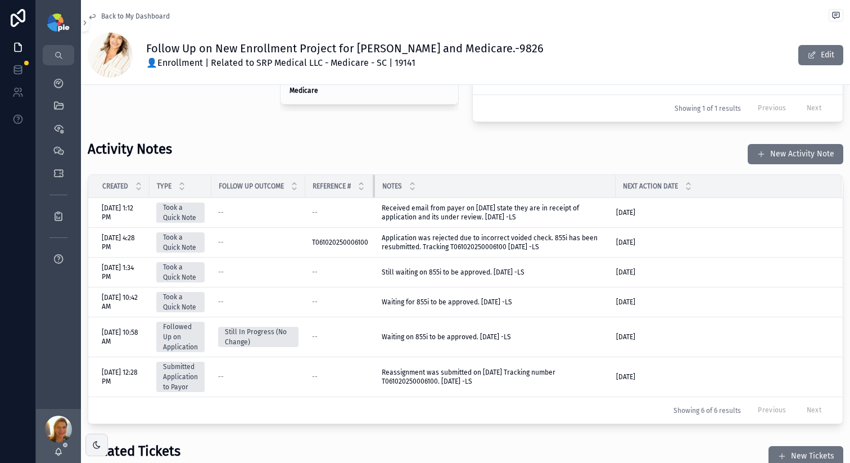
click at [386, 177] on tr "Created Type Follow Up Outcome Reference # Notes Next Action Date" at bounding box center [465, 186] width 755 height 23
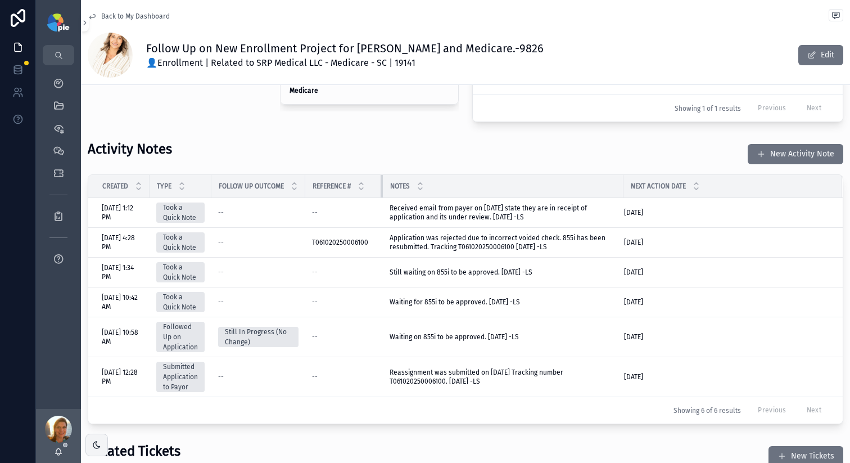
drag, startPoint x: 374, startPoint y: 175, endPoint x: 383, endPoint y: 175, distance: 9.6
click at [383, 175] on div "scrollable content" at bounding box center [383, 186] width 4 height 22
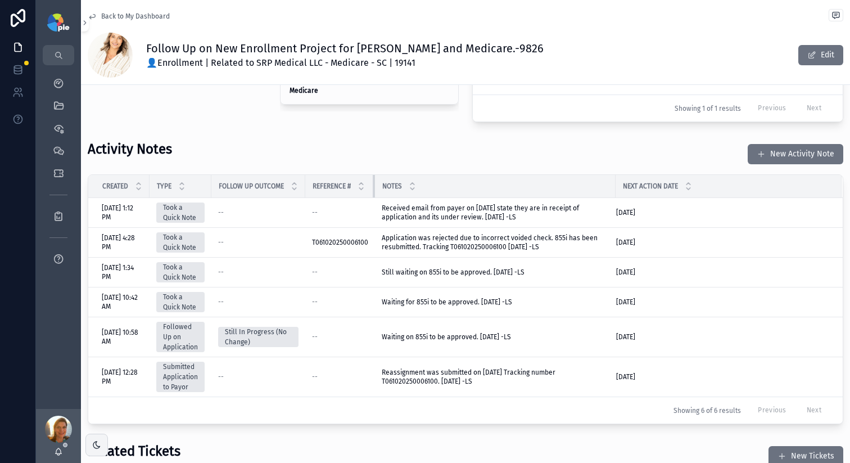
drag, startPoint x: 383, startPoint y: 175, endPoint x: 374, endPoint y: 175, distance: 8.4
click at [374, 175] on div "scrollable content" at bounding box center [375, 186] width 4 height 22
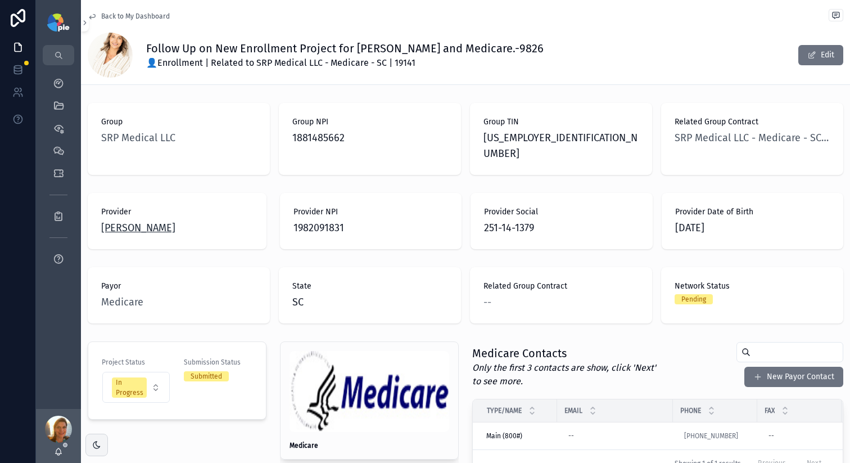
click at [165, 220] on span "Puckett, Sonya" at bounding box center [138, 228] width 74 height 16
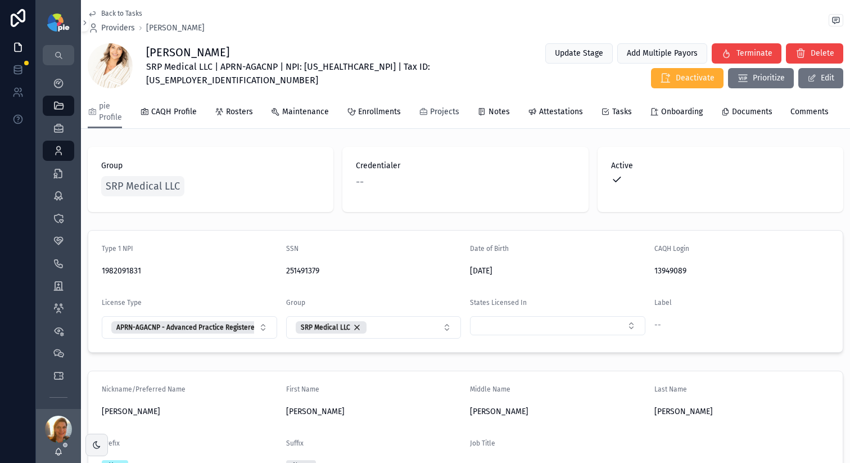
click at [445, 111] on span "Projects" at bounding box center [444, 111] width 29 height 11
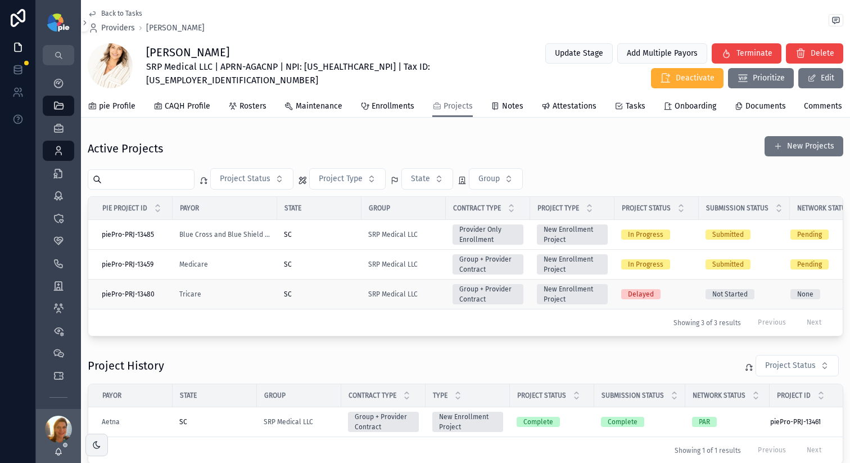
click at [338, 295] on td "SC" at bounding box center [319, 294] width 84 height 30
click at [339, 299] on div "SC" at bounding box center [319, 294] width 71 height 9
click at [331, 239] on div "SC" at bounding box center [319, 234] width 71 height 9
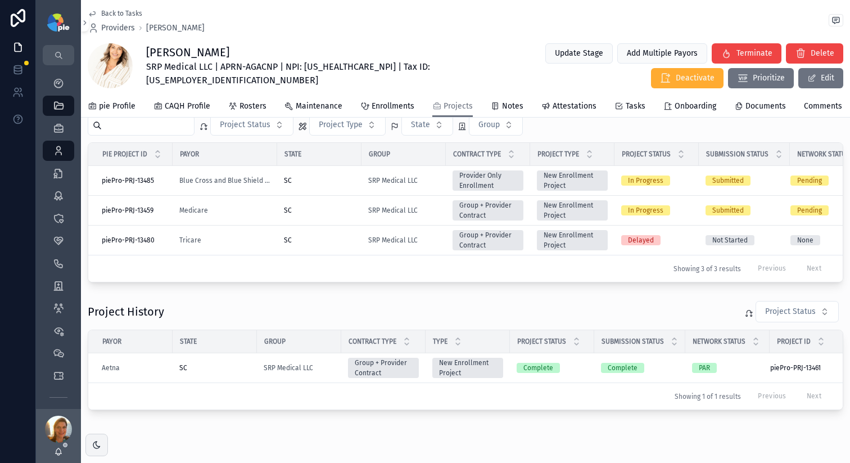
scroll to position [69, 0]
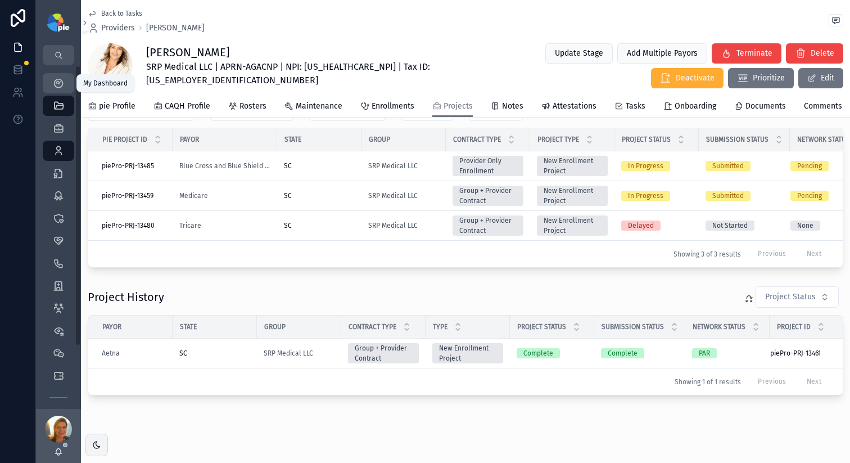
click at [67, 87] on link "My Dashboard" at bounding box center [58, 83] width 31 height 20
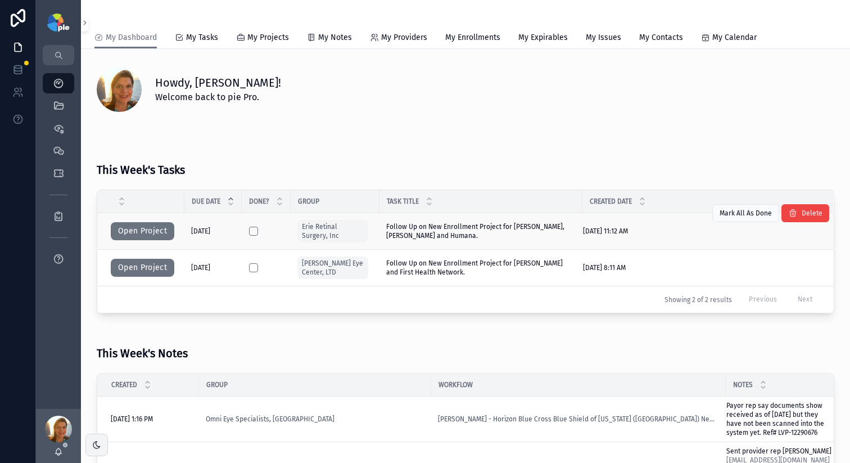
click at [448, 230] on span "Follow Up on New Enrollment Project for Khojasteh Jafari, Hassan and Humana." at bounding box center [480, 231] width 189 height 18
click at [147, 230] on button "Open Project" at bounding box center [143, 231] width 64 height 18
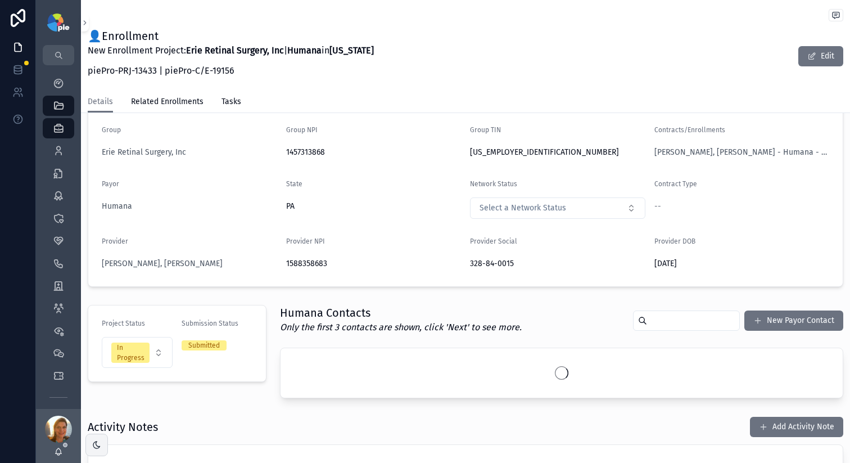
scroll to position [117, 0]
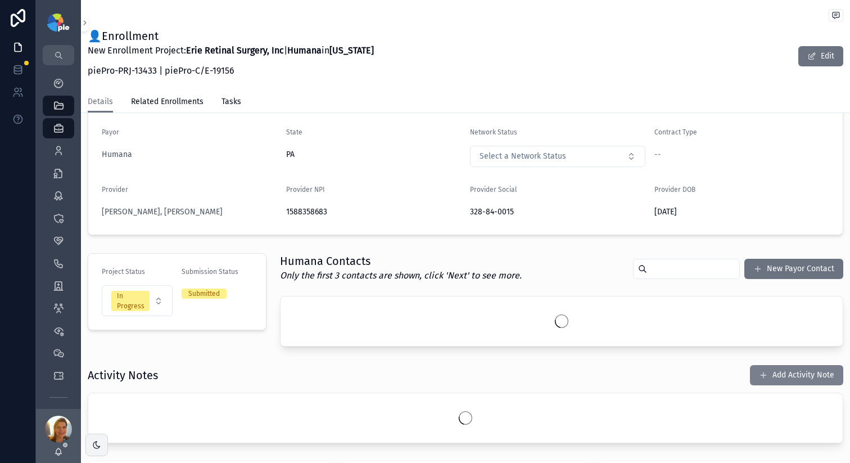
click at [769, 374] on div "Project Details Group Erie Retinal Surgery, Inc Group NPI 1457313868 Group TIN …" at bounding box center [465, 266] width 769 height 512
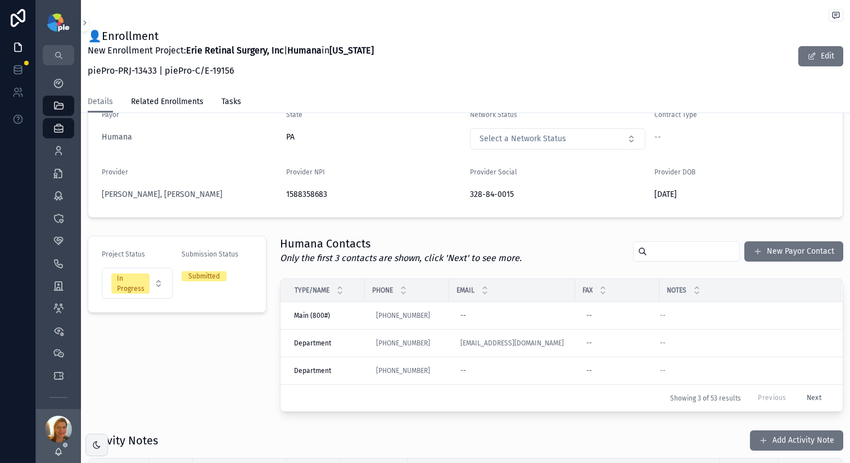
scroll to position [275, 0]
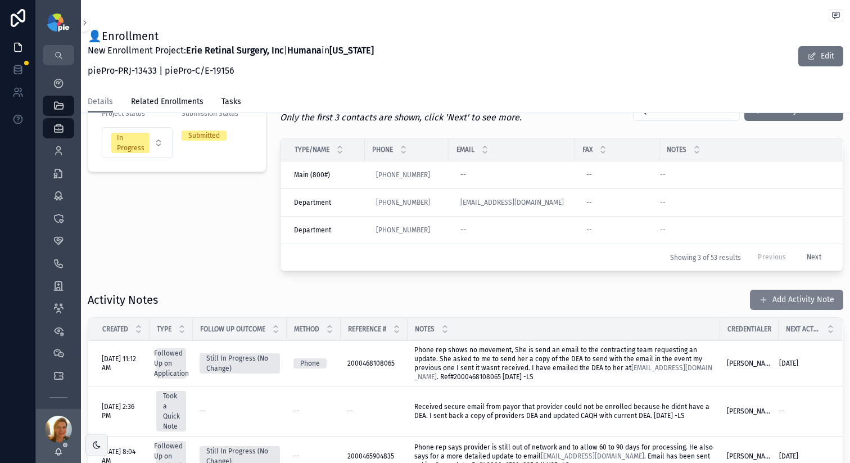
click at [779, 298] on button "Add Activity Note" at bounding box center [796, 300] width 93 height 20
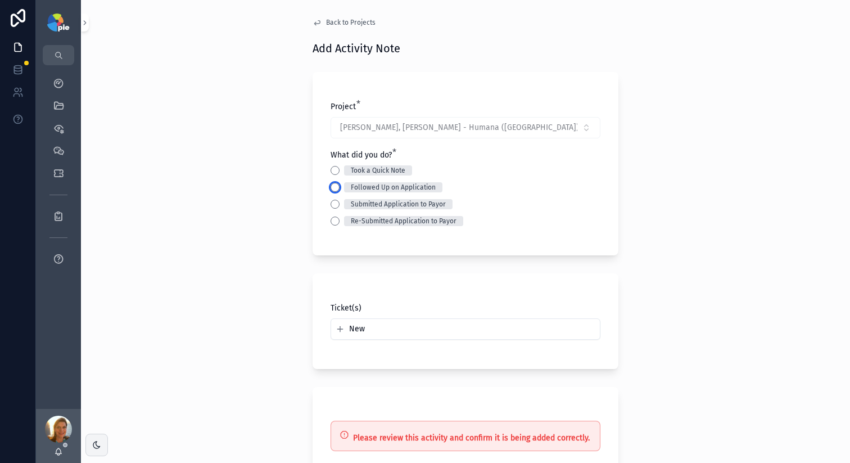
click at [333, 186] on button "Followed Up on Application" at bounding box center [335, 187] width 9 height 9
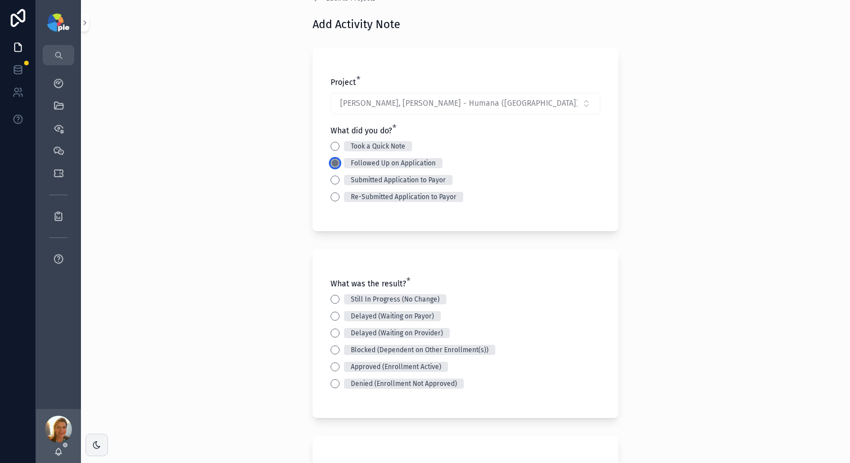
scroll to position [24, 0]
click at [333, 299] on button "Still In Progress (No Change)" at bounding box center [335, 299] width 9 height 9
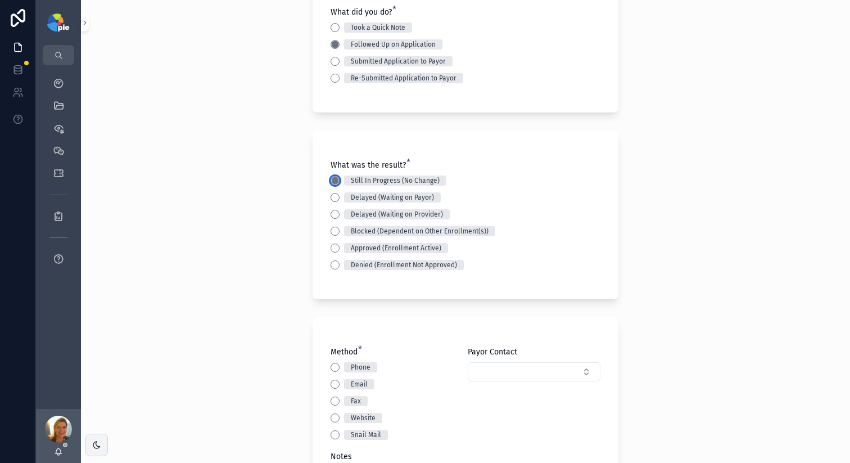
scroll to position [170, 0]
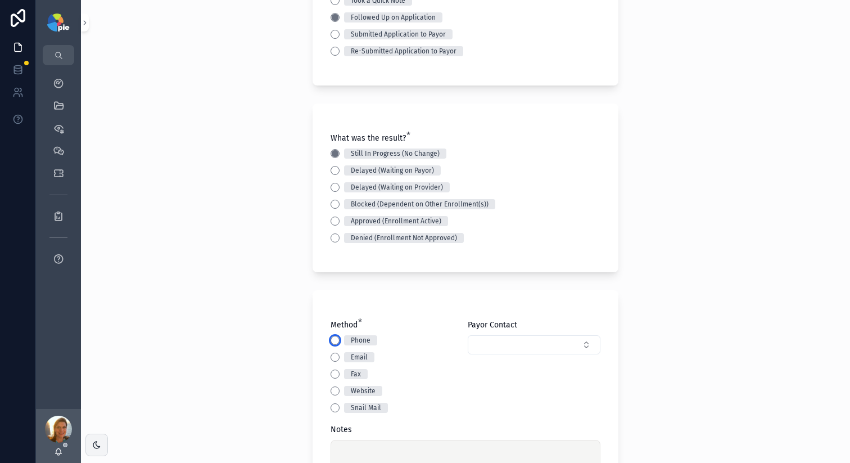
click at [333, 337] on button "Phone" at bounding box center [335, 340] width 9 height 9
click at [479, 350] on button "Select Button" at bounding box center [534, 344] width 133 height 19
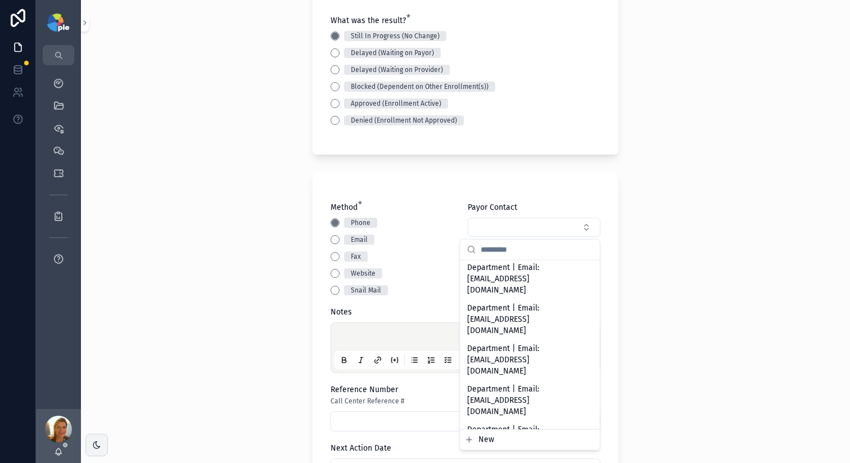
scroll to position [1336, 0]
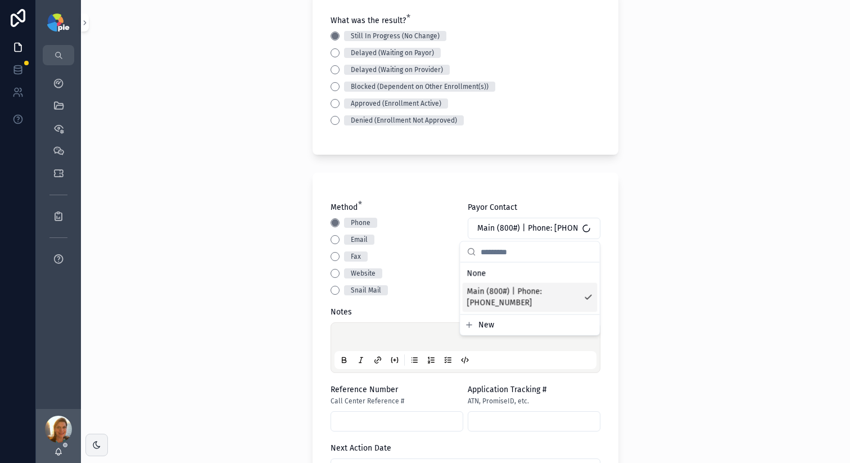
scroll to position [0, 0]
click at [491, 269] on div "Payor Contact Main (800#) | Phone: (800) 626-2741" at bounding box center [534, 248] width 133 height 93
click at [355, 342] on p "scrollable content" at bounding box center [468, 338] width 262 height 11
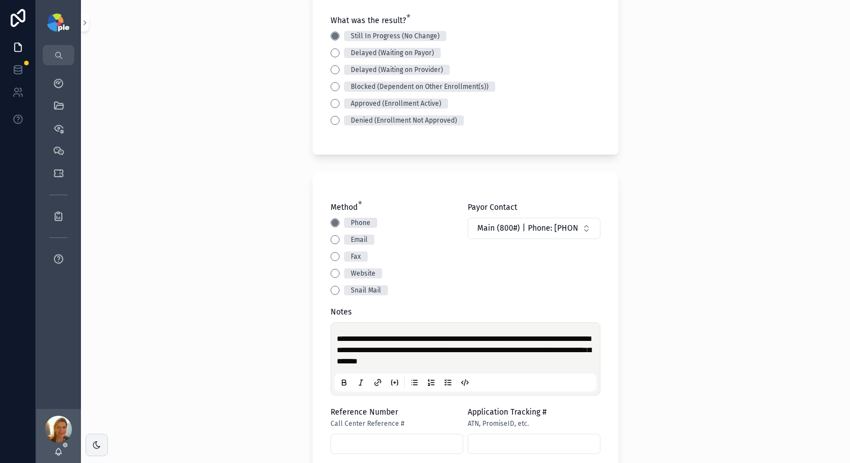
click at [426, 362] on span "**********" at bounding box center [464, 350] width 254 height 30
copy span "**********"
drag, startPoint x: 426, startPoint y: 362, endPoint x: 281, endPoint y: 204, distance: 214.5
click at [281, 204] on div "**********" at bounding box center [465, 231] width 769 height 463
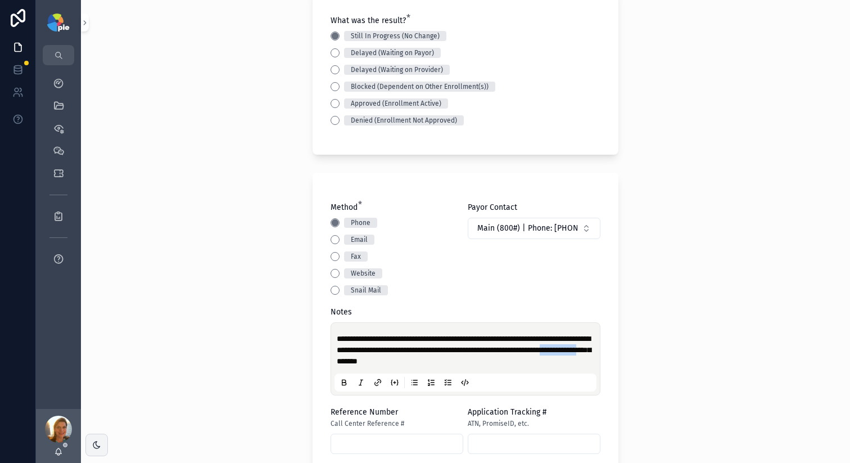
scroll to position [568, 0]
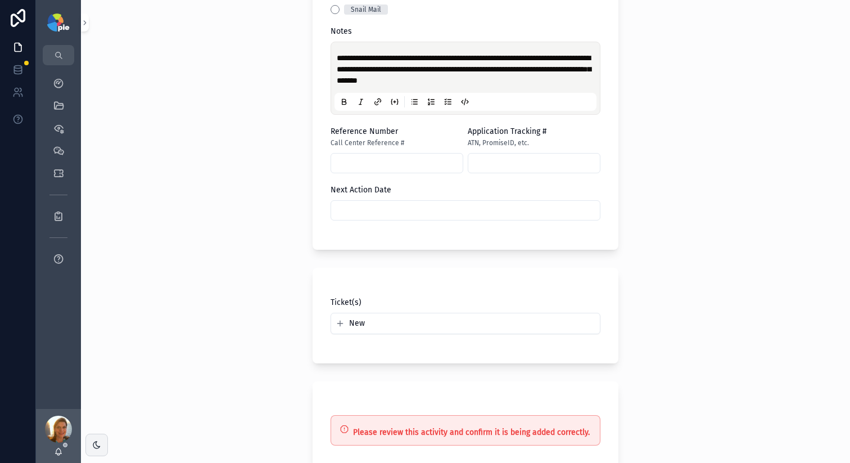
click at [342, 155] on input "scrollable content" at bounding box center [397, 163] width 132 height 16
paste input "**********"
type input "**********"
click at [365, 210] on input "scrollable content" at bounding box center [465, 210] width 269 height 16
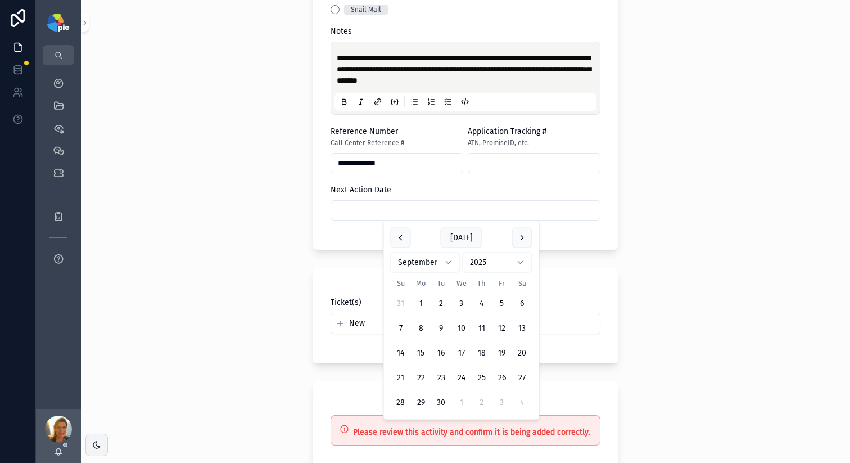
click at [497, 351] on button "19" at bounding box center [502, 353] width 20 height 20
click at [264, 268] on div "**********" at bounding box center [465, 231] width 769 height 463
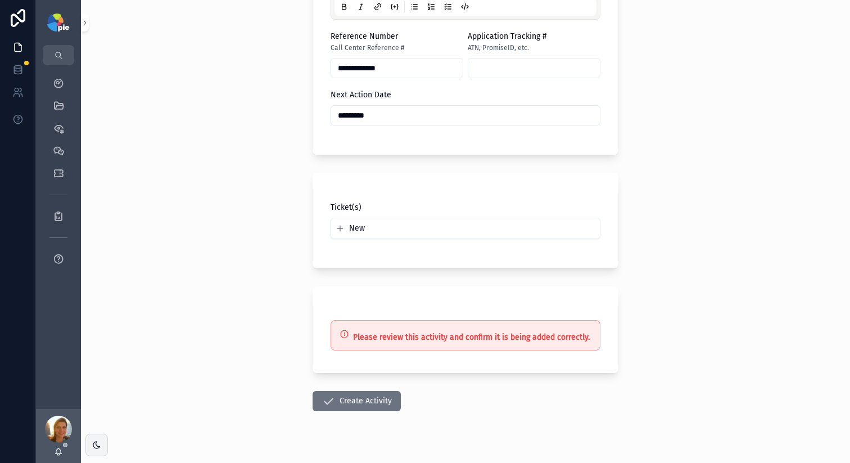
scroll to position [533, 0]
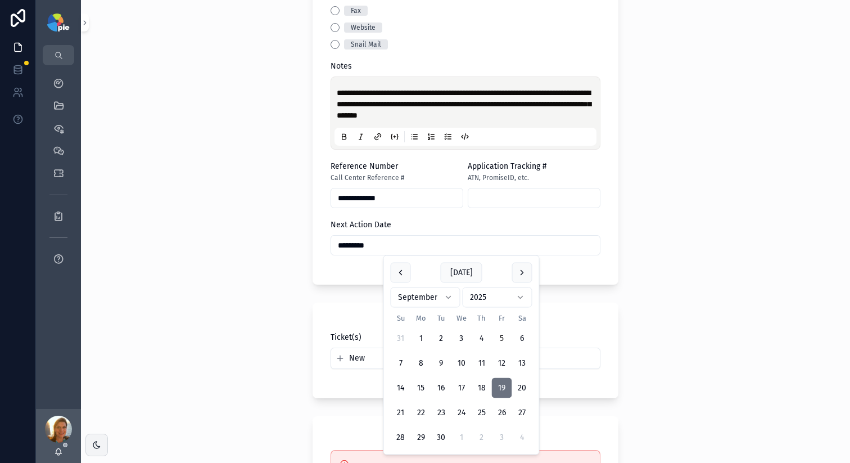
click at [390, 238] on input "*********" at bounding box center [465, 245] width 269 height 16
click at [422, 415] on button "22" at bounding box center [421, 413] width 20 height 20
type input "*********"
click at [282, 186] on div "**********" at bounding box center [465, 231] width 769 height 463
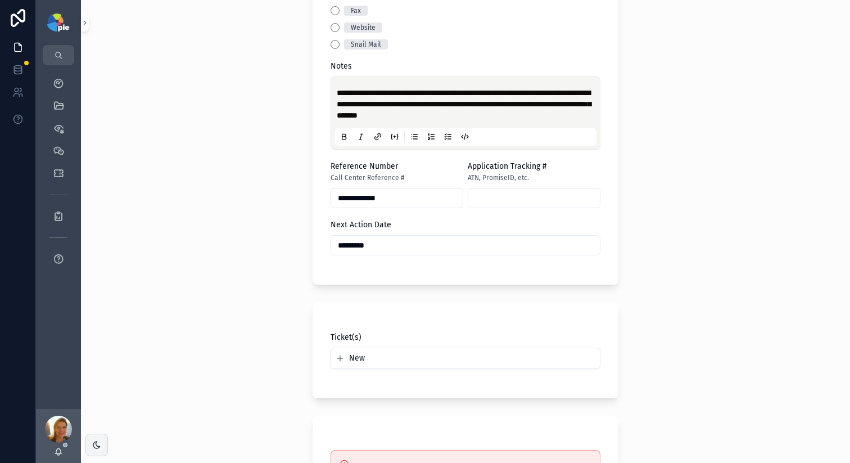
scroll to position [683, 0]
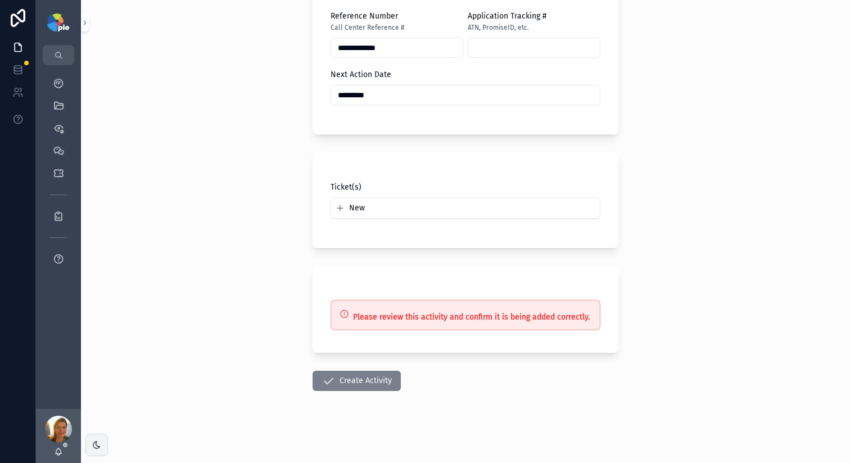
click at [373, 382] on button "Create Activity" at bounding box center [357, 381] width 88 height 20
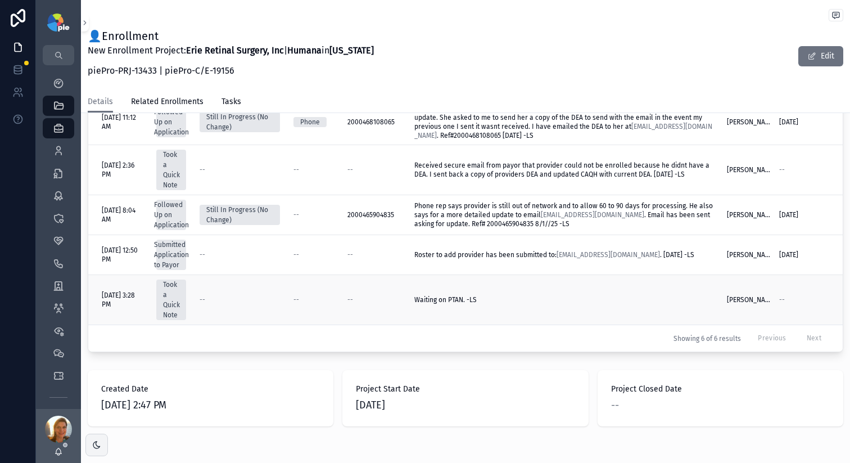
scroll to position [329, 0]
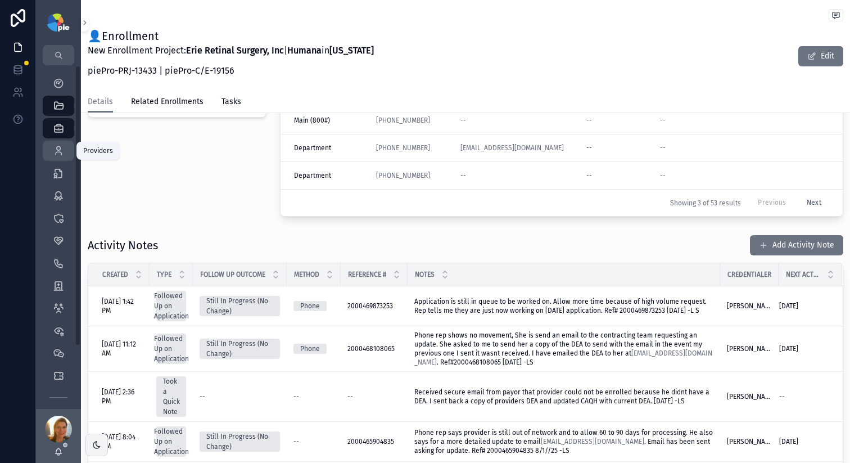
click at [48, 149] on link "Providers 295" at bounding box center [58, 151] width 31 height 20
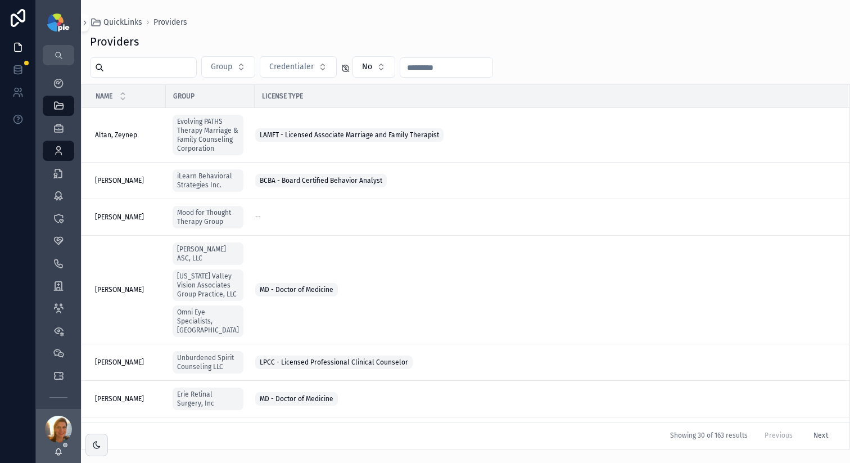
click at [142, 73] on input "scrollable content" at bounding box center [150, 68] width 92 height 16
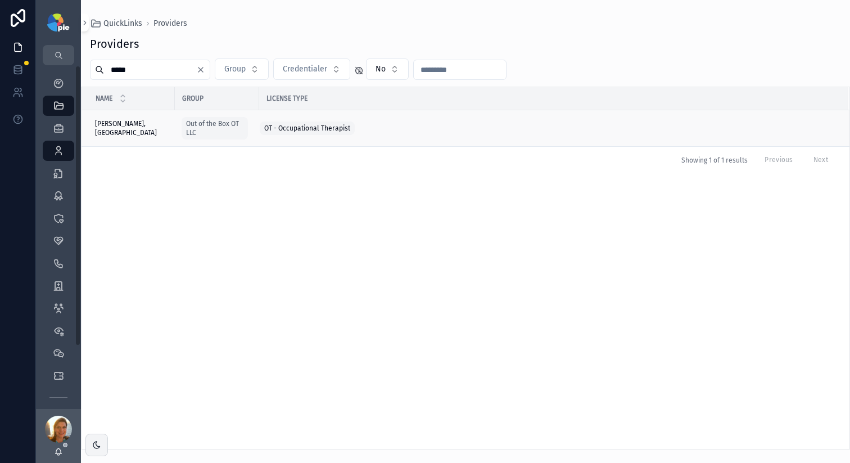
type input "*****"
click at [134, 129] on span "Stolarchuk, Zosia" at bounding box center [131, 128] width 73 height 18
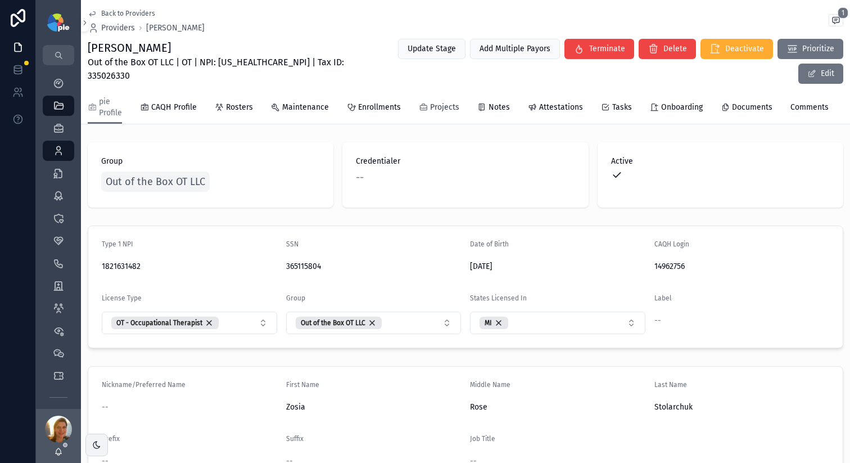
click at [448, 112] on span "Projects" at bounding box center [444, 107] width 29 height 11
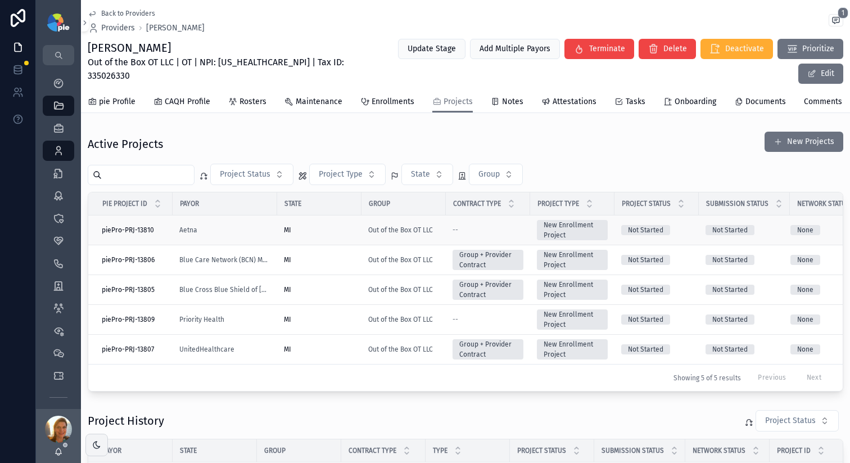
click at [329, 234] on div "MI" at bounding box center [319, 229] width 71 height 9
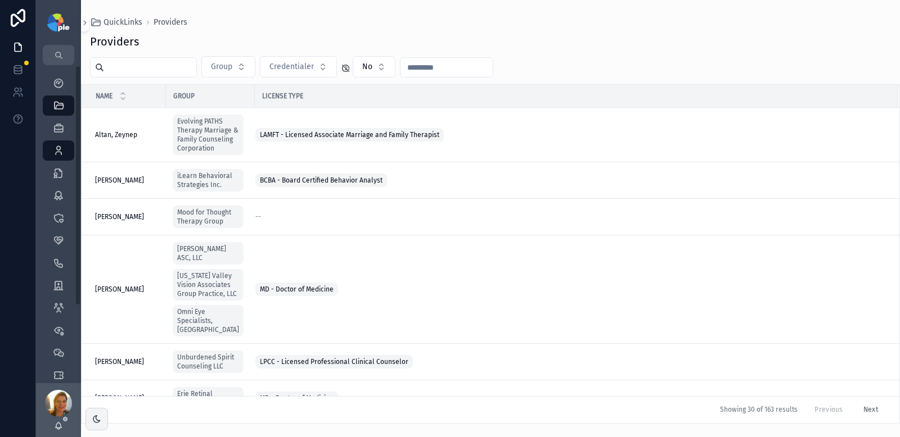
click at [119, 67] on input "scrollable content" at bounding box center [150, 68] width 92 height 16
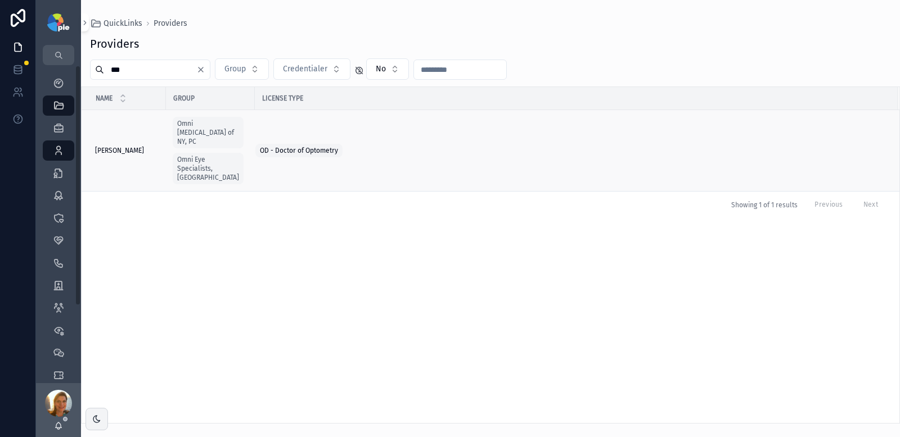
type input "***"
click at [125, 146] on span "Shahbakht, Muhammad" at bounding box center [119, 150] width 49 height 9
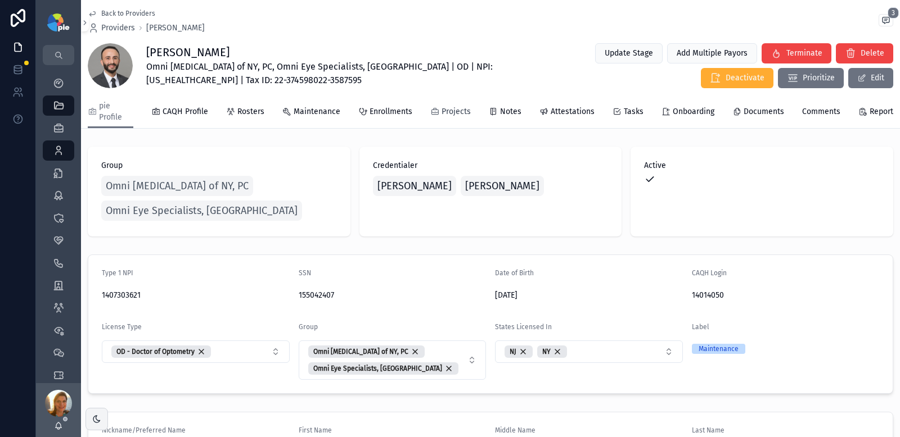
click at [445, 111] on span "Projects" at bounding box center [455, 111] width 29 height 11
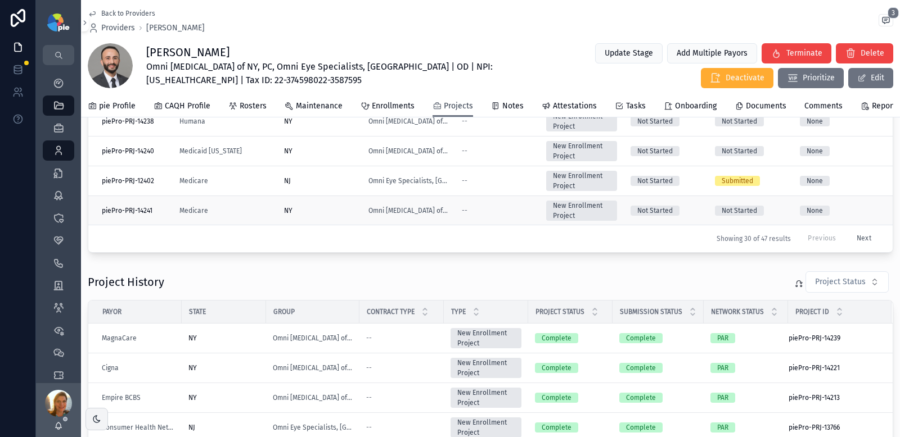
scroll to position [423, 0]
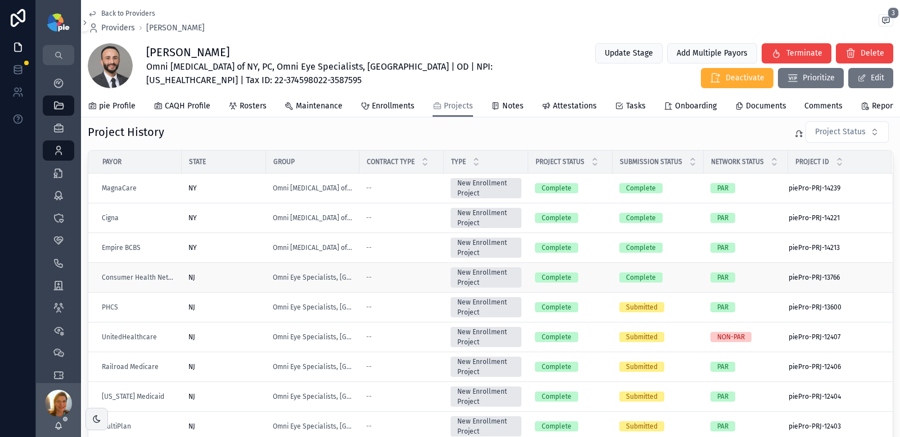
click at [412, 282] on div "--" at bounding box center [401, 277] width 71 height 9
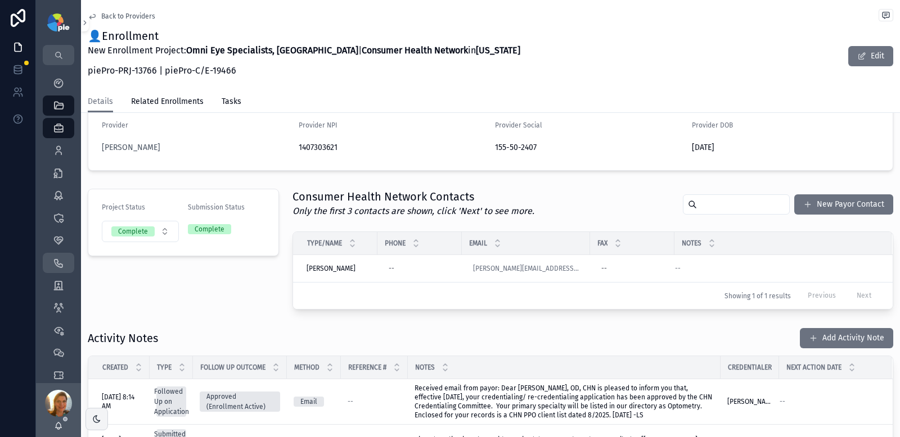
scroll to position [69, 0]
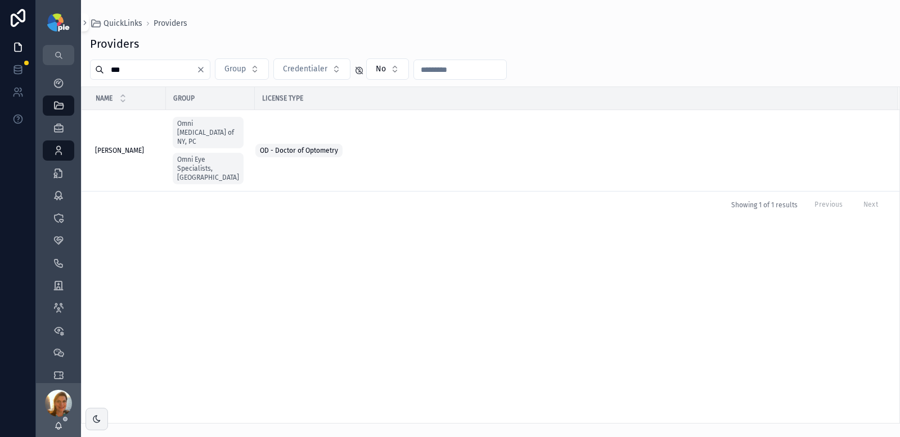
click at [152, 61] on div "***" at bounding box center [150, 70] width 120 height 20
click at [149, 75] on input "***" at bounding box center [150, 70] width 92 height 16
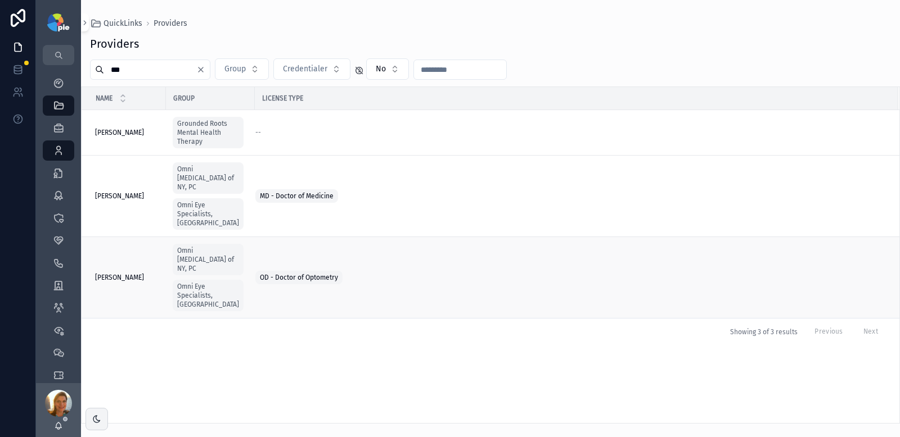
type input "***"
click at [144, 273] on span "Rosetta, Melanne" at bounding box center [119, 277] width 49 height 9
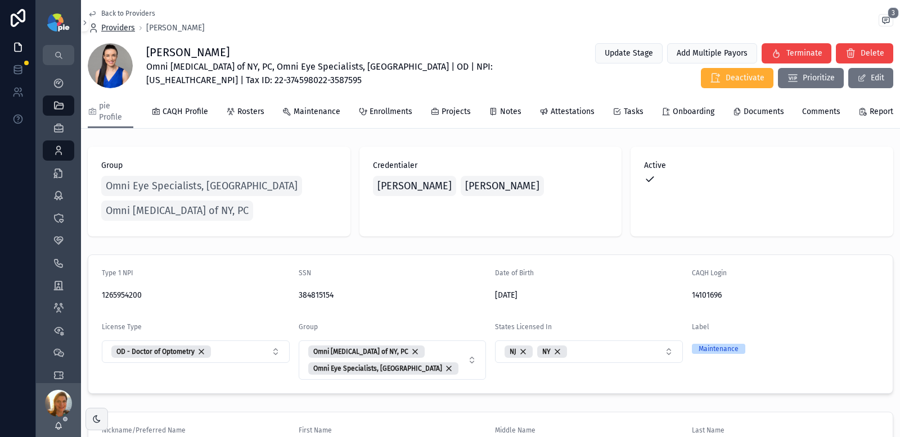
click at [116, 25] on span "Providers" at bounding box center [118, 27] width 34 height 11
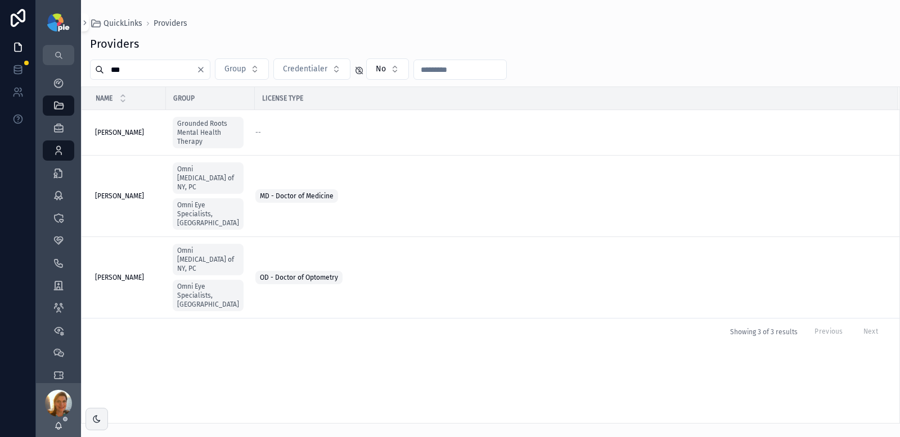
click at [173, 64] on input "***" at bounding box center [150, 70] width 92 height 16
click at [173, 66] on input "***" at bounding box center [150, 70] width 92 height 16
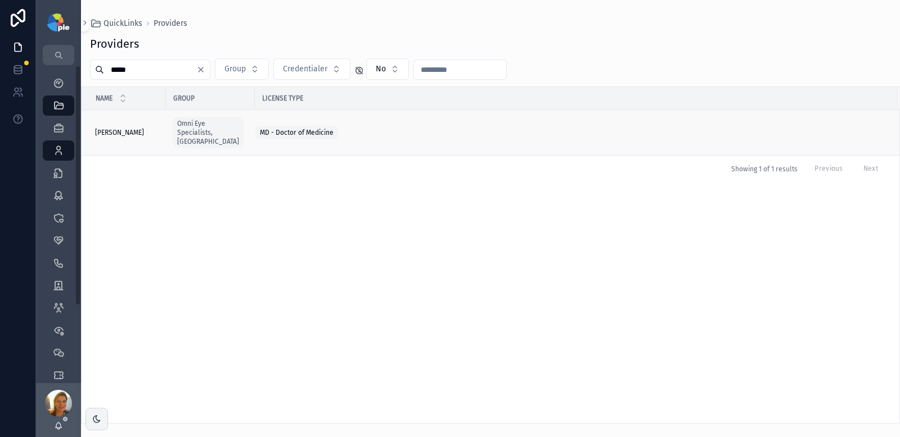
type input "*****"
click at [125, 129] on span "Gupta, Reena" at bounding box center [119, 132] width 49 height 9
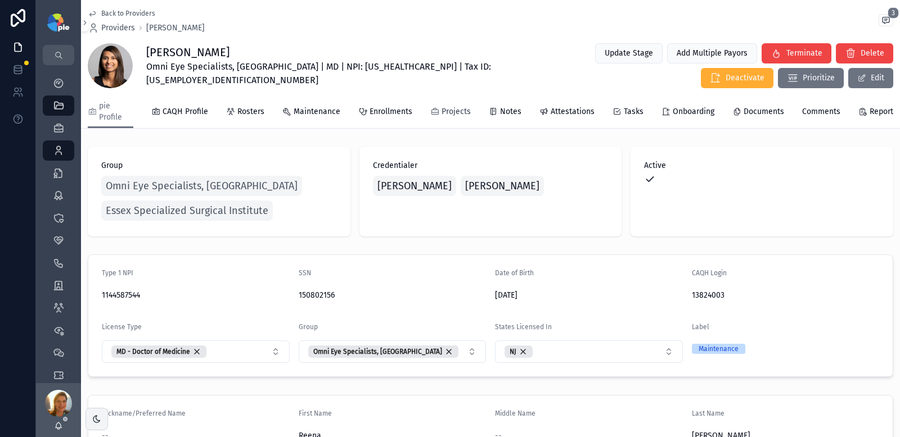
click at [459, 112] on span "Projects" at bounding box center [455, 111] width 29 height 11
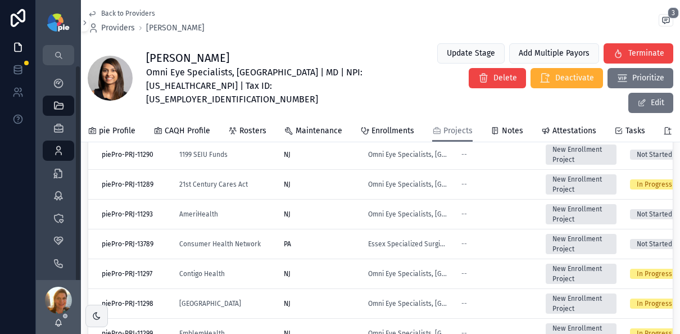
click at [46, 152] on link "Providers 295" at bounding box center [58, 151] width 31 height 20
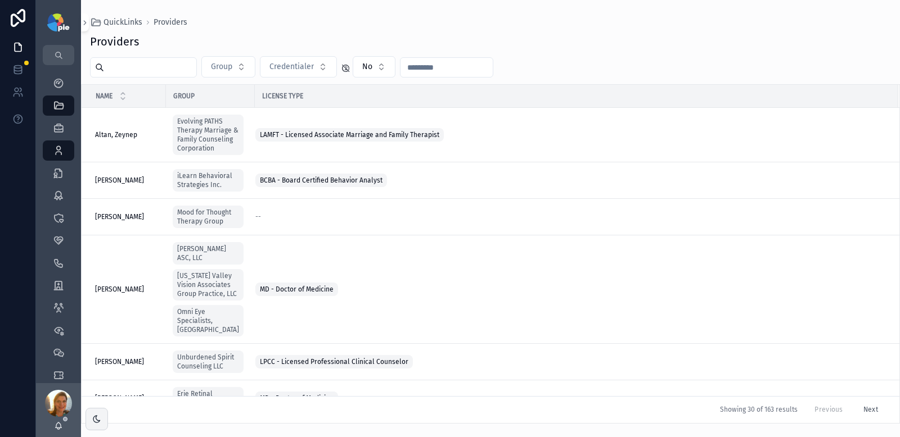
click at [125, 61] on input "scrollable content" at bounding box center [150, 68] width 92 height 16
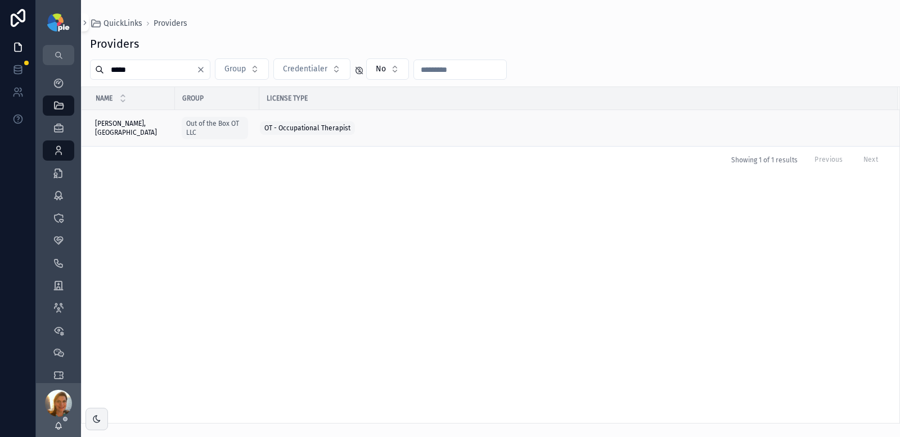
type input "*****"
click at [131, 127] on span "Stolarchuk, Zosia" at bounding box center [131, 128] width 73 height 18
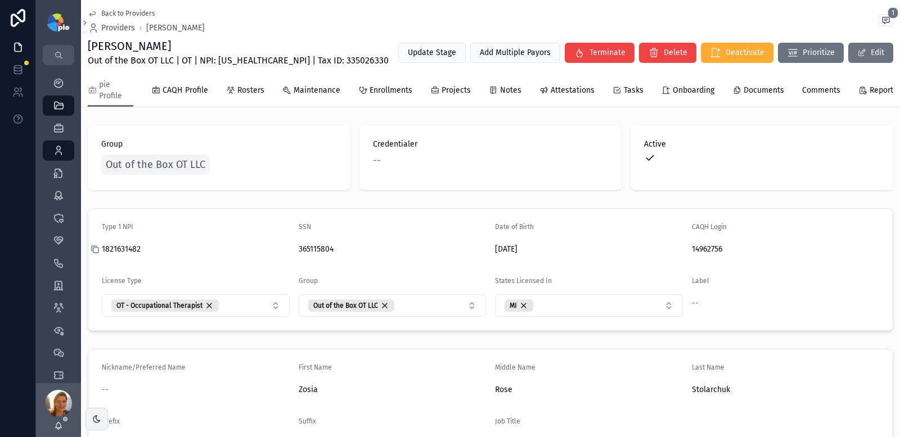
click at [98, 251] on icon "scrollable content" at bounding box center [95, 250] width 5 height 5
click at [329, 62] on span "Out of the Box OT LLC | OT | NPI: 1821631482 | Tax ID: 335026330" at bounding box center [238, 60] width 301 height 13
copy span "335026330"
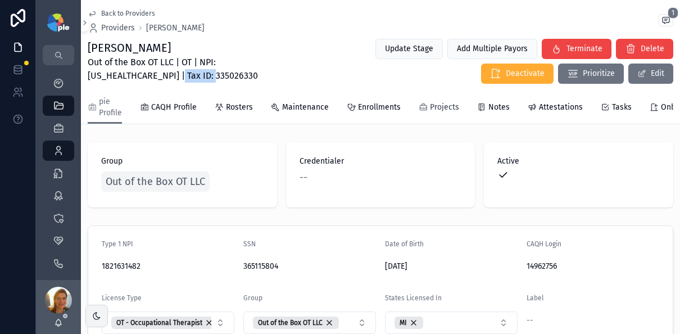
click at [449, 103] on span "Projects" at bounding box center [444, 107] width 29 height 11
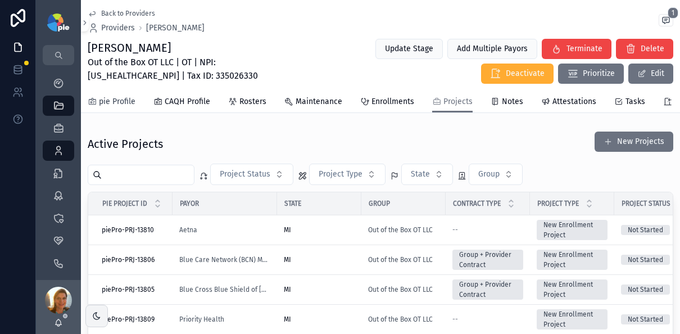
click at [119, 103] on span "pie Profile" at bounding box center [117, 101] width 37 height 11
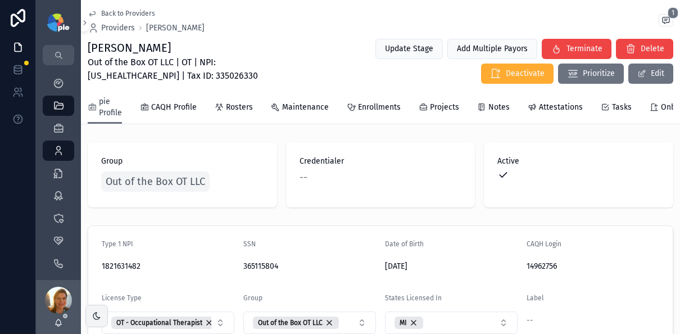
click at [119, 103] on span "pie Profile" at bounding box center [110, 107] width 23 height 22
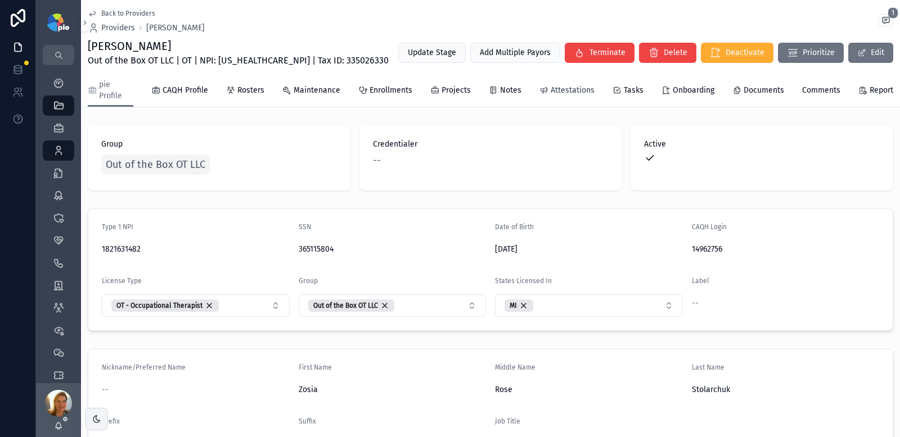
click at [574, 93] on span "Attestations" at bounding box center [572, 90] width 44 height 11
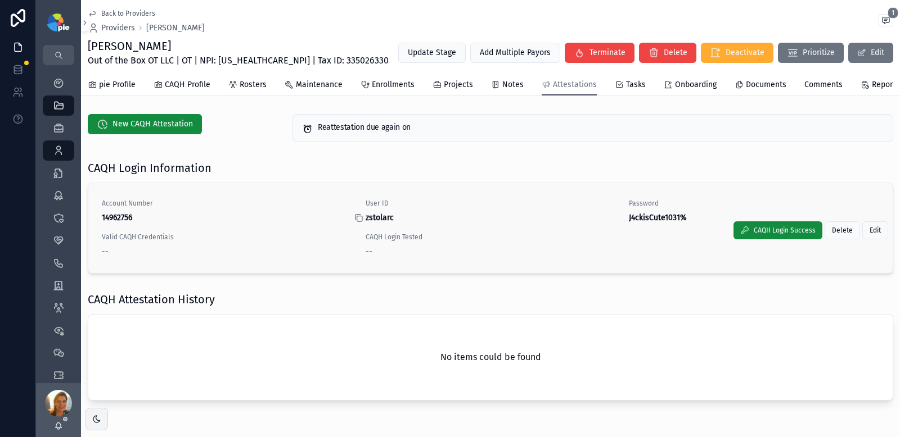
click at [356, 223] on icon "scrollable content" at bounding box center [358, 218] width 9 height 9
click at [631, 223] on strong "J4ckisCute1031%" at bounding box center [658, 218] width 58 height 10
click at [618, 223] on icon "scrollable content" at bounding box center [621, 218] width 9 height 9
click at [123, 82] on link "pie Profile" at bounding box center [112, 86] width 48 height 22
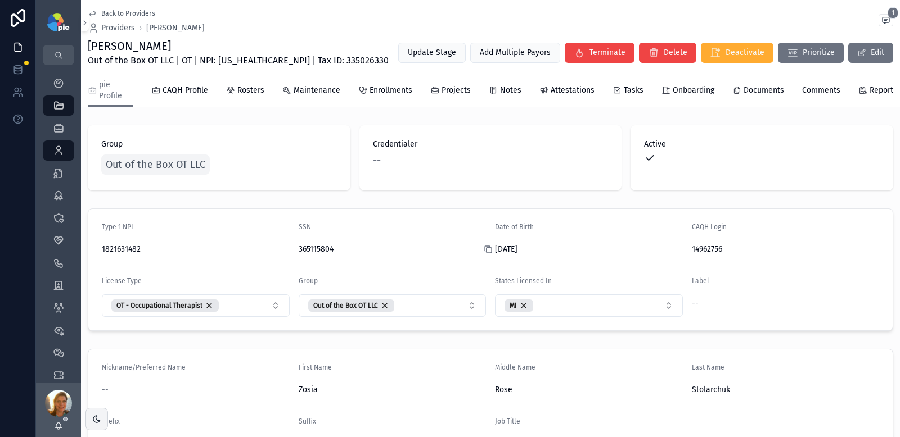
click at [486, 248] on icon "scrollable content" at bounding box center [488, 250] width 5 height 5
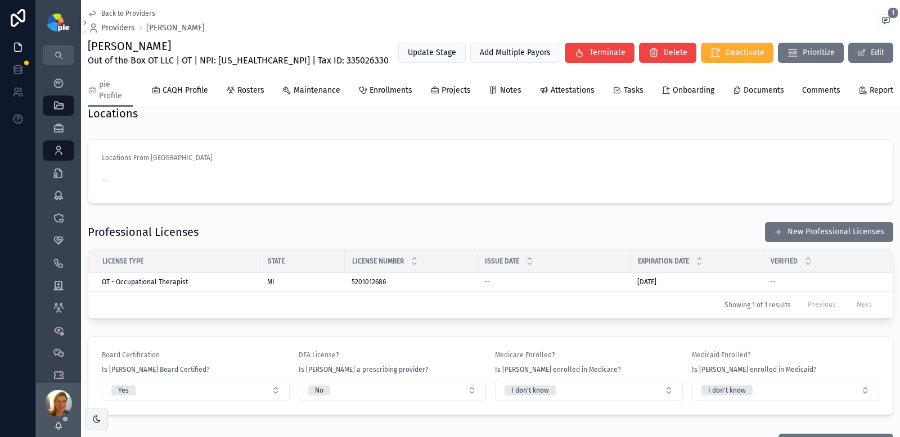
scroll to position [864, 0]
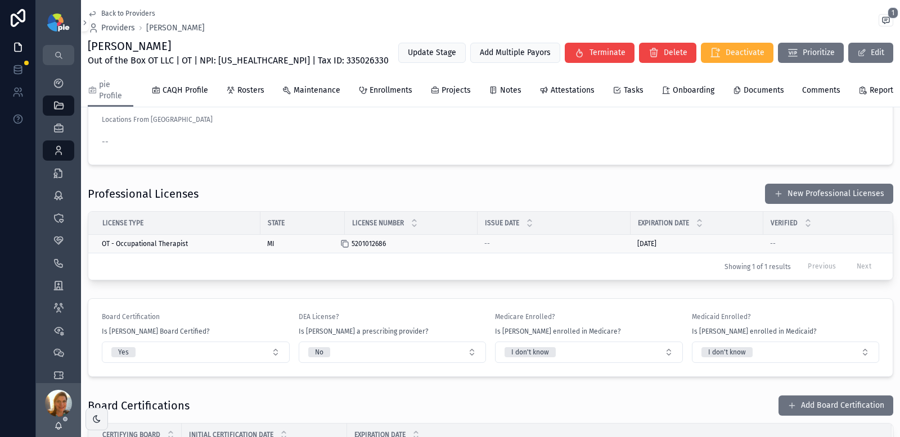
click at [345, 245] on icon "scrollable content" at bounding box center [344, 244] width 9 height 9
click at [631, 246] on icon "scrollable content" at bounding box center [630, 244] width 9 height 9
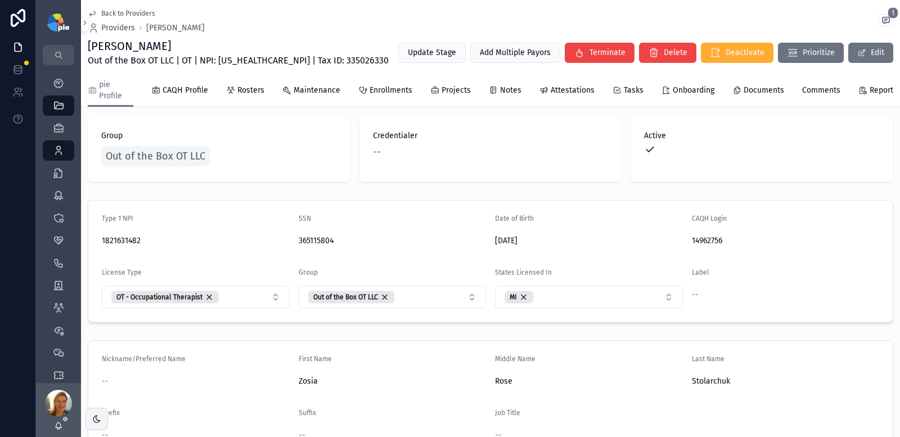
scroll to position [0, 0]
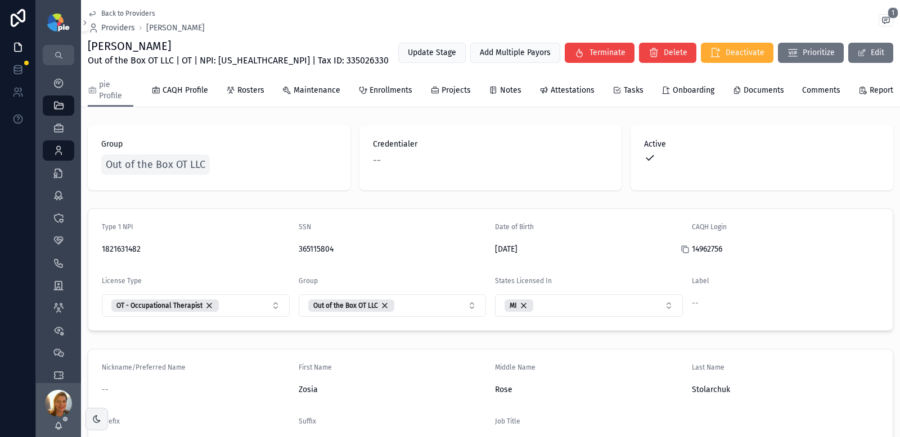
click at [680, 251] on icon "scrollable content" at bounding box center [684, 249] width 9 height 9
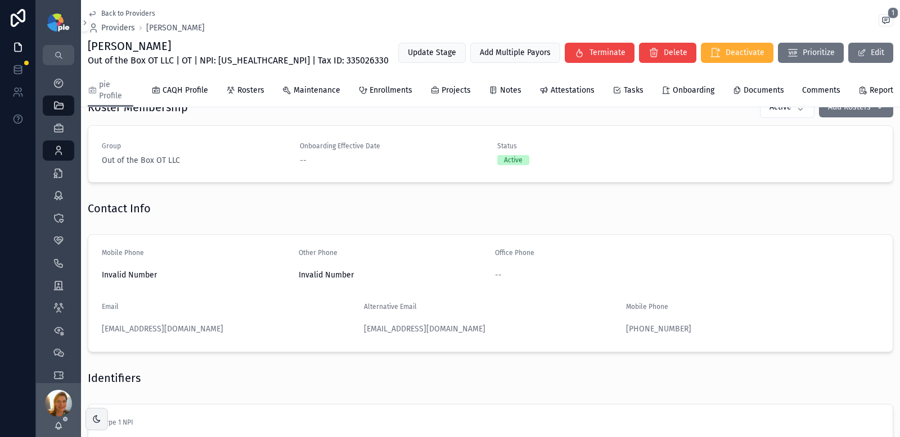
scroll to position [391, 0]
click at [356, 326] on form "Mobile Phone Invalid Number Other Phone Invalid Number Office Phone -- Email zo…" at bounding box center [490, 291] width 804 height 117
click at [354, 328] on icon "scrollable content" at bounding box center [357, 327] width 9 height 9
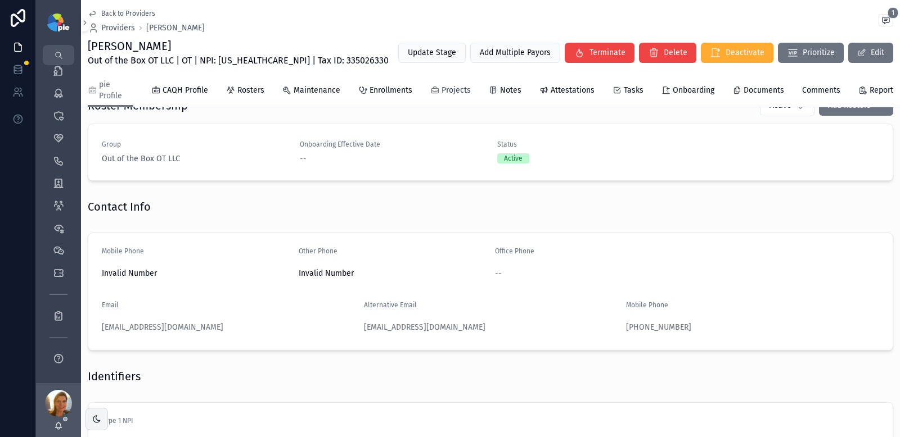
click at [444, 90] on span "Projects" at bounding box center [455, 90] width 29 height 11
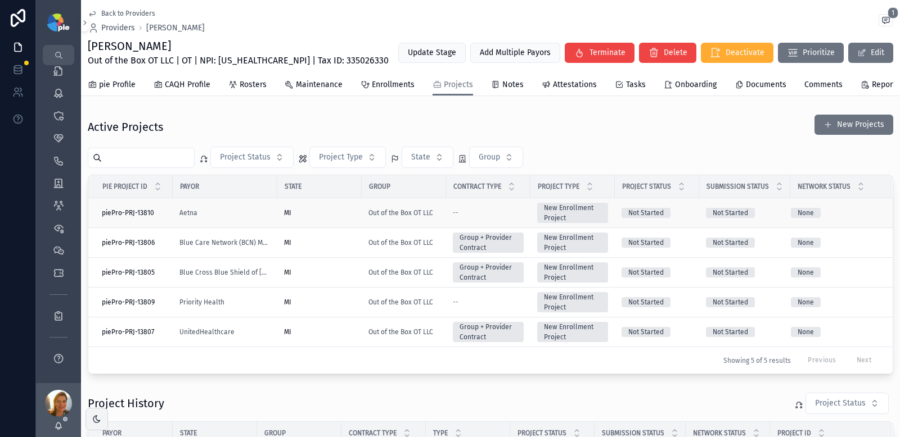
click at [517, 226] on td "--" at bounding box center [488, 213] width 84 height 30
click at [517, 218] on div "--" at bounding box center [488, 213] width 71 height 9
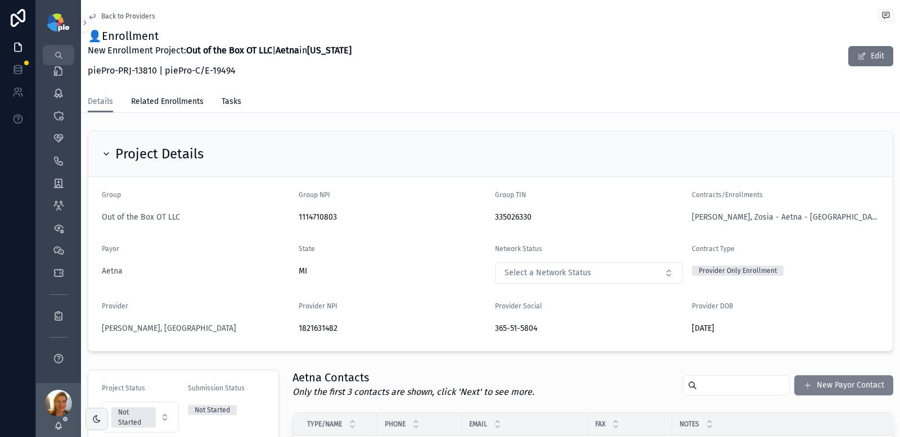
click at [837, 383] on button "New Payor Contact" at bounding box center [843, 386] width 99 height 20
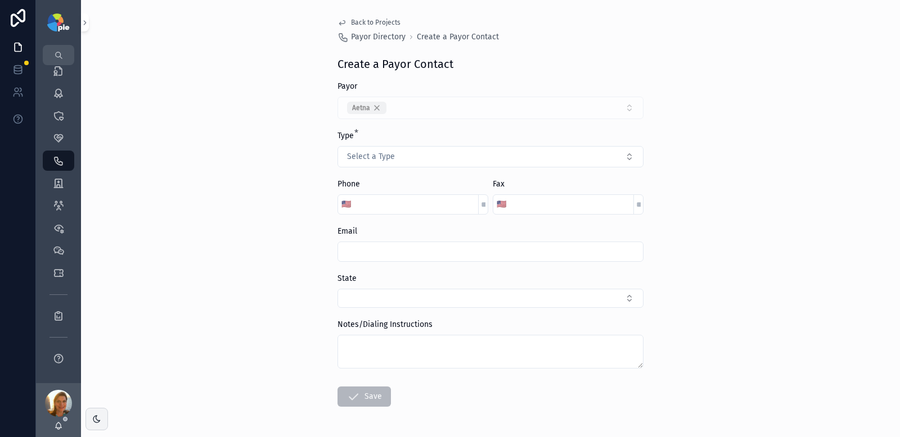
click at [389, 203] on input "scrollable content" at bounding box center [416, 205] width 124 height 16
click at [386, 162] on button "Select a Type" at bounding box center [490, 156] width 306 height 21
click at [392, 241] on div "Main (800#)" at bounding box center [486, 235] width 300 height 17
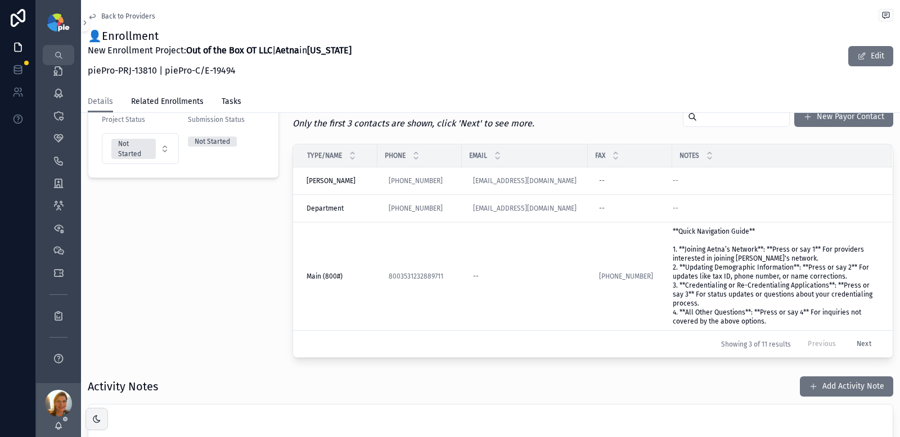
scroll to position [283, 0]
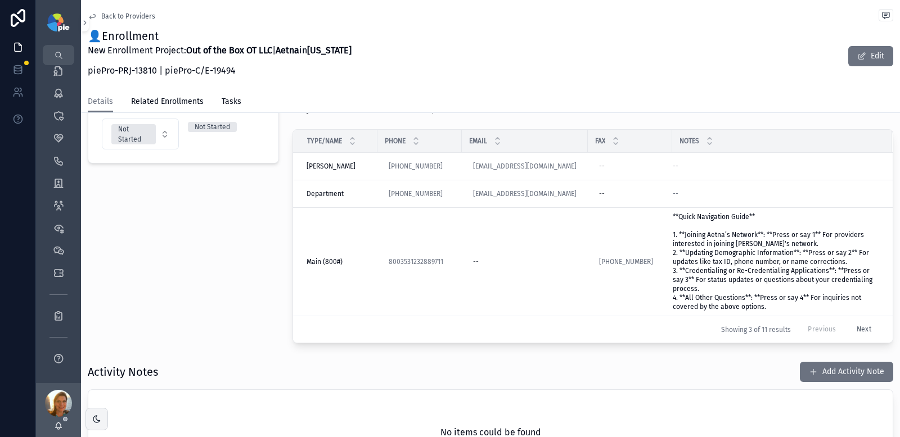
click at [850, 331] on button "Next" at bounding box center [863, 329] width 30 height 17
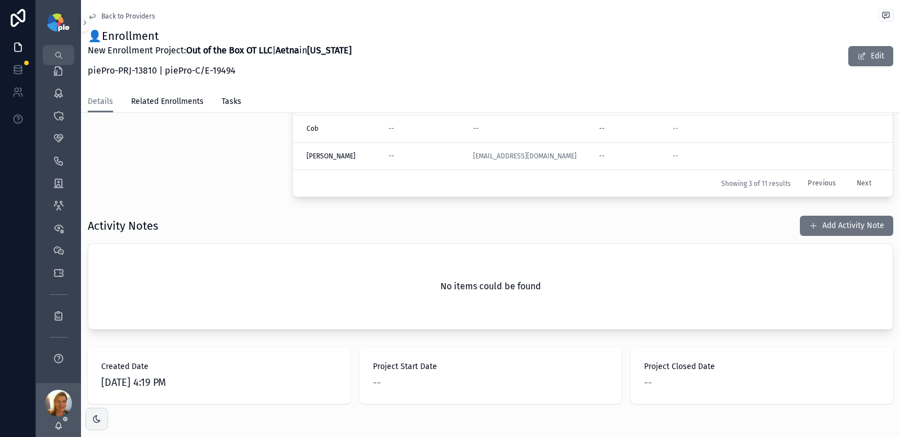
scroll to position [392, 0]
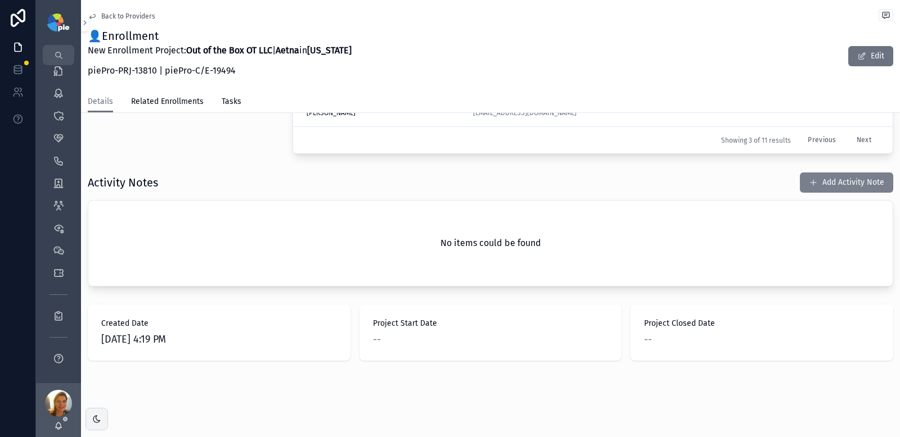
click at [808, 183] on span "scrollable content" at bounding box center [812, 182] width 9 height 9
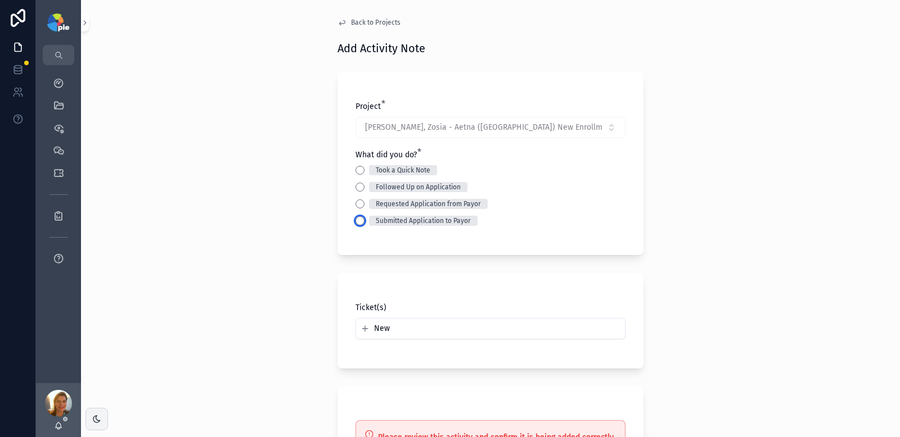
click at [356, 219] on button "Submitted Application to Payor" at bounding box center [359, 220] width 9 height 9
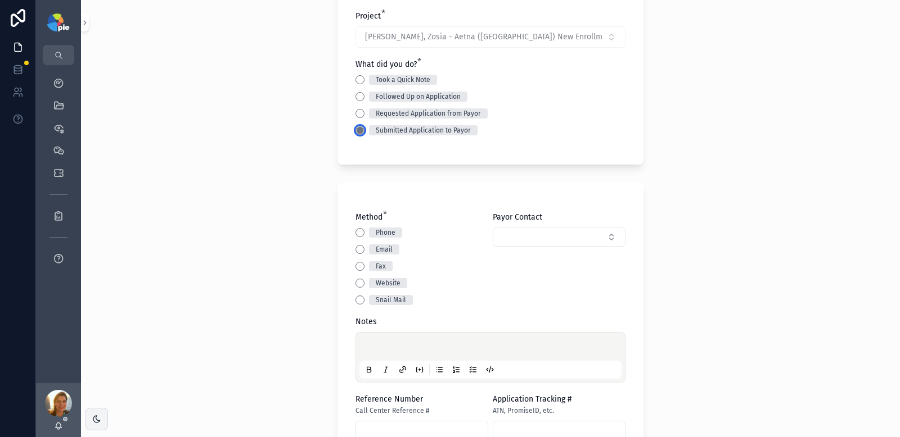
scroll to position [93, 0]
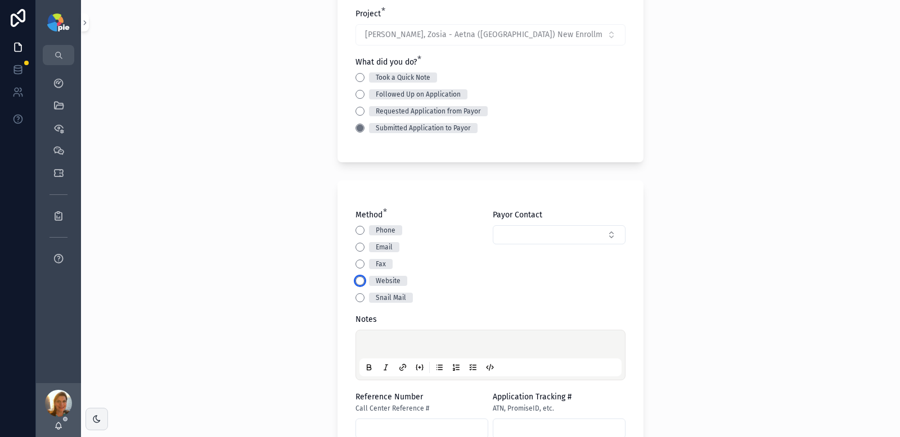
click at [357, 281] on button "Website" at bounding box center [359, 281] width 9 height 9
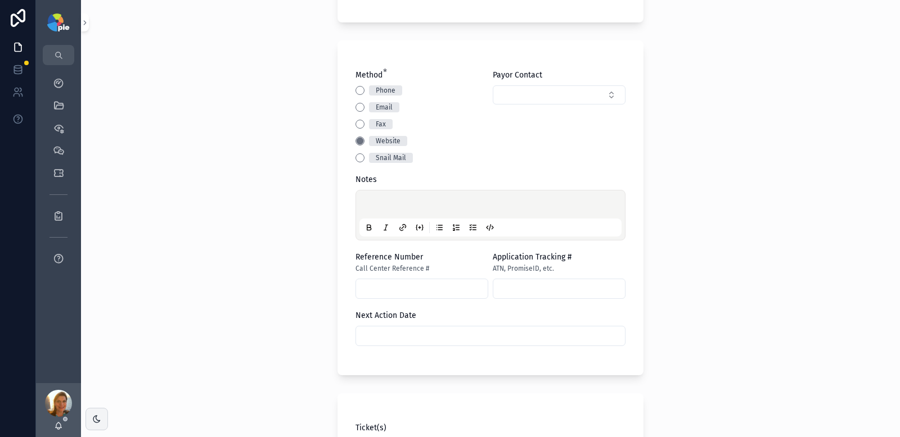
click at [399, 209] on p "scrollable content" at bounding box center [493, 206] width 262 height 11
click at [387, 210] on span "**********" at bounding box center [480, 206] width 237 height 8
click at [385, 210] on span "**********" at bounding box center [480, 206] width 237 height 8
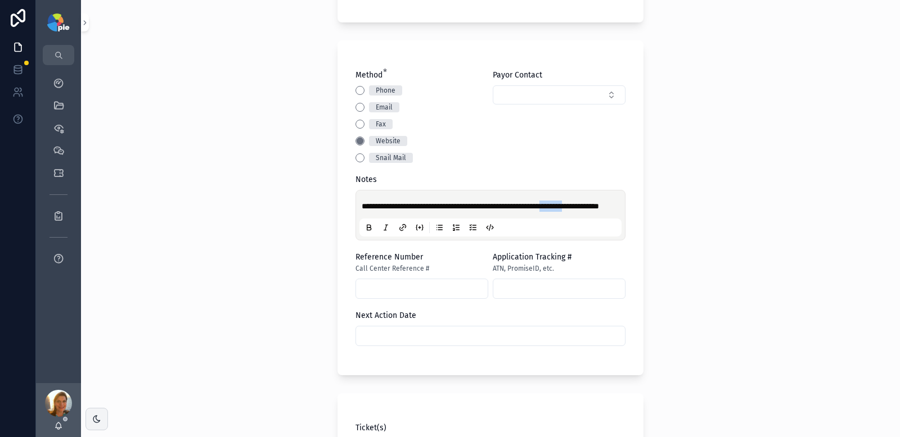
copy span "********"
click at [563, 297] on input "scrollable content" at bounding box center [559, 289] width 132 height 16
paste input "********"
type input "********"
click at [480, 344] on input "scrollable content" at bounding box center [490, 336] width 269 height 16
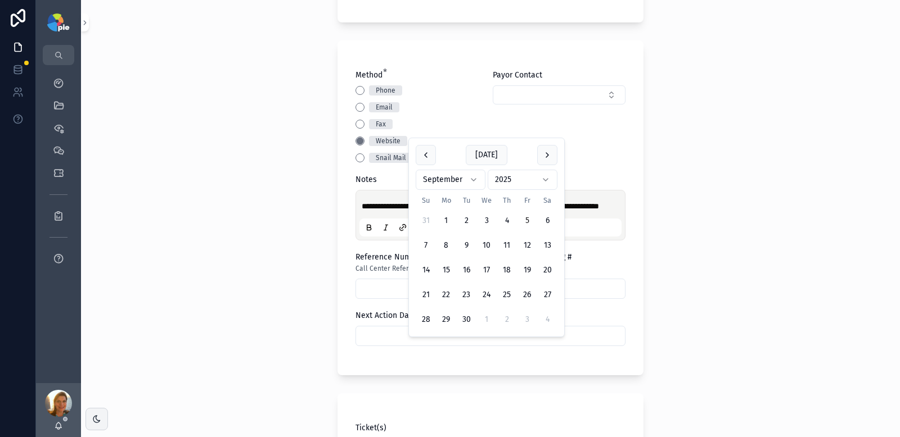
click at [480, 182] on html "**********" at bounding box center [450, 218] width 900 height 437
click at [524, 221] on button "3" at bounding box center [527, 221] width 20 height 20
type input "*********"
click at [261, 224] on div "**********" at bounding box center [490, 218] width 819 height 437
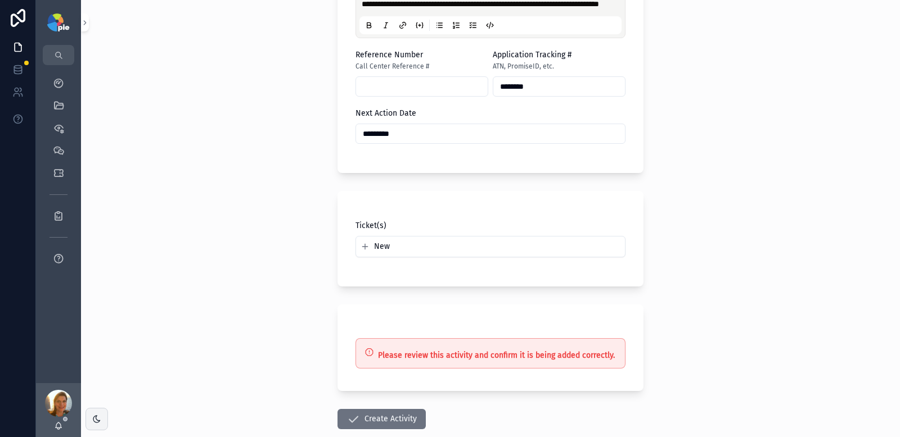
scroll to position [511, 0]
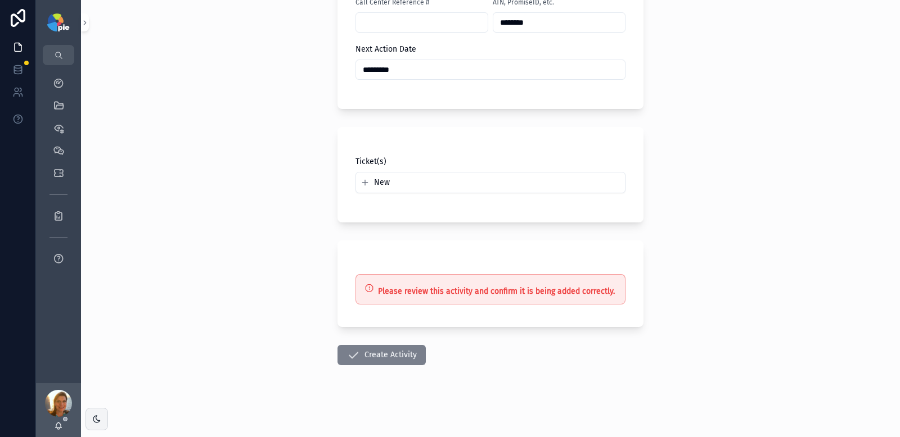
click at [372, 353] on button "Create Activity" at bounding box center [381, 355] width 88 height 20
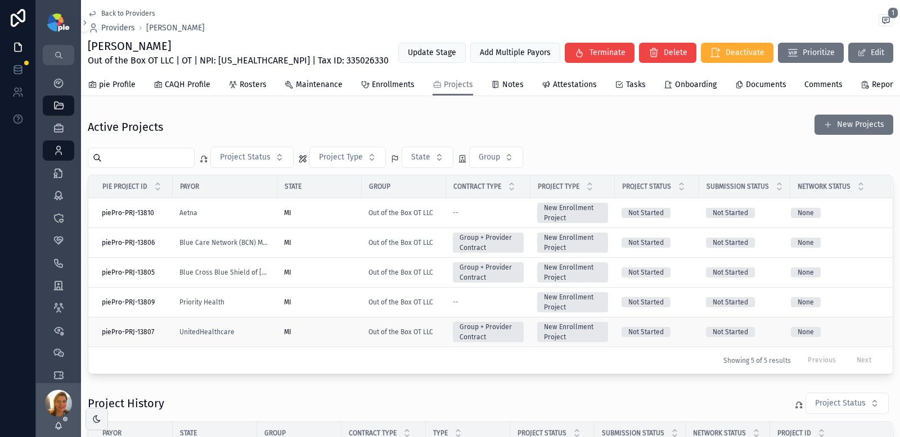
click at [317, 337] on div "MI" at bounding box center [319, 332] width 71 height 9
click at [317, 62] on span "Out of the Box OT LLC | OT | NPI: 1821631482 | Tax ID: 335026330" at bounding box center [238, 60] width 301 height 13
click at [232, 61] on span "Out of the Box OT LLC | OT | NPI: 1821631482 | Tax ID: 335026330" at bounding box center [238, 60] width 301 height 13
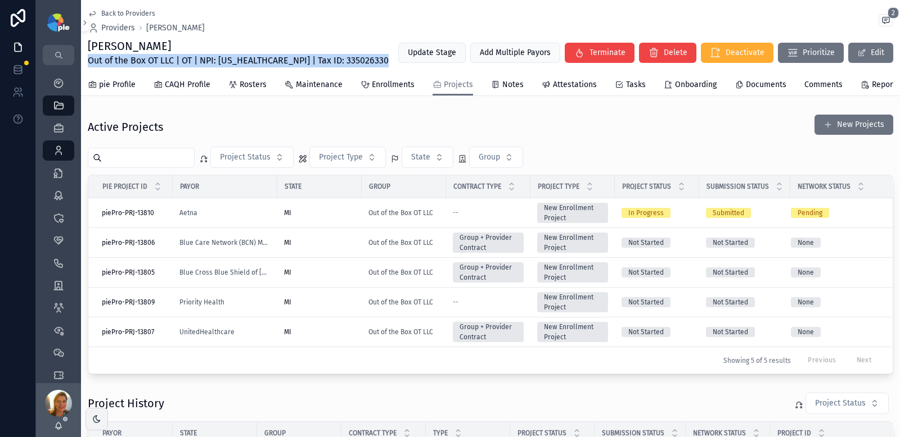
click at [232, 61] on span "Out of the Box OT LLC | OT | NPI: 1821631482 | Tax ID: 335026330" at bounding box center [238, 60] width 301 height 13
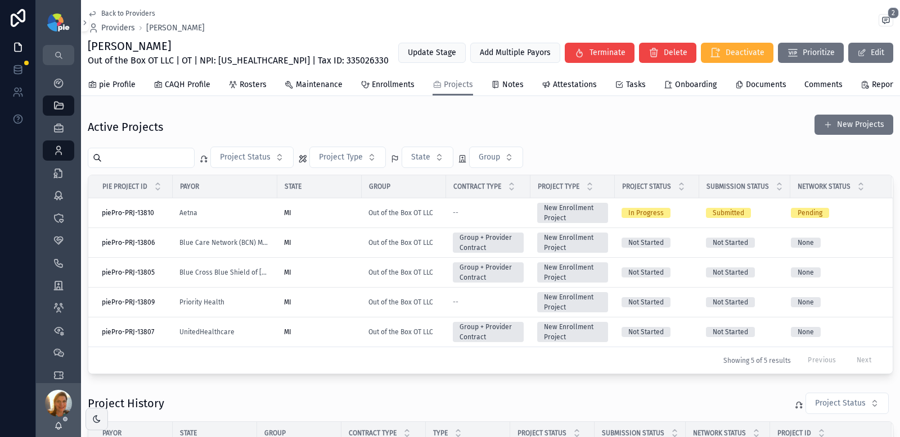
click at [209, 84] on div "pie Profile CAQH Profile Rosters Maintenance Enrollments Projects Notes Attesta…" at bounding box center [490, 84] width 805 height 21
click at [243, 57] on span "Out of the Box OT LLC | OT | NPI: 1821631482 | Tax ID: 335026330" at bounding box center [238, 60] width 301 height 13
copy span "1821631482"
click at [322, 55] on span "Out of the Box OT LLC | OT | NPI: 1821631482 | Tax ID: 335026330" at bounding box center [238, 60] width 301 height 13
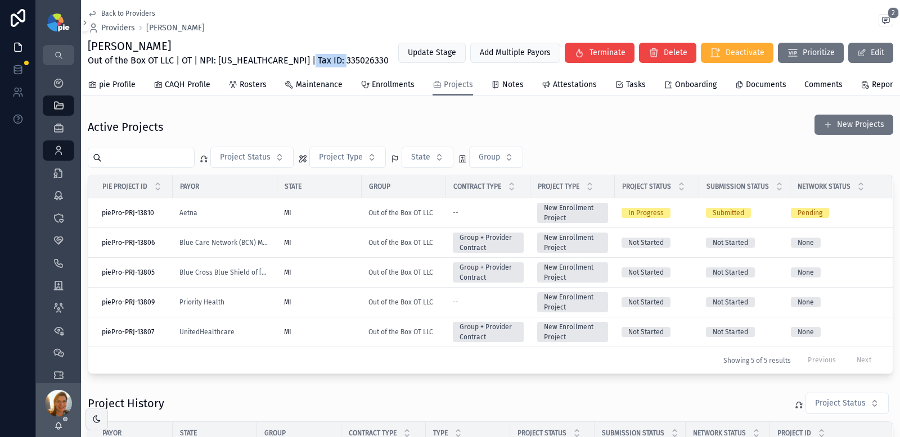
click at [322, 55] on span "Out of the Box OT LLC | OT | NPI: 1821631482 | Tax ID: 335026330" at bounding box center [238, 60] width 301 height 13
copy span "335026330"
click at [129, 47] on h1 "Zosia Stolarchuk" at bounding box center [238, 46] width 301 height 16
copy h1 "Stolarchuk"
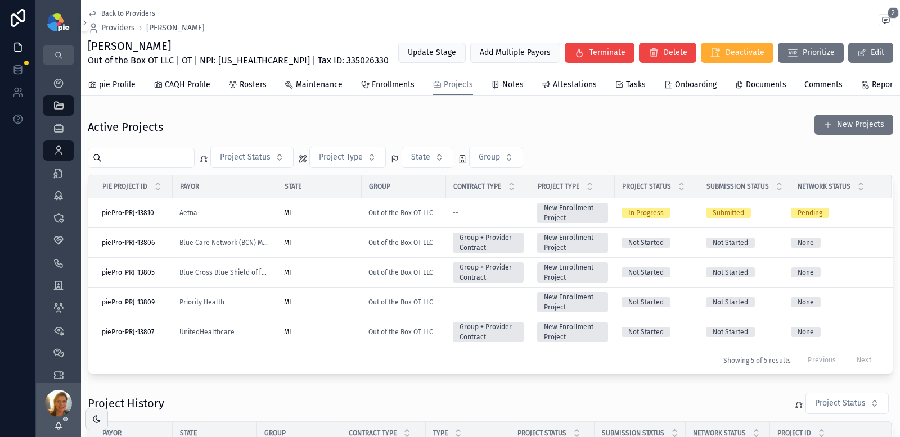
click at [328, 59] on span "Out of the Box OT LLC | OT | NPI: 1821631482 | Tax ID: 335026330" at bounding box center [238, 60] width 301 height 13
copy span "335026330"
click at [245, 60] on span "Out of the Box OT LLC | OT | NPI: 1821631482 | Tax ID: 335026330" at bounding box center [238, 60] width 301 height 13
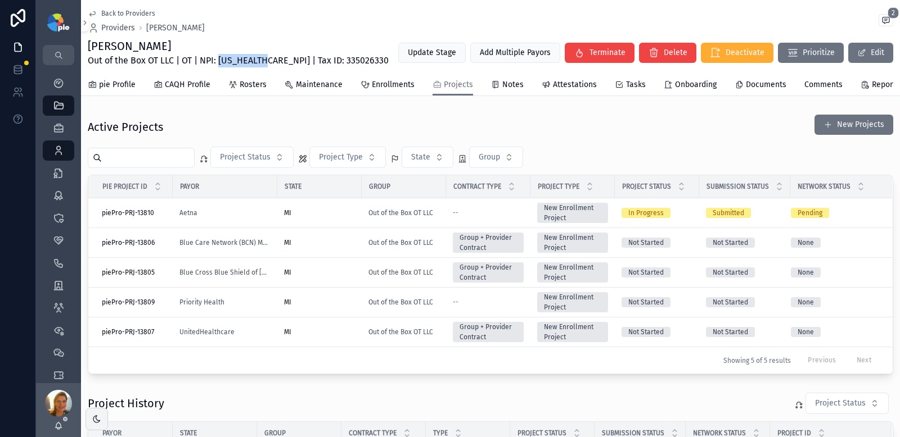
copy span "1821631482"
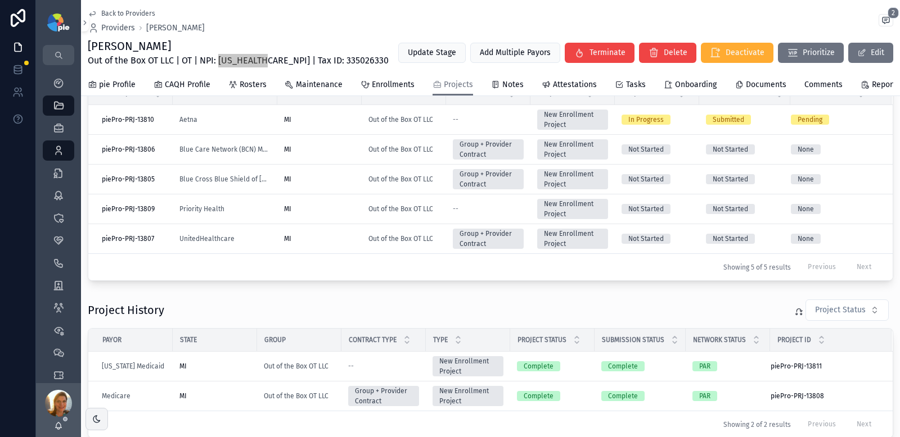
scroll to position [25, 0]
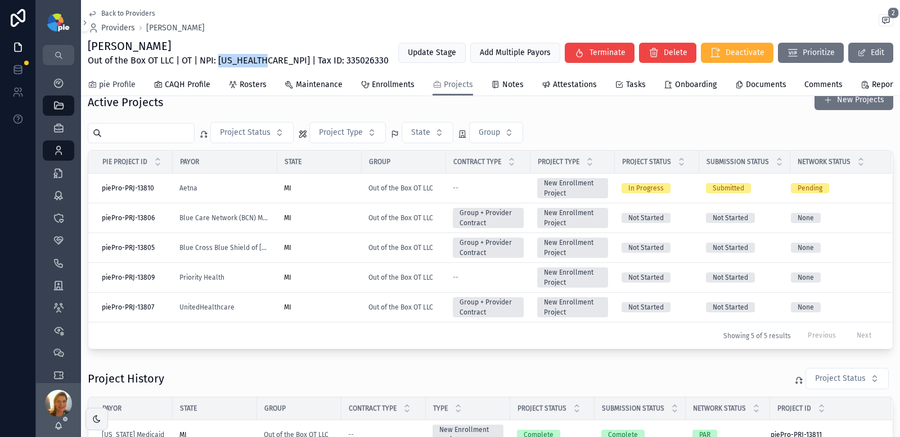
click at [110, 87] on span "pie Profile" at bounding box center [117, 84] width 37 height 11
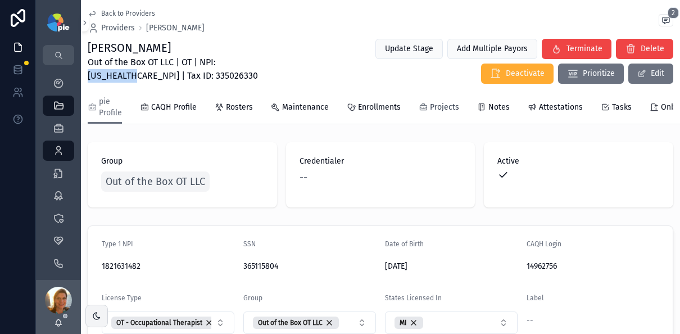
click at [432, 109] on span "Projects" at bounding box center [444, 107] width 29 height 11
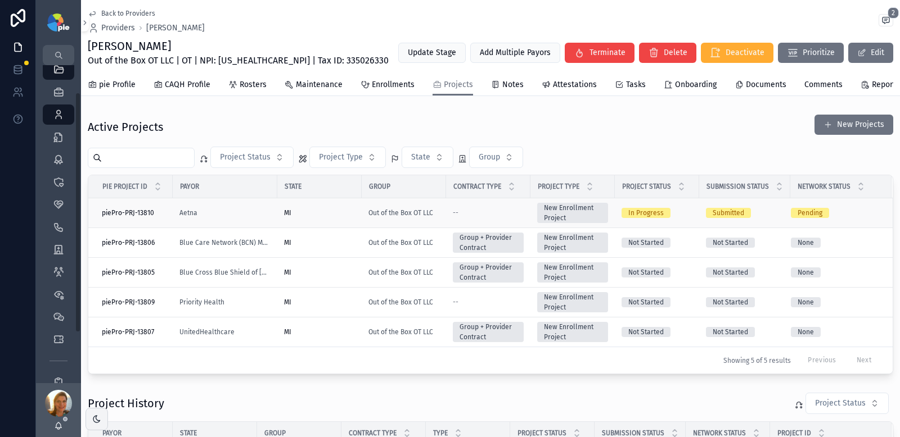
scroll to position [102, 0]
click at [315, 303] on div "MI" at bounding box center [319, 302] width 71 height 9
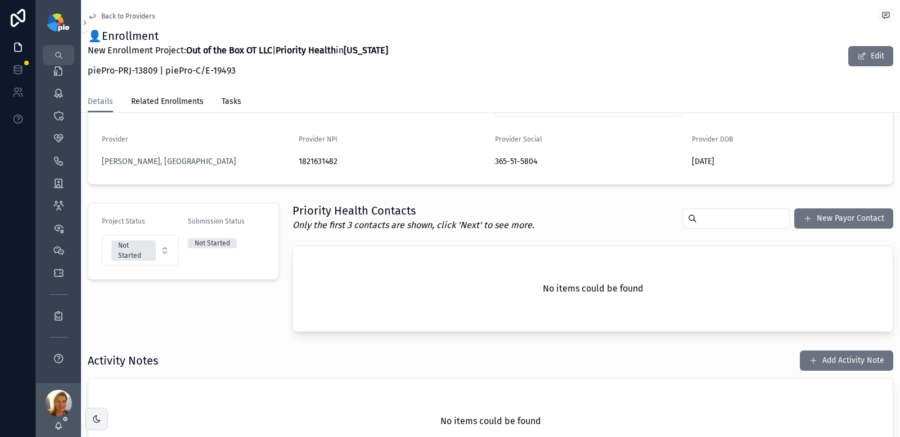
scroll to position [242, 0]
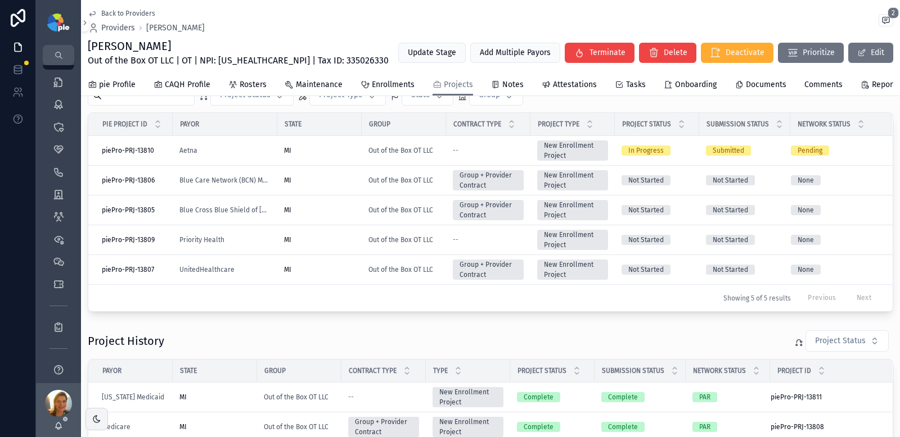
scroll to position [46, 0]
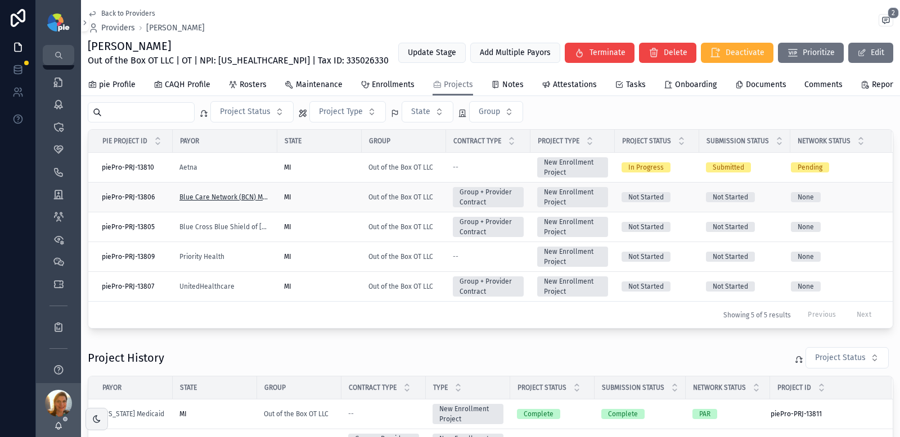
click at [225, 202] on span "Blue Care Network (BCN) Medicare Advantage" at bounding box center [224, 197] width 91 height 9
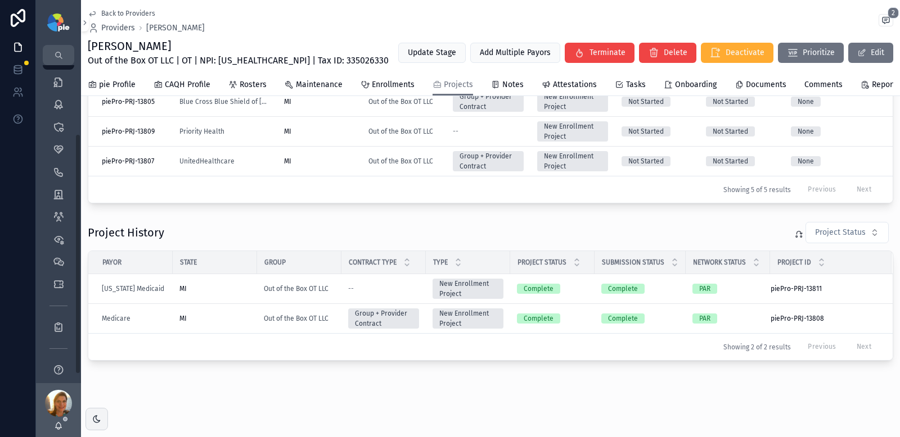
scroll to position [179, 0]
click at [224, 283] on td "MI" at bounding box center [215, 289] width 84 height 30
click at [223, 285] on div "MI" at bounding box center [214, 288] width 71 height 9
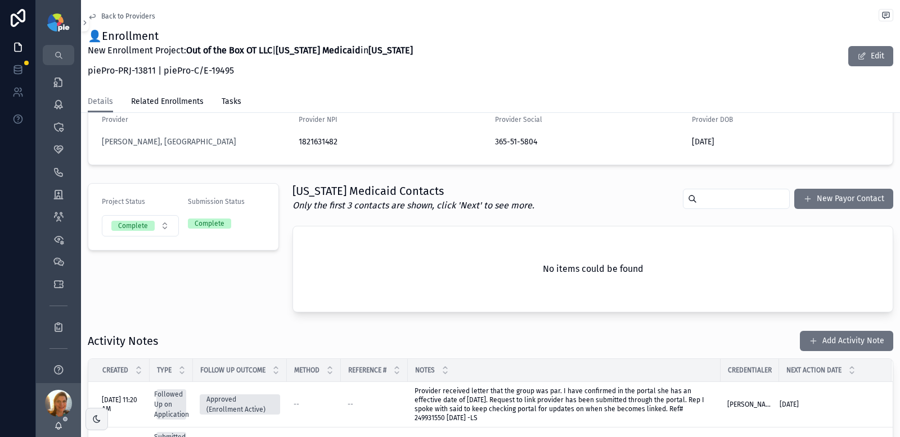
scroll to position [435, 0]
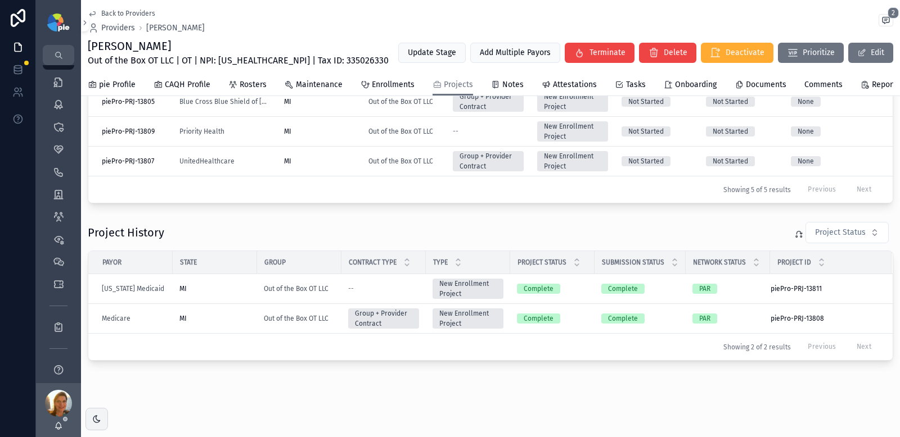
scroll to position [179, 0]
click at [233, 320] on div "MI" at bounding box center [214, 318] width 71 height 9
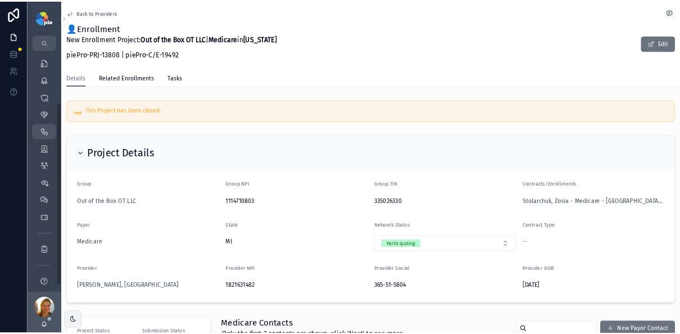
scroll to position [91, 0]
